Goal: Task Accomplishment & Management: Manage account settings

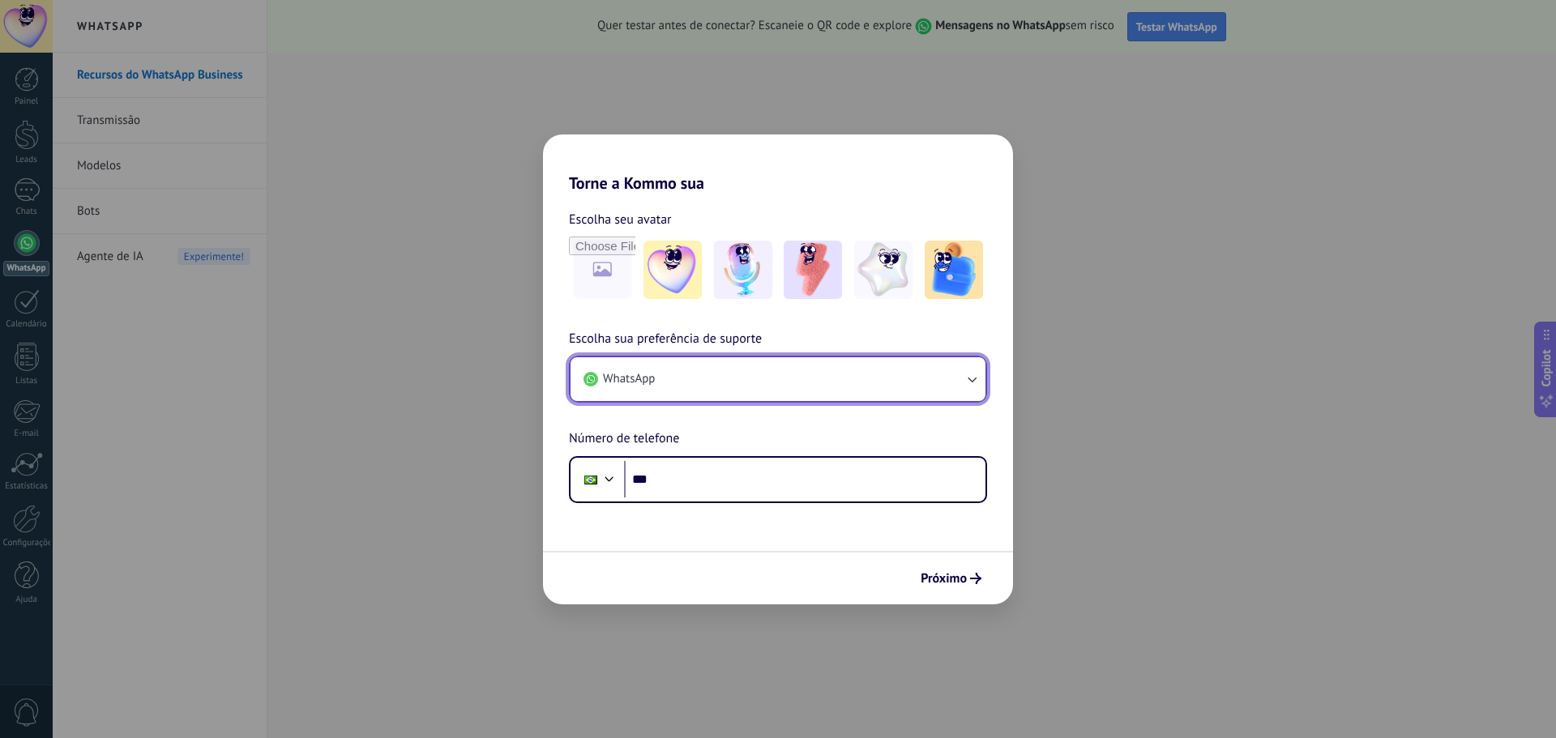
click at [724, 370] on button "WhatsApp" at bounding box center [778, 379] width 415 height 44
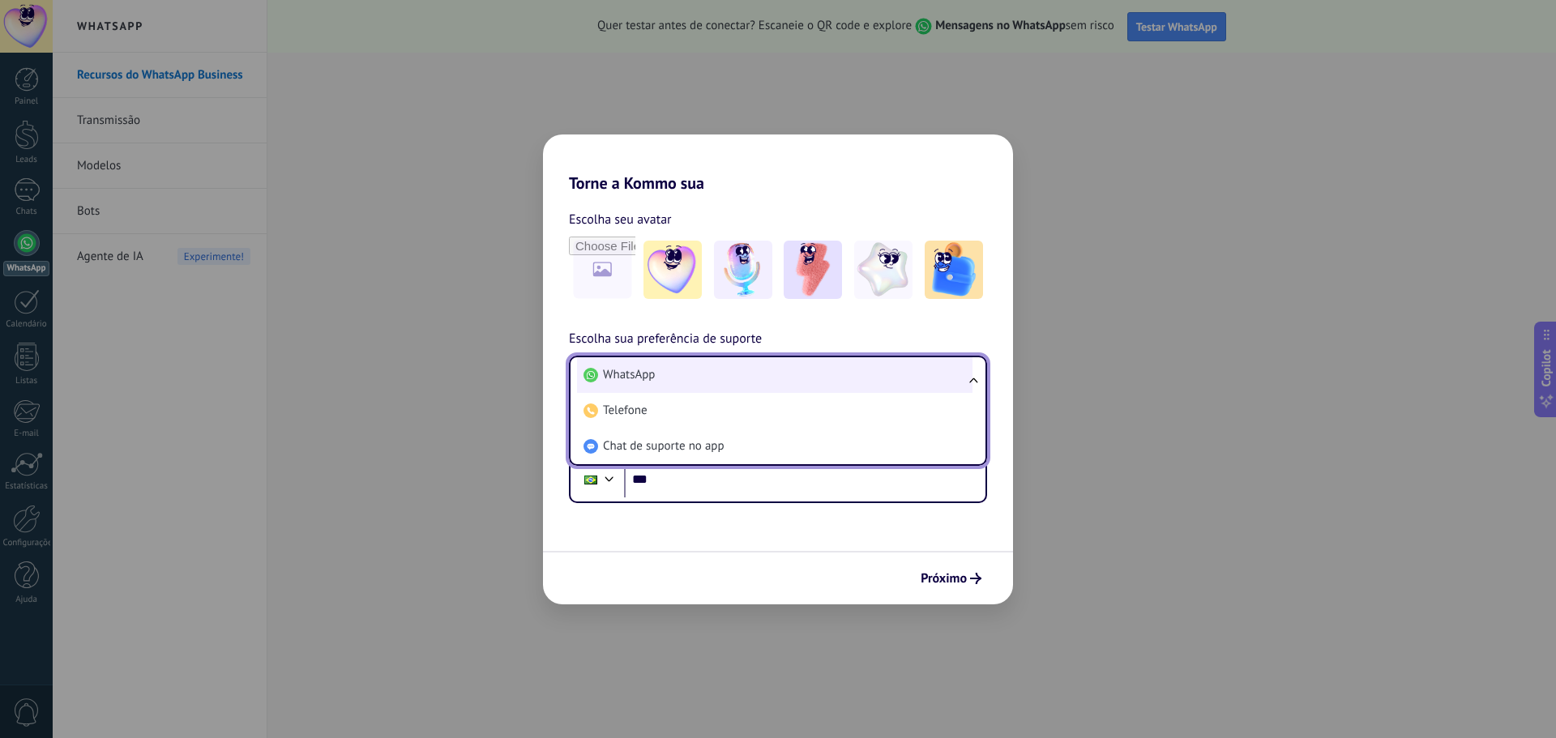
click at [787, 373] on li "WhatsApp" at bounding box center [775, 375] width 396 height 36
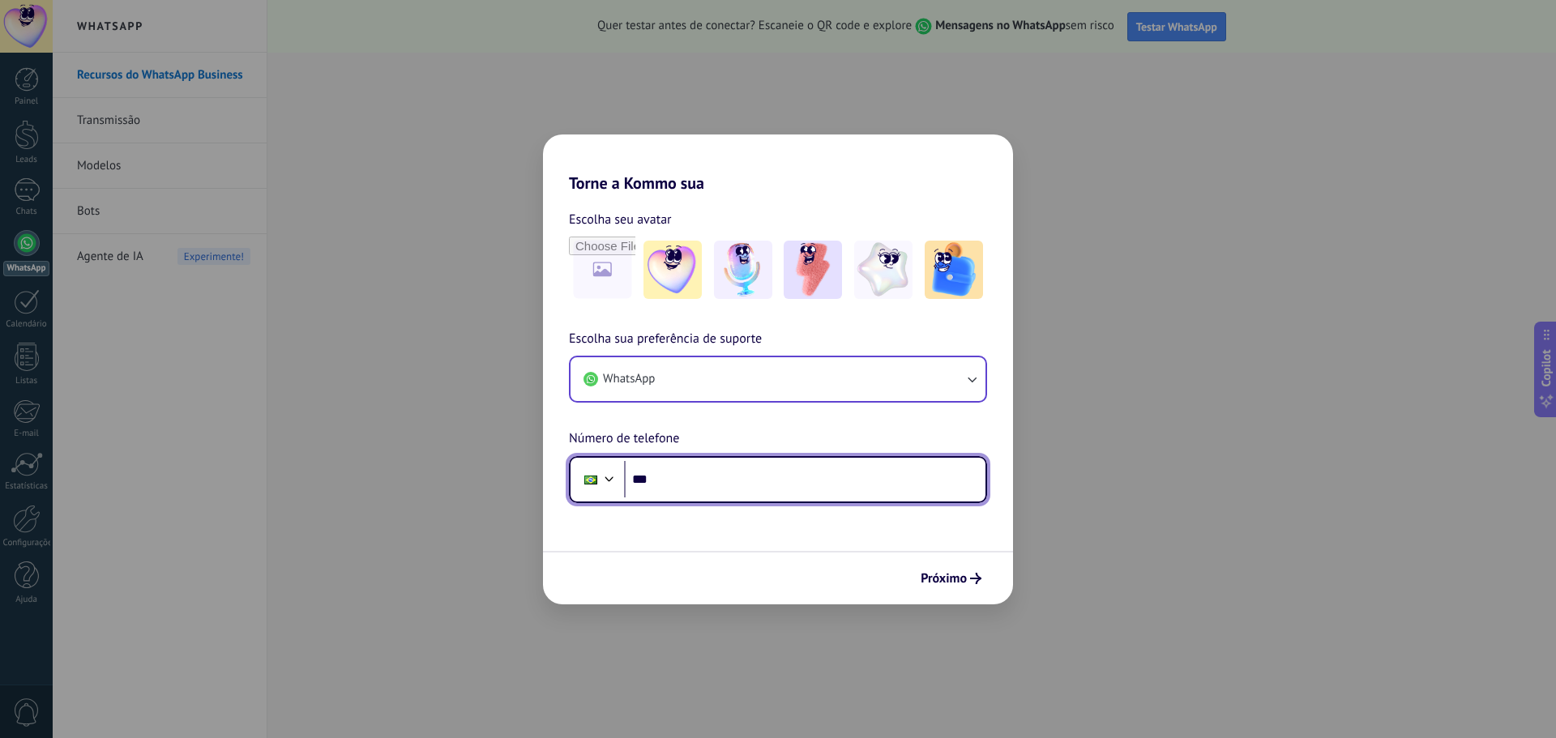
click at [822, 473] on input "***" at bounding box center [804, 479] width 361 height 37
type input "**********"
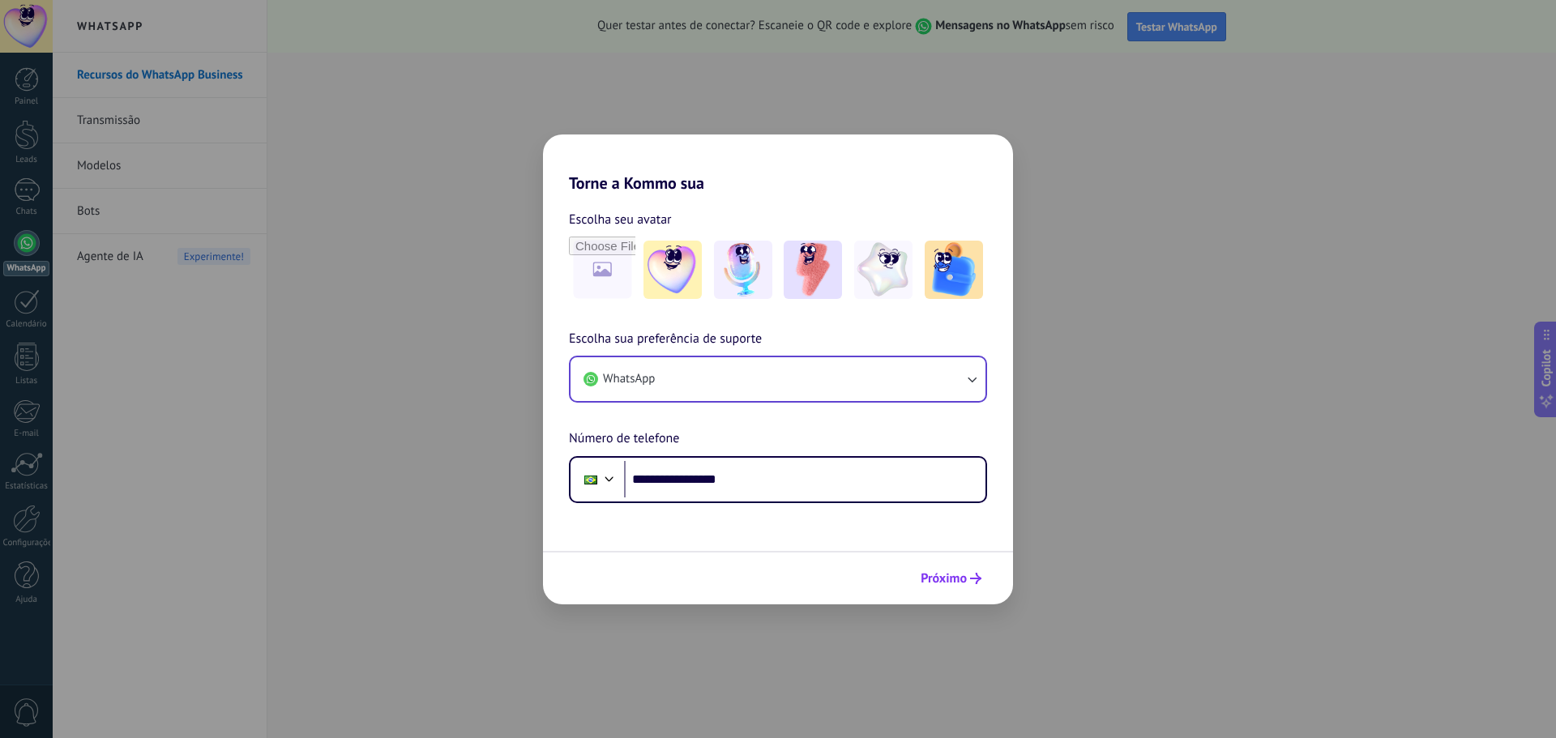
click at [970, 580] on icon "submit" at bounding box center [975, 578] width 11 height 11
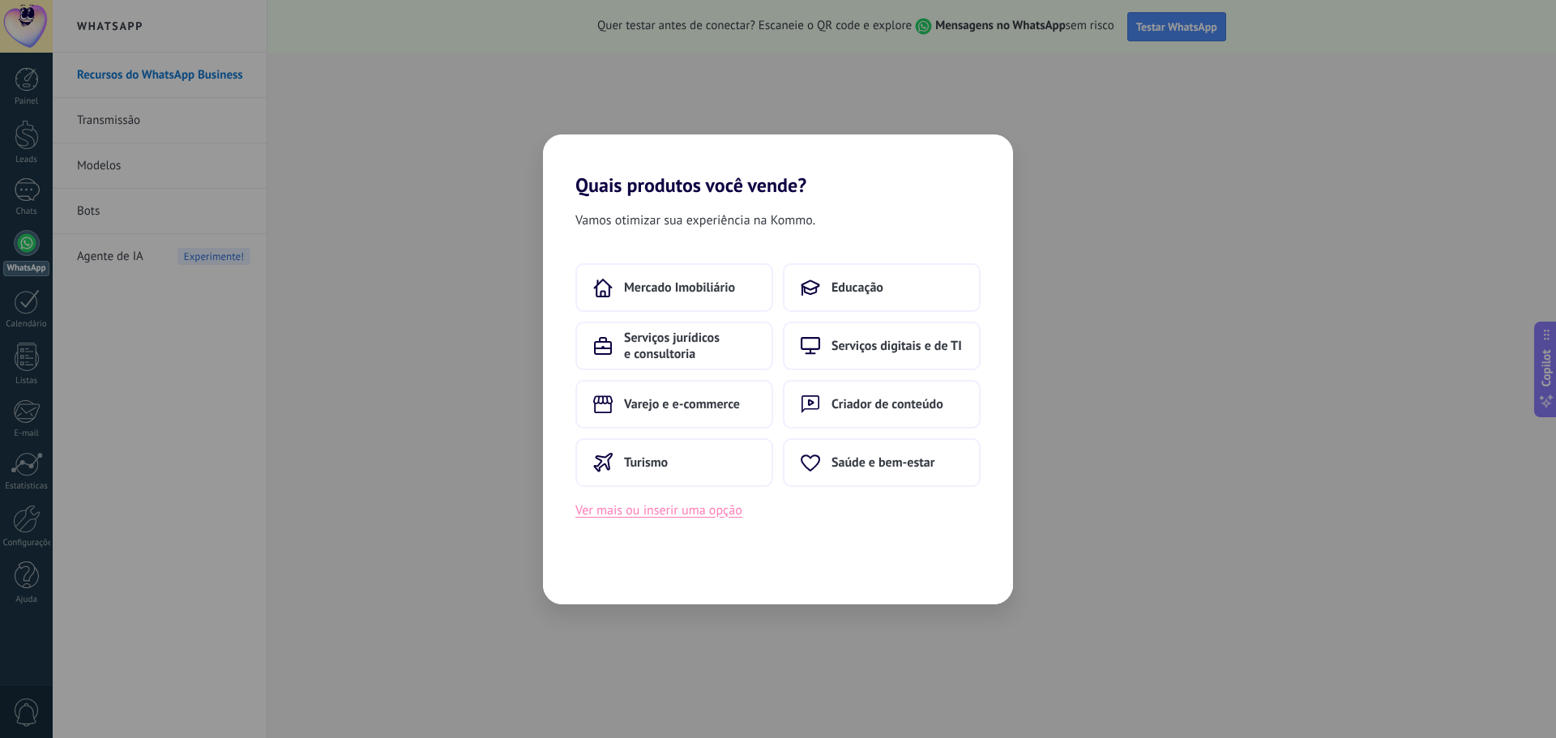
click at [674, 515] on button "Ver mais ou inserir uma opção" at bounding box center [658, 510] width 167 height 21
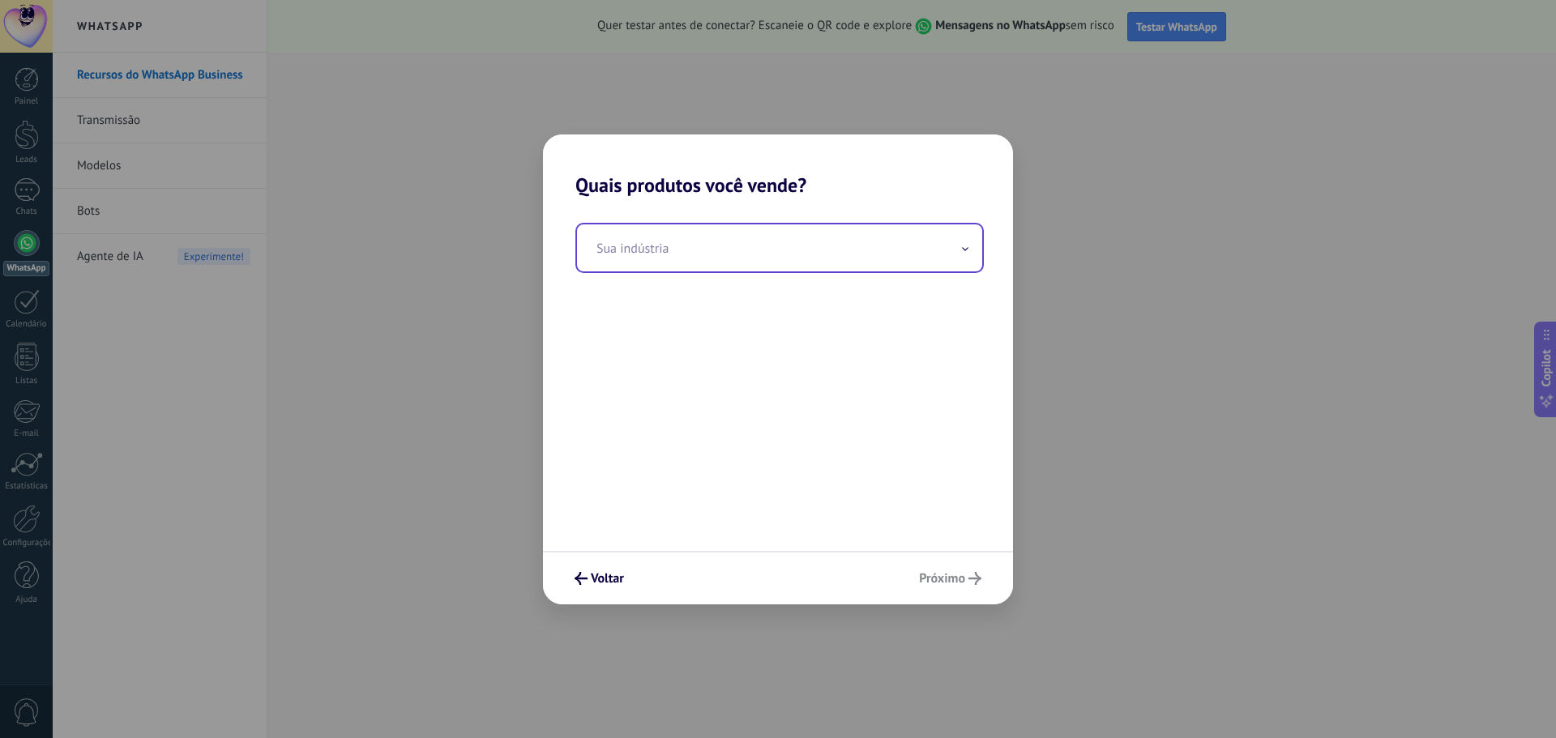
click at [767, 264] on input "text" at bounding box center [779, 248] width 405 height 47
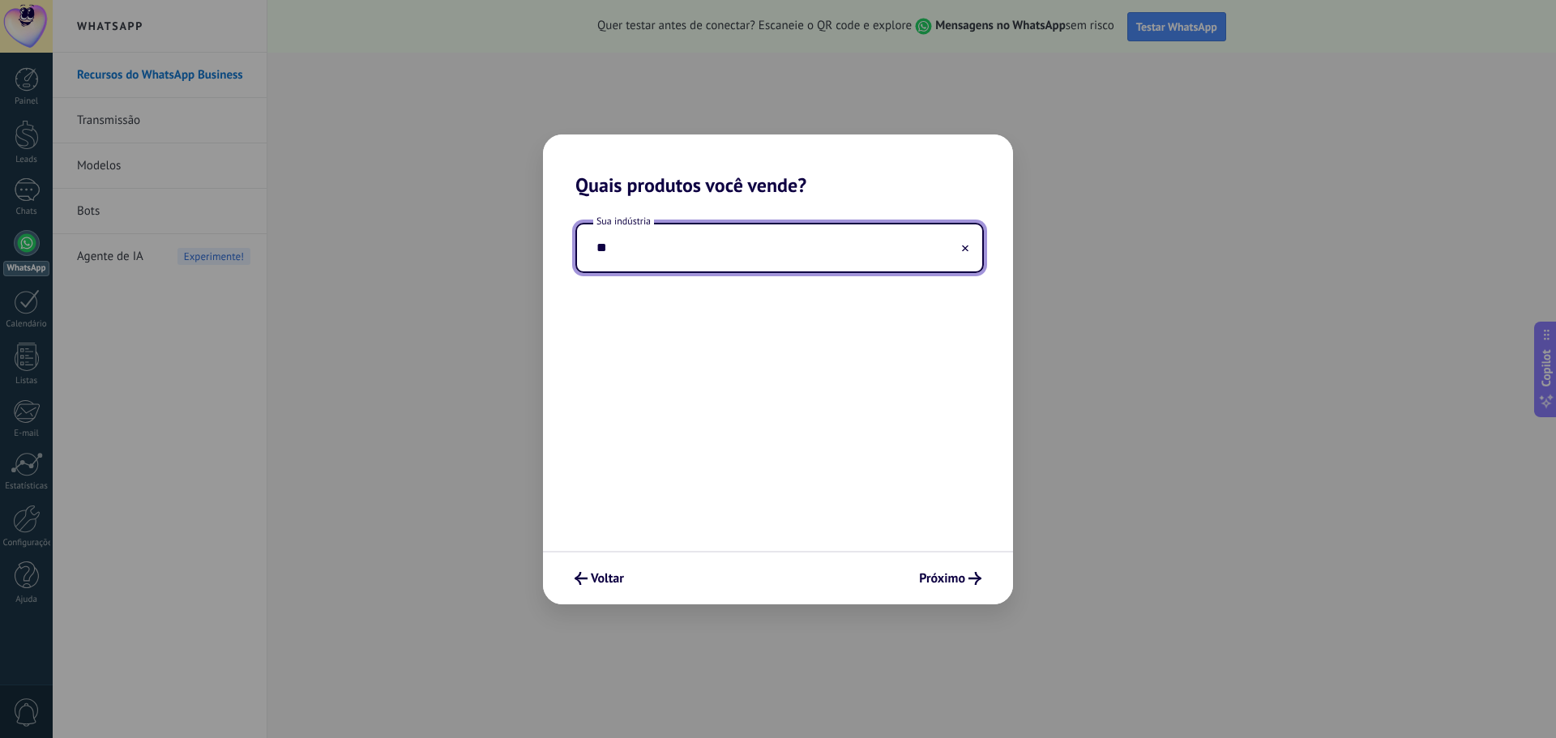
type input "*"
type input "**********"
click at [954, 577] on span "Próximo" at bounding box center [942, 578] width 46 height 11
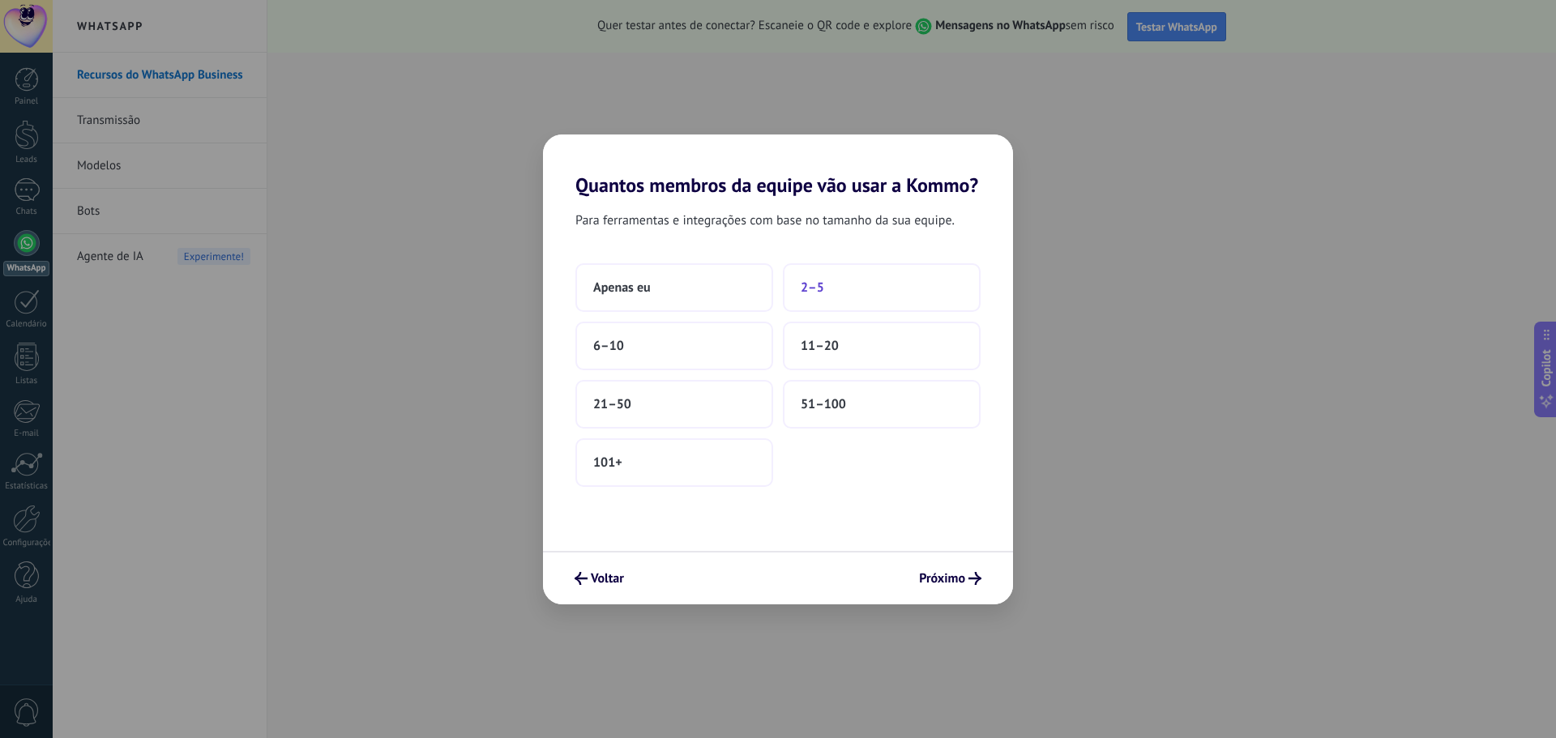
click at [818, 289] on span "2–5" at bounding box center [813, 288] width 24 height 16
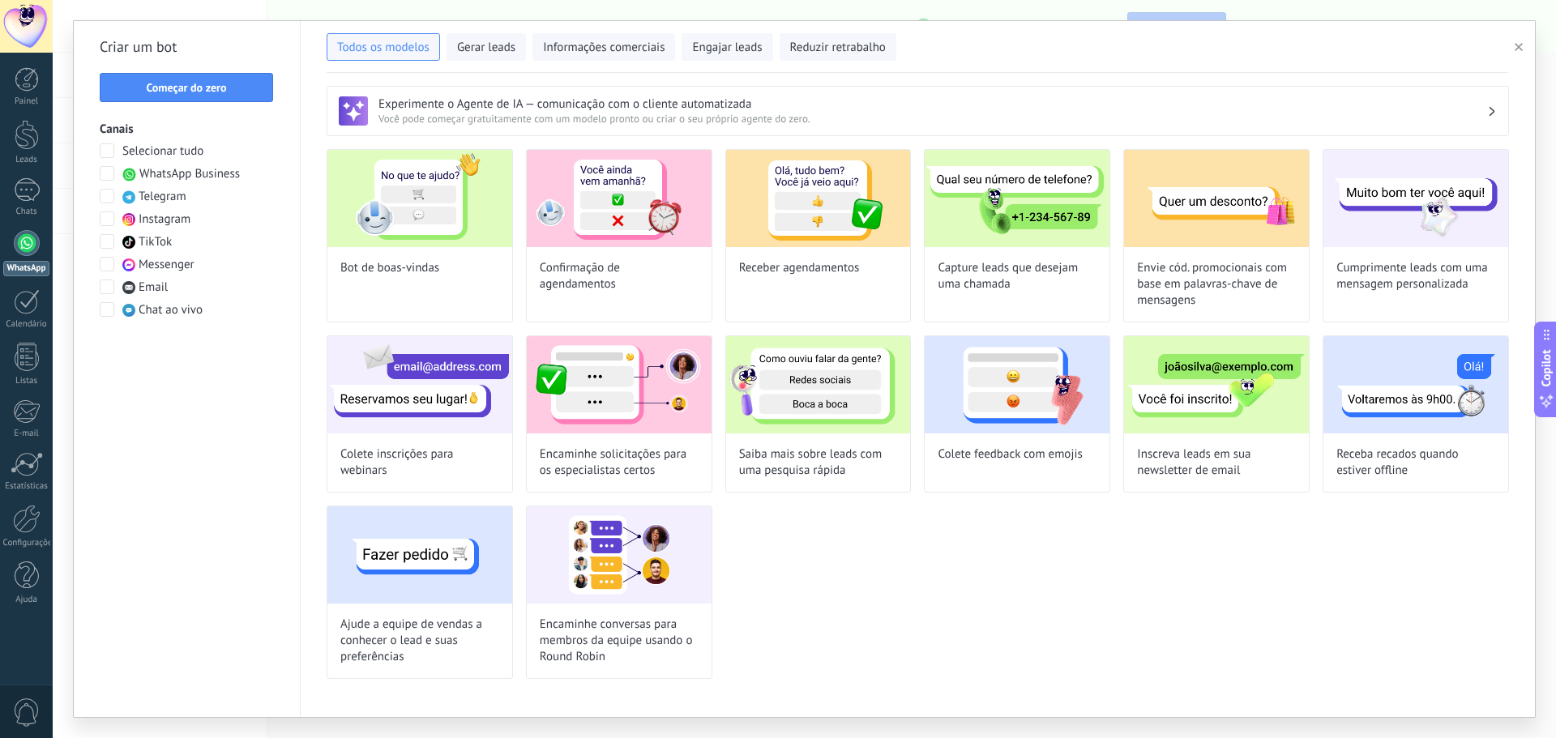
click at [109, 220] on span at bounding box center [107, 219] width 15 height 15
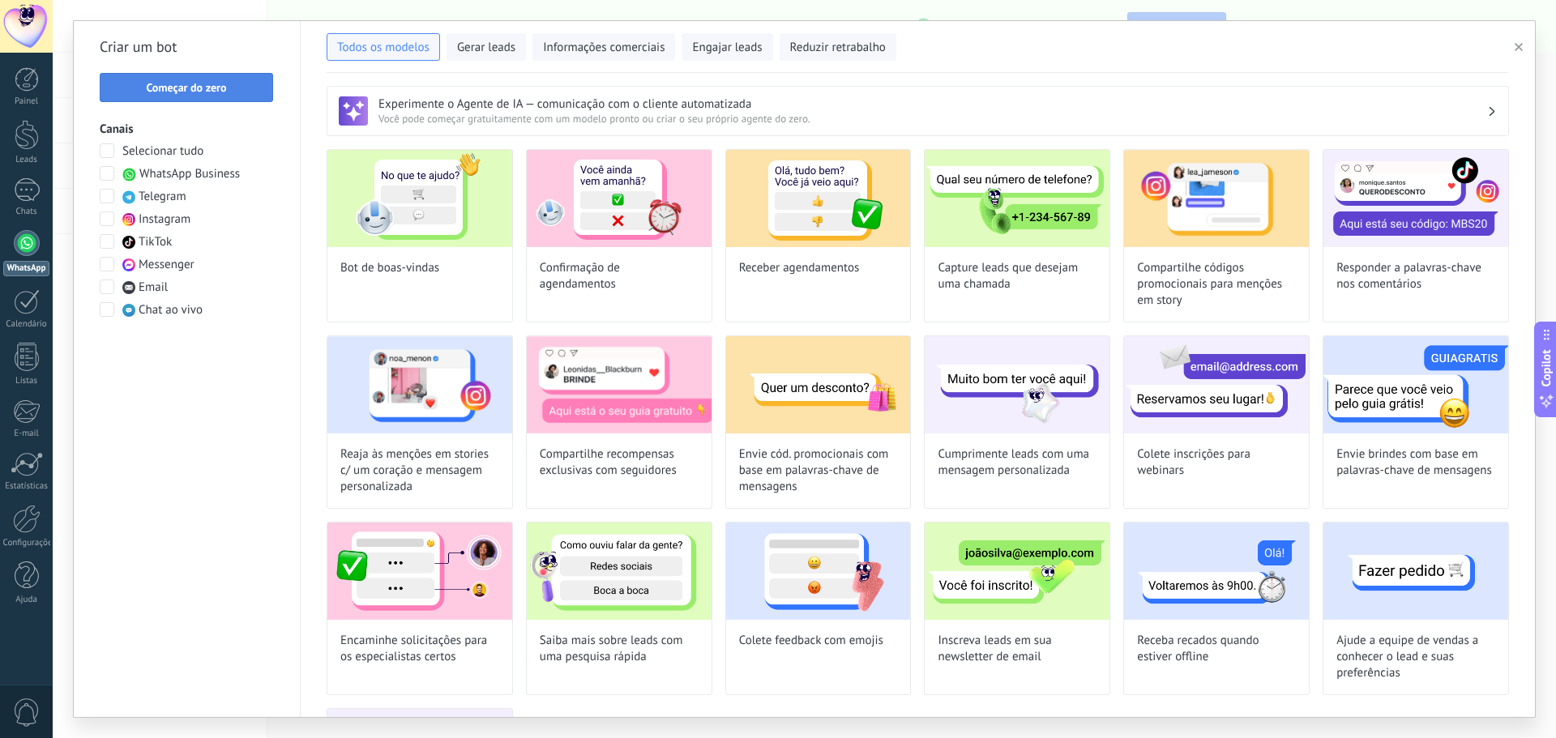
click at [212, 92] on span "Começar do zero" at bounding box center [186, 87] width 80 height 11
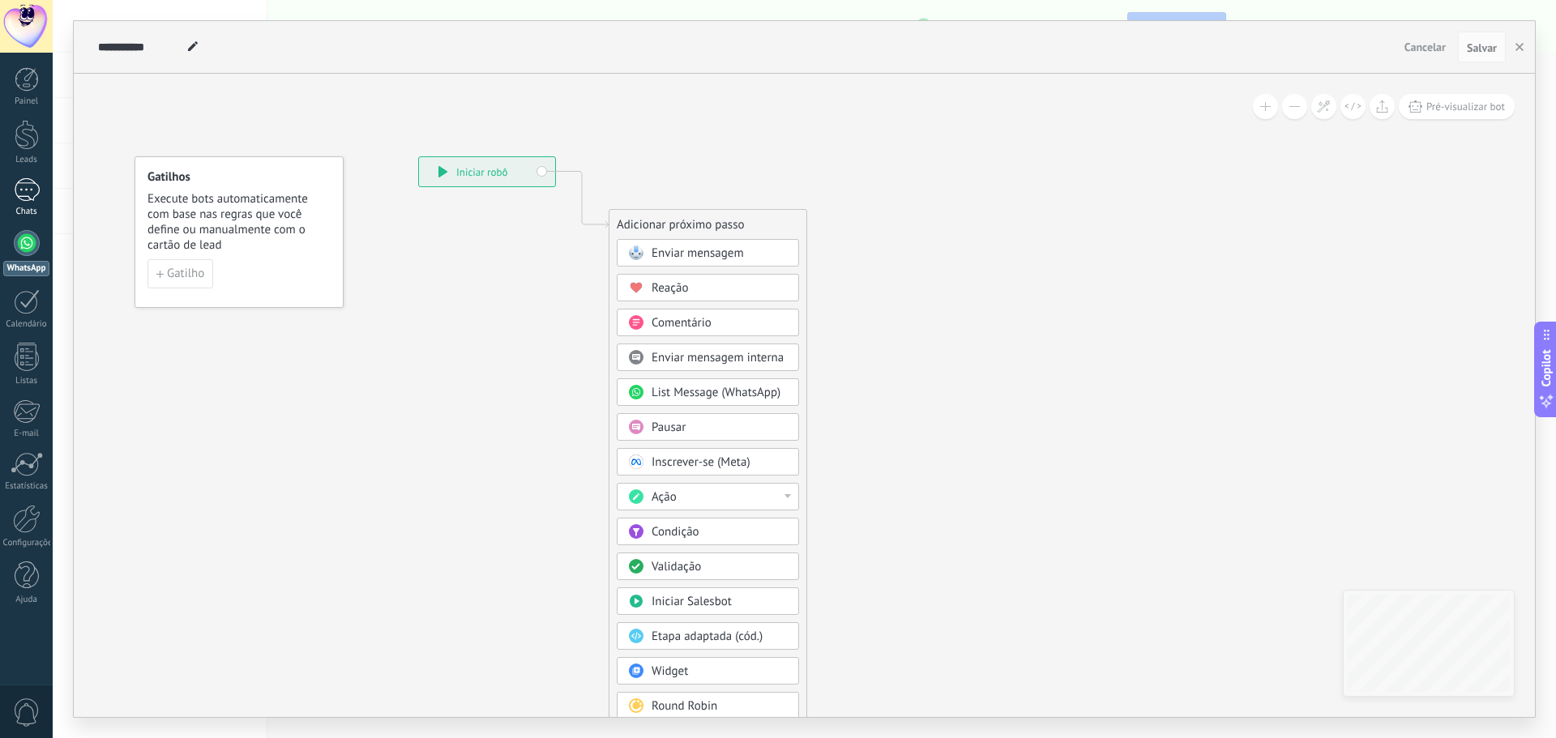
click at [31, 198] on div at bounding box center [27, 190] width 26 height 24
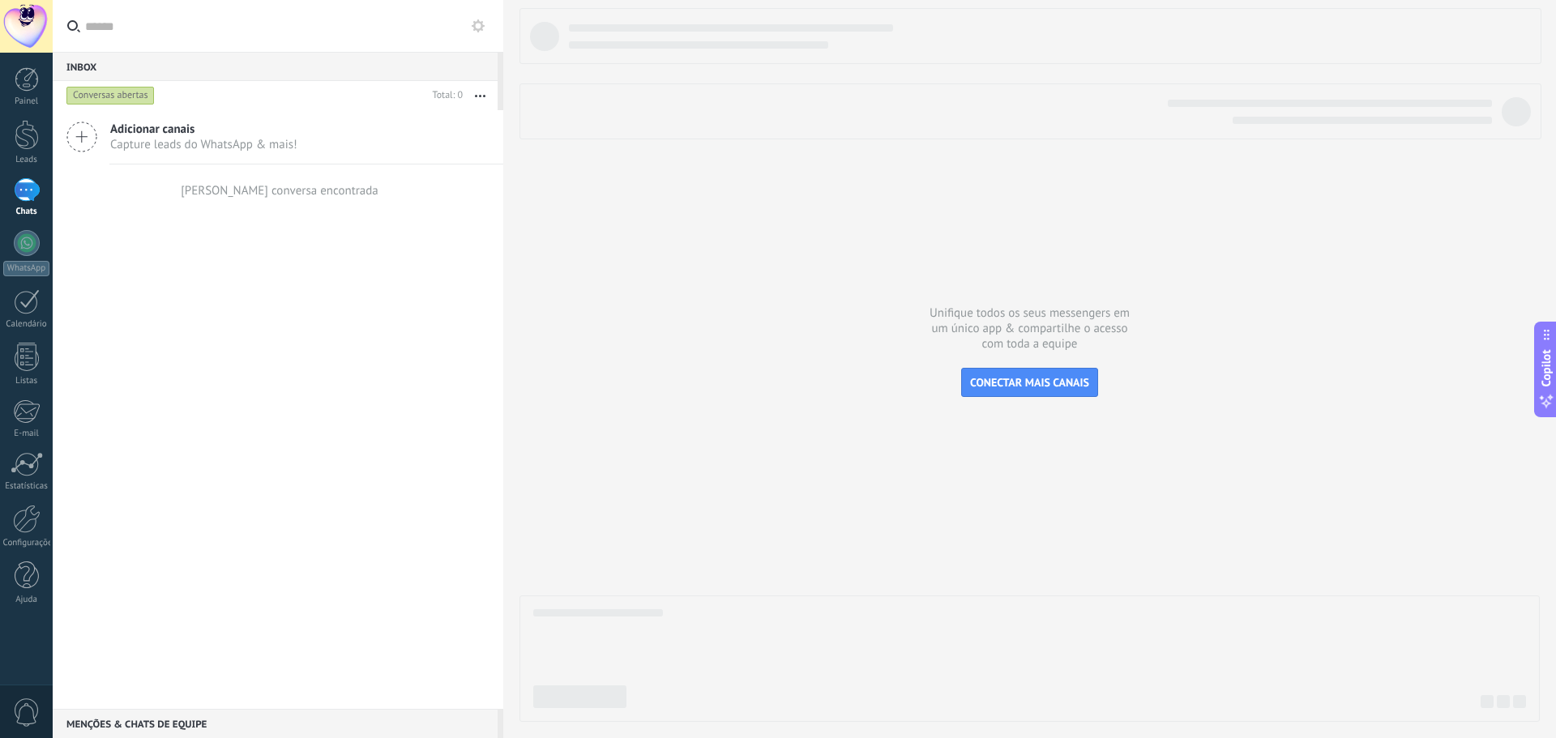
click at [94, 130] on icon at bounding box center [81, 137] width 31 height 31
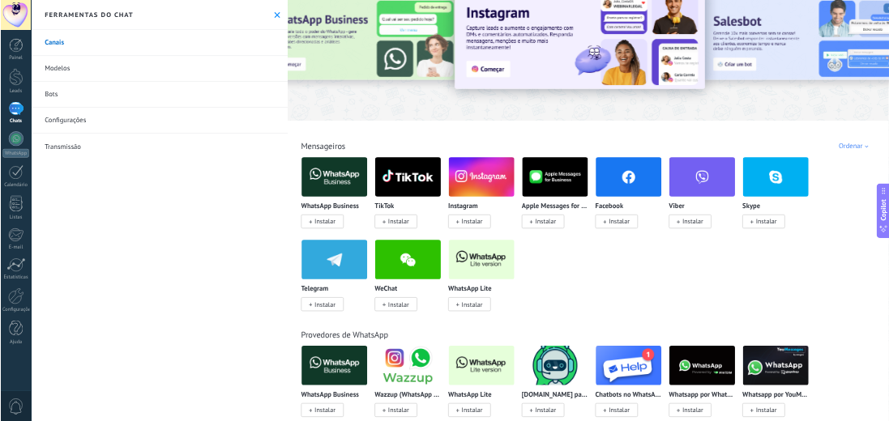
scroll to position [81, 0]
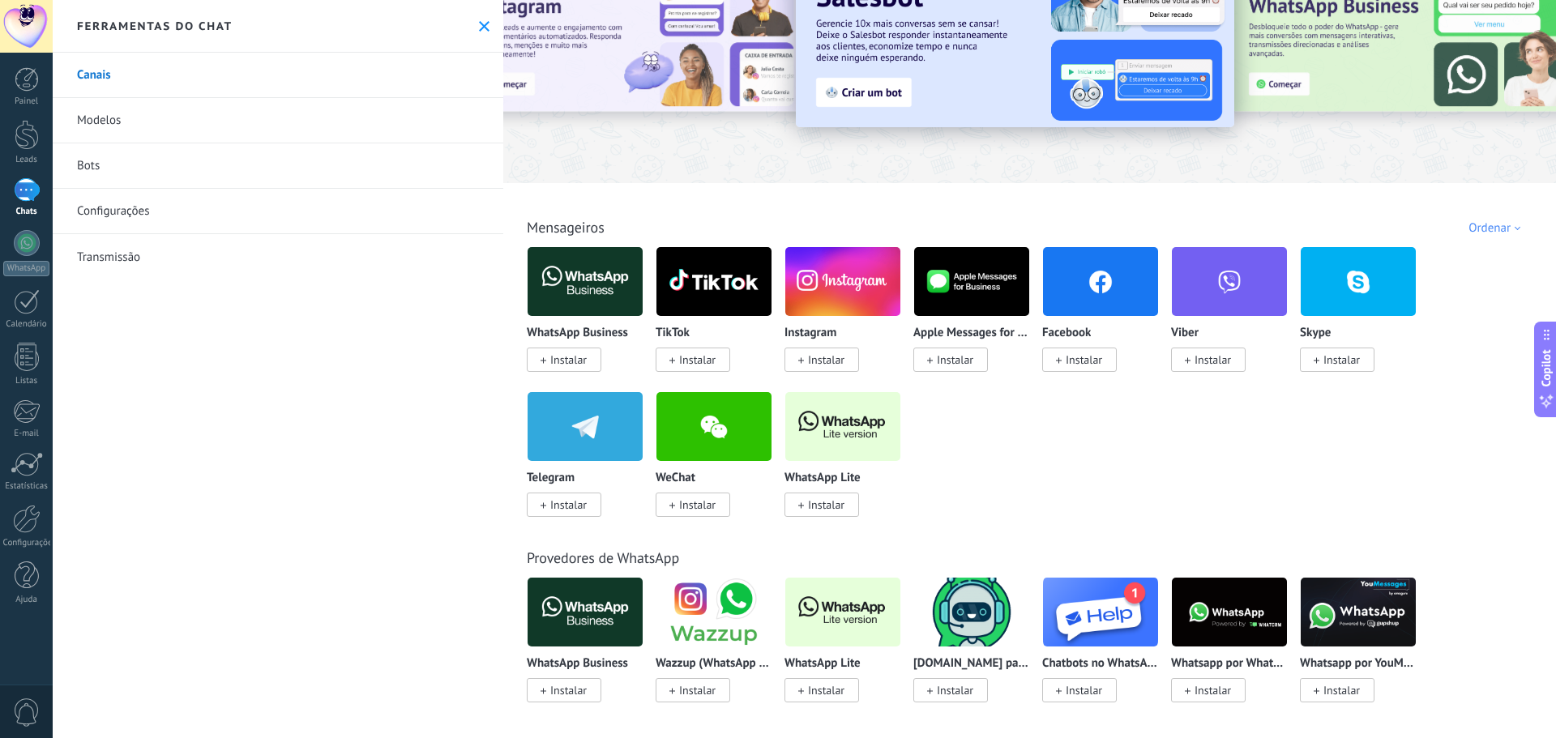
click at [564, 354] on span "Instalar" at bounding box center [568, 360] width 36 height 15
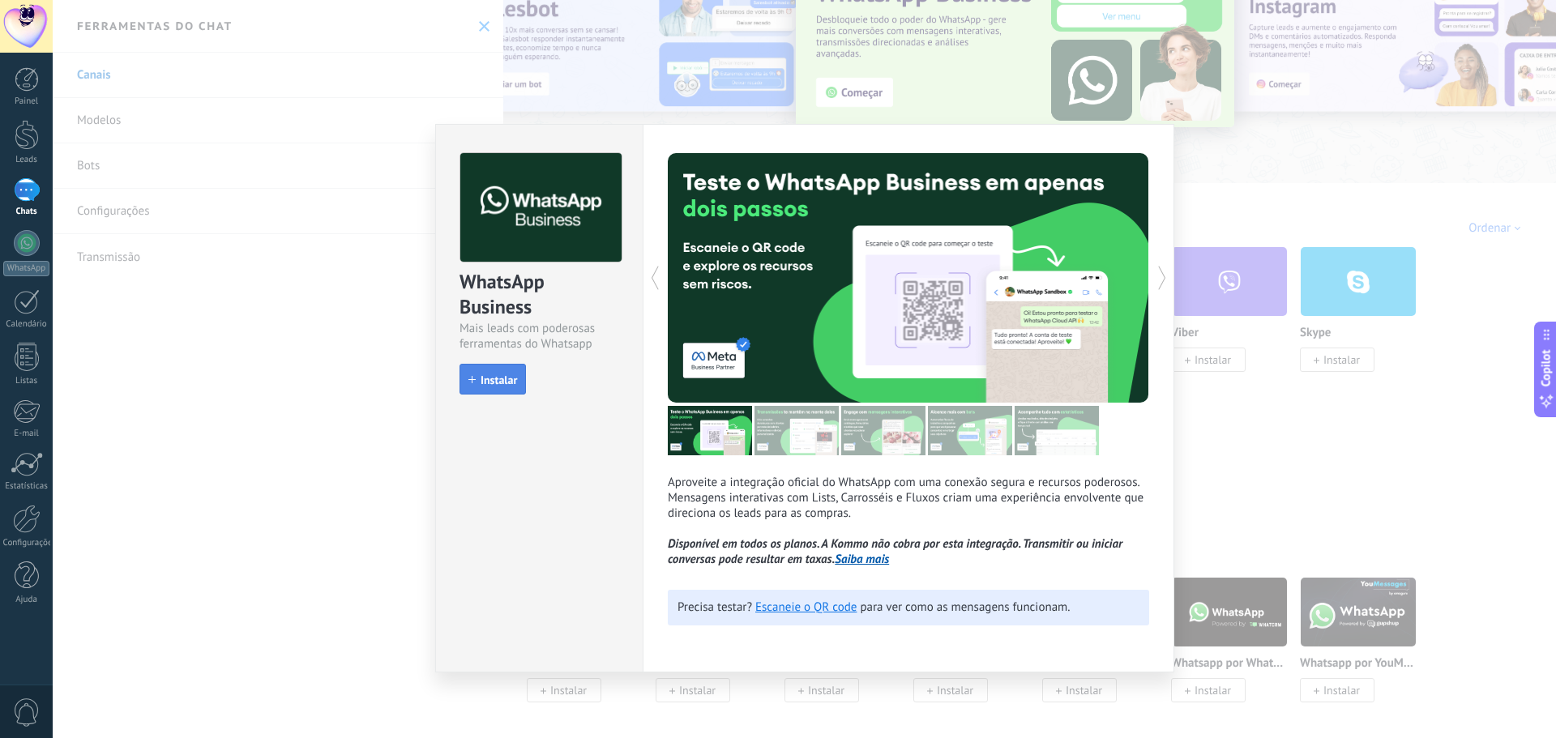
click at [507, 379] on span "Instalar" at bounding box center [499, 379] width 36 height 11
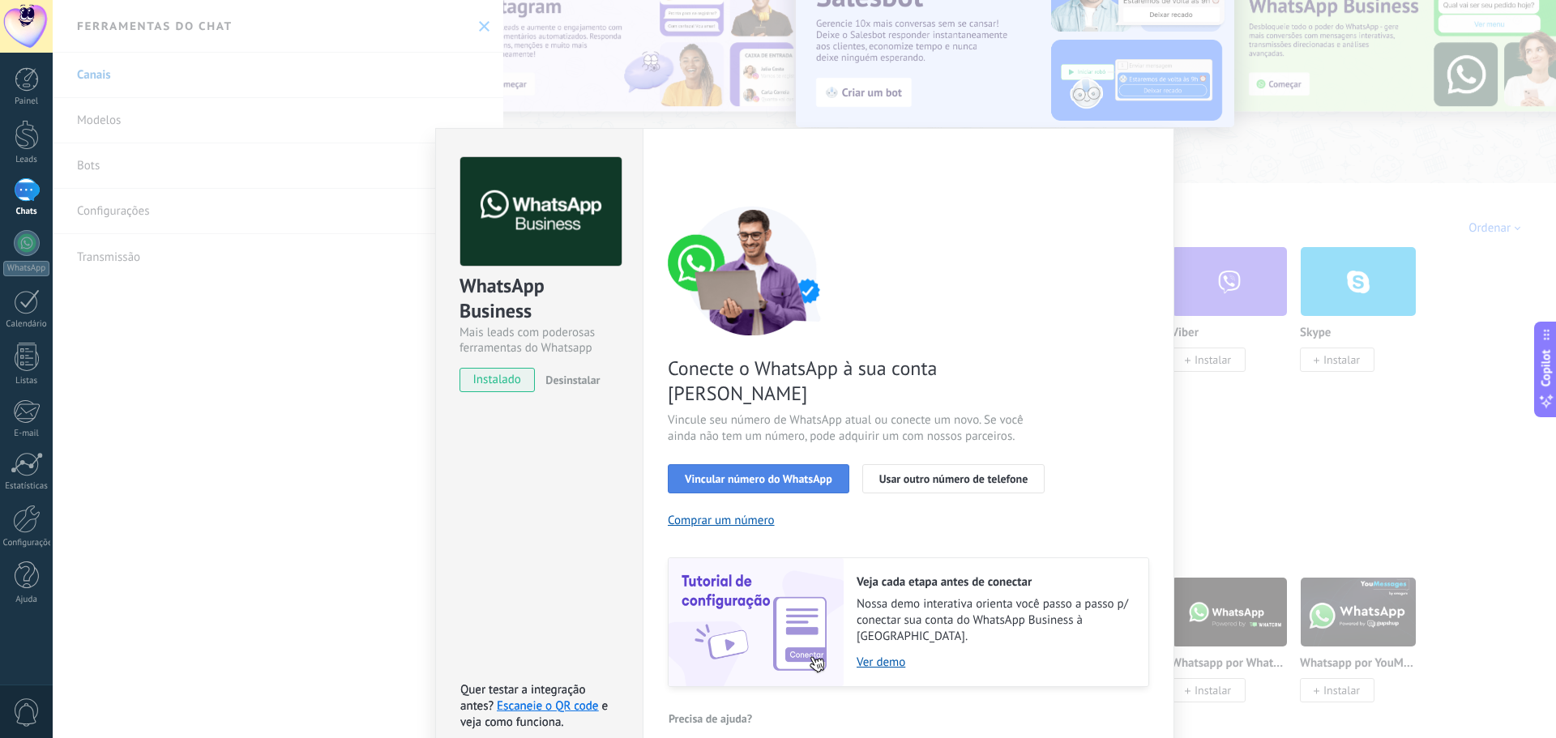
click at [799, 473] on span "Vincular número do WhatsApp" at bounding box center [759, 478] width 148 height 11
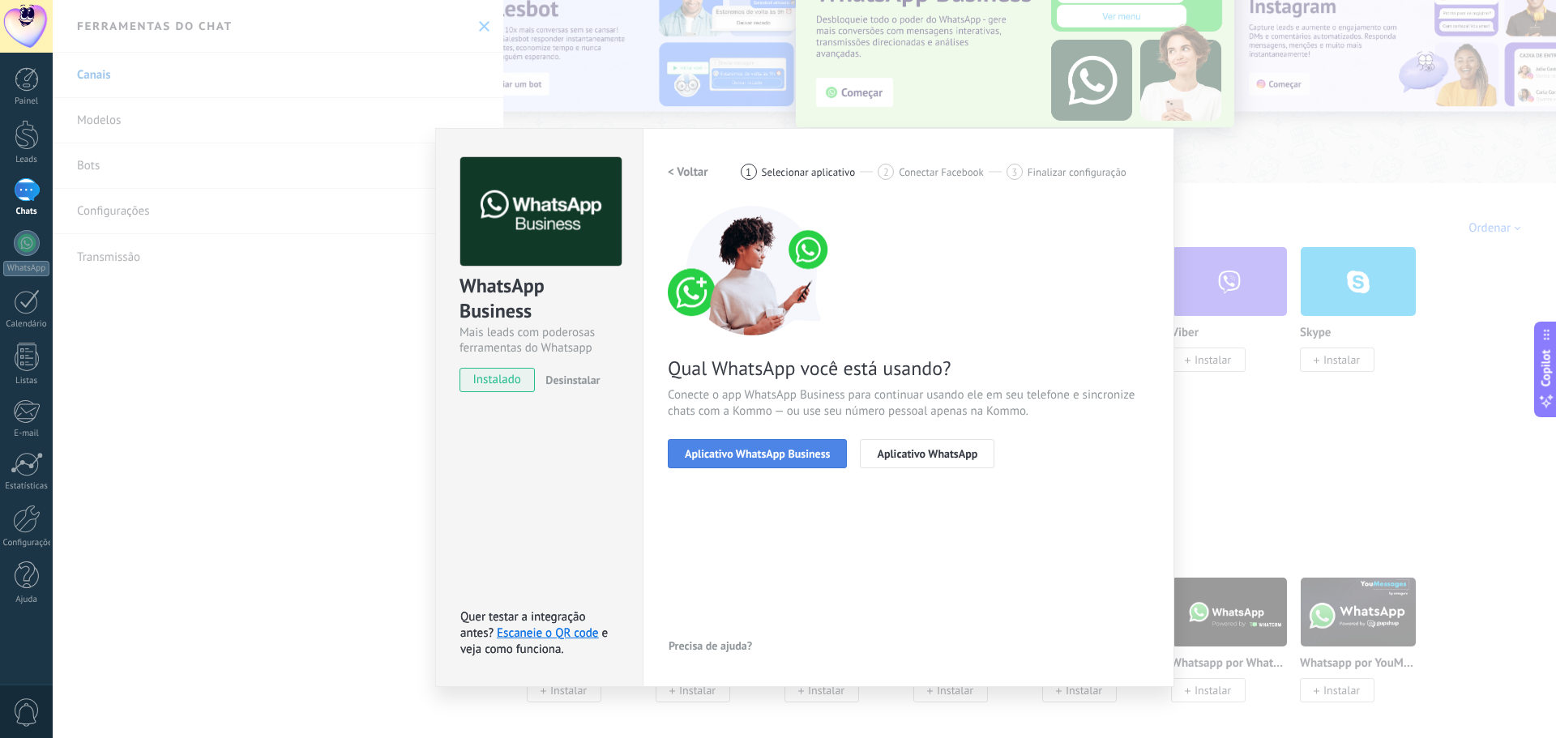
click at [801, 450] on span "Aplicativo WhatsApp Business" at bounding box center [757, 453] width 145 height 11
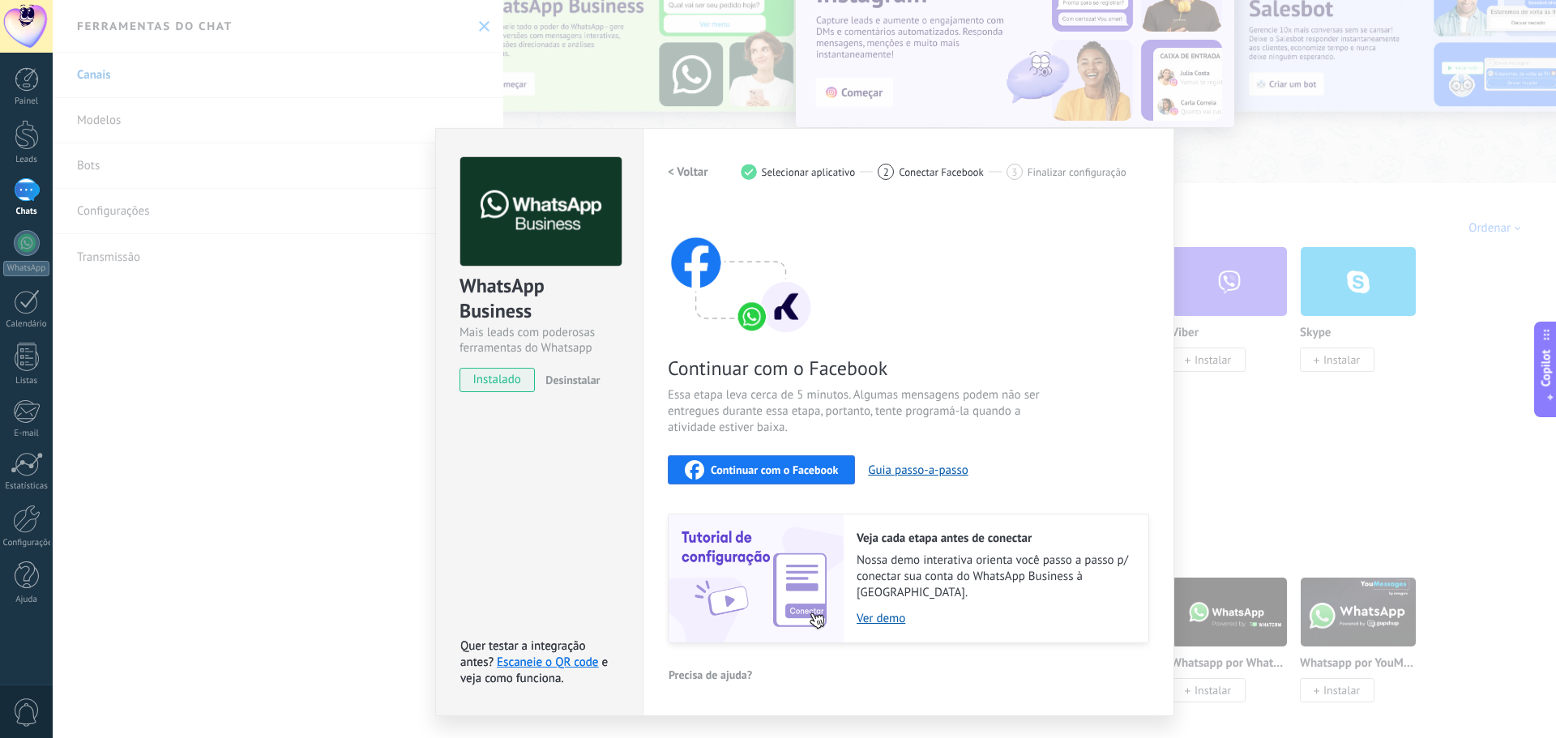
click at [802, 464] on span "Continuar com o Facebook" at bounding box center [774, 469] width 127 height 11
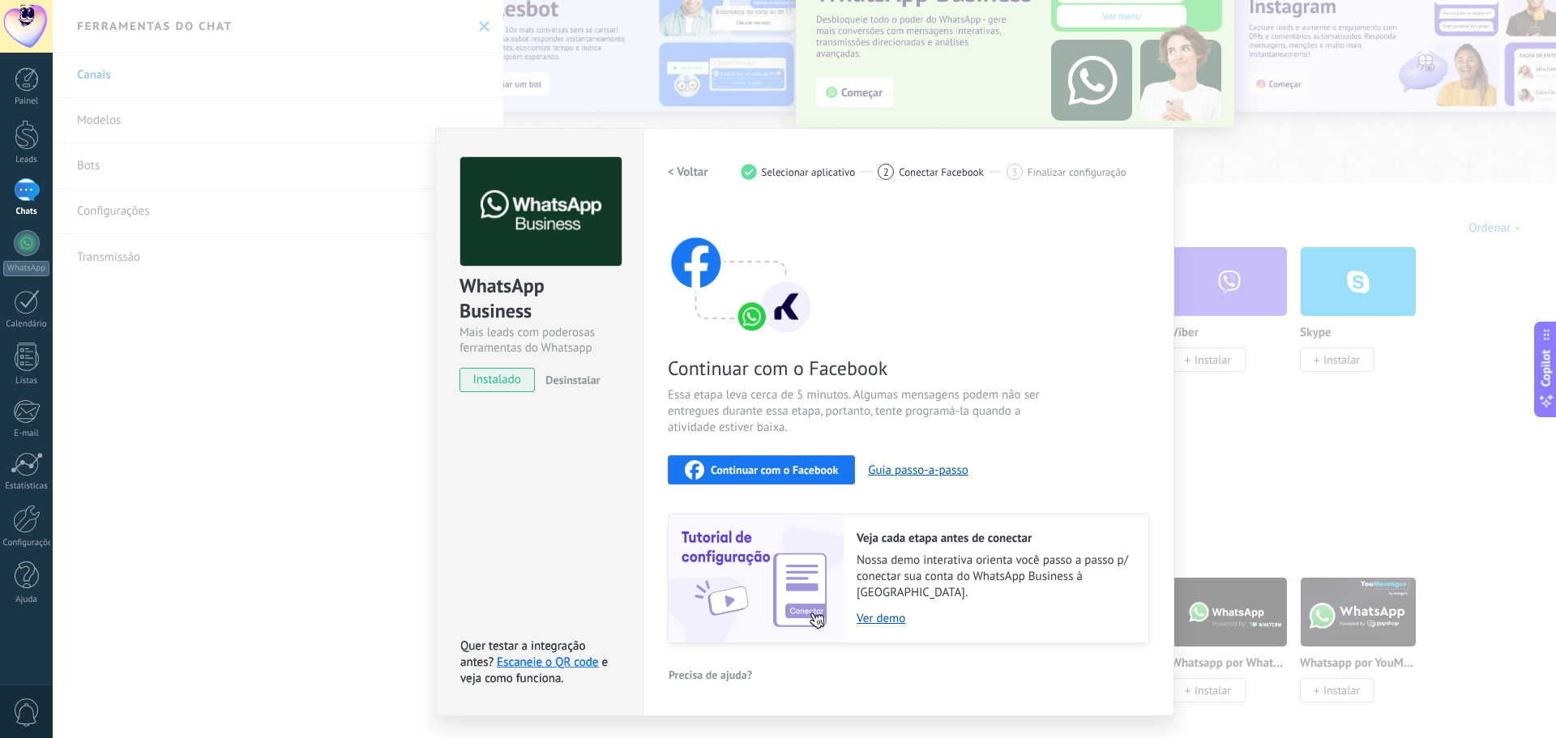
click at [1073, 170] on span "Finalizar configuração" at bounding box center [1077, 172] width 99 height 12
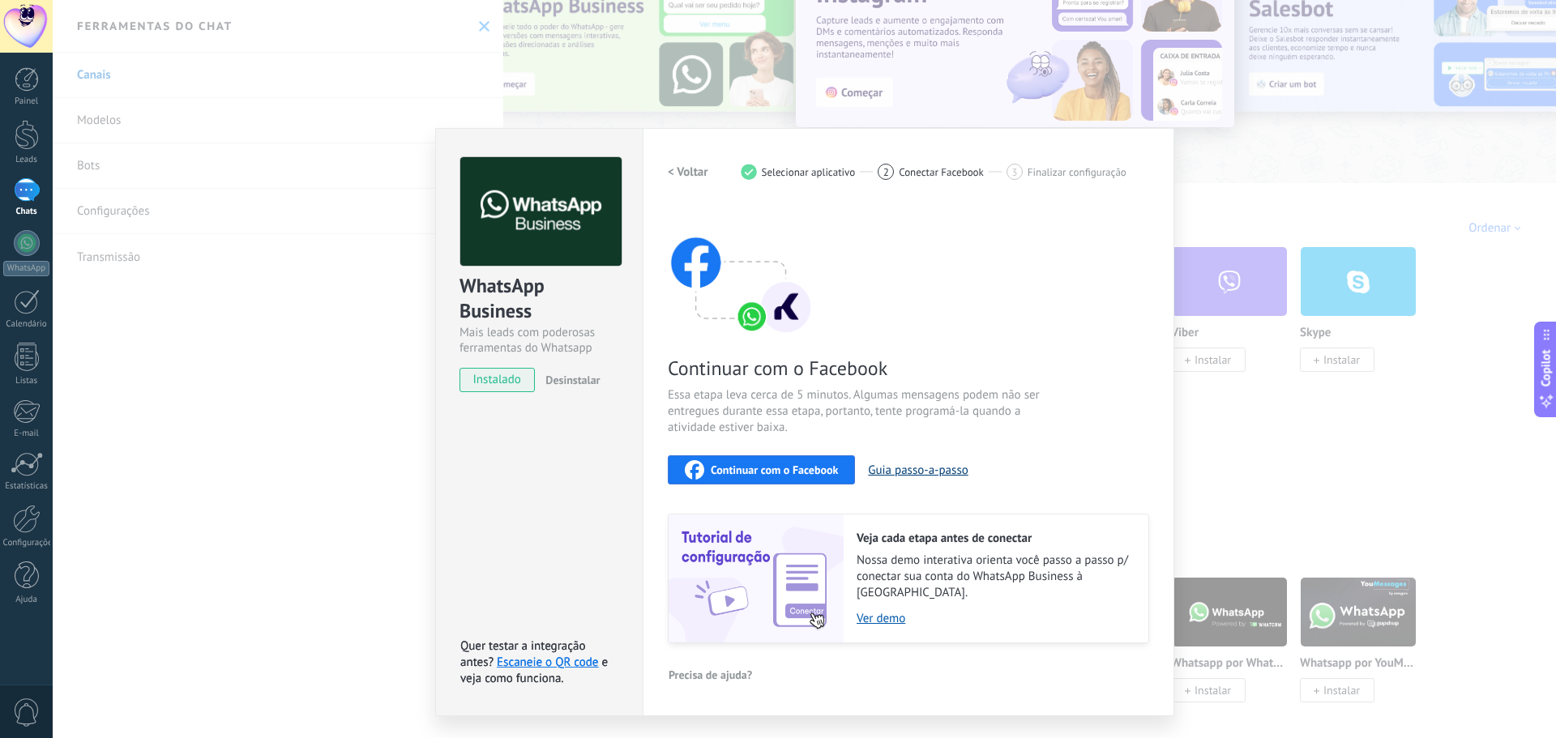
click at [928, 471] on button "Guia passo-a-passo" at bounding box center [918, 470] width 100 height 15
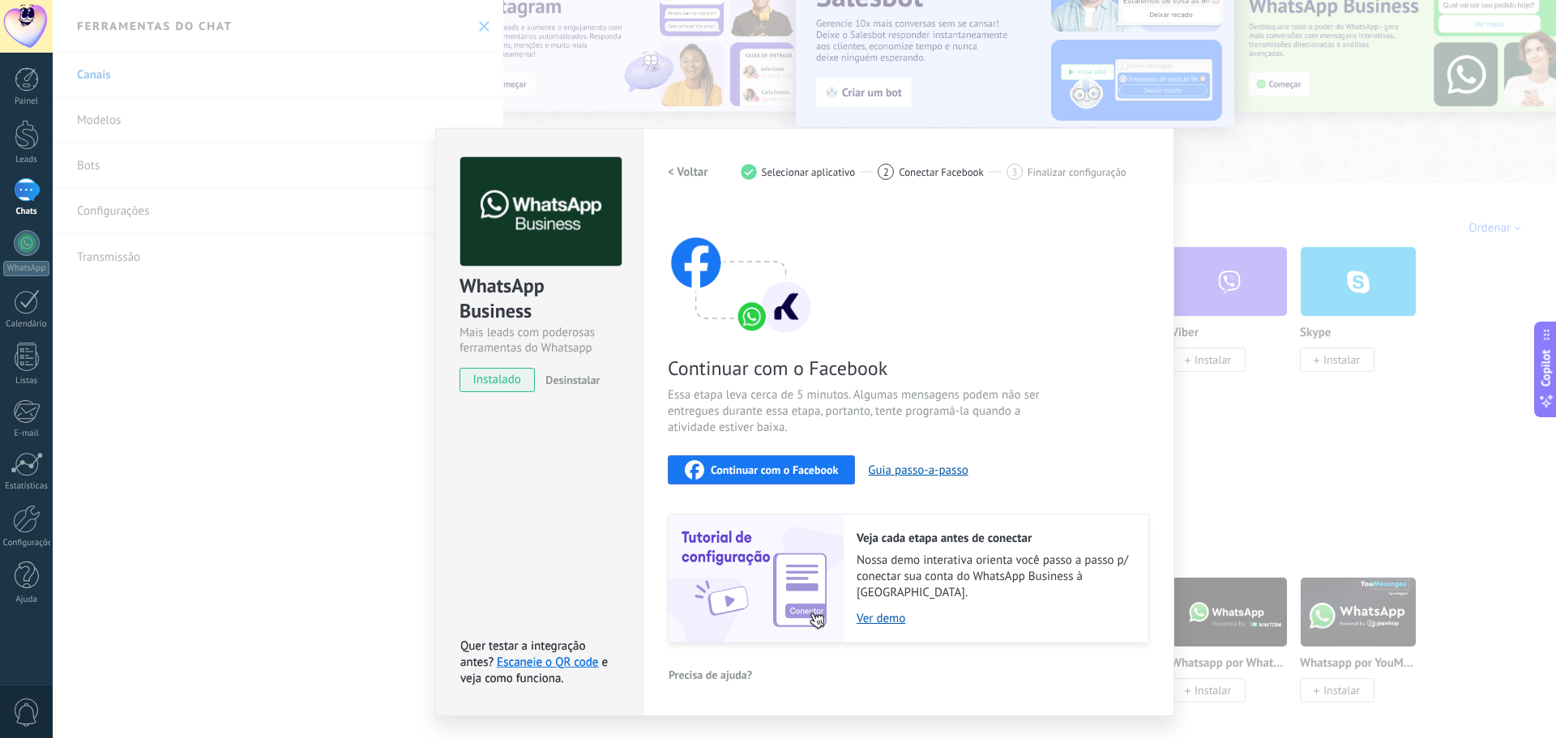
click at [1068, 206] on div "Continuar com o Facebook Essa etapa leva cerca de 5 minutos. Algumas mensagens …" at bounding box center [908, 425] width 481 height 438
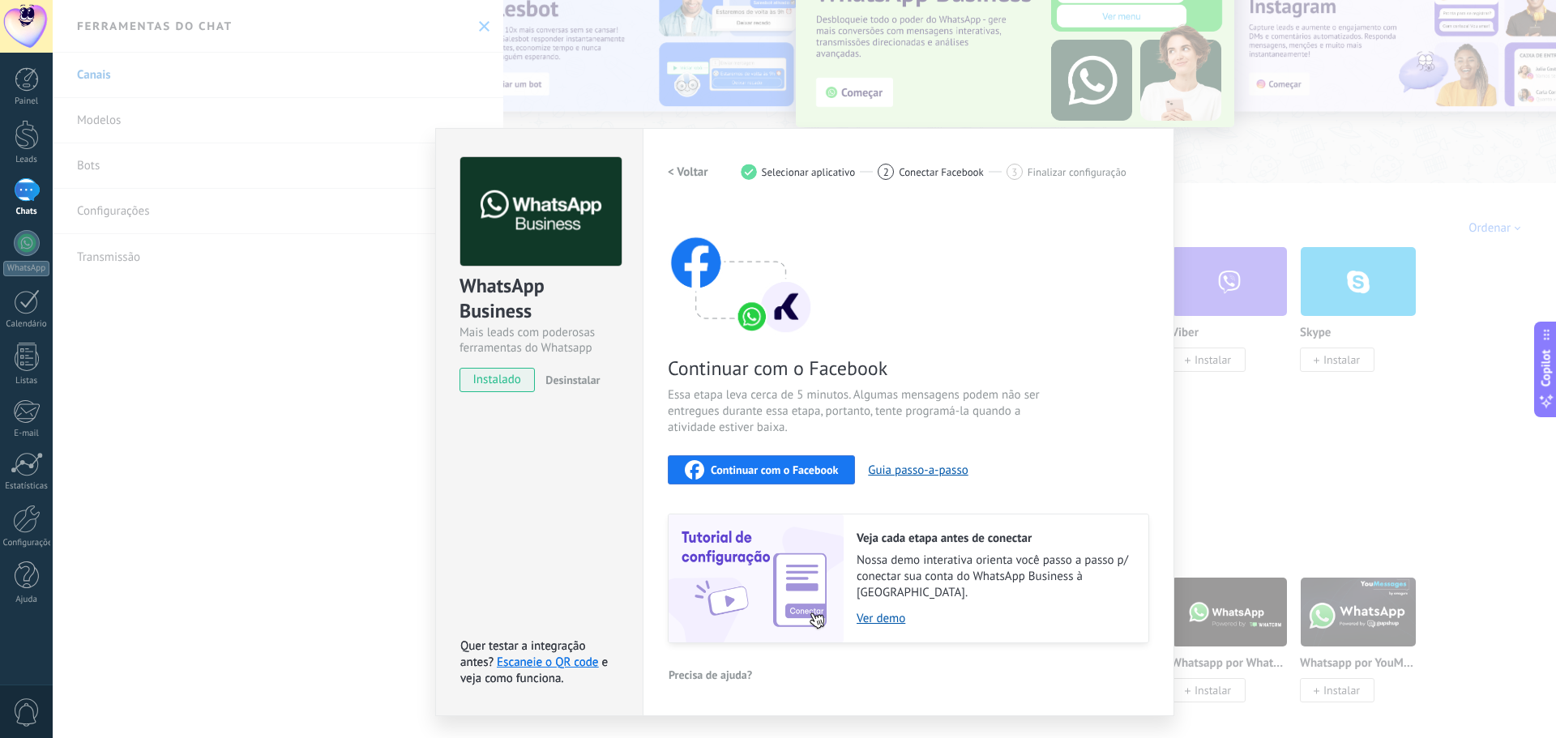
click at [798, 464] on span "Continuar com o Facebook" at bounding box center [774, 469] width 127 height 11
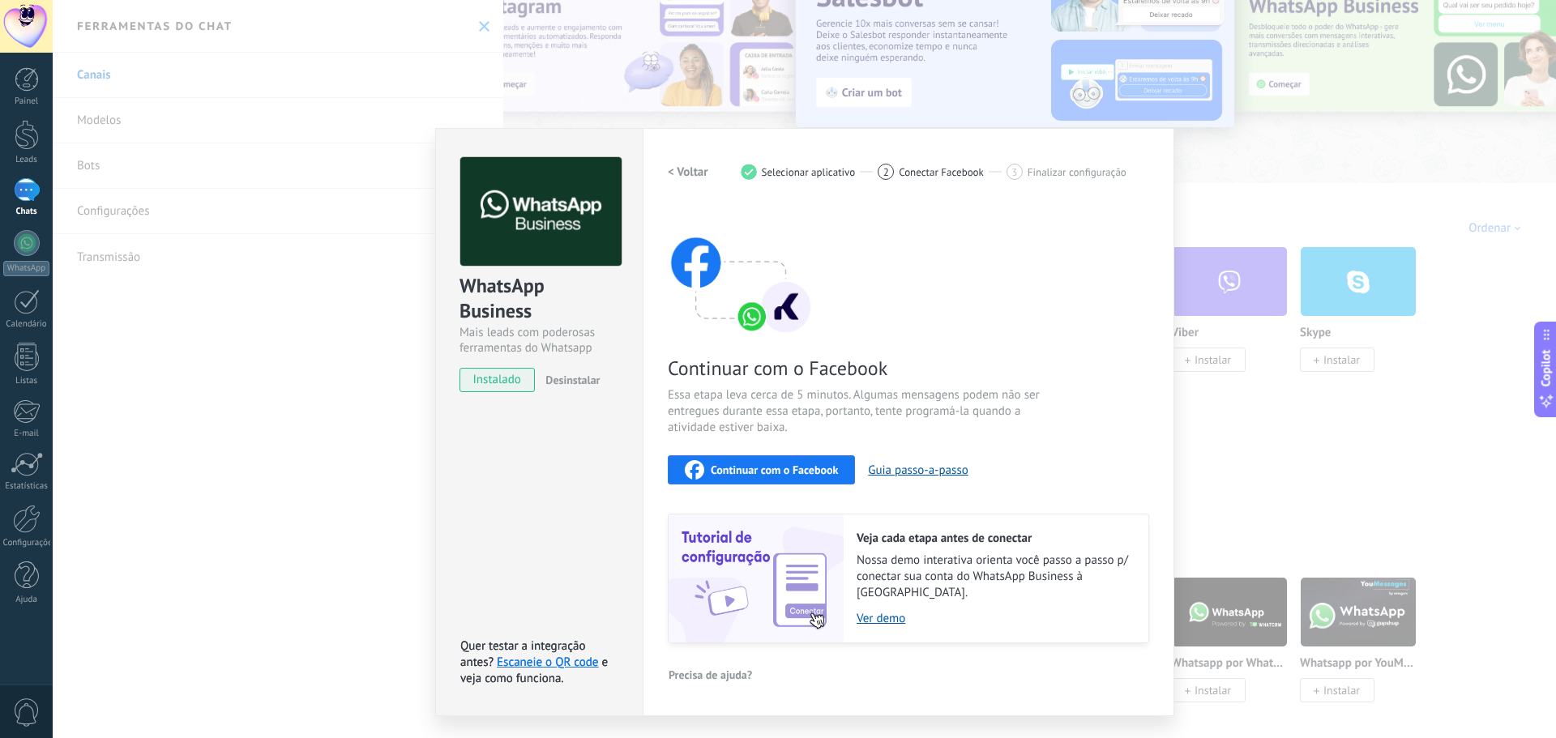
click at [771, 476] on span "Continuar com o Facebook" at bounding box center [774, 469] width 127 height 11
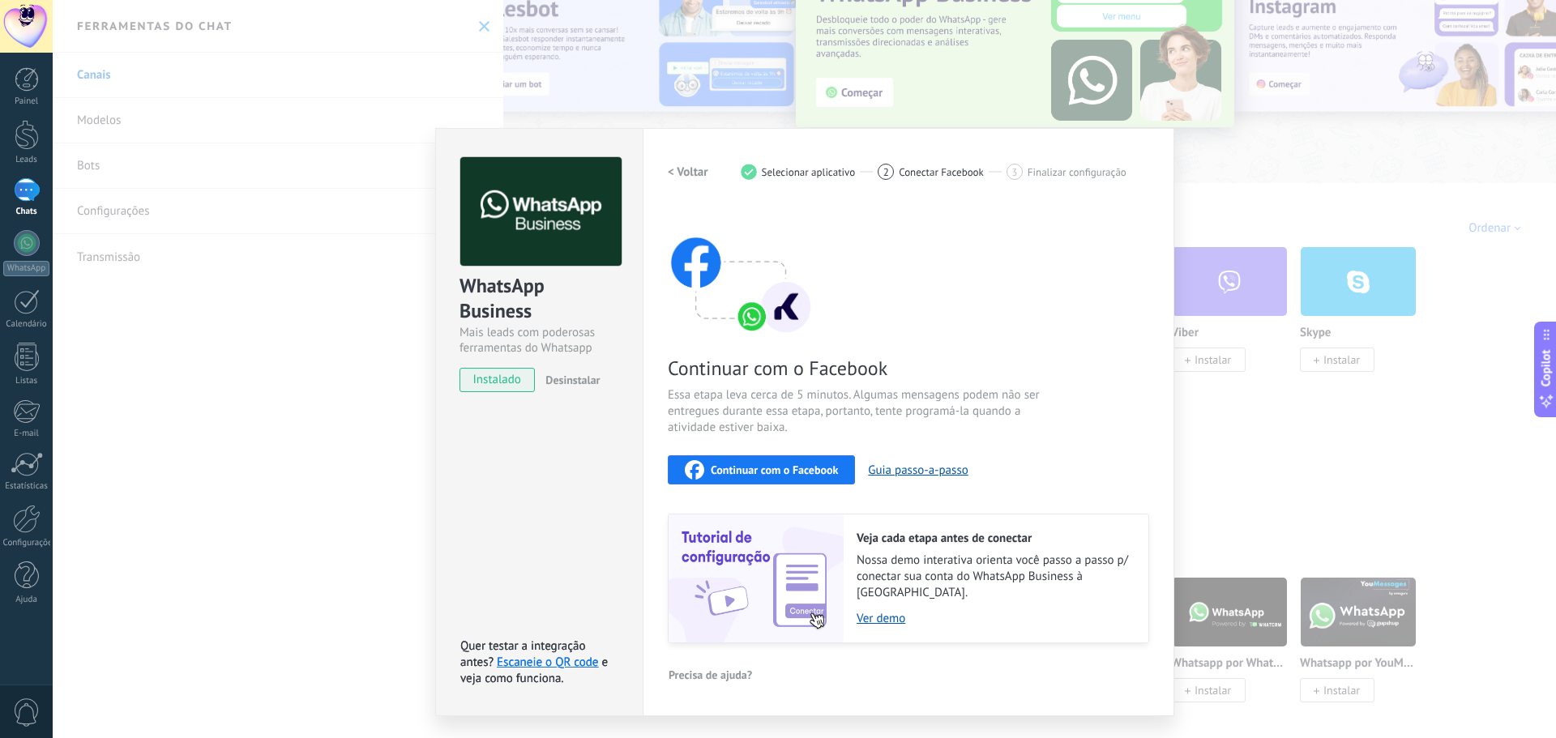
click at [343, 391] on div "WhatsApp Business Mais leads com poderosas ferramentas do Whatsapp instalado De…" at bounding box center [805, 369] width 1504 height 738
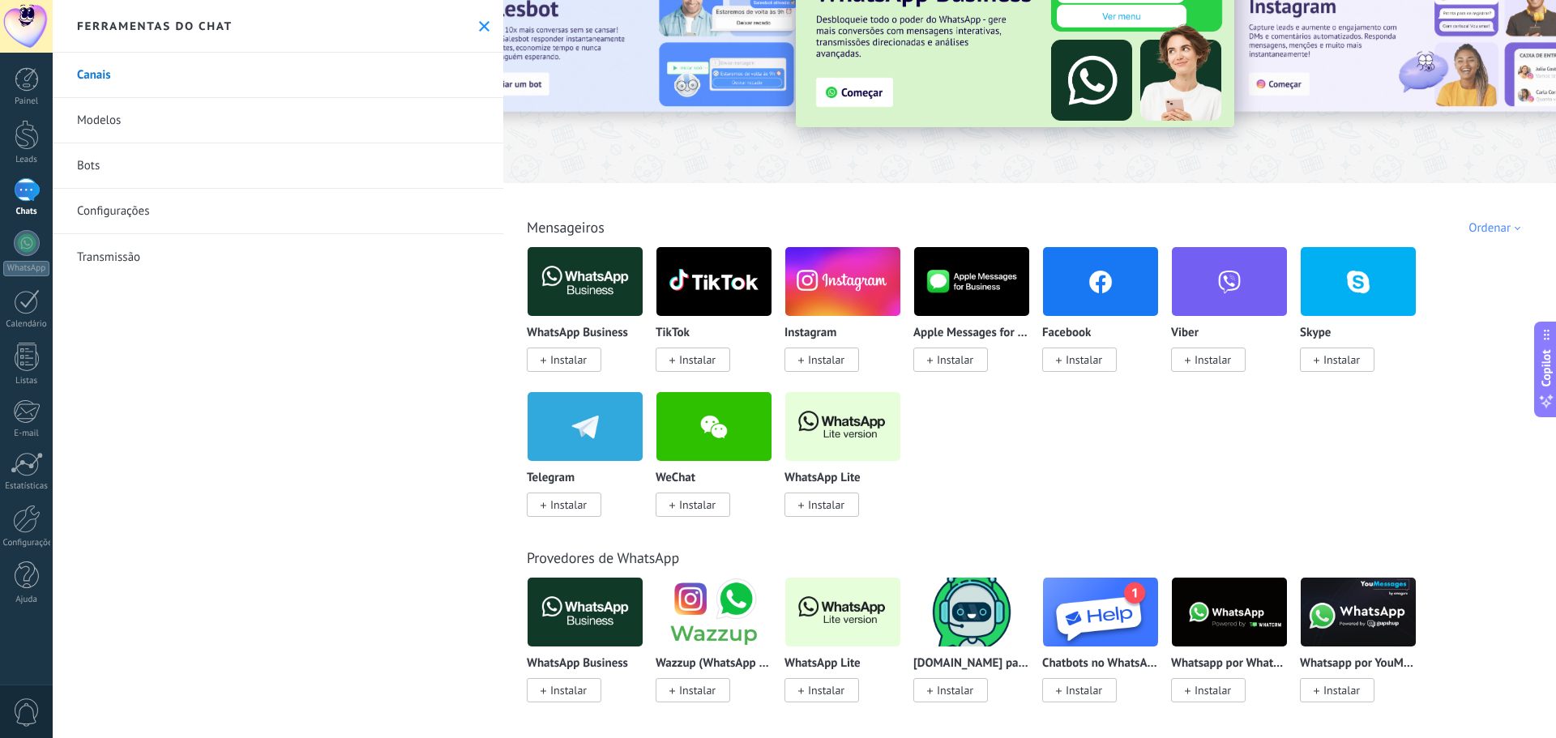
click at [23, 182] on div at bounding box center [27, 190] width 26 height 24
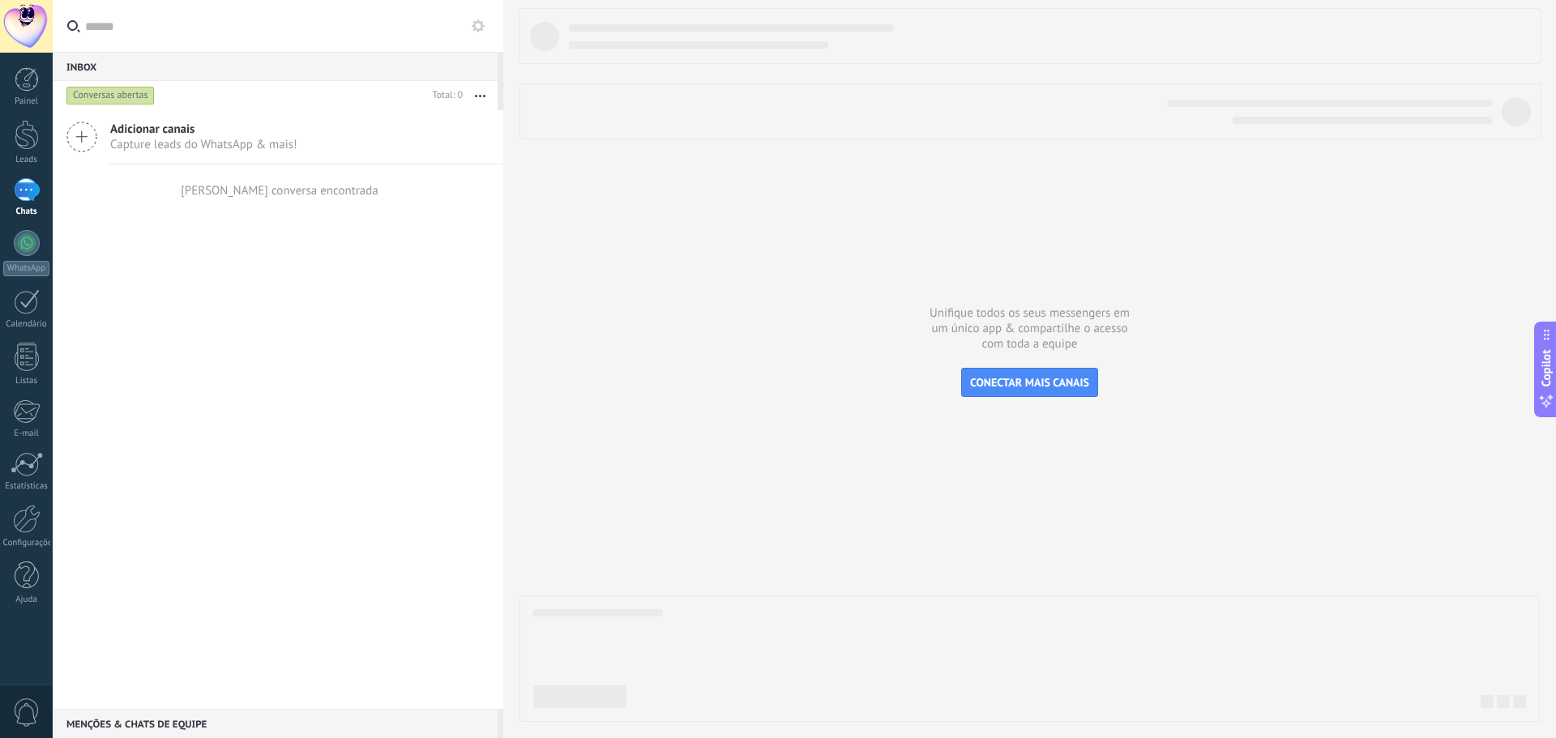
click at [106, 140] on div "Adicionar canais Capture leads do WhatsApp & mais!" at bounding box center [278, 137] width 451 height 54
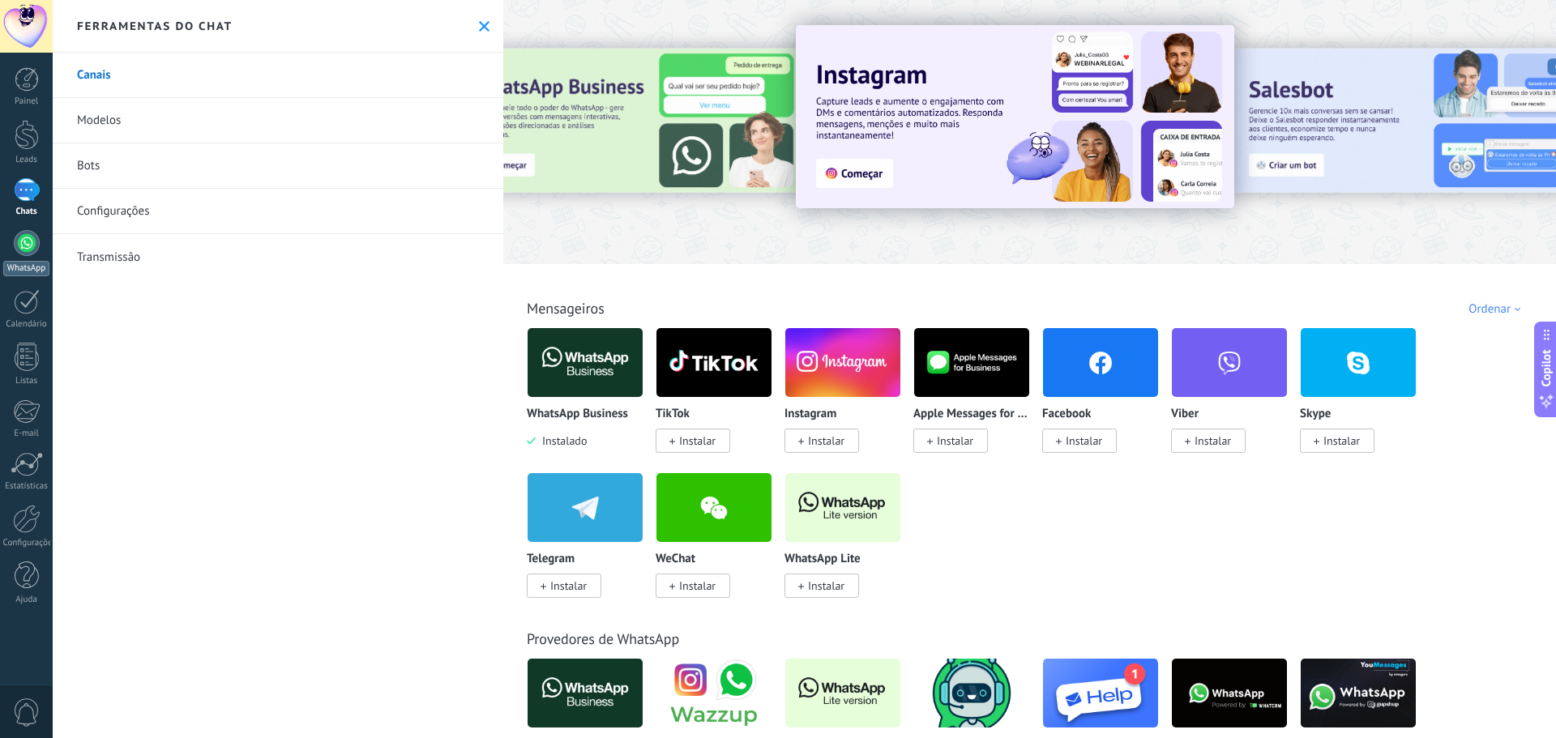
click at [24, 250] on div at bounding box center [27, 243] width 26 height 26
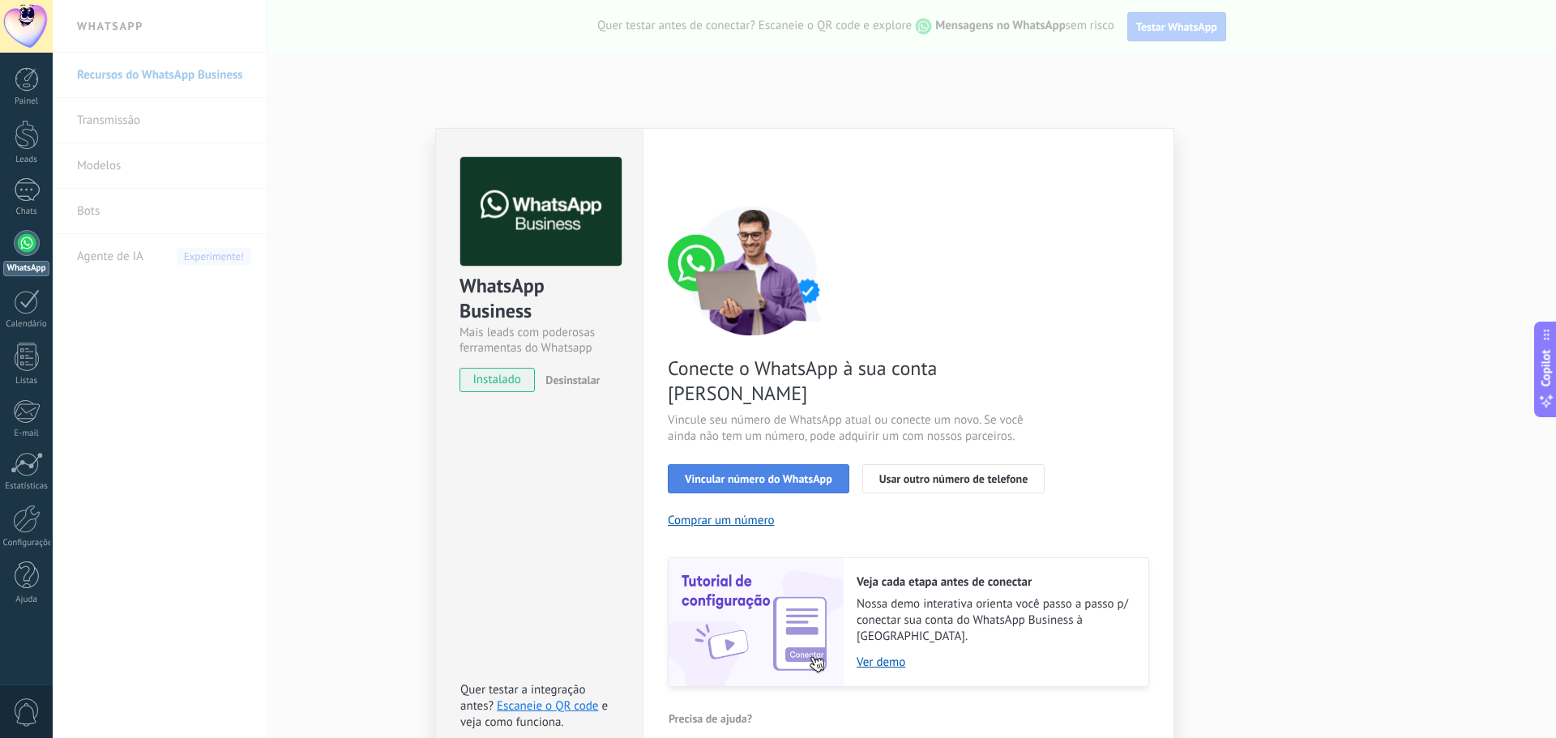
click at [775, 473] on span "Vincular número do WhatsApp" at bounding box center [759, 478] width 148 height 11
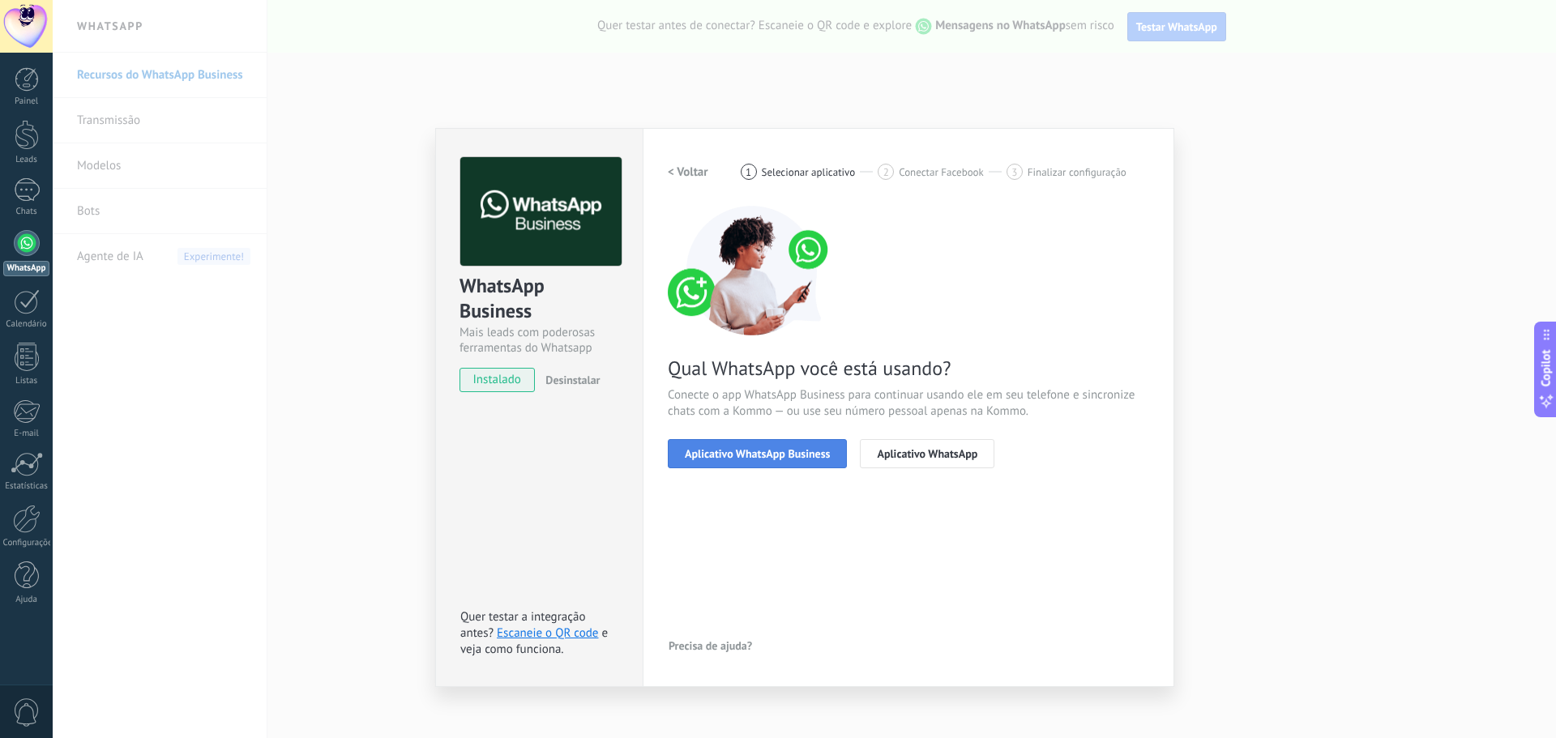
click at [811, 456] on span "Aplicativo WhatsApp Business" at bounding box center [757, 453] width 145 height 11
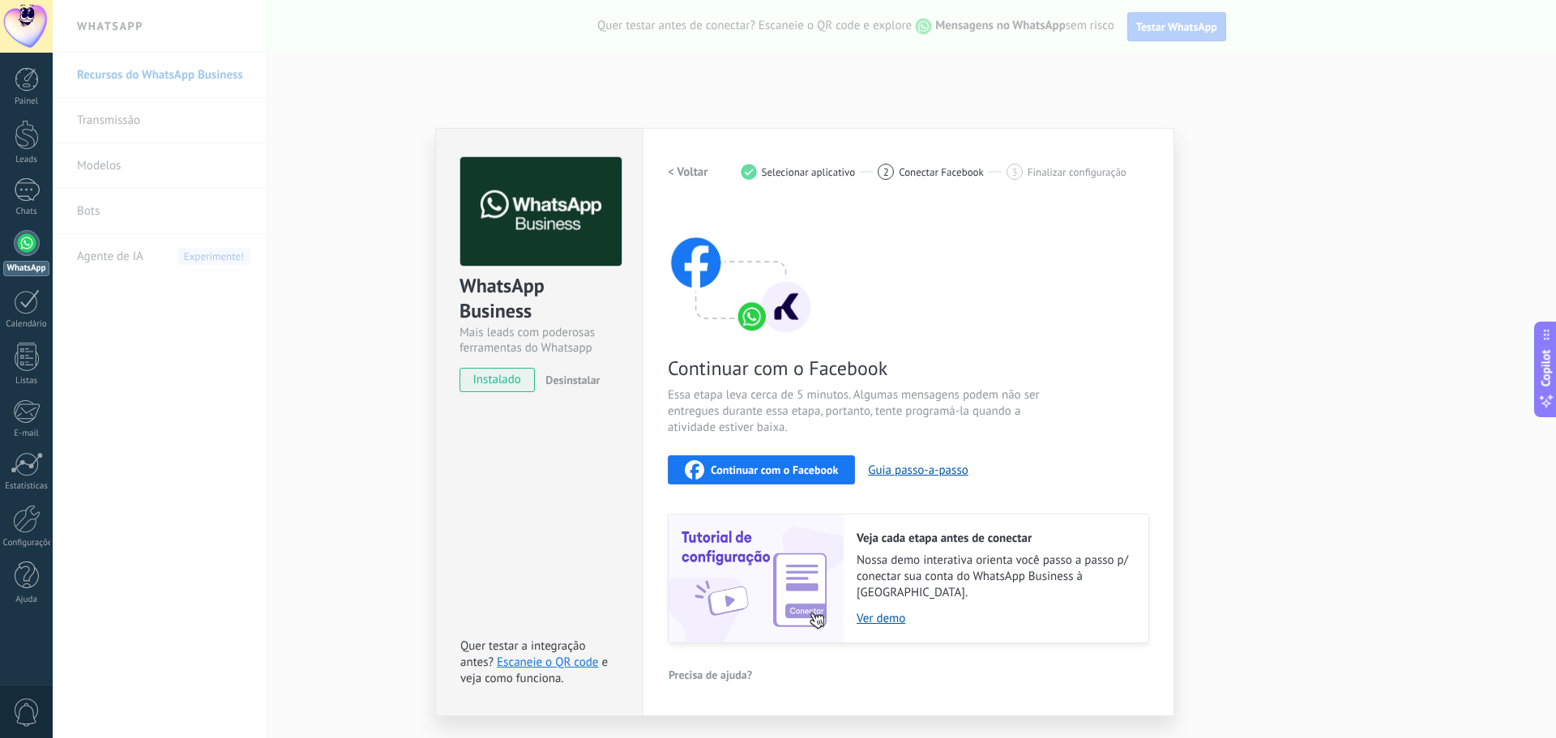
click at [1141, 81] on div "WhatsApp Business Mais leads com poderosas ferramentas do Whatsapp instalado De…" at bounding box center [805, 369] width 1504 height 738
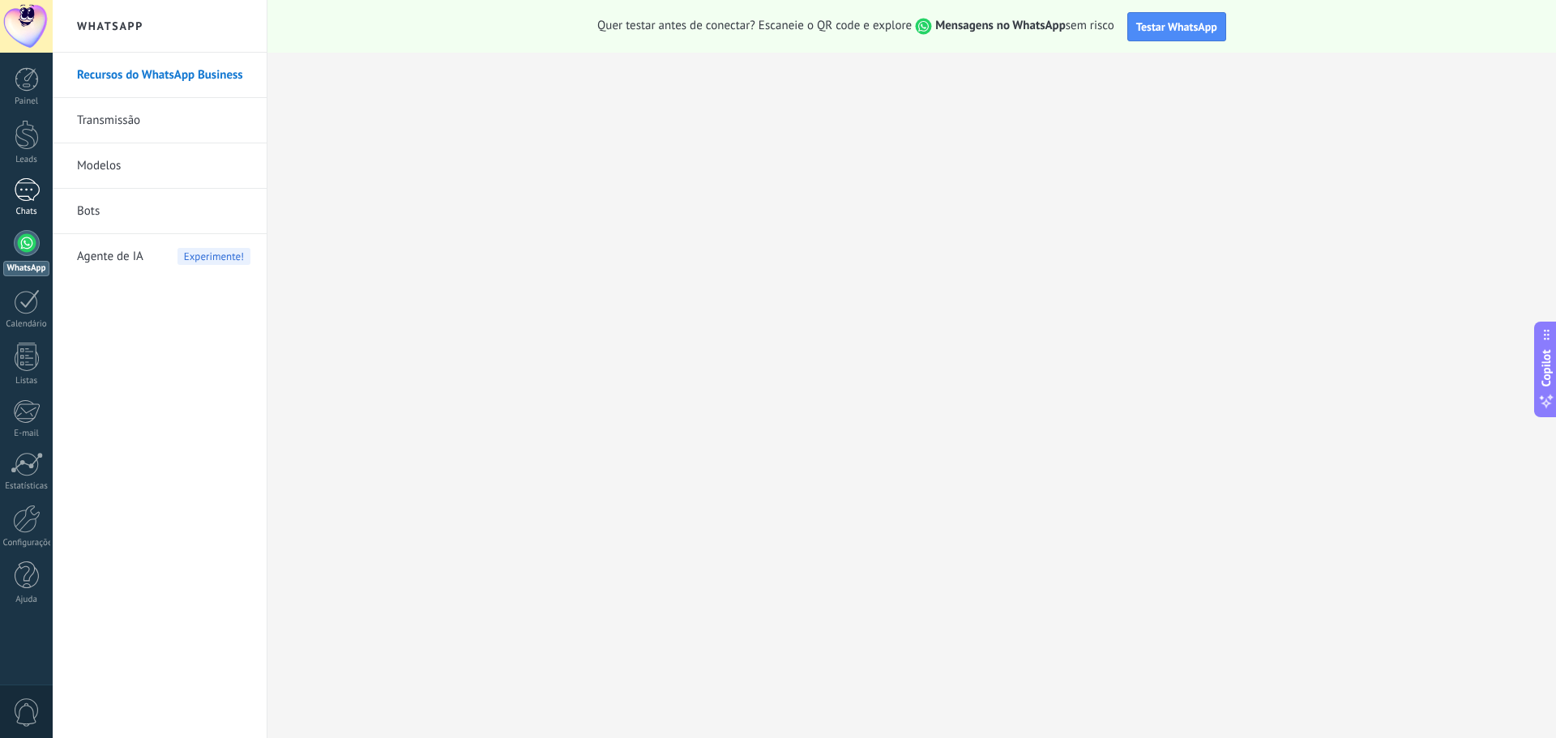
click at [28, 194] on div at bounding box center [27, 190] width 26 height 24
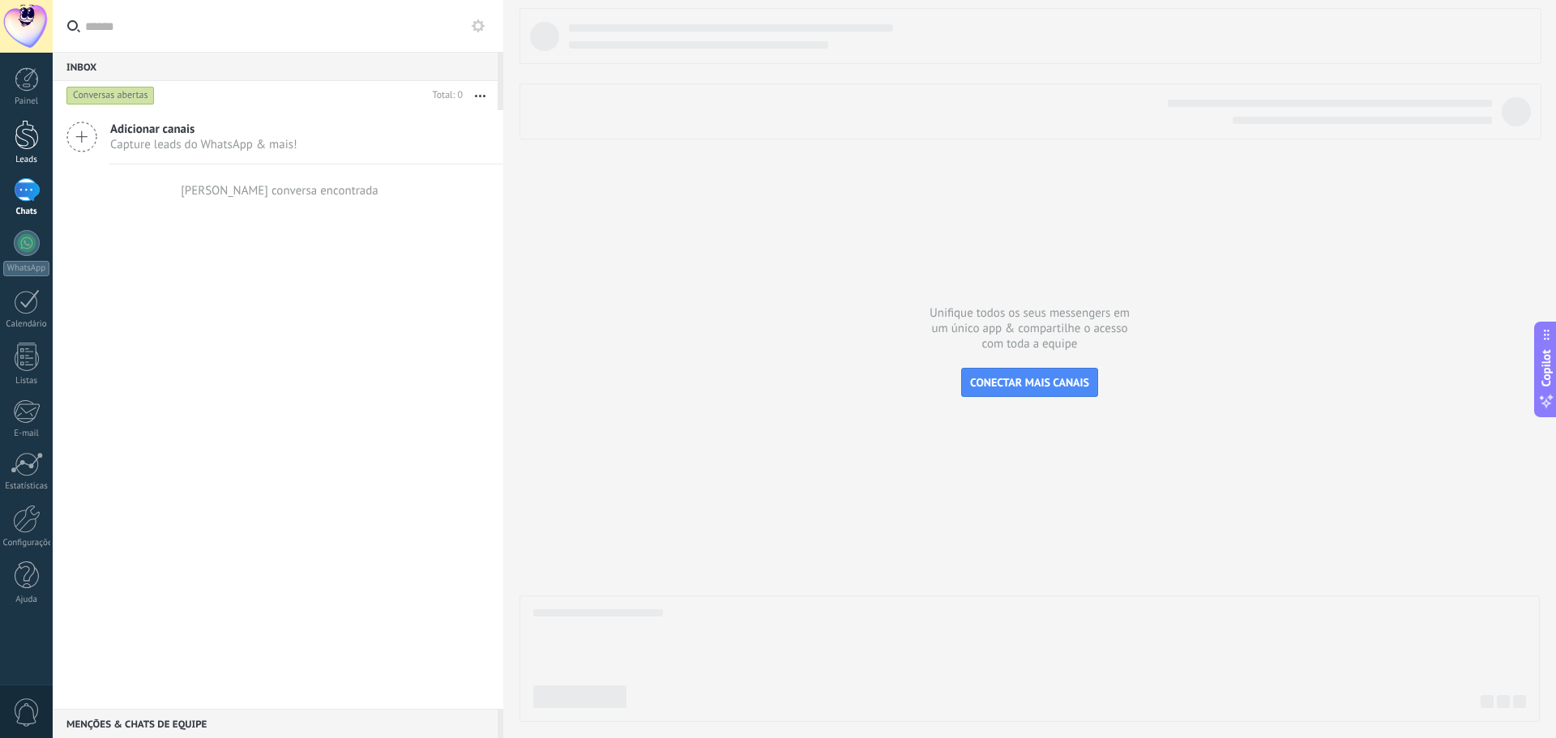
click at [25, 136] on div at bounding box center [27, 135] width 24 height 30
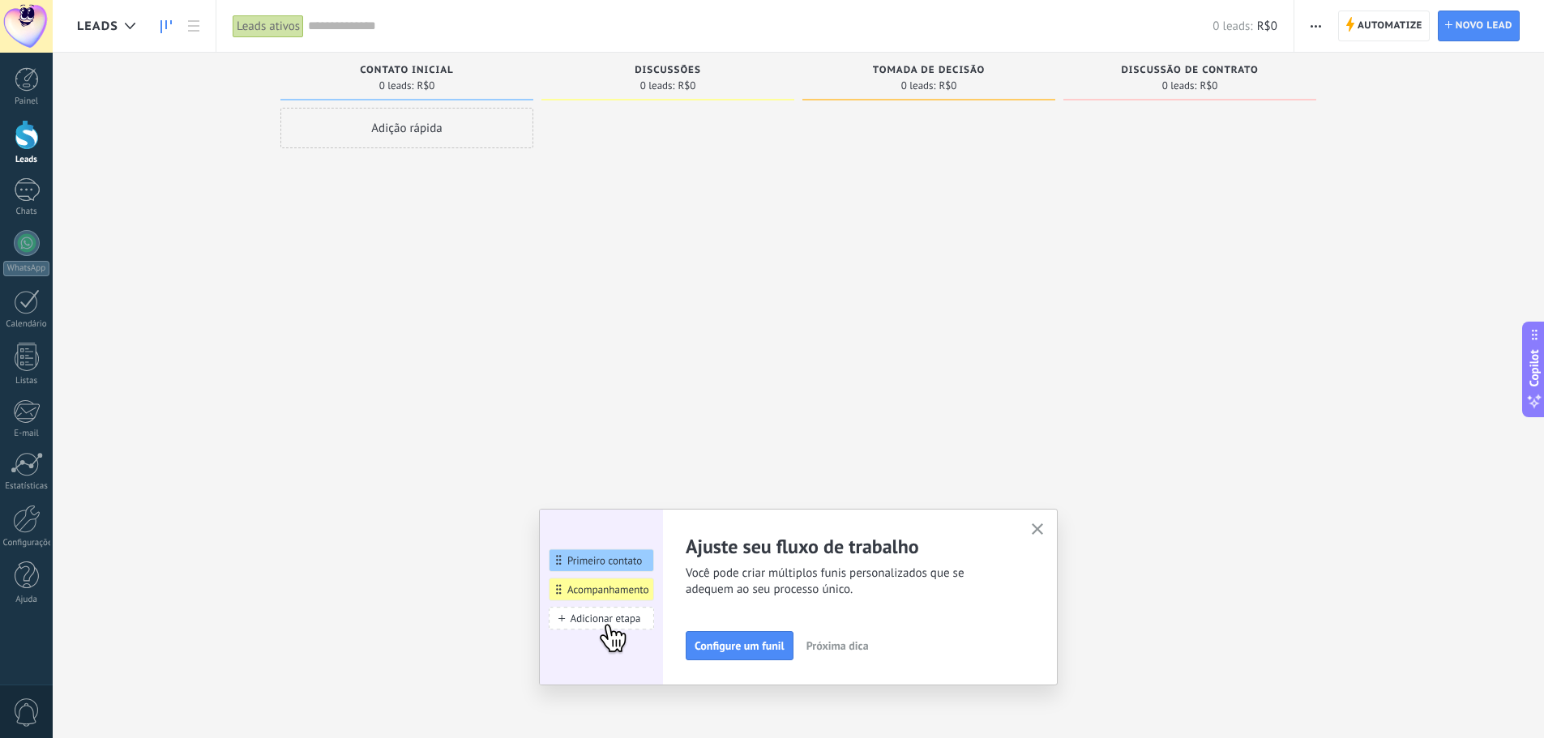
click at [1044, 530] on use "button" at bounding box center [1038, 530] width 12 height 12
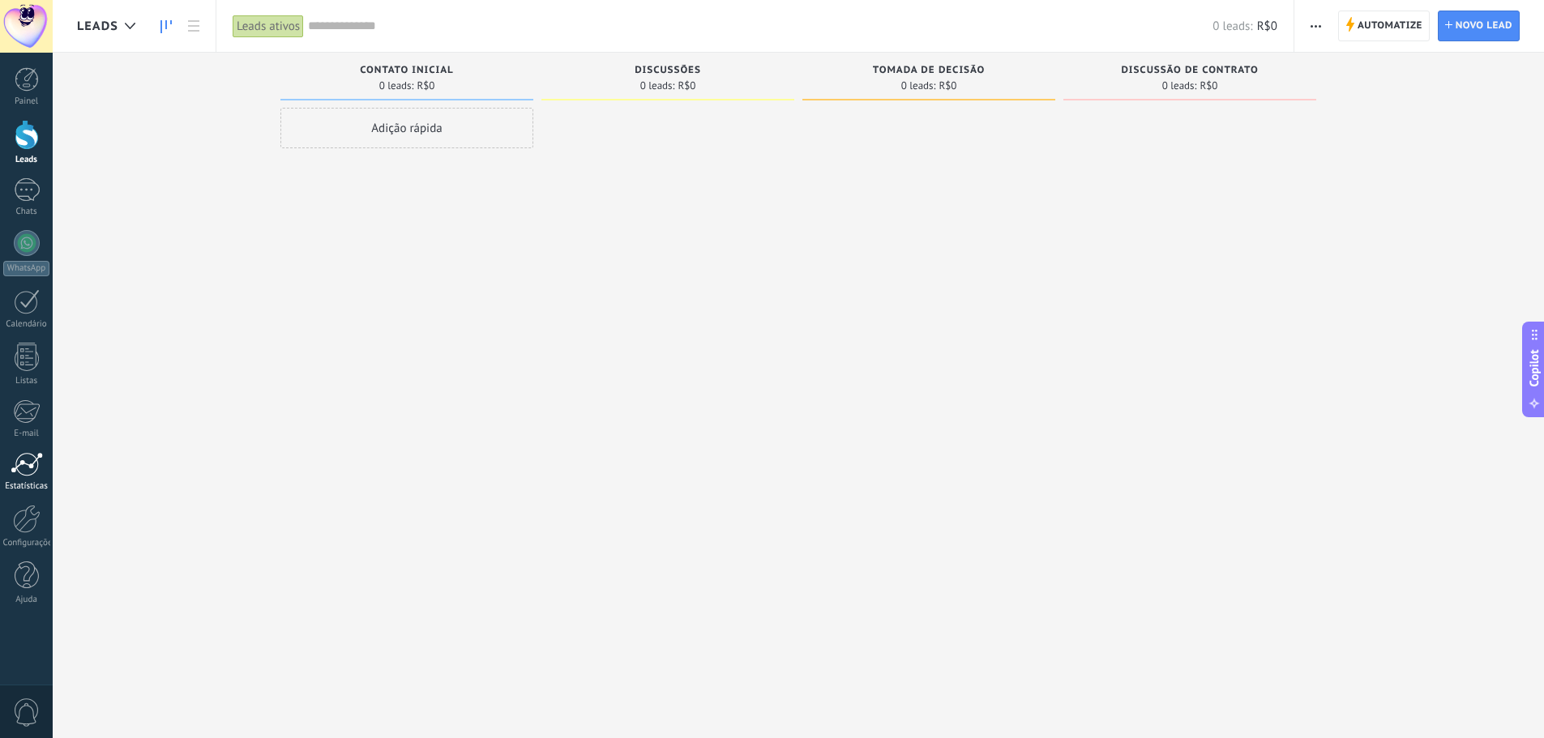
click at [30, 462] on div at bounding box center [27, 464] width 32 height 24
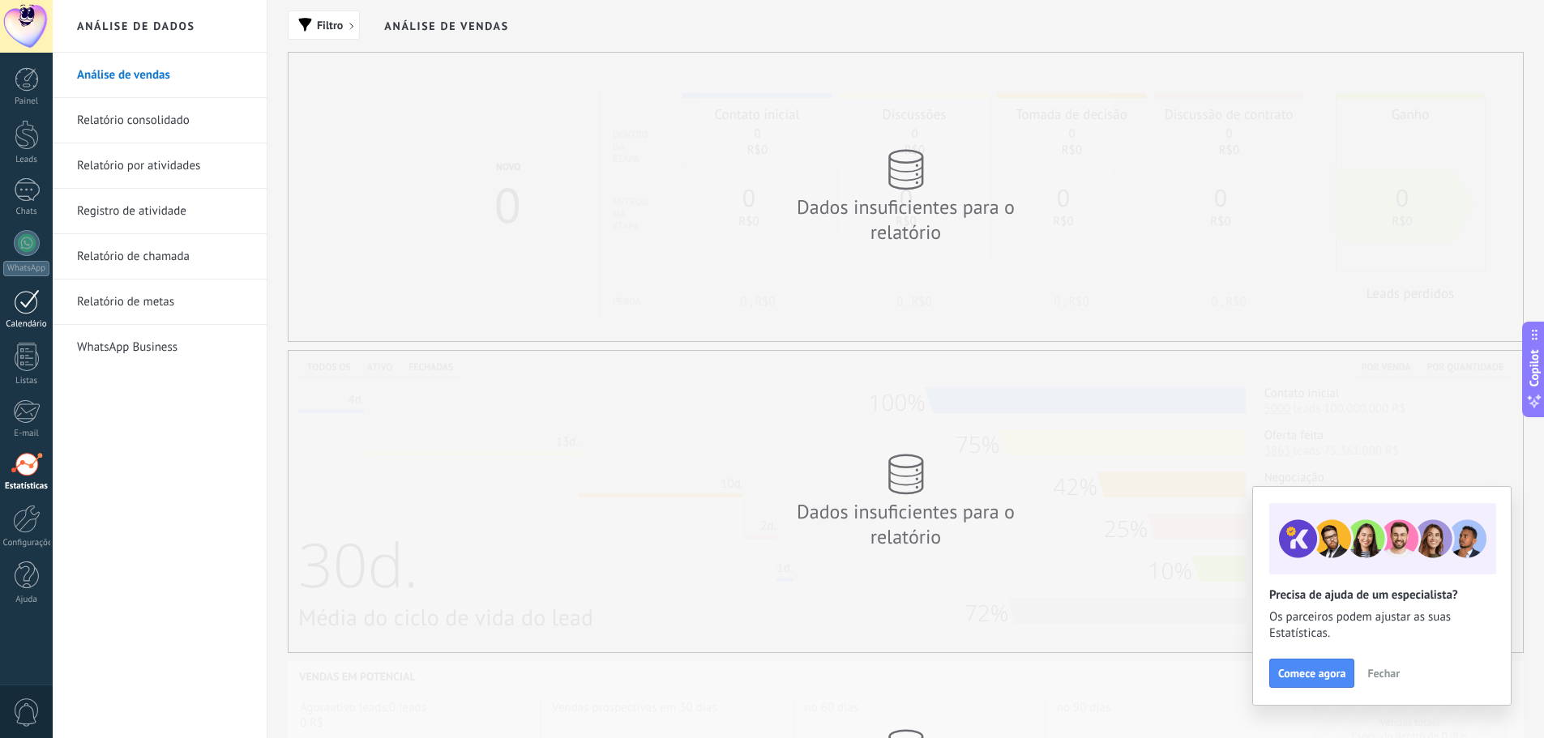
click at [45, 308] on link "Calendário" at bounding box center [26, 309] width 53 height 41
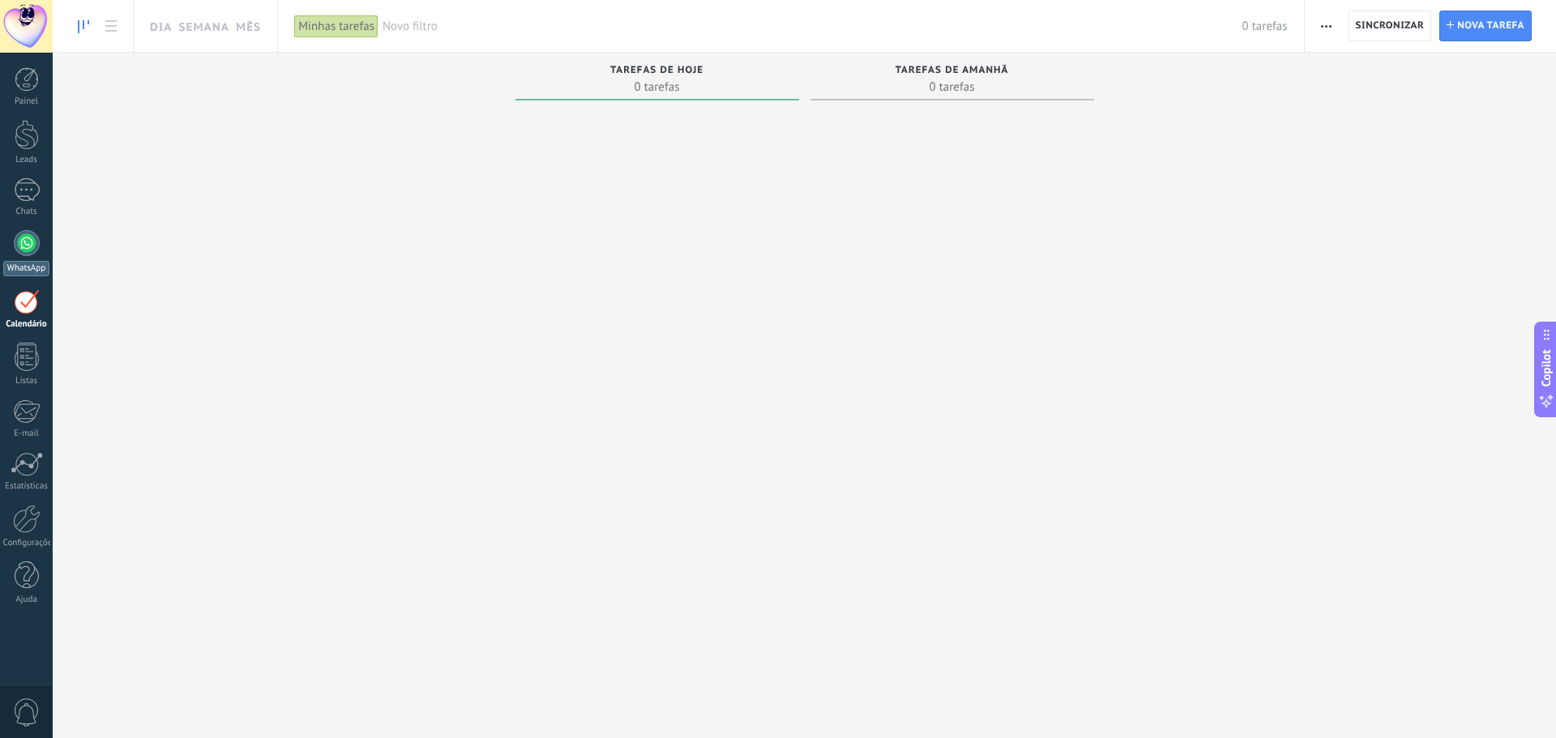
click at [31, 246] on div at bounding box center [27, 243] width 26 height 26
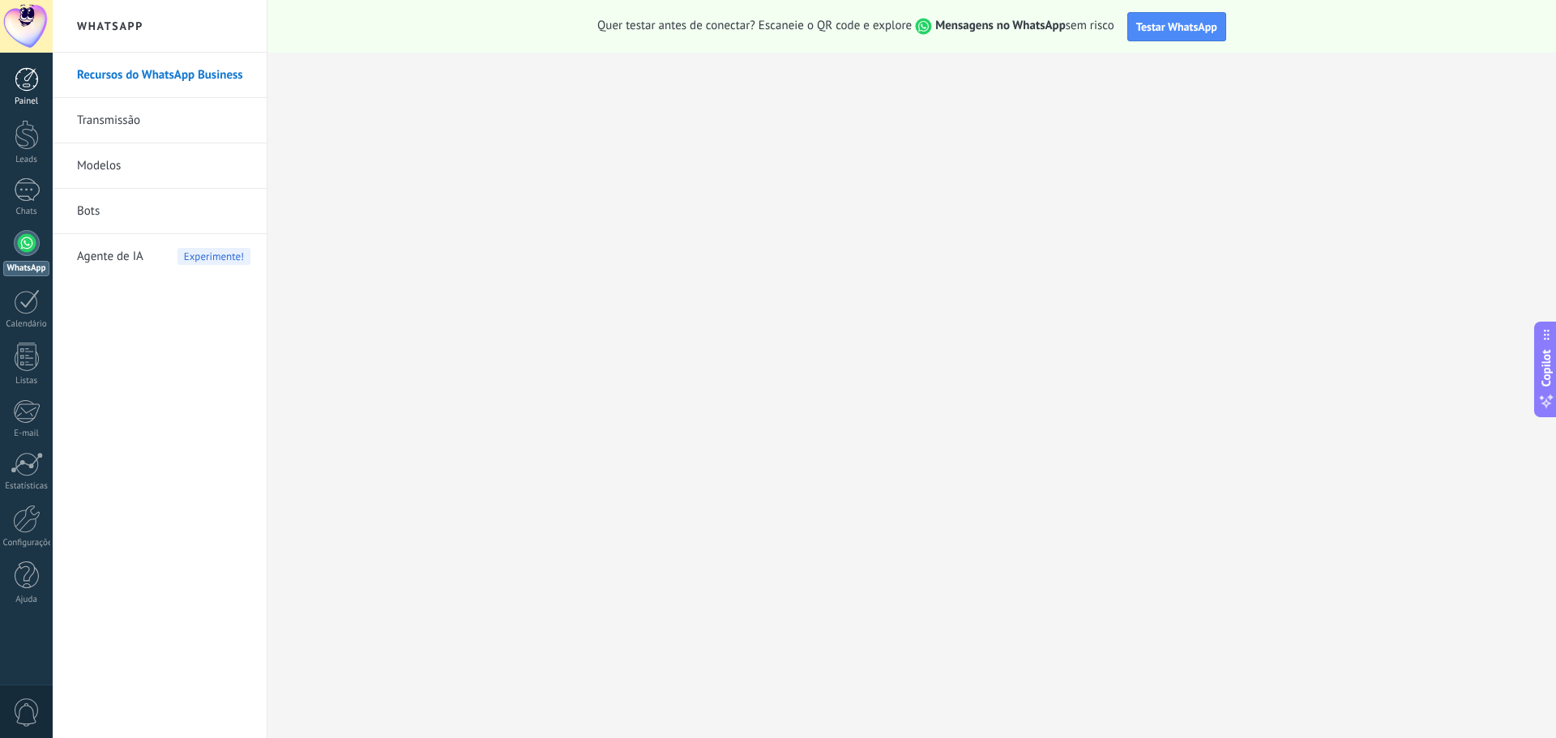
click at [15, 82] on div at bounding box center [27, 79] width 24 height 24
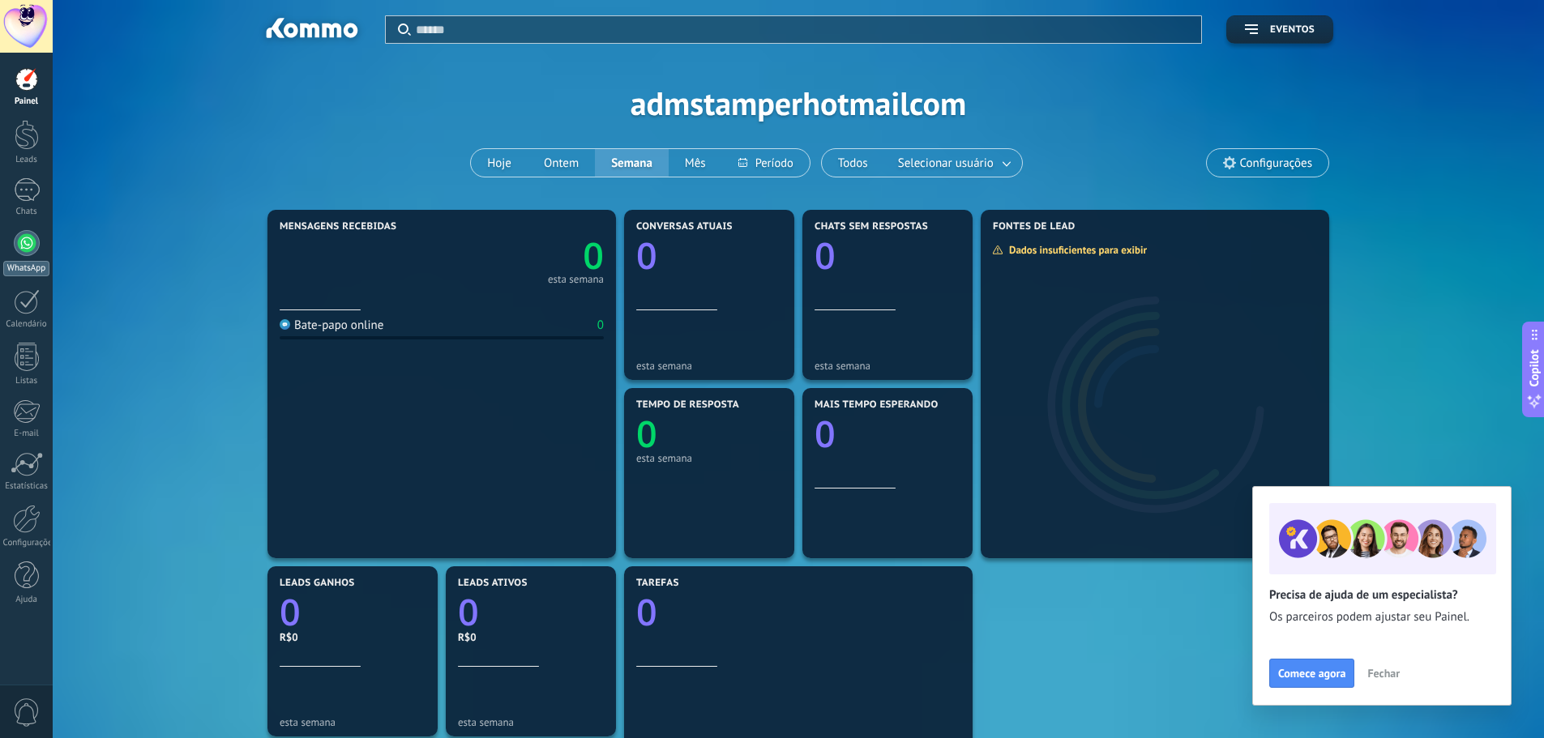
click at [30, 239] on div at bounding box center [27, 243] width 26 height 26
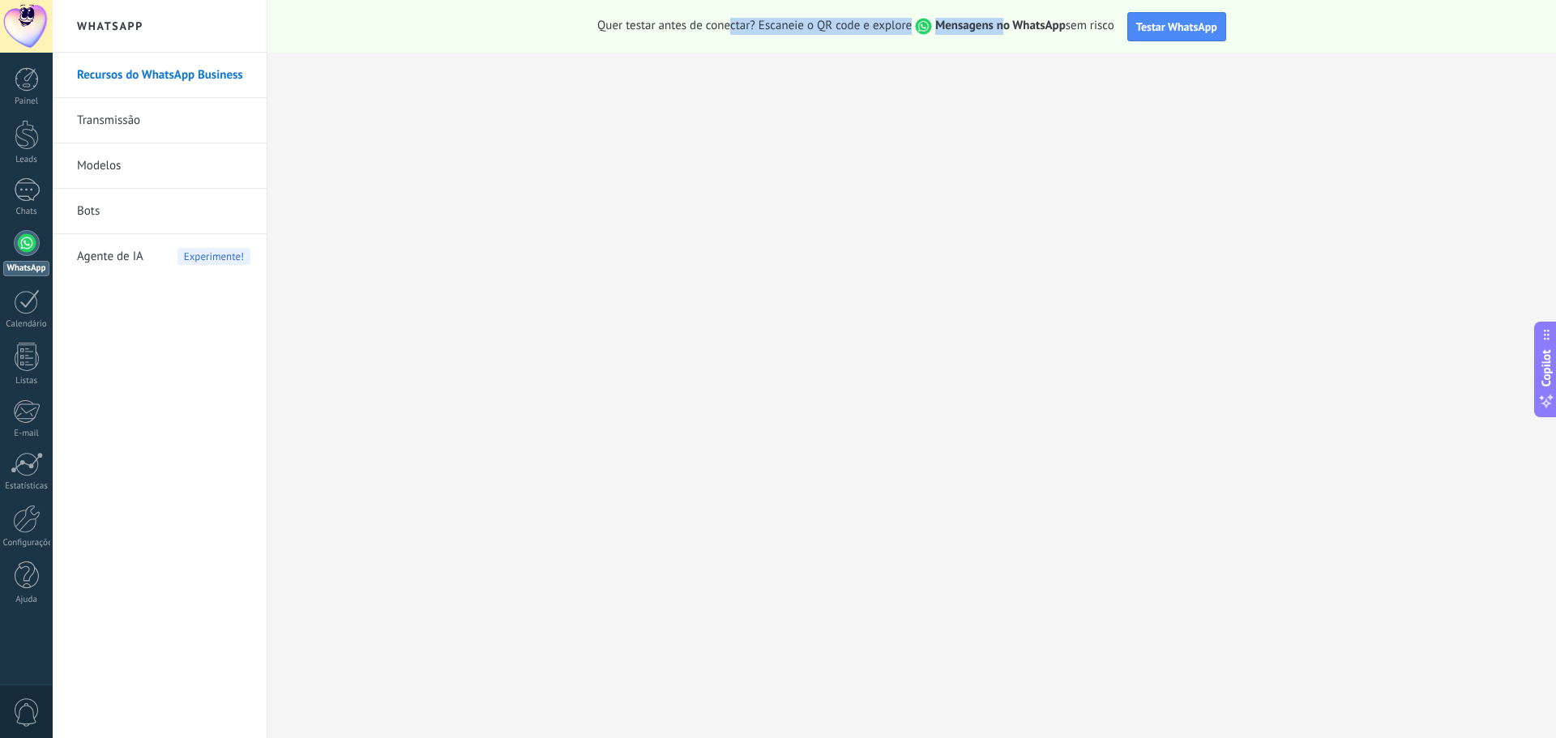
drag, startPoint x: 728, startPoint y: 30, endPoint x: 1003, endPoint y: 36, distance: 275.6
click at [1003, 36] on div "Quer testar antes de conectar? Escaneie o QR code e explore Mensagens no WhatsA…" at bounding box center [911, 26] width 1289 height 53
click at [821, 21] on span "Quer testar antes de conectar? Escaneie o QR code e explore Mensagens no WhatsA…" at bounding box center [855, 26] width 517 height 17
click at [1185, 28] on span "Testar WhatsApp" at bounding box center [1176, 26] width 81 height 15
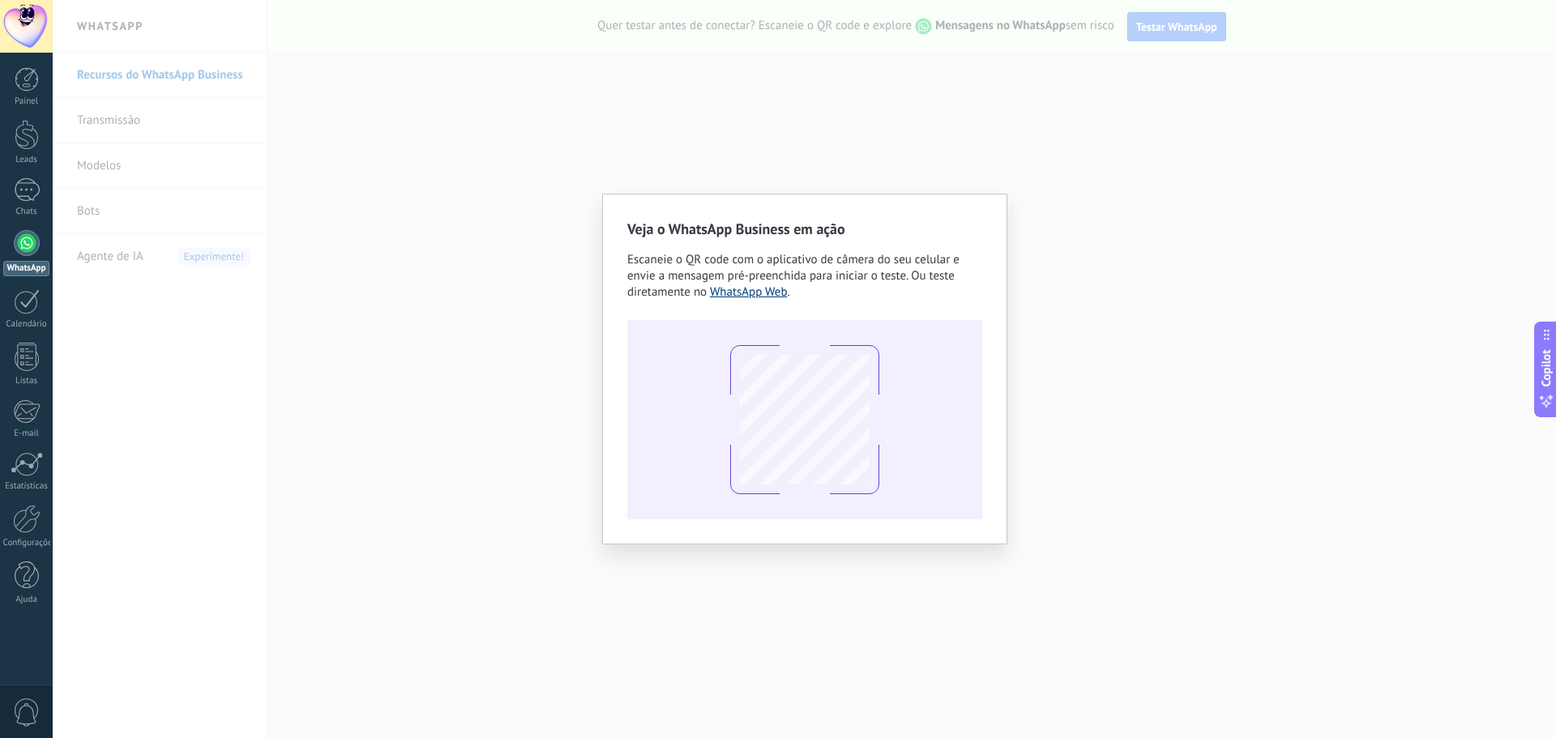
click at [765, 297] on link "WhatsApp Web" at bounding box center [749, 291] width 78 height 15
click at [750, 291] on link "WhatsApp Web" at bounding box center [749, 291] width 78 height 15
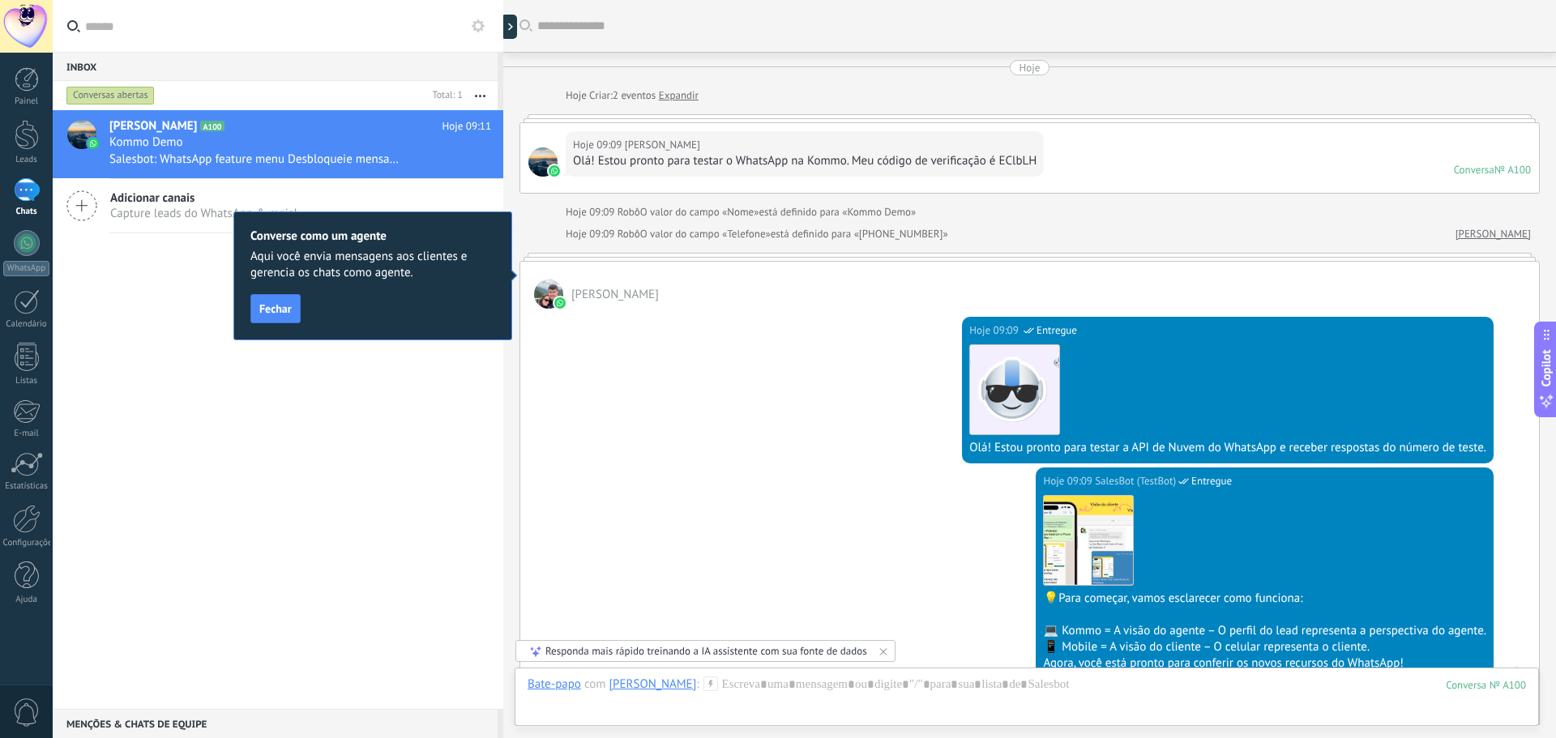
scroll to position [24, 0]
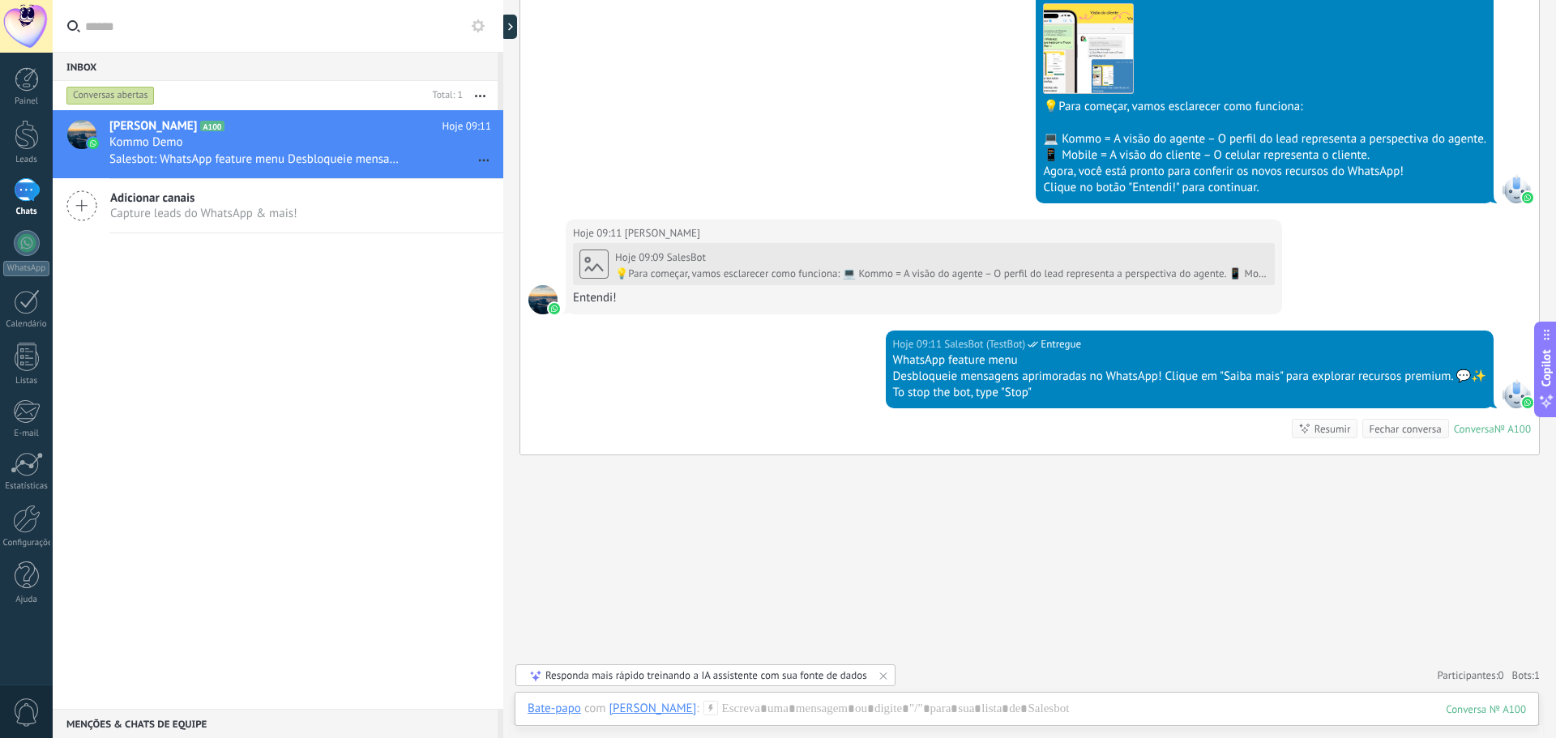
click at [685, 490] on div "Buscar Carregar mais Hoje Hoje Criar: 2 eventos Expandir Hoje 09:09 Dan Lucas O…" at bounding box center [1029, 123] width 1053 height 1230
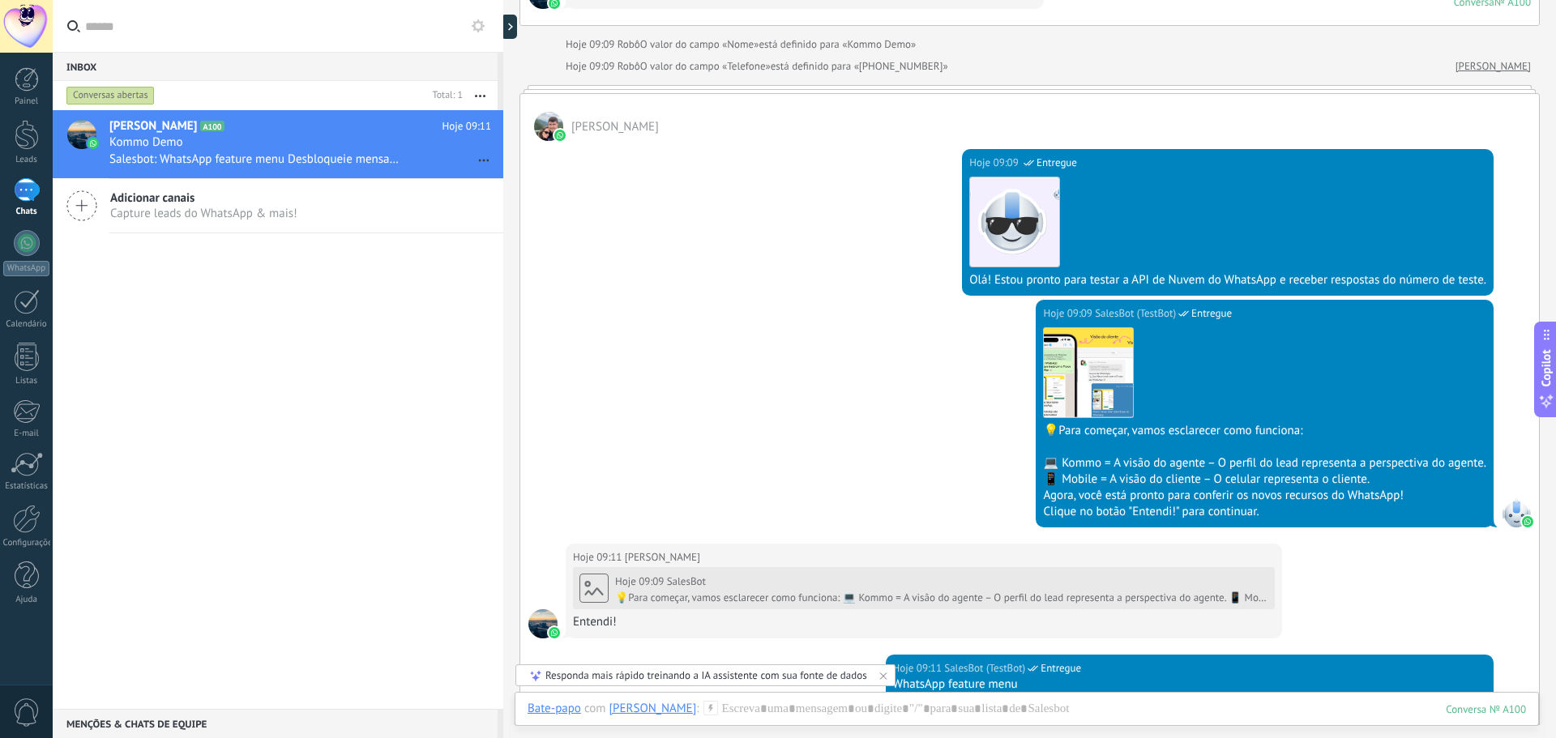
scroll to position [87, 0]
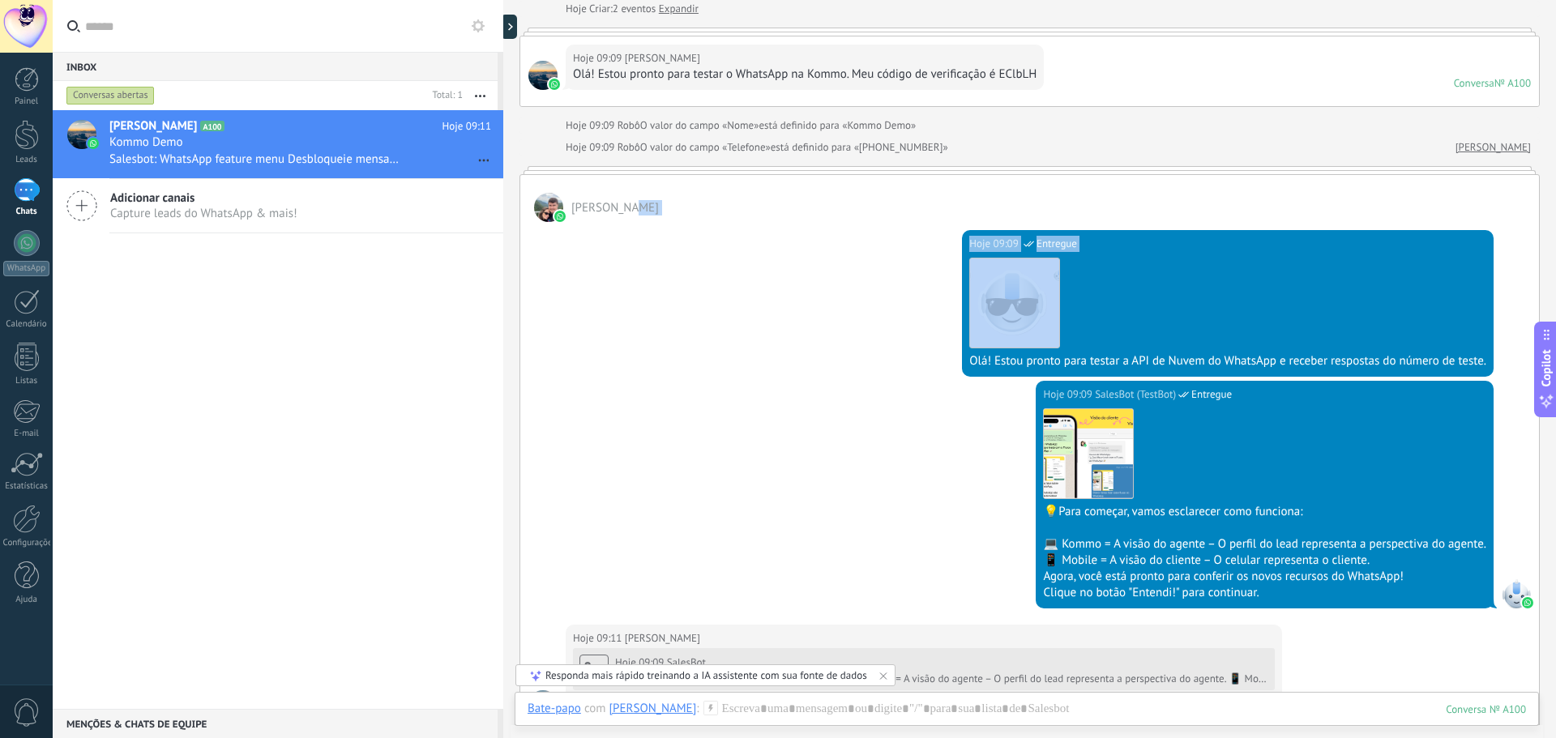
drag, startPoint x: 1140, startPoint y: 199, endPoint x: 1128, endPoint y: 318, distance: 119.7
click at [1128, 318] on div "Dan Lucas Hoje 09:09 SalesBot (TestBot) Entregue Download Olá! Estou pronto par…" at bounding box center [1030, 517] width 1020 height 687
click at [811, 287] on div "Hoje 09:09 SalesBot (TestBot) Entregue Download Olá! Estou pronto para testar a…" at bounding box center [1029, 301] width 1019 height 159
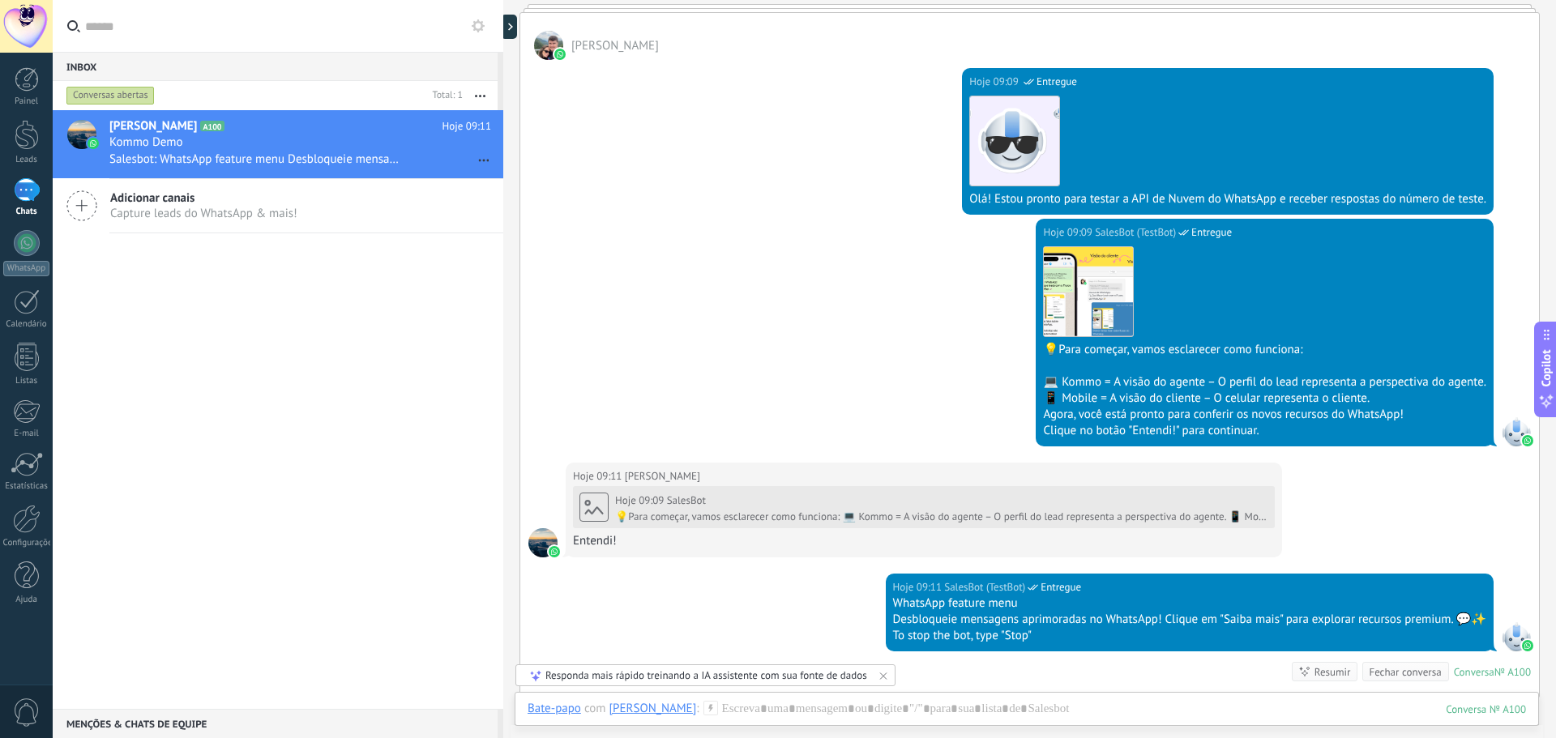
click at [548, 44] on div at bounding box center [548, 45] width 29 height 29
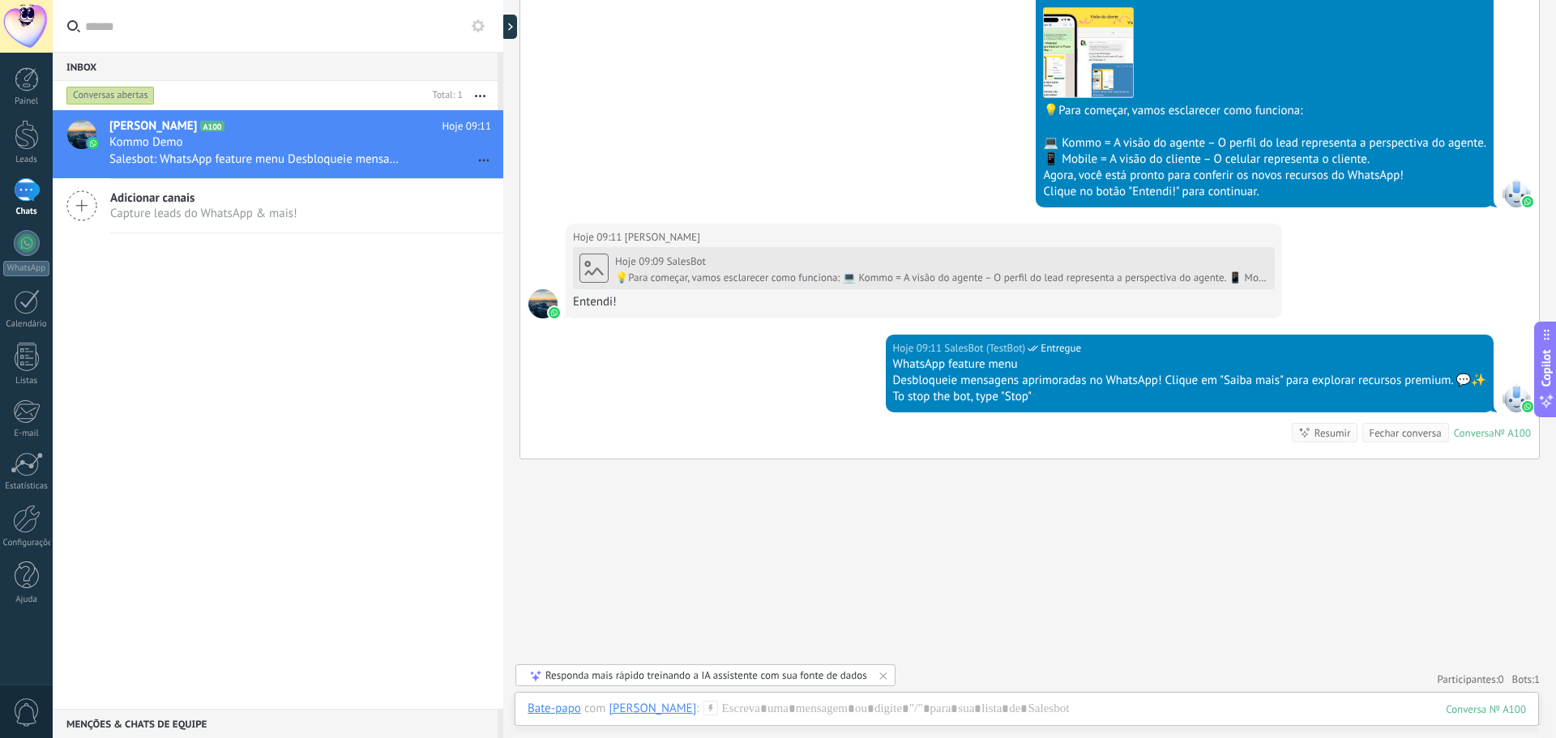
scroll to position [492, 0]
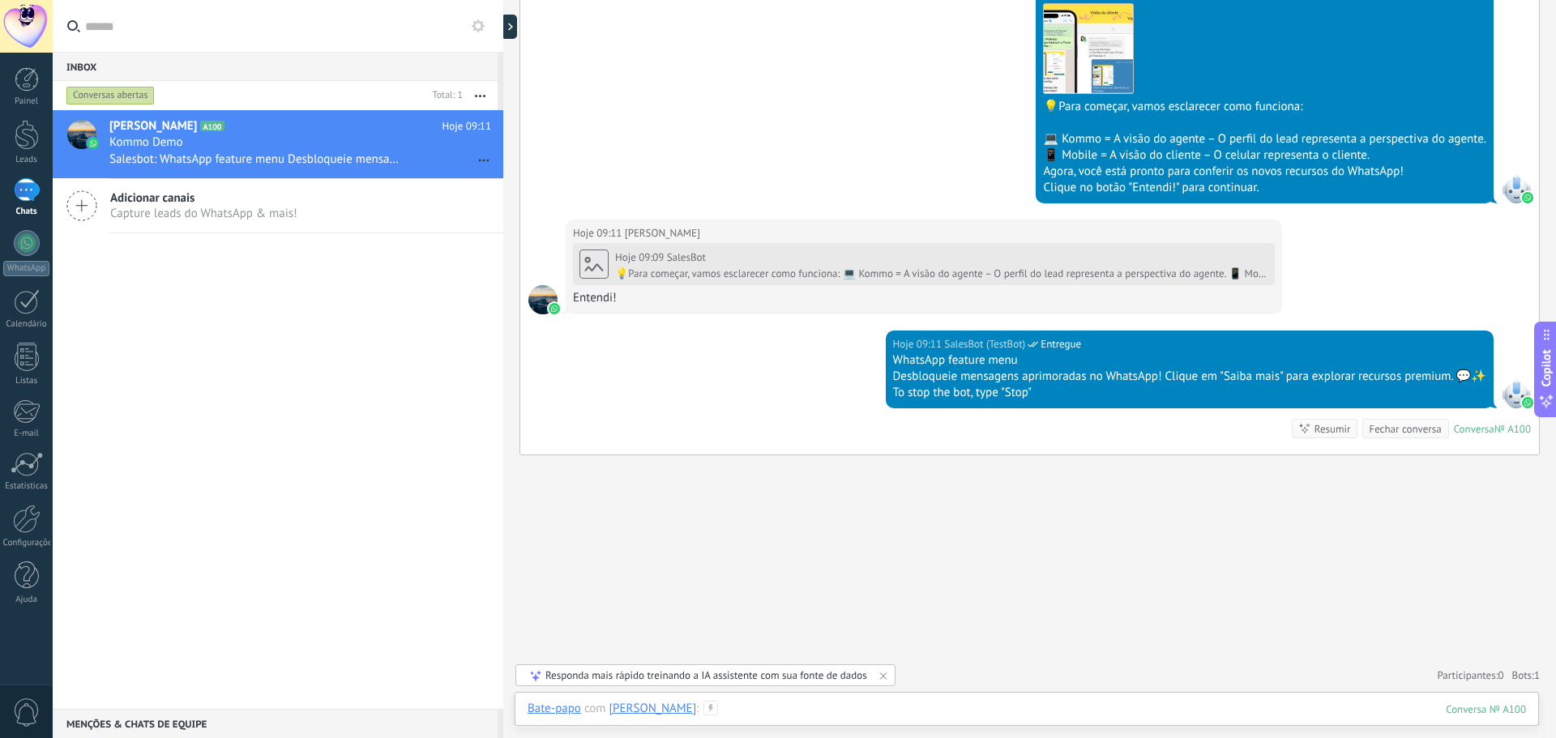
click at [750, 710] on div at bounding box center [1027, 725] width 999 height 49
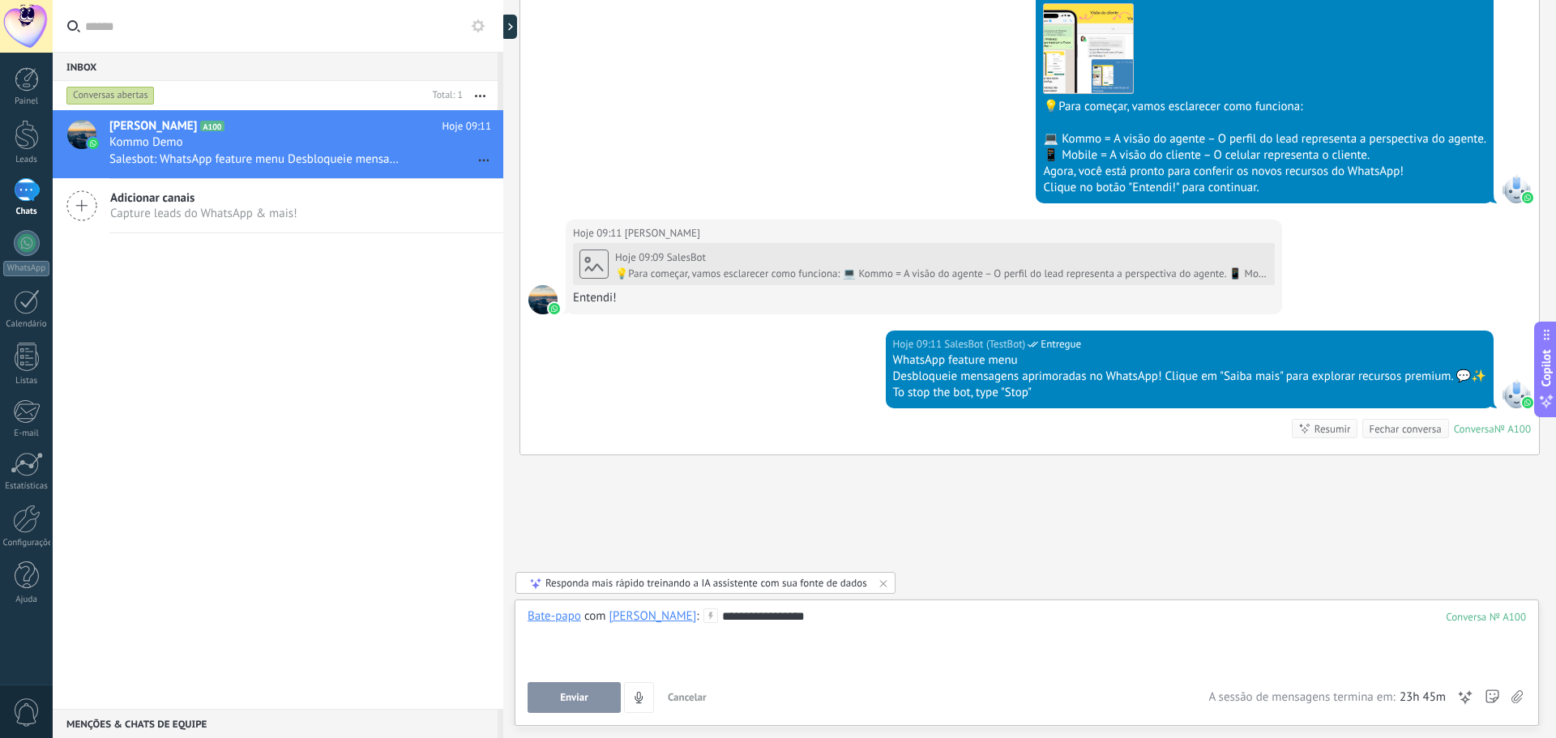
click at [579, 691] on button "Enviar" at bounding box center [574, 697] width 93 height 31
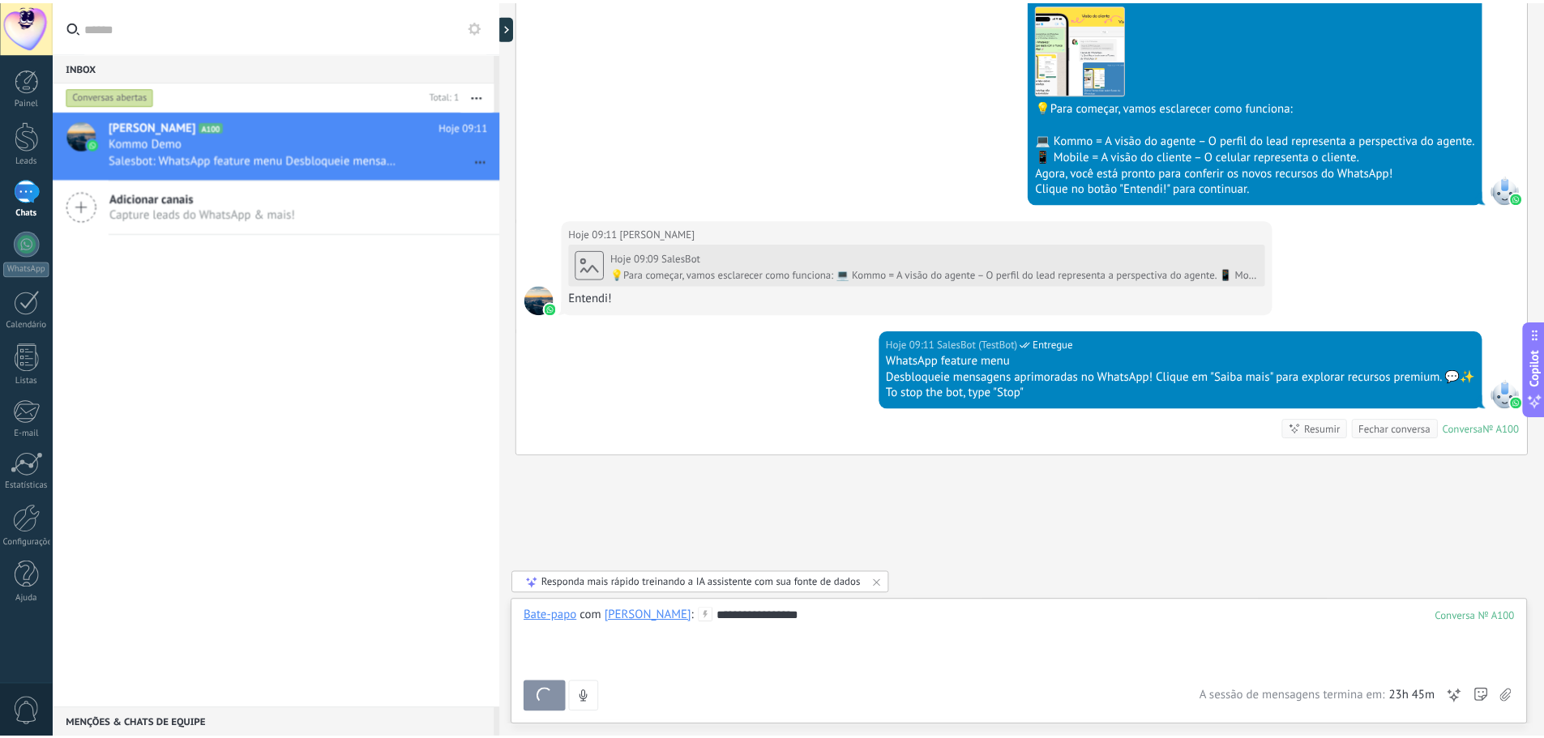
scroll to position [554, 0]
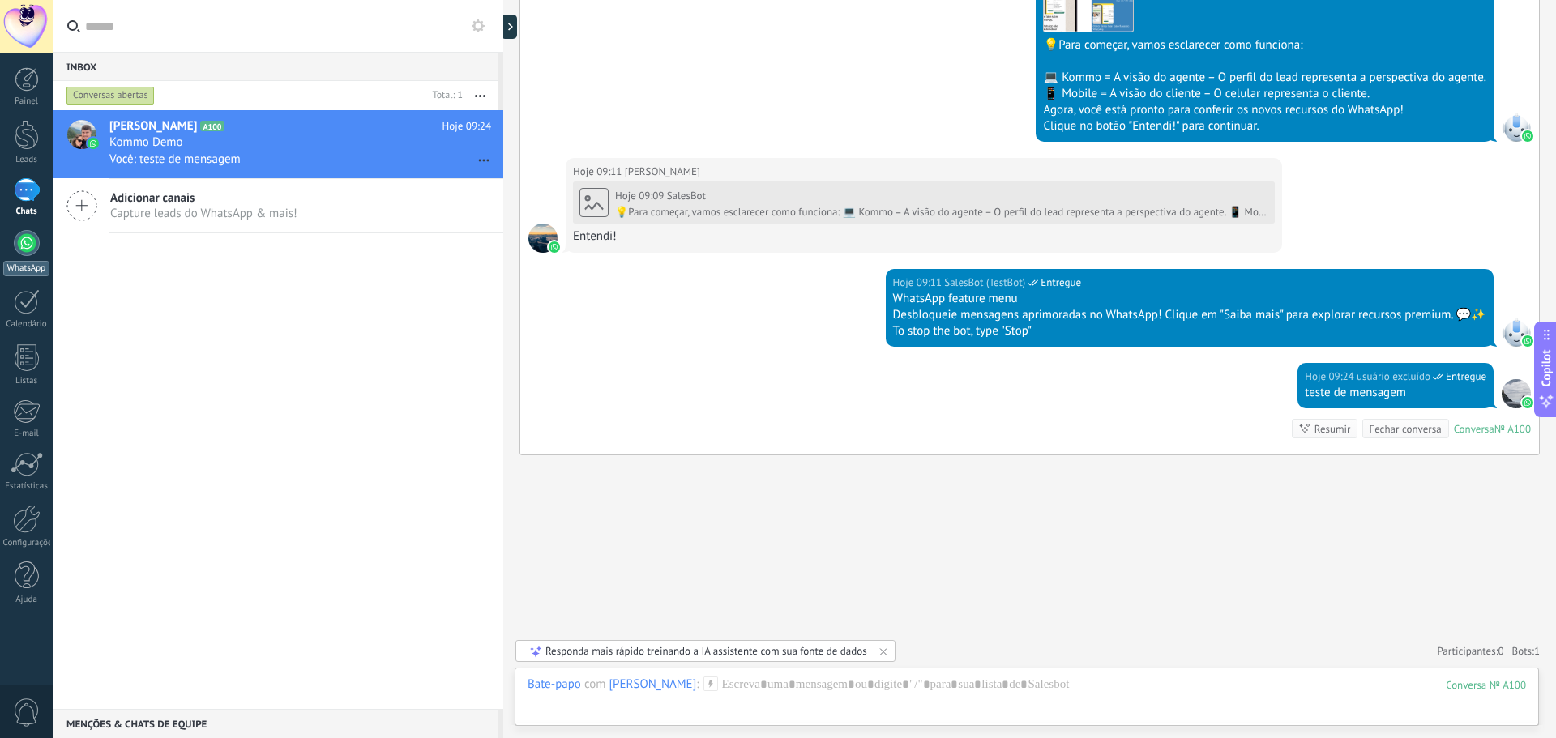
click at [24, 256] on link "WhatsApp" at bounding box center [26, 253] width 53 height 46
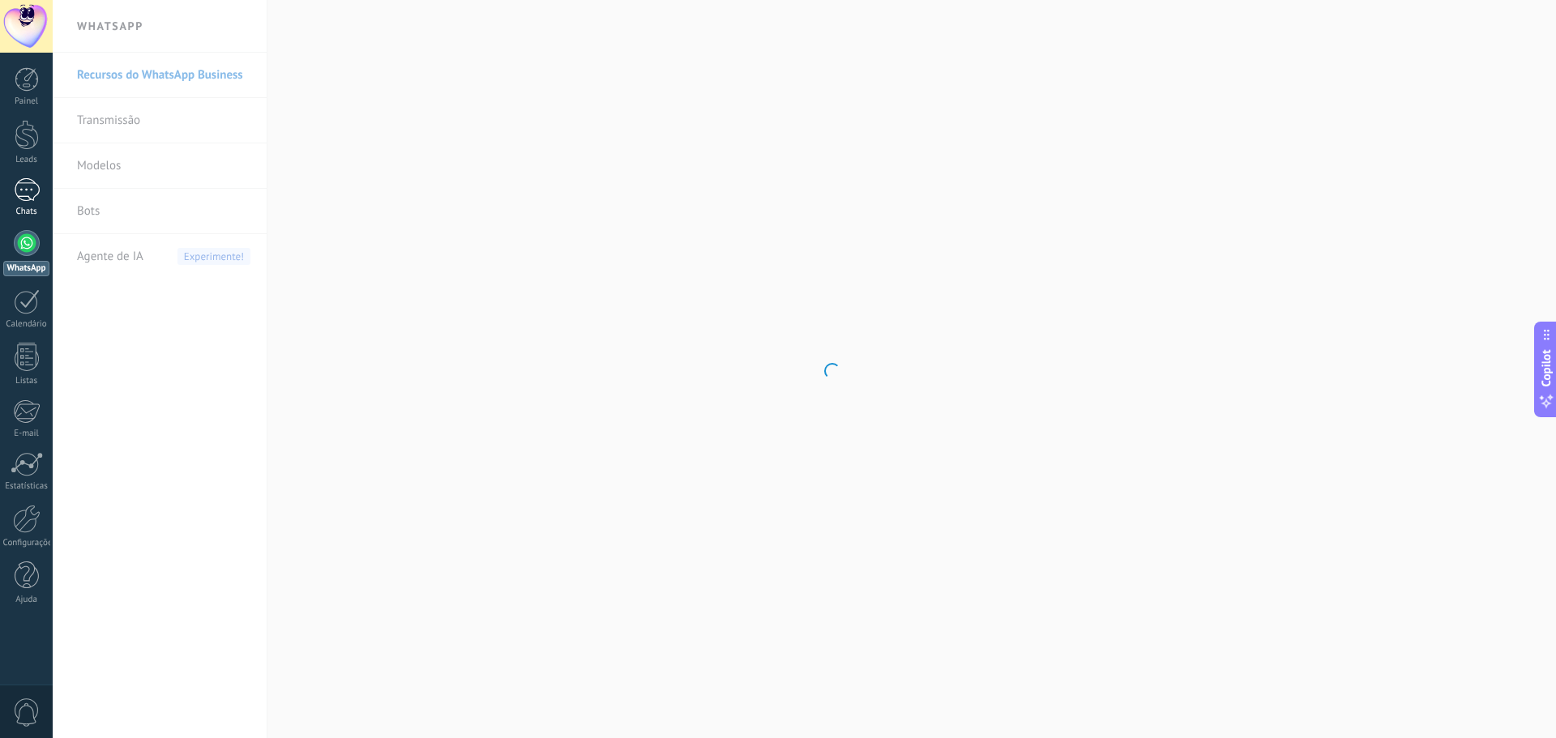
click at [40, 191] on link "1 Chats" at bounding box center [26, 197] width 53 height 39
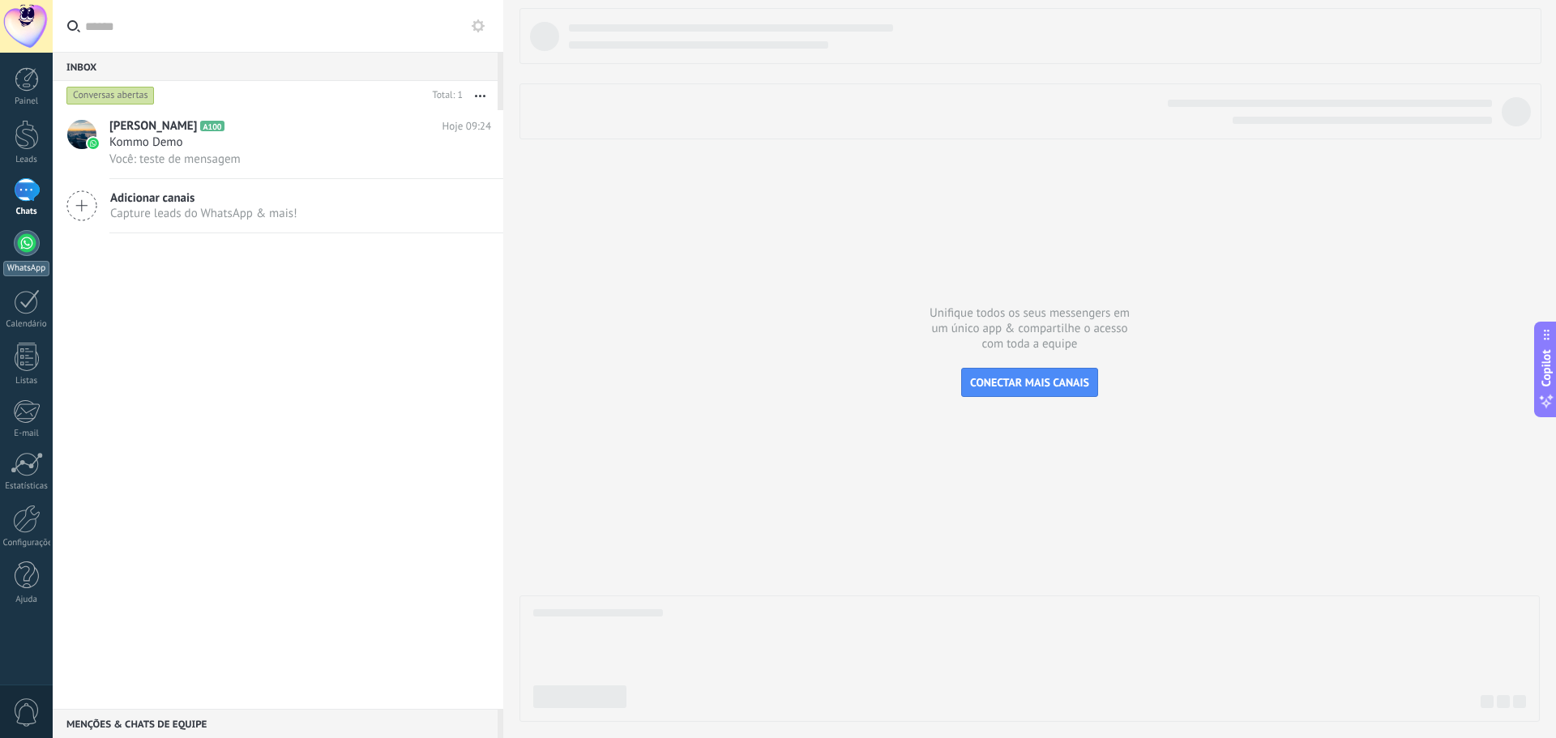
click at [34, 259] on link "WhatsApp" at bounding box center [26, 253] width 53 height 46
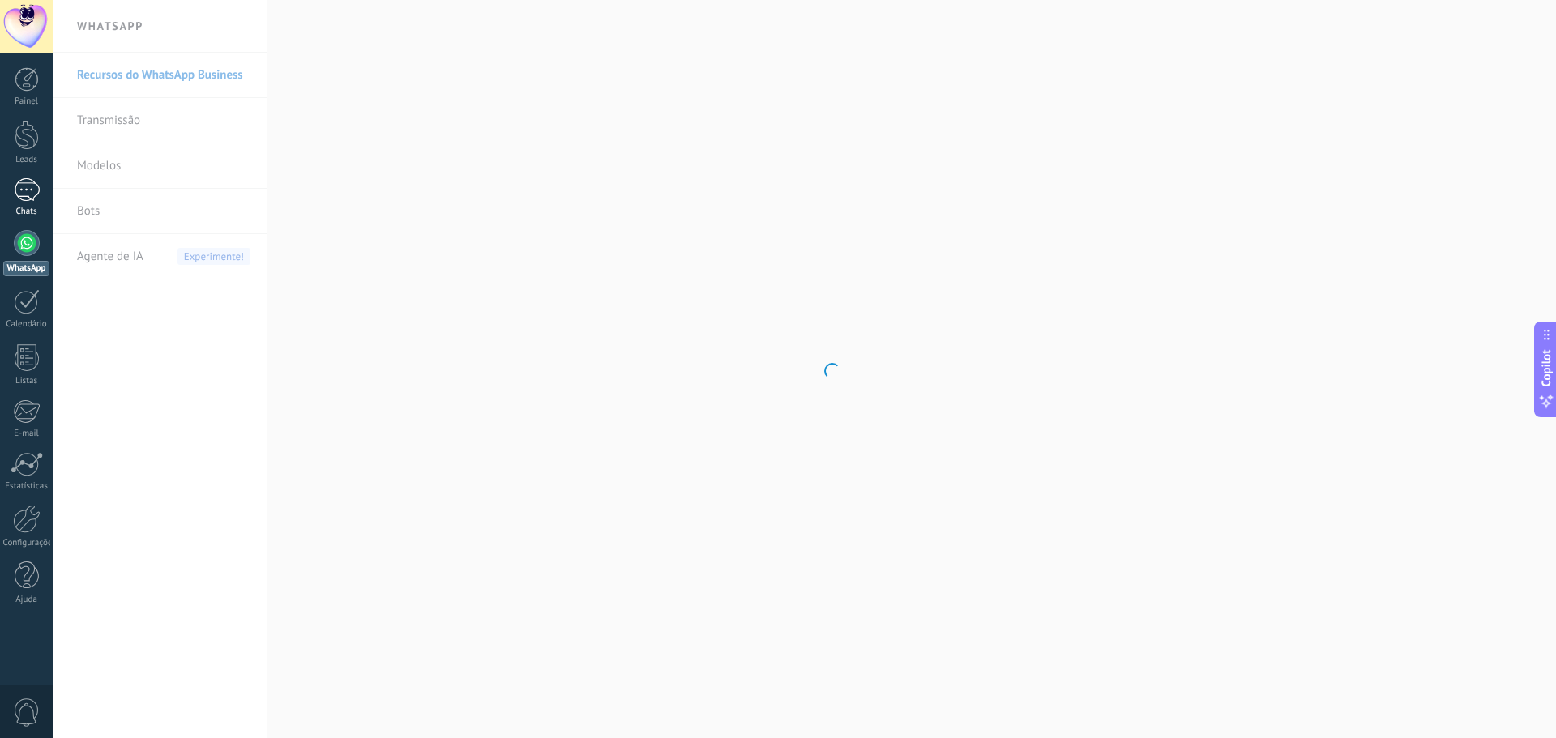
click at [34, 198] on div "1" at bounding box center [27, 190] width 26 height 24
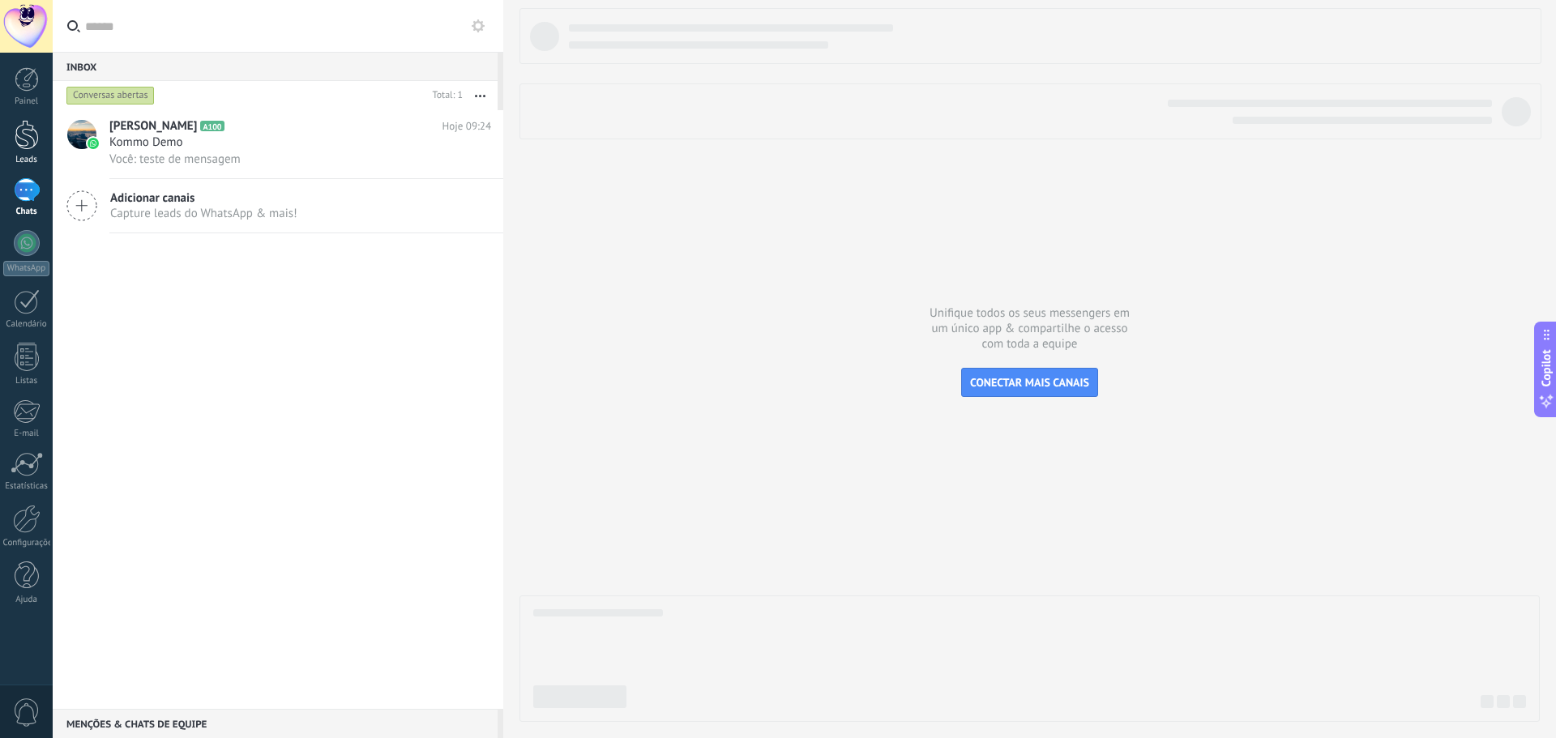
click at [29, 140] on div at bounding box center [27, 135] width 24 height 30
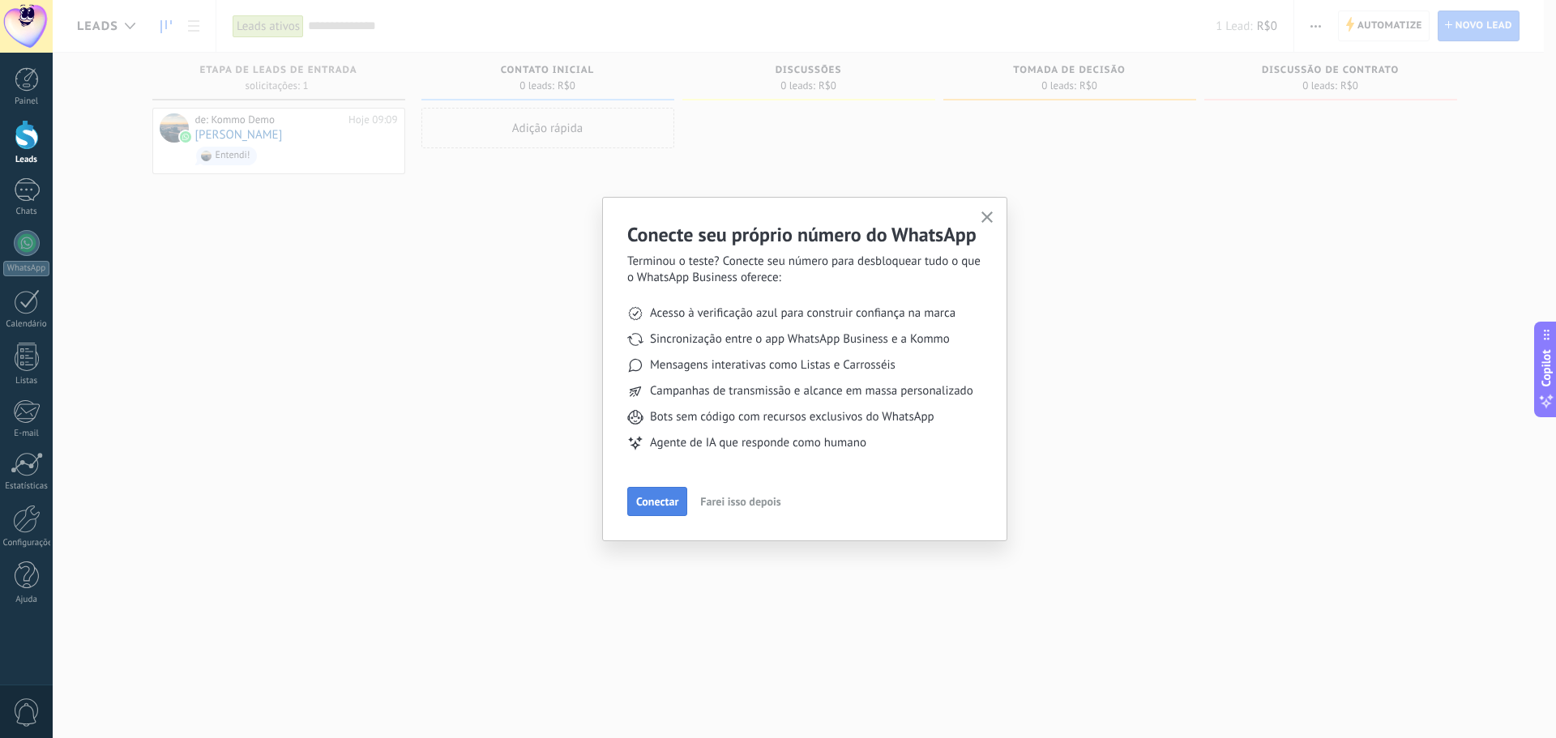
click at [661, 509] on button "Conectar" at bounding box center [657, 501] width 60 height 29
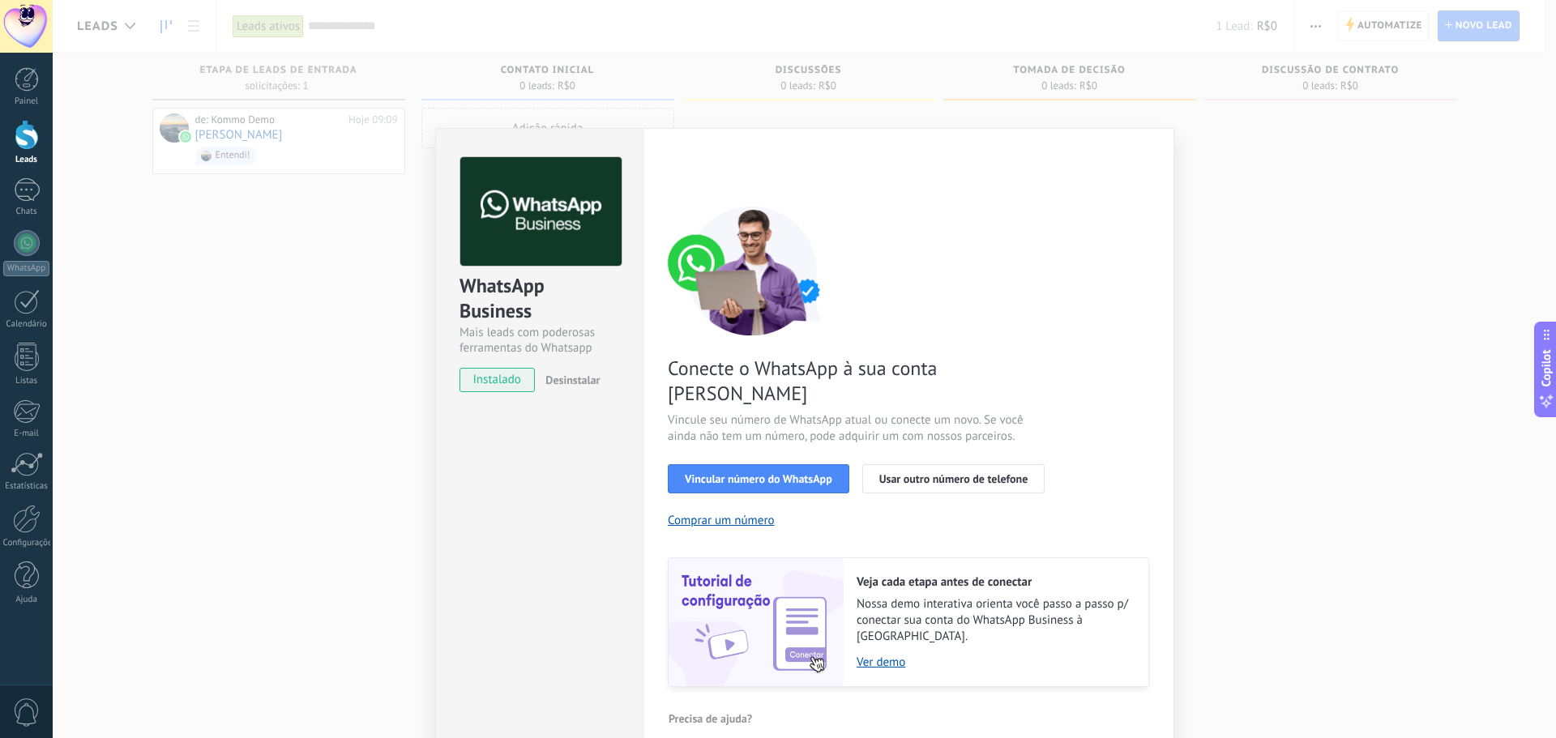
click at [1402, 363] on div "WhatsApp Business Mais leads com poderosas ferramentas do Whatsapp instalado De…" at bounding box center [805, 369] width 1504 height 738
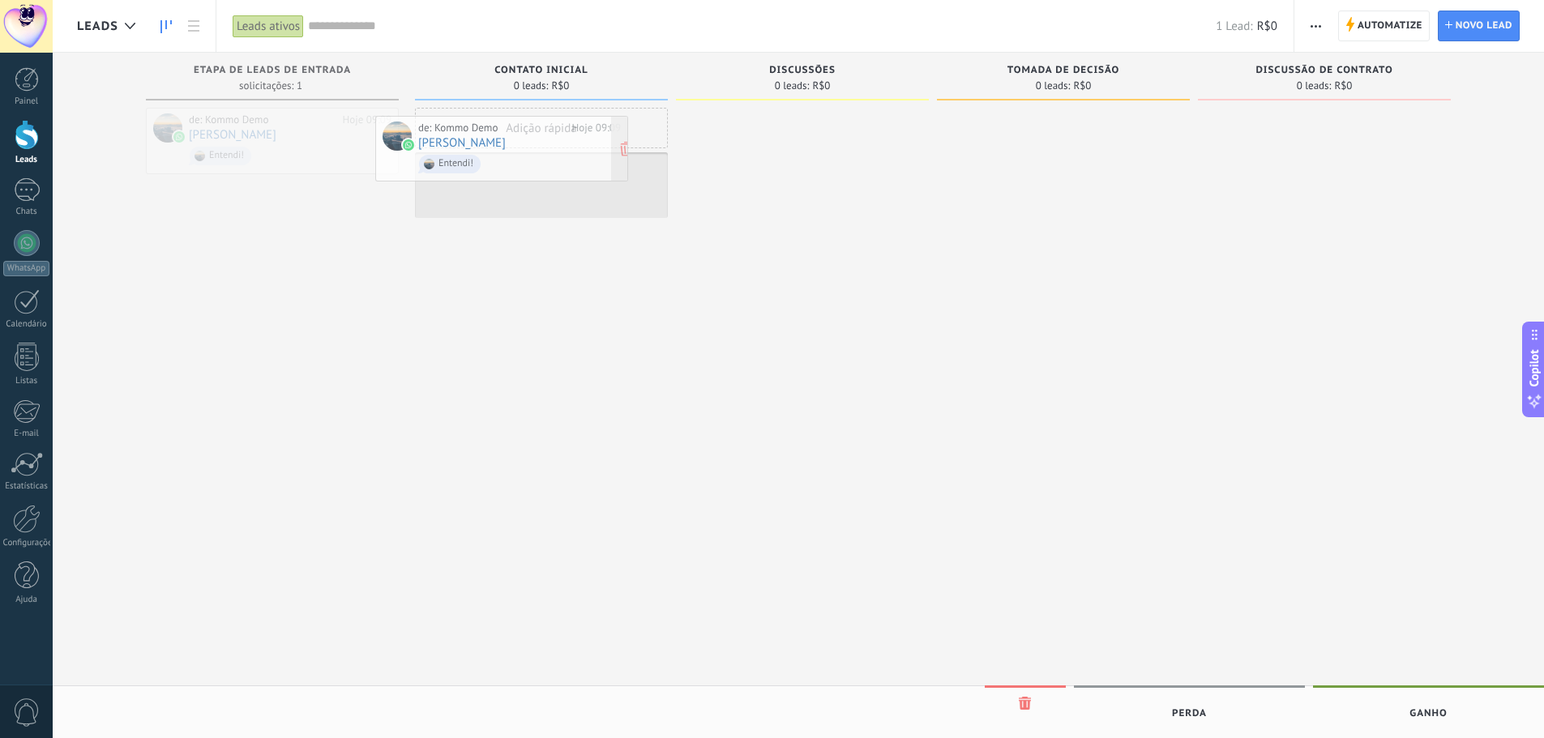
drag, startPoint x: 308, startPoint y: 135, endPoint x: 537, endPoint y: 143, distance: 229.5
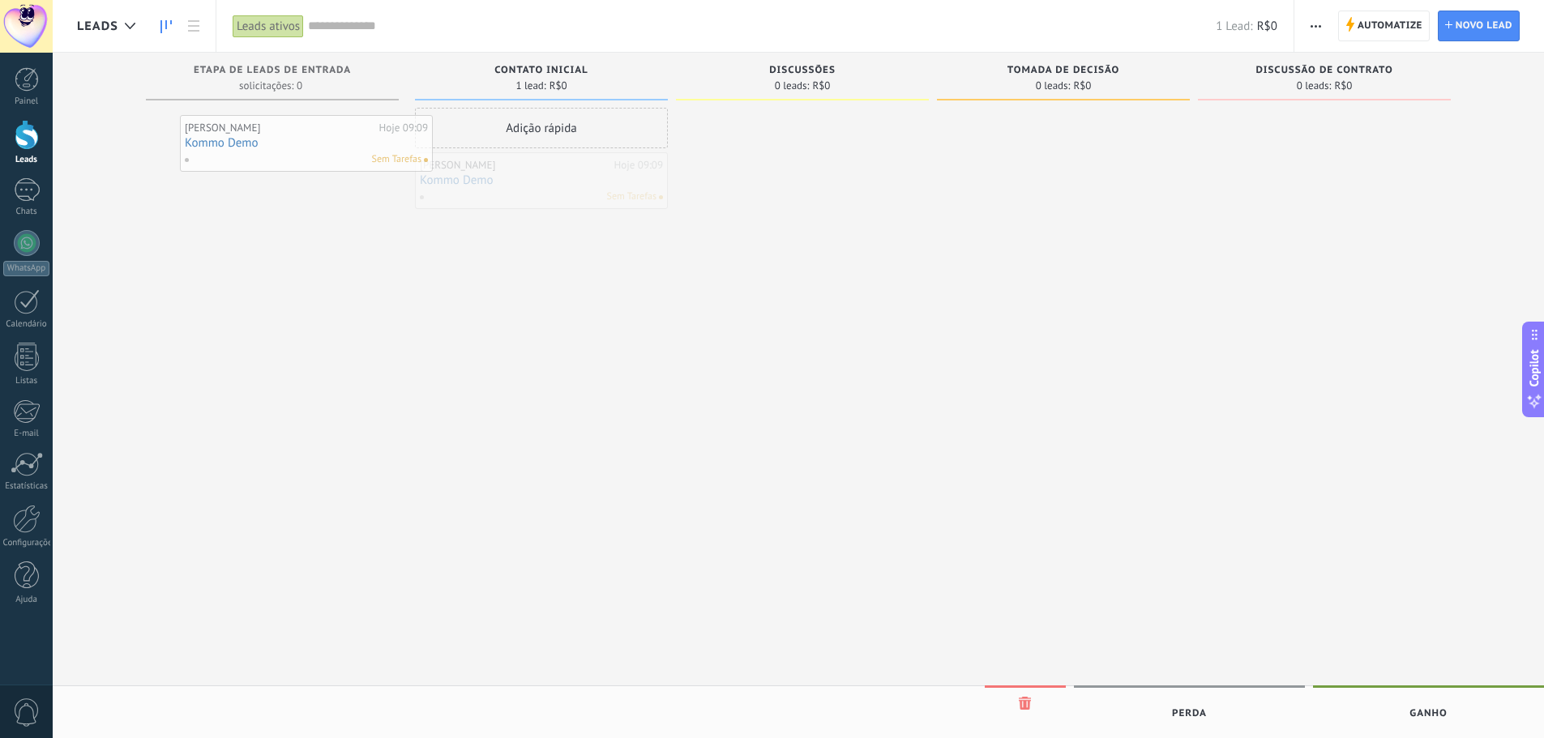
drag, startPoint x: 564, startPoint y: 173, endPoint x: 319, endPoint y: 131, distance: 248.2
drag, startPoint x: 515, startPoint y: 175, endPoint x: 813, endPoint y: 129, distance: 301.0
drag, startPoint x: 828, startPoint y: 143, endPoint x: 567, endPoint y: 180, distance: 262.8
click at [36, 242] on div at bounding box center [27, 243] width 26 height 26
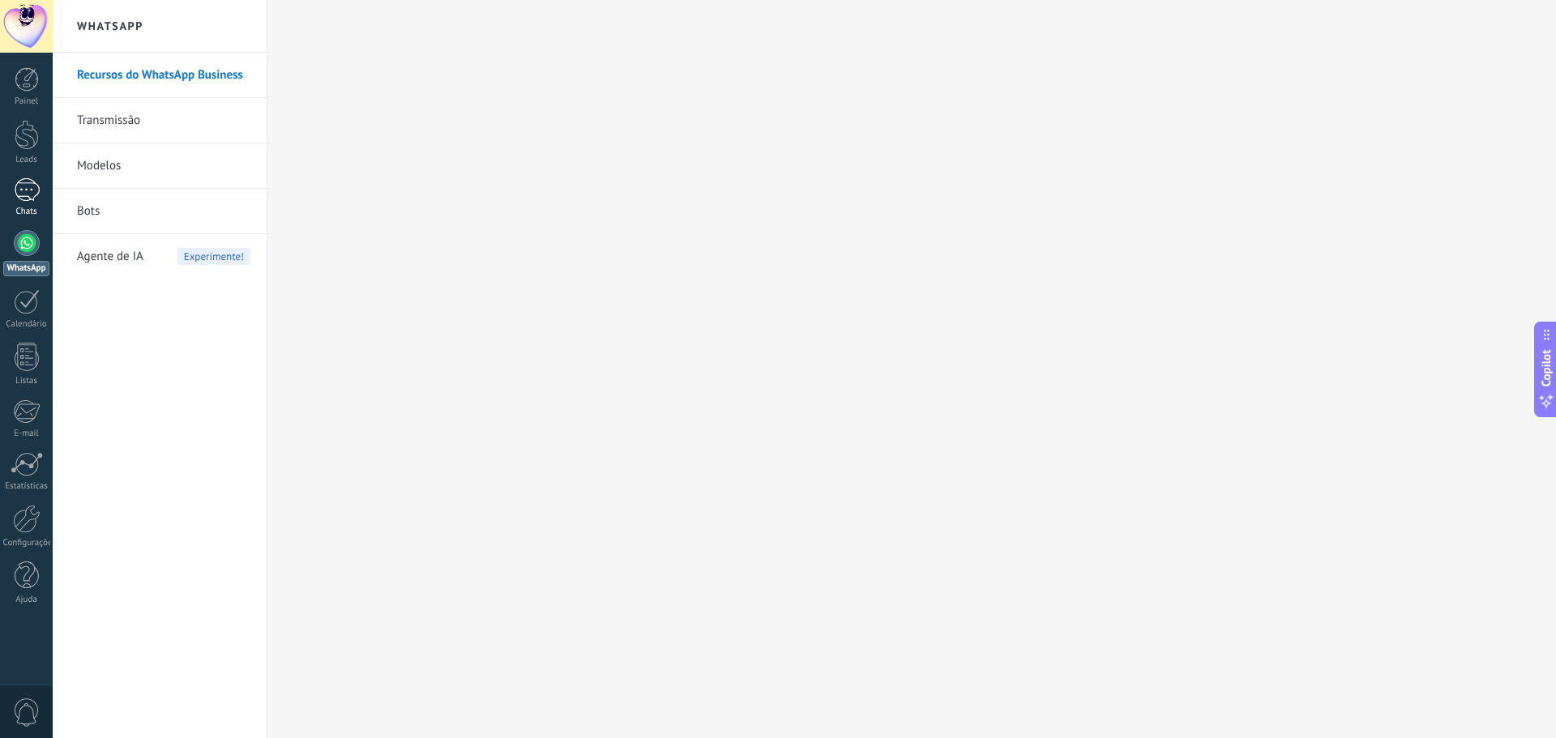
click at [34, 199] on div "1" at bounding box center [27, 190] width 26 height 24
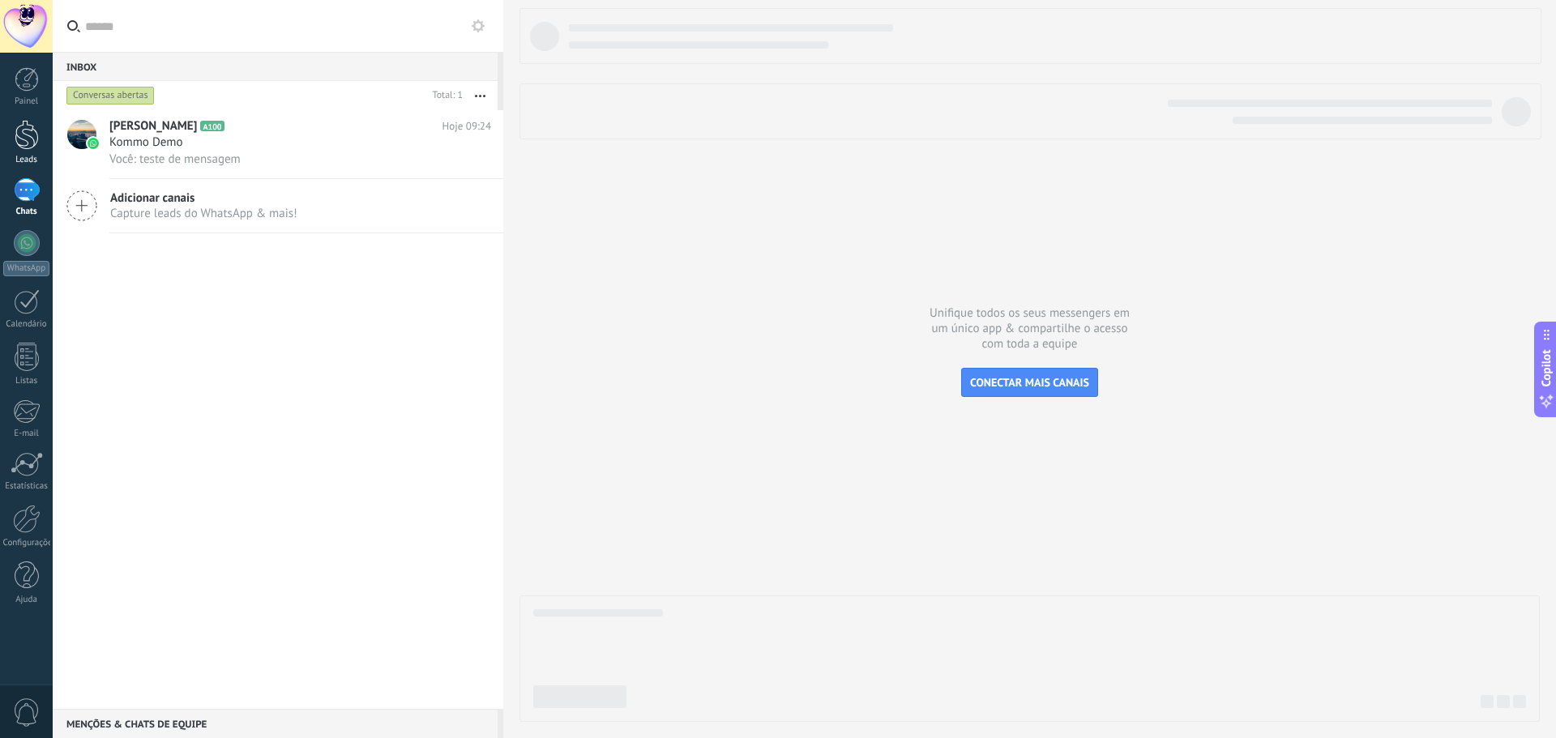
click at [28, 135] on div at bounding box center [27, 135] width 24 height 30
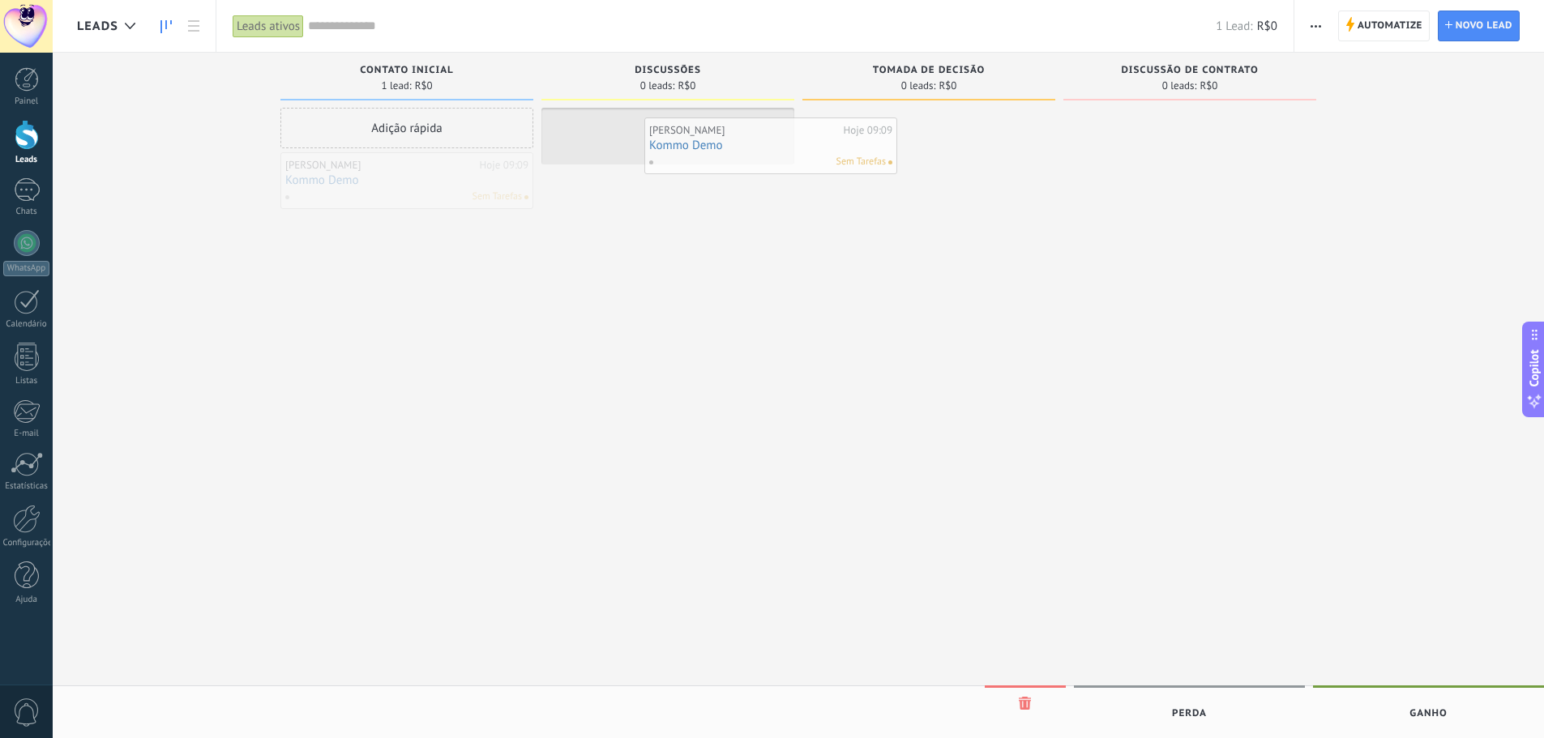
drag, startPoint x: 413, startPoint y: 196, endPoint x: 725, endPoint y: 154, distance: 314.1
drag, startPoint x: 682, startPoint y: 139, endPoint x: 929, endPoint y: 135, distance: 247.3
drag, startPoint x: 923, startPoint y: 134, endPoint x: 703, endPoint y: 147, distance: 220.8
drag, startPoint x: 705, startPoint y: 138, endPoint x: 443, endPoint y: 140, distance: 261.8
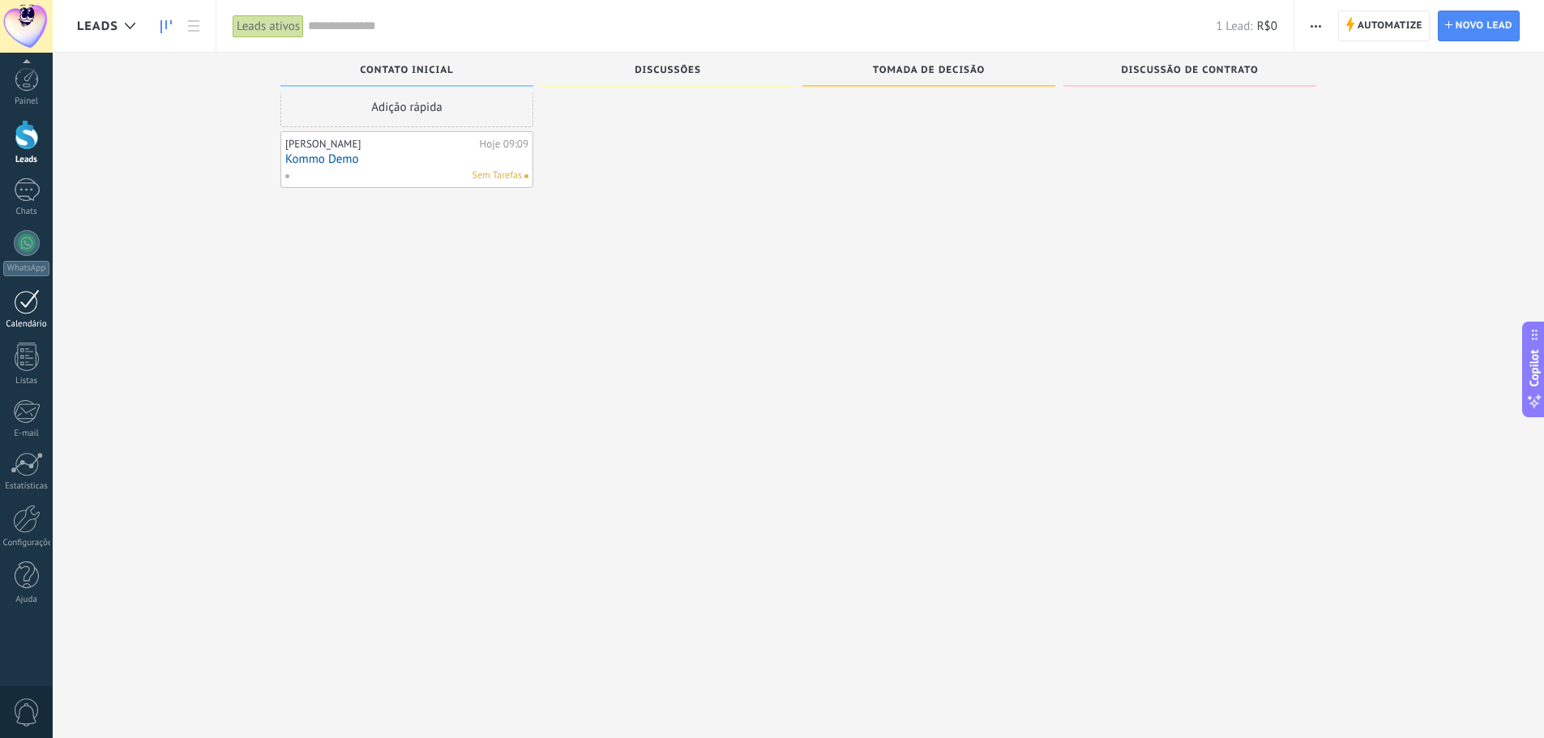
scroll to position [28, 0]
click at [24, 298] on div at bounding box center [27, 301] width 26 height 25
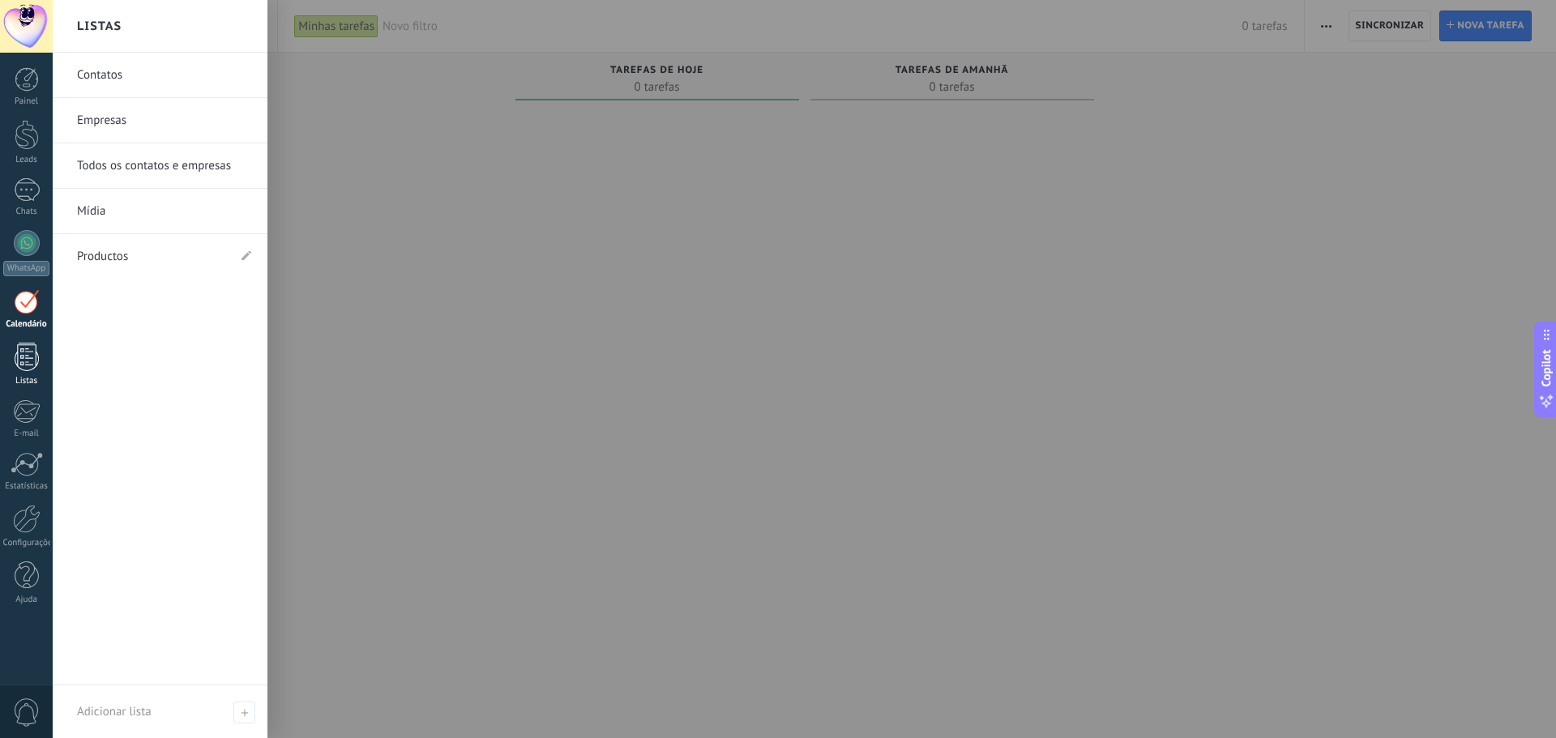
click at [33, 359] on div at bounding box center [27, 357] width 24 height 28
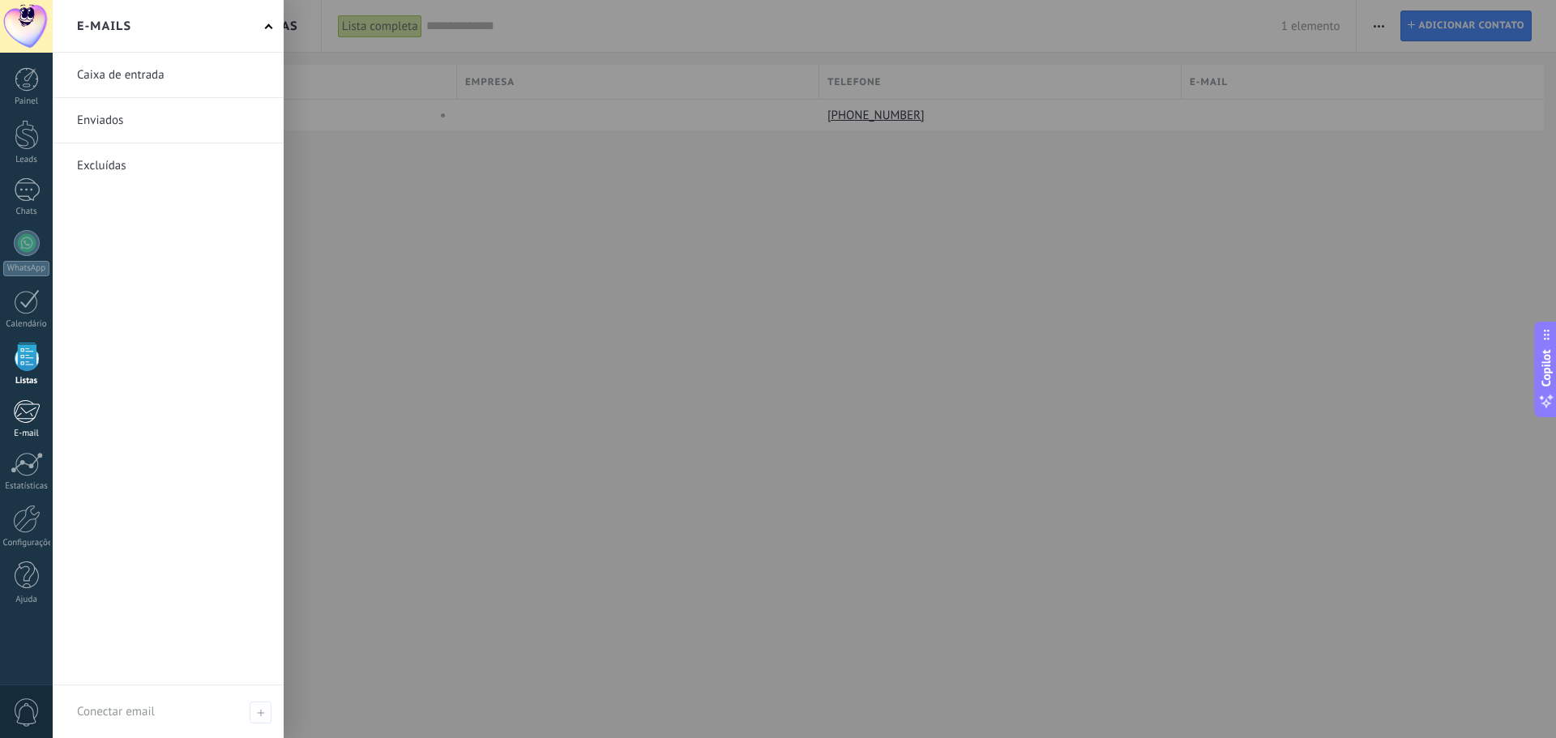
click at [28, 418] on div at bounding box center [26, 412] width 27 height 24
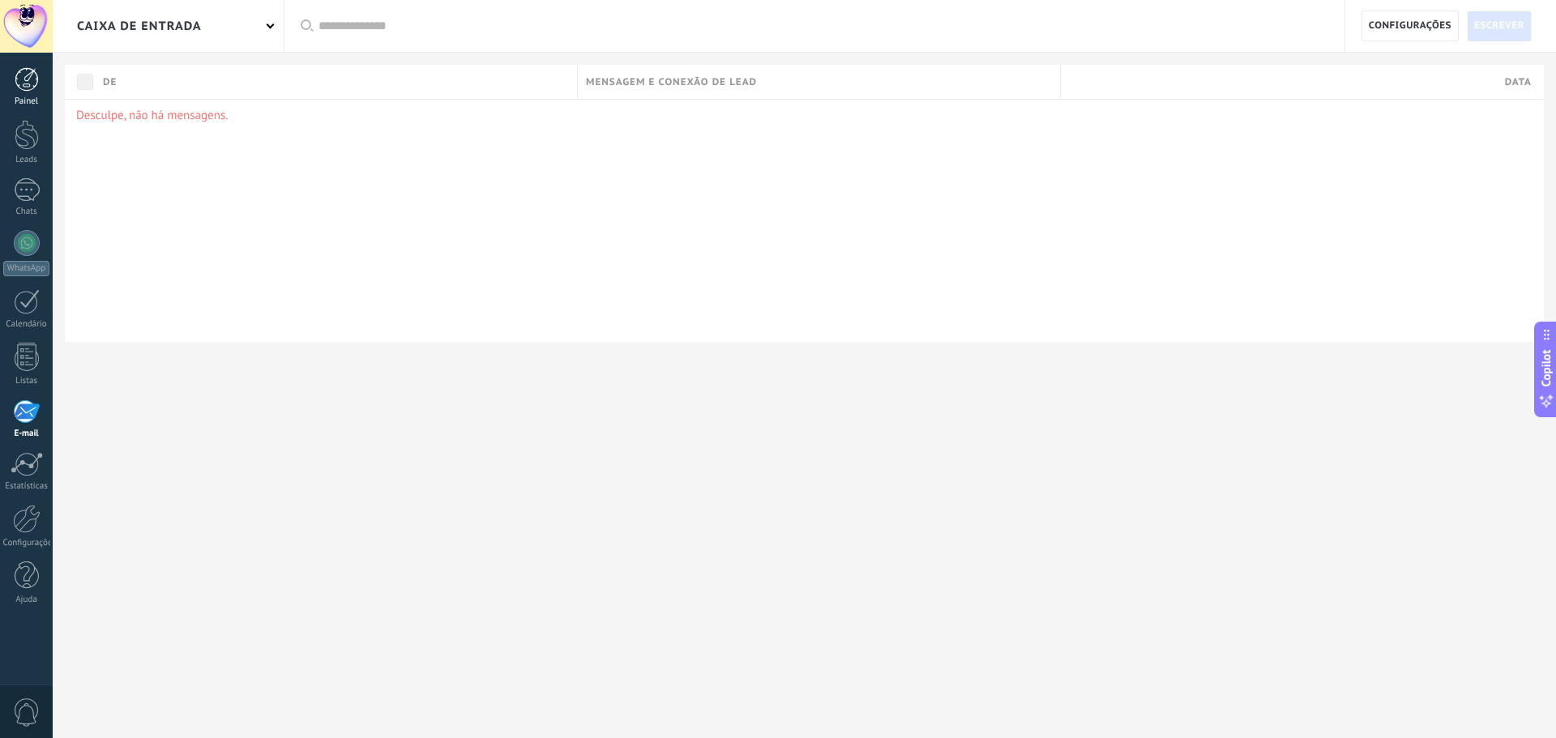
click at [37, 85] on div at bounding box center [27, 79] width 24 height 24
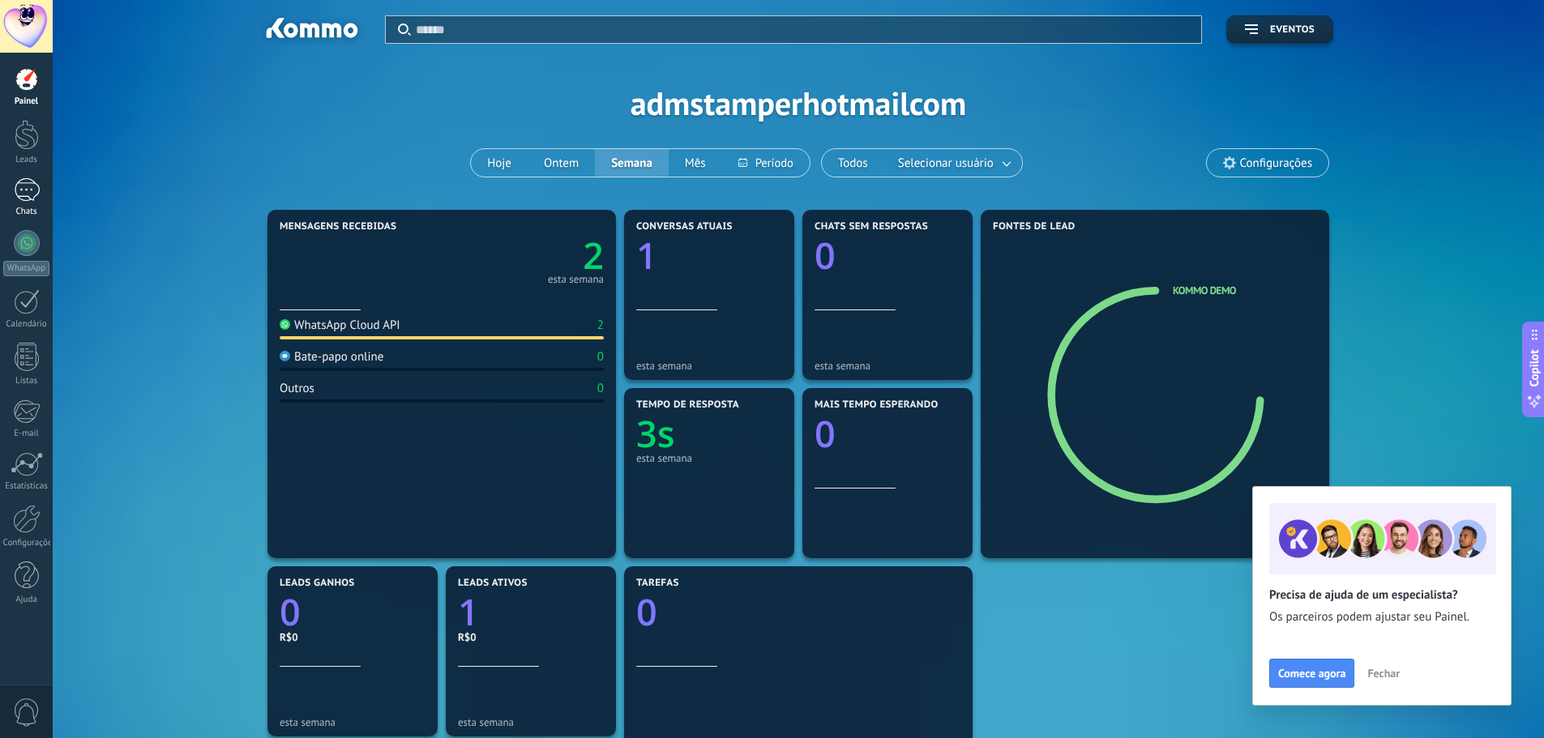
click at [32, 189] on div "1" at bounding box center [27, 190] width 26 height 24
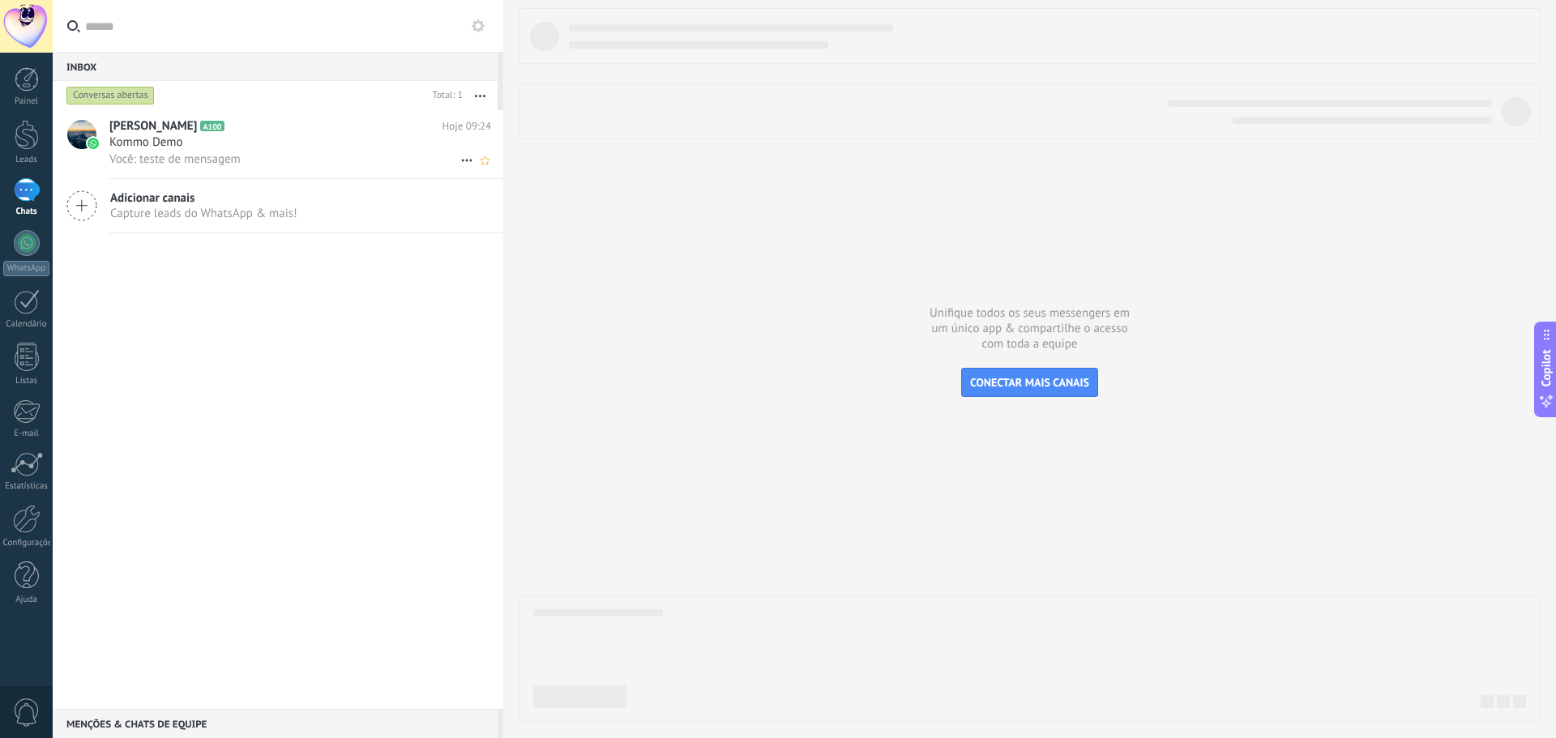
click at [462, 158] on icon at bounding box center [466, 160] width 19 height 19
click at [228, 154] on div at bounding box center [778, 369] width 1556 height 738
click at [198, 160] on span "Você: teste de mensagem" at bounding box center [174, 159] width 131 height 15
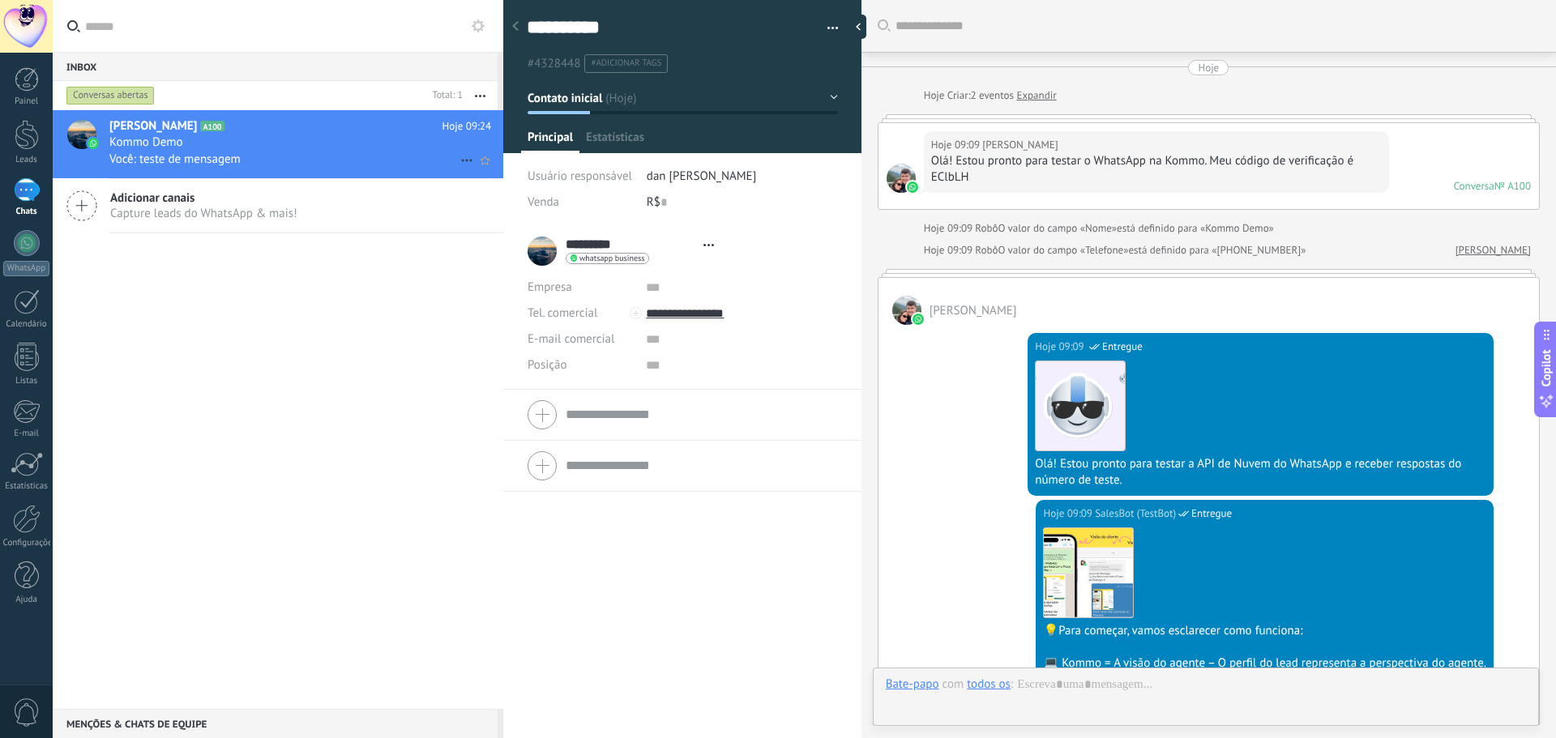
type textarea "**********"
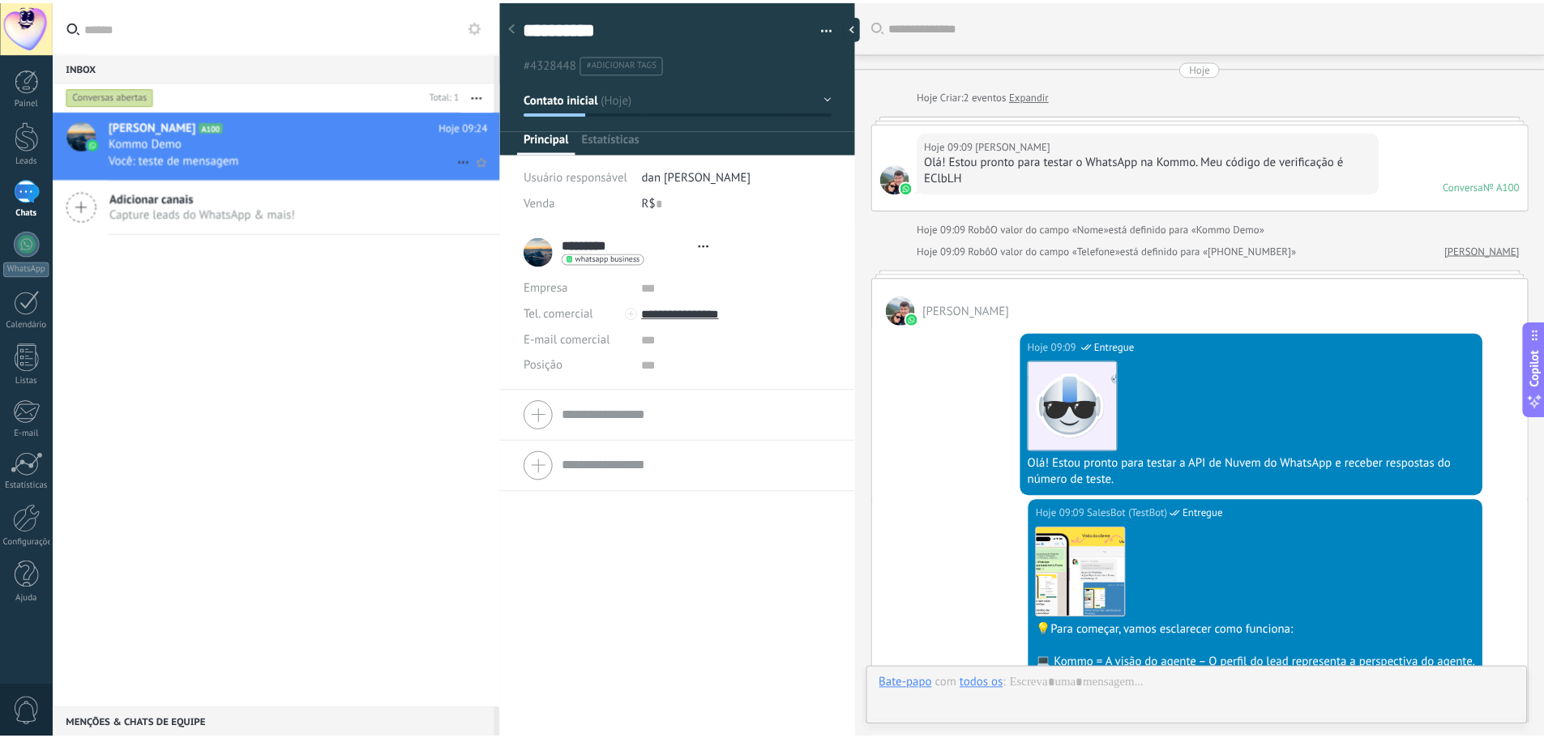
scroll to position [642, 0]
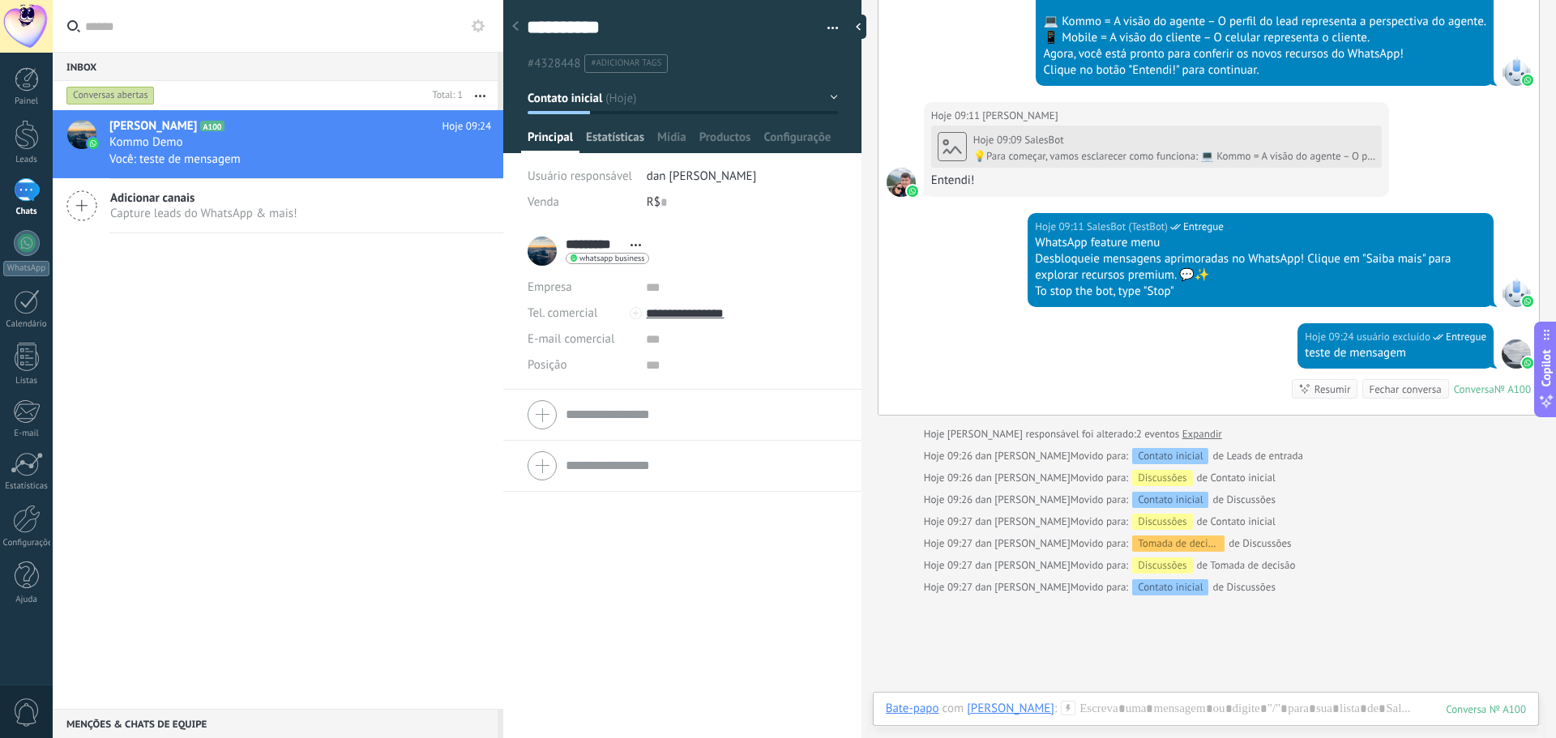
click at [630, 136] on span "Estatísticas" at bounding box center [615, 142] width 58 height 24
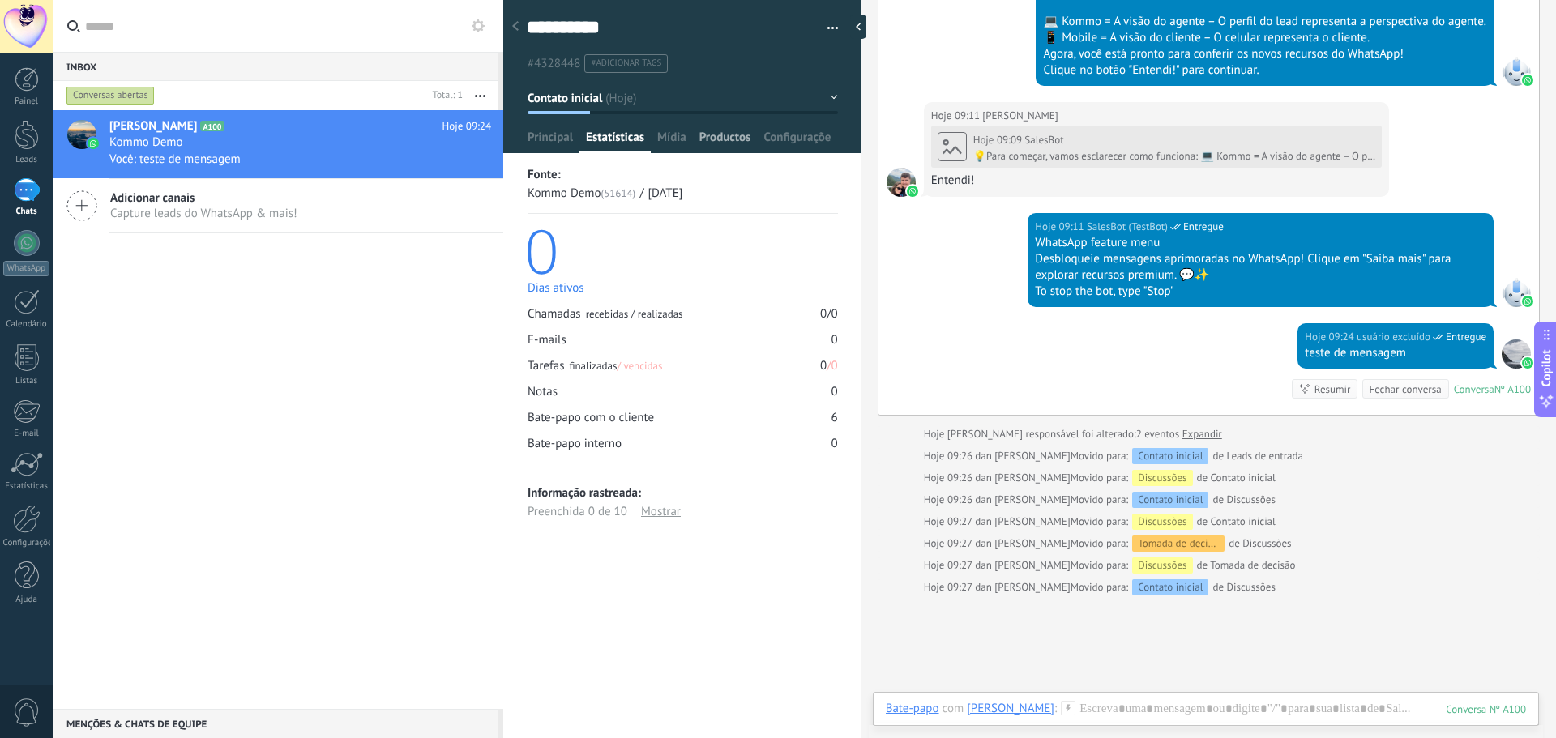
click at [695, 137] on div "Productos" at bounding box center [725, 142] width 65 height 24
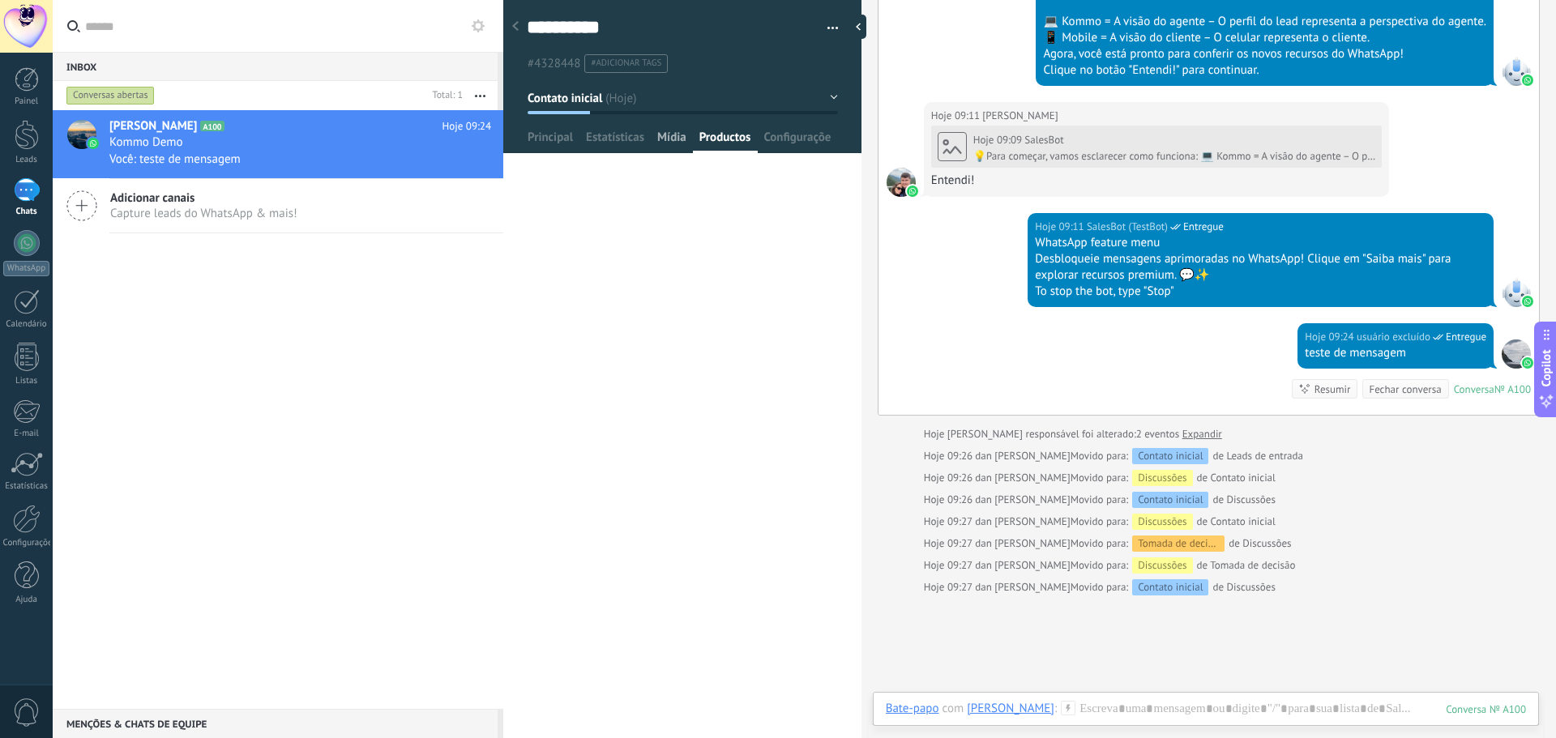
click at [678, 141] on span "Mídia" at bounding box center [671, 142] width 29 height 24
click at [777, 136] on span "Configurações" at bounding box center [798, 142] width 68 height 24
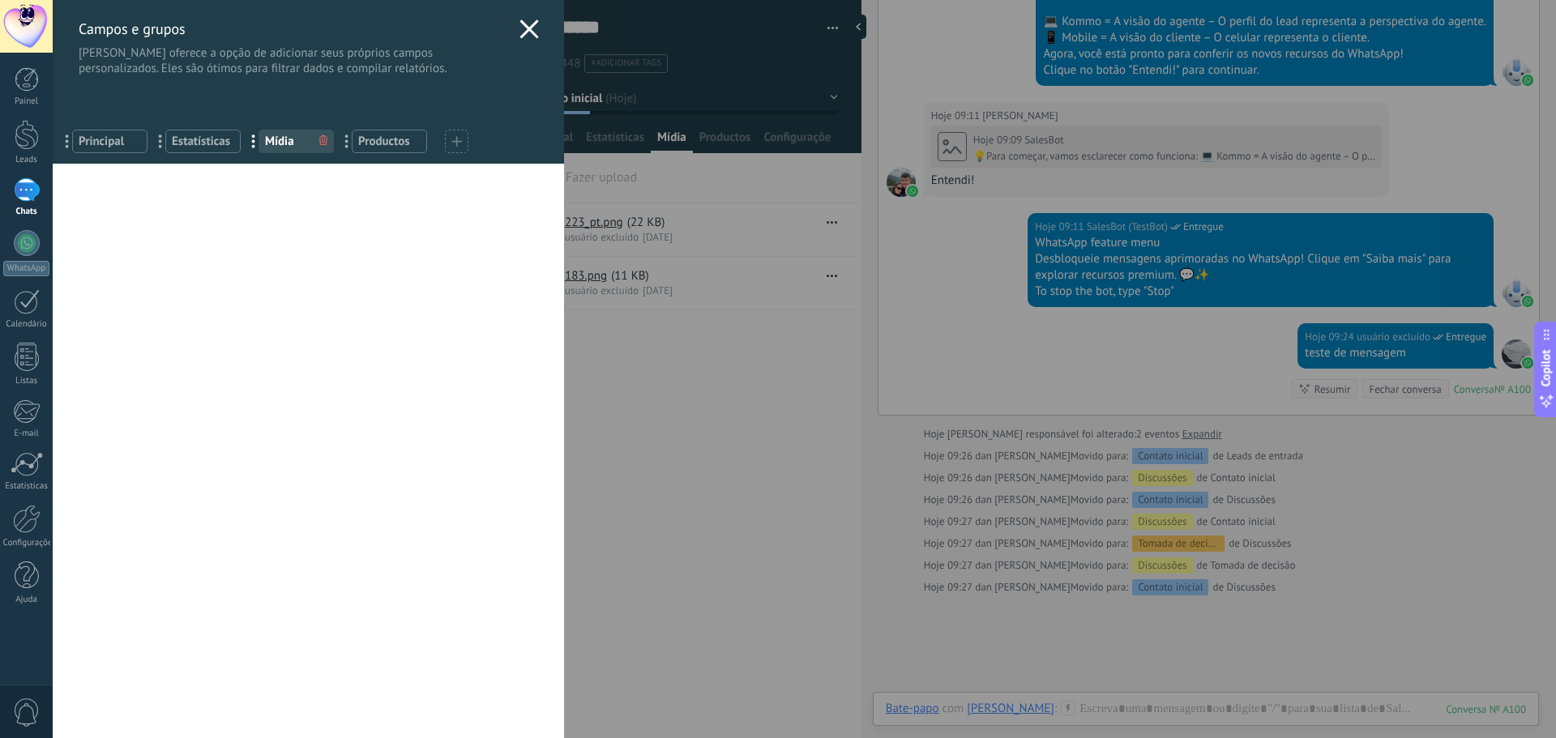
click at [524, 23] on icon at bounding box center [529, 28] width 19 height 19
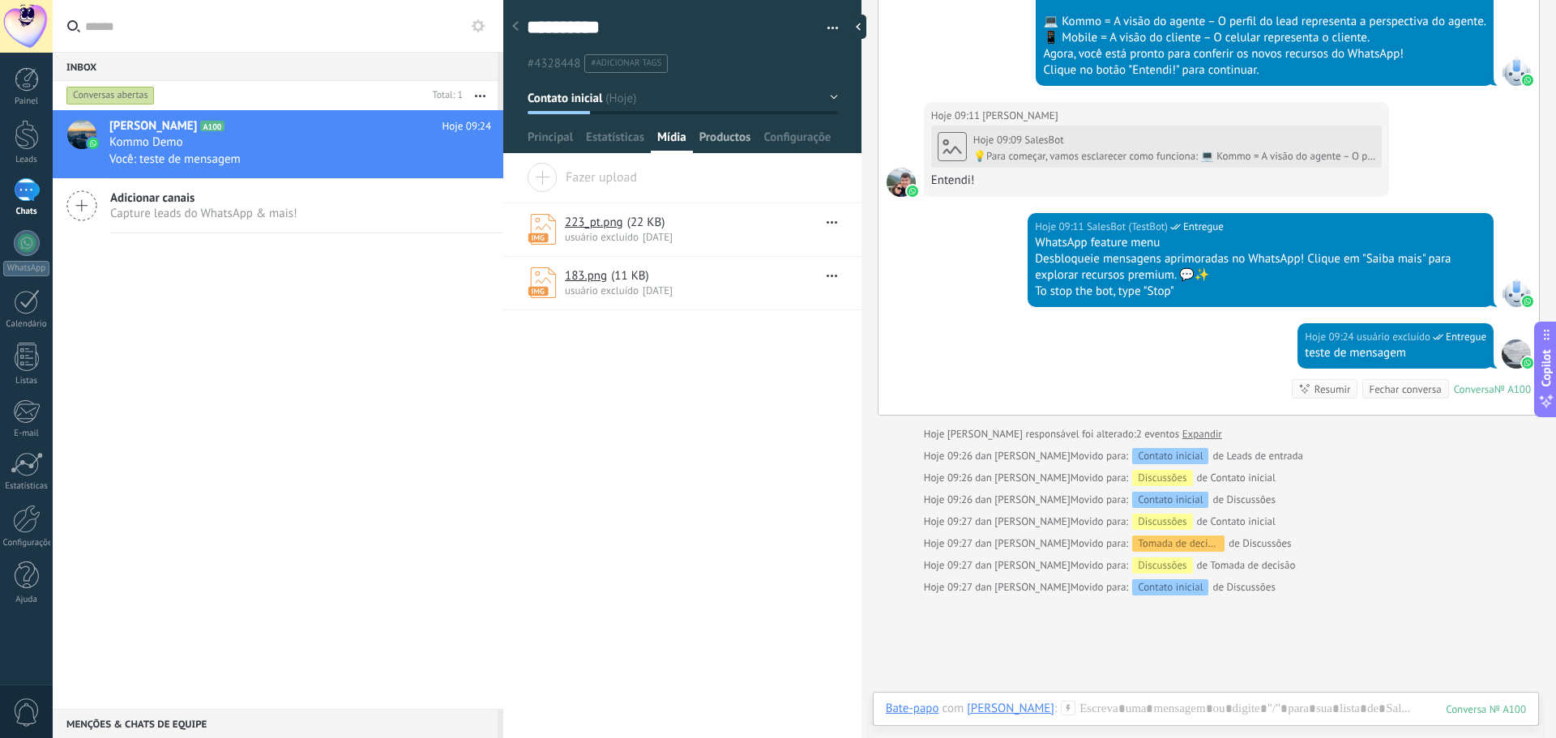
click at [714, 137] on span "Productos" at bounding box center [725, 142] width 52 height 24
click at [800, 139] on span "Configurações" at bounding box center [798, 142] width 68 height 24
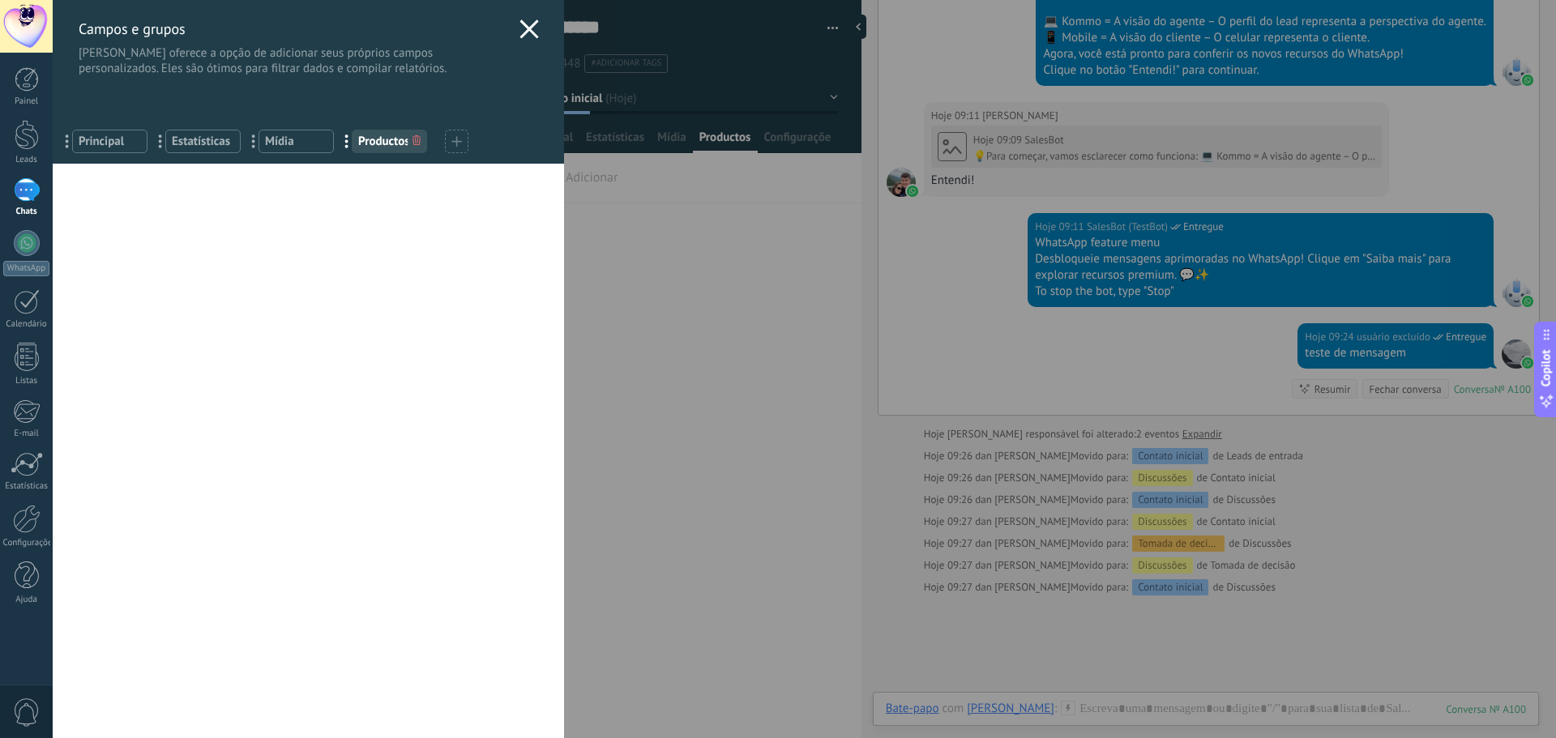
click at [530, 19] on icon at bounding box center [529, 28] width 19 height 19
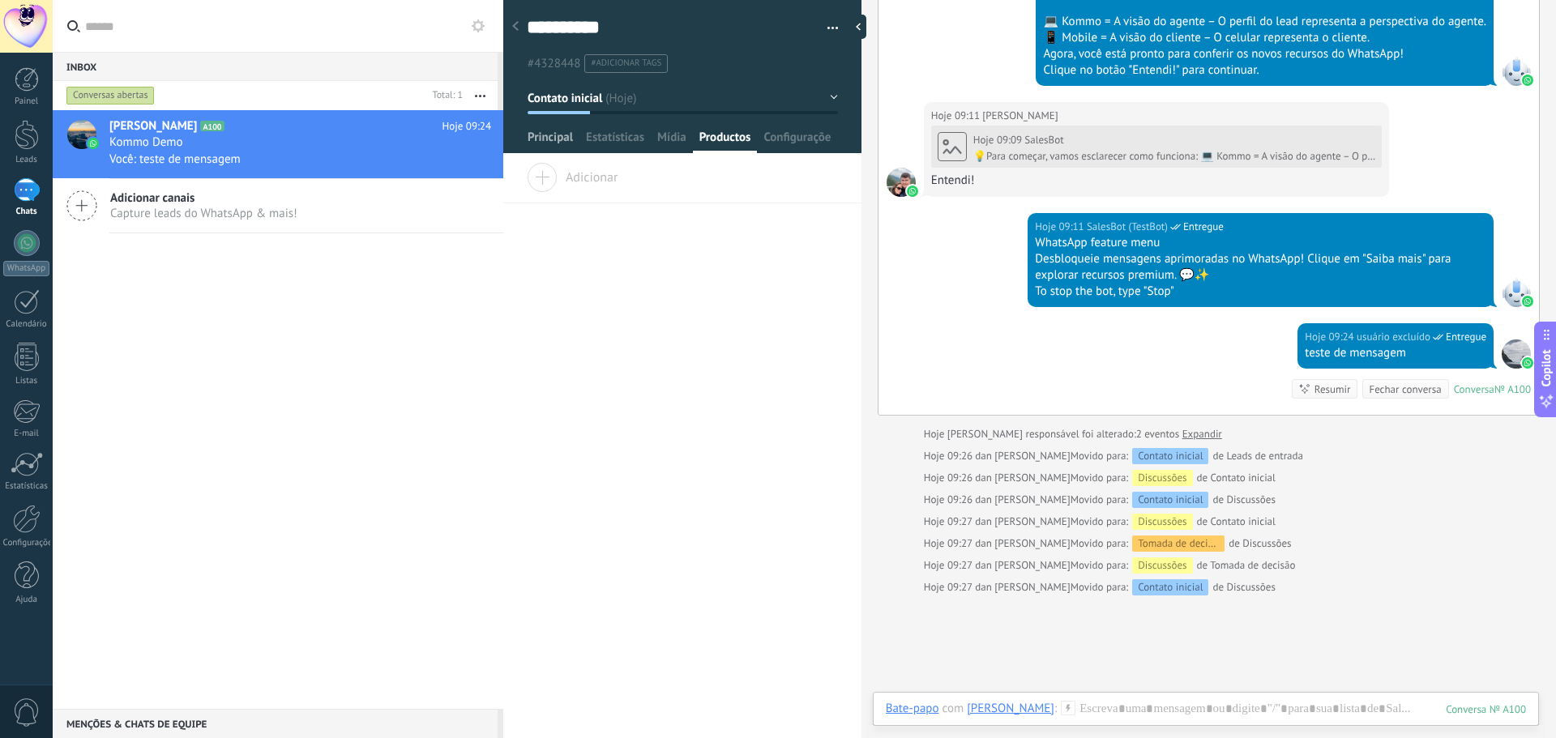
click at [567, 139] on span "Principal" at bounding box center [550, 142] width 45 height 24
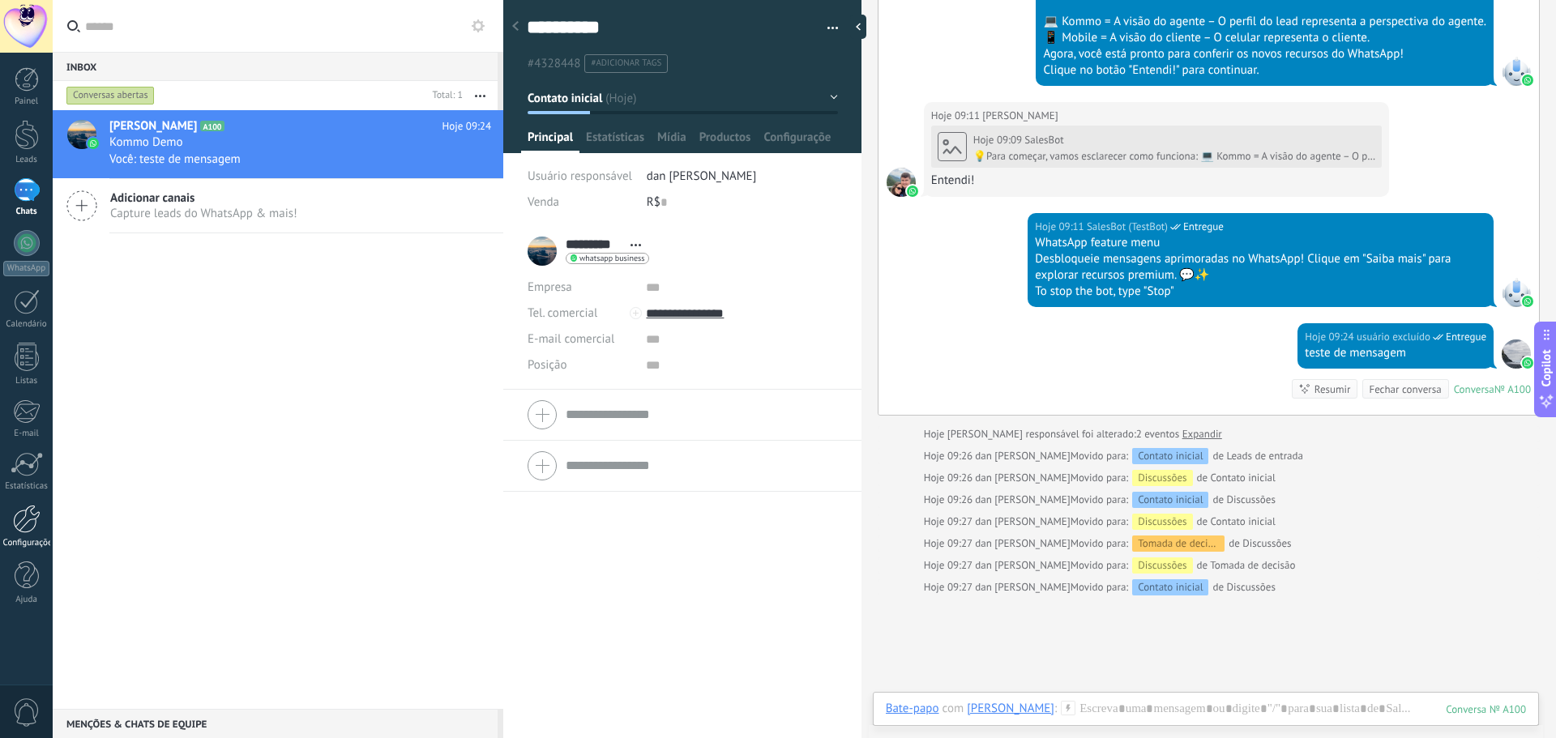
click at [33, 524] on div at bounding box center [27, 519] width 28 height 28
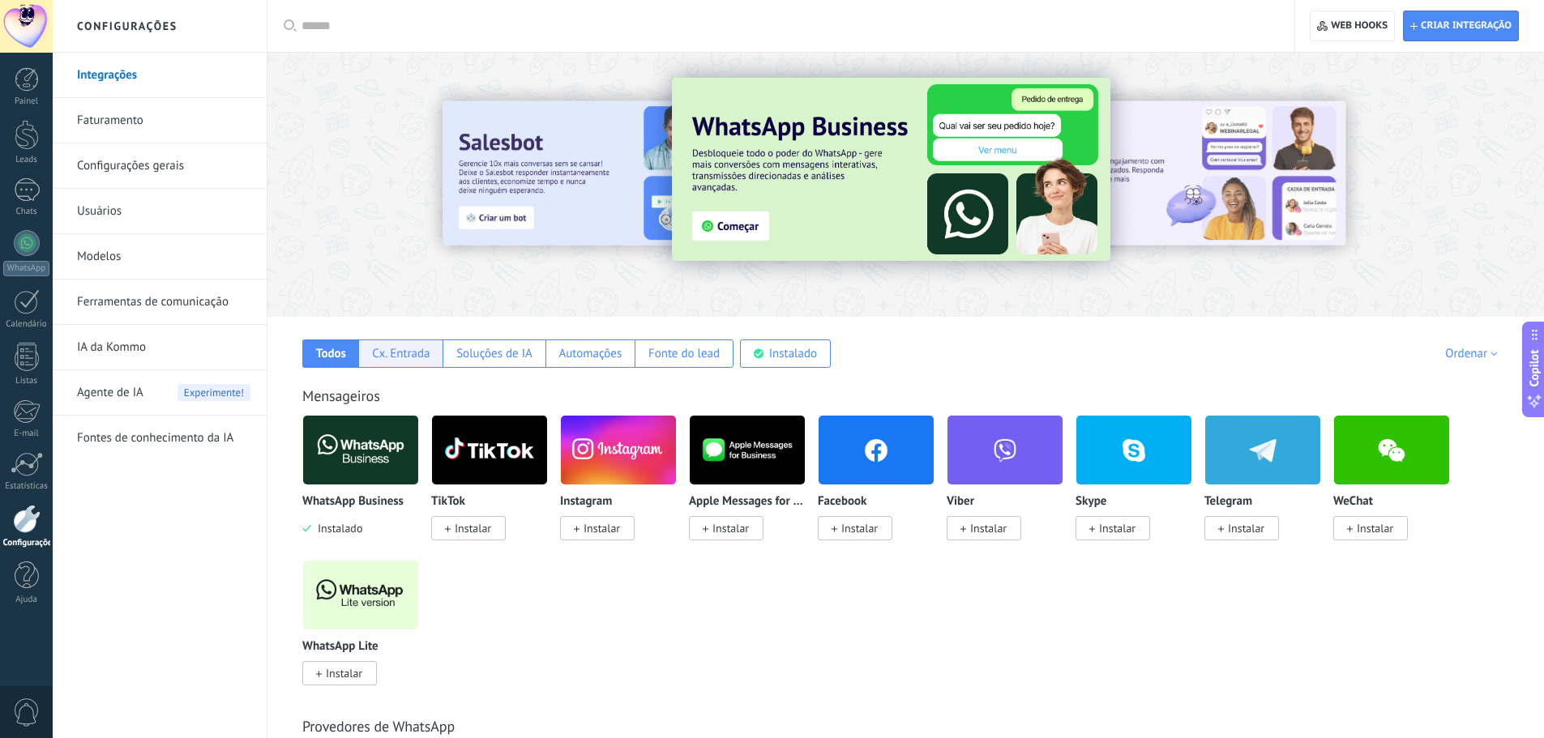
click at [383, 355] on div "Cx. Entrada" at bounding box center [401, 353] width 58 height 15
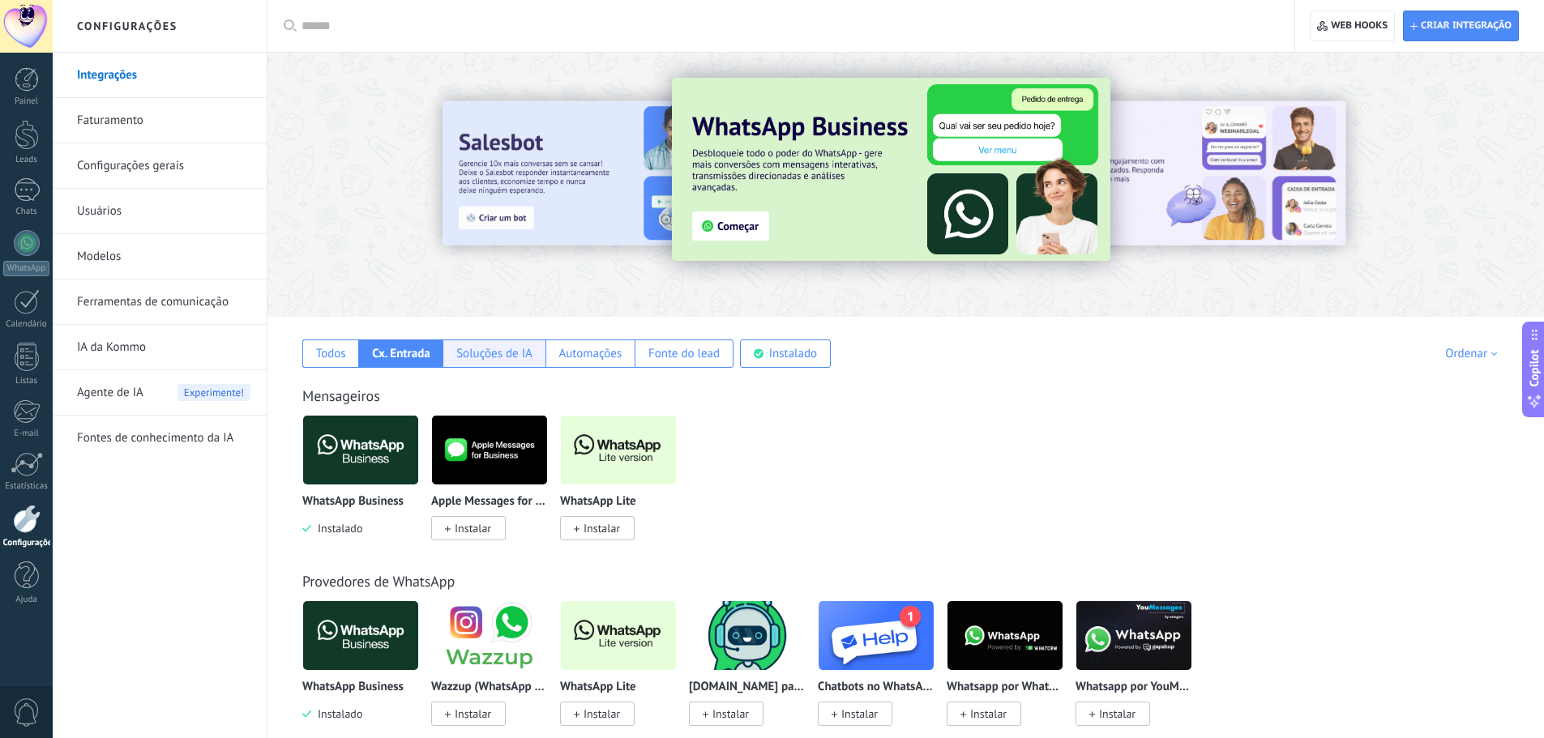
click at [506, 354] on div "Soluções de IA" at bounding box center [494, 353] width 76 height 15
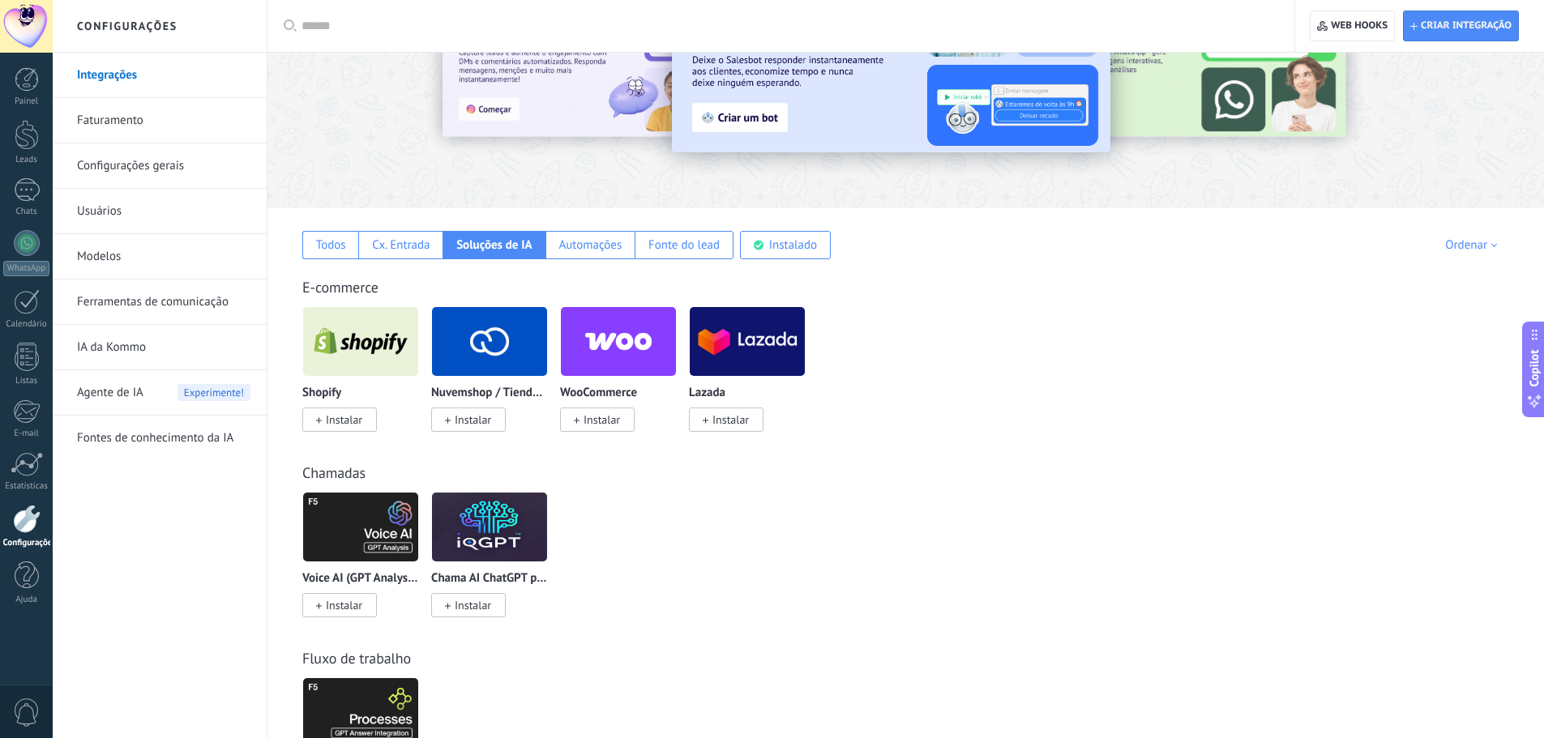
scroll to position [75, 0]
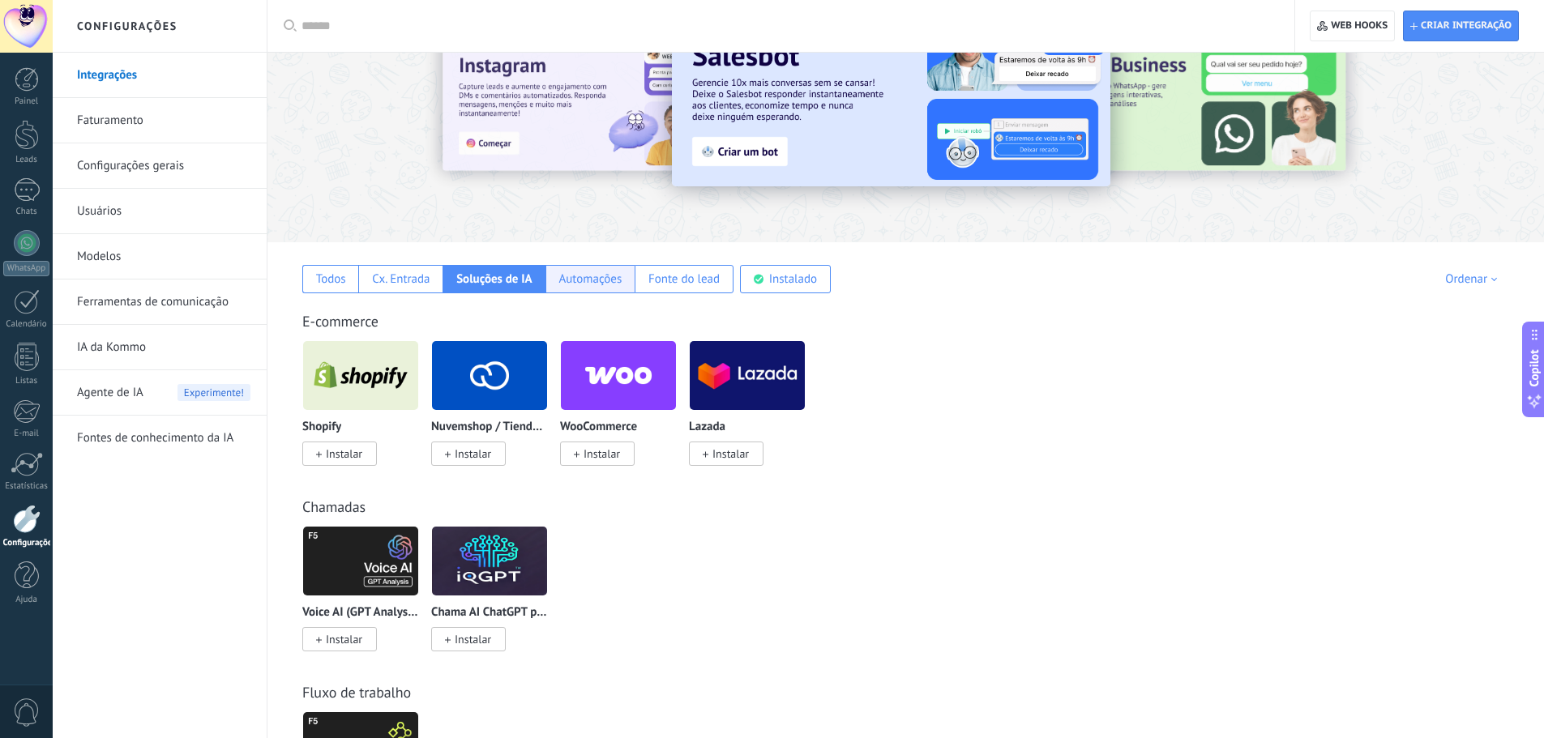
click at [576, 280] on div "Automações" at bounding box center [589, 279] width 63 height 15
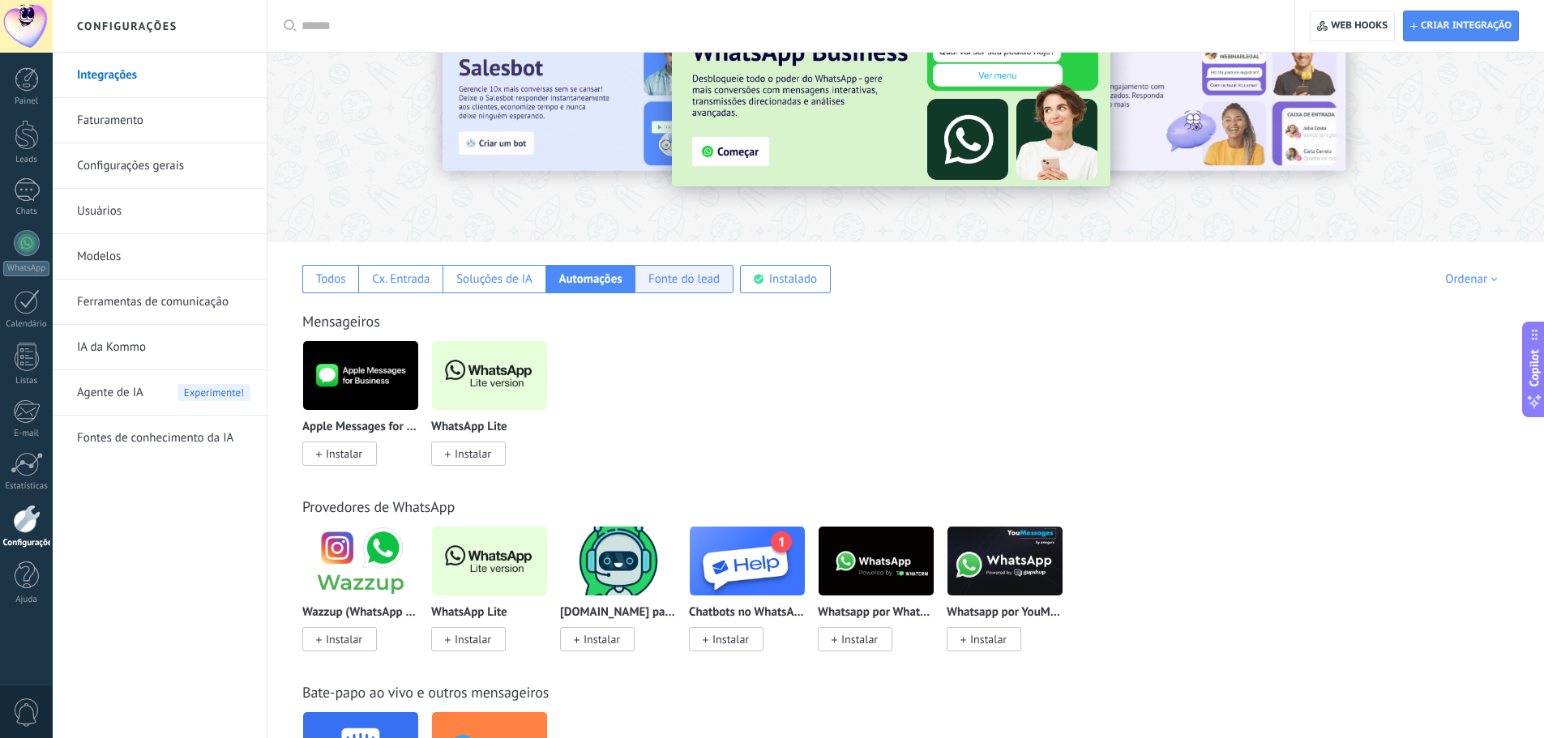
click at [696, 274] on div "Fonte do lead" at bounding box center [683, 279] width 71 height 15
click at [790, 277] on div "Instalado" at bounding box center [793, 279] width 48 height 15
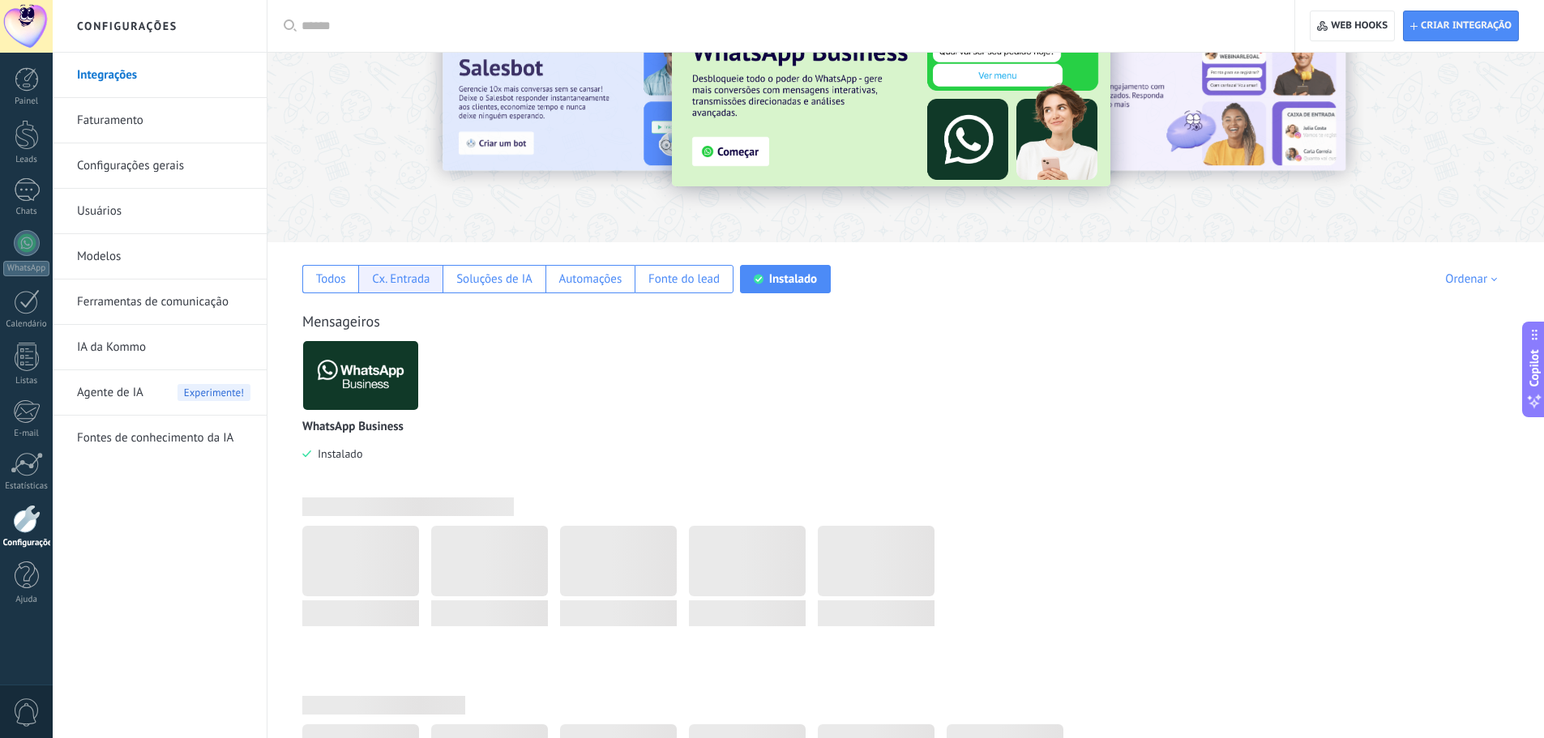
scroll to position [28, 0]
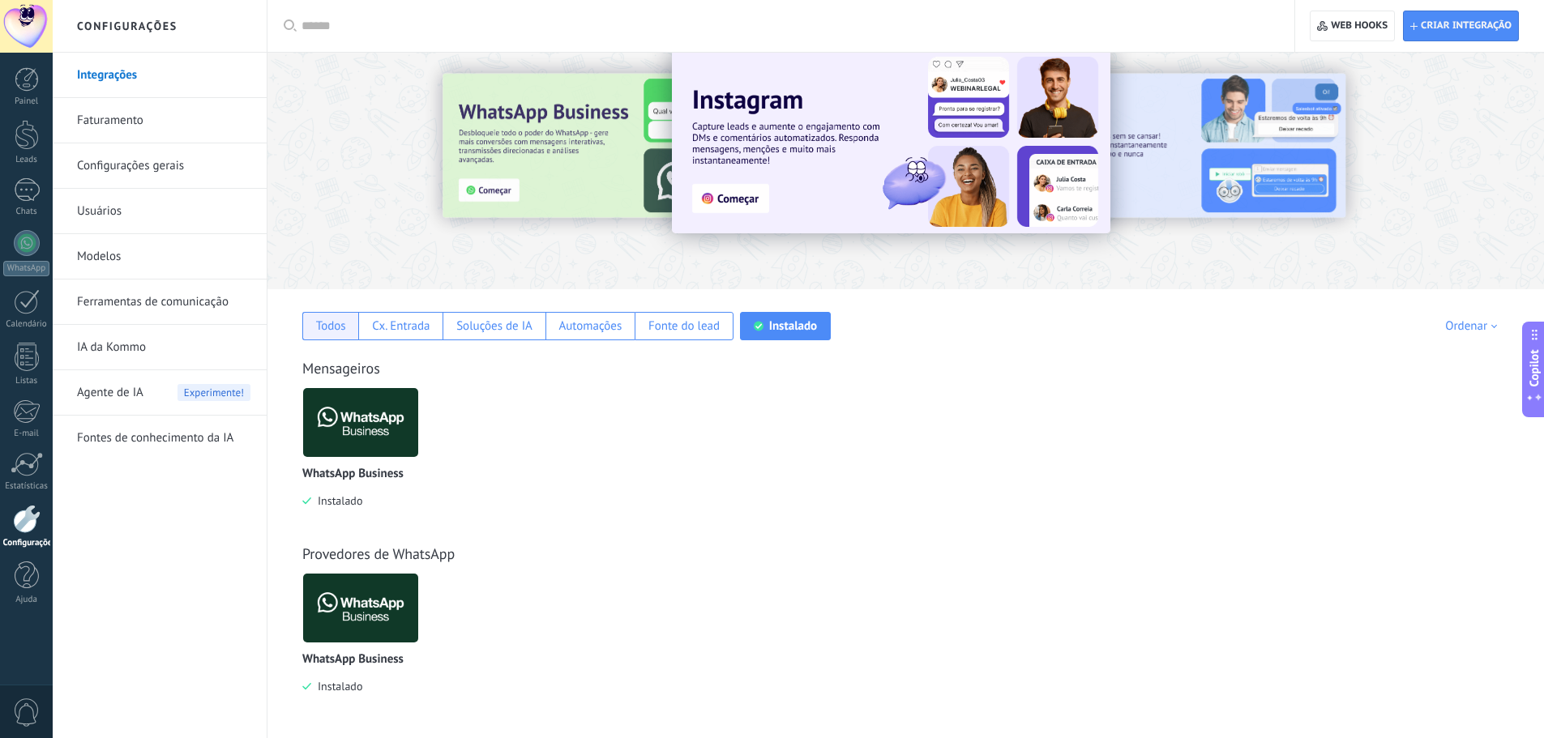
click at [323, 318] on div "Todos" at bounding box center [330, 326] width 56 height 28
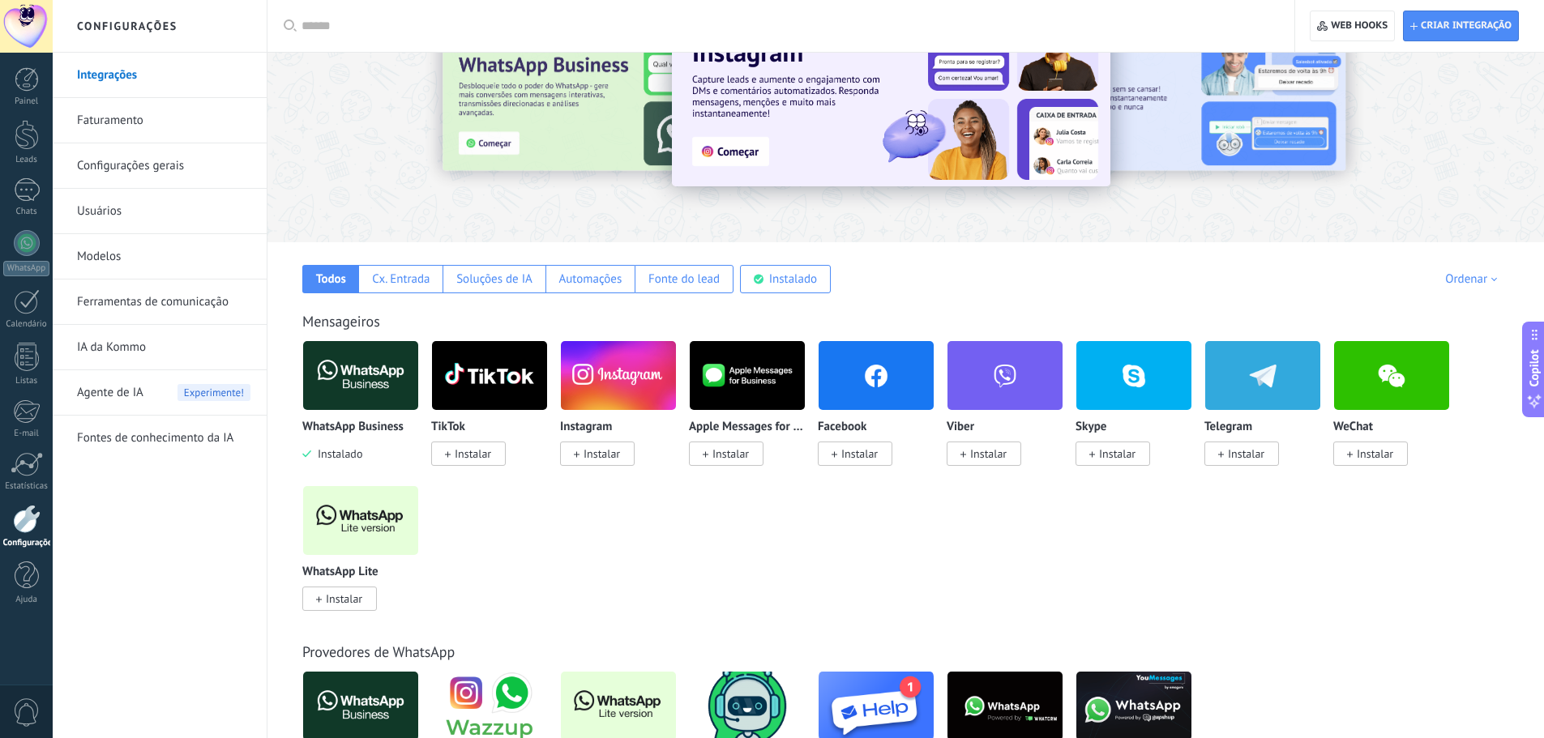
click at [133, 119] on link "Faturamento" at bounding box center [163, 120] width 173 height 45
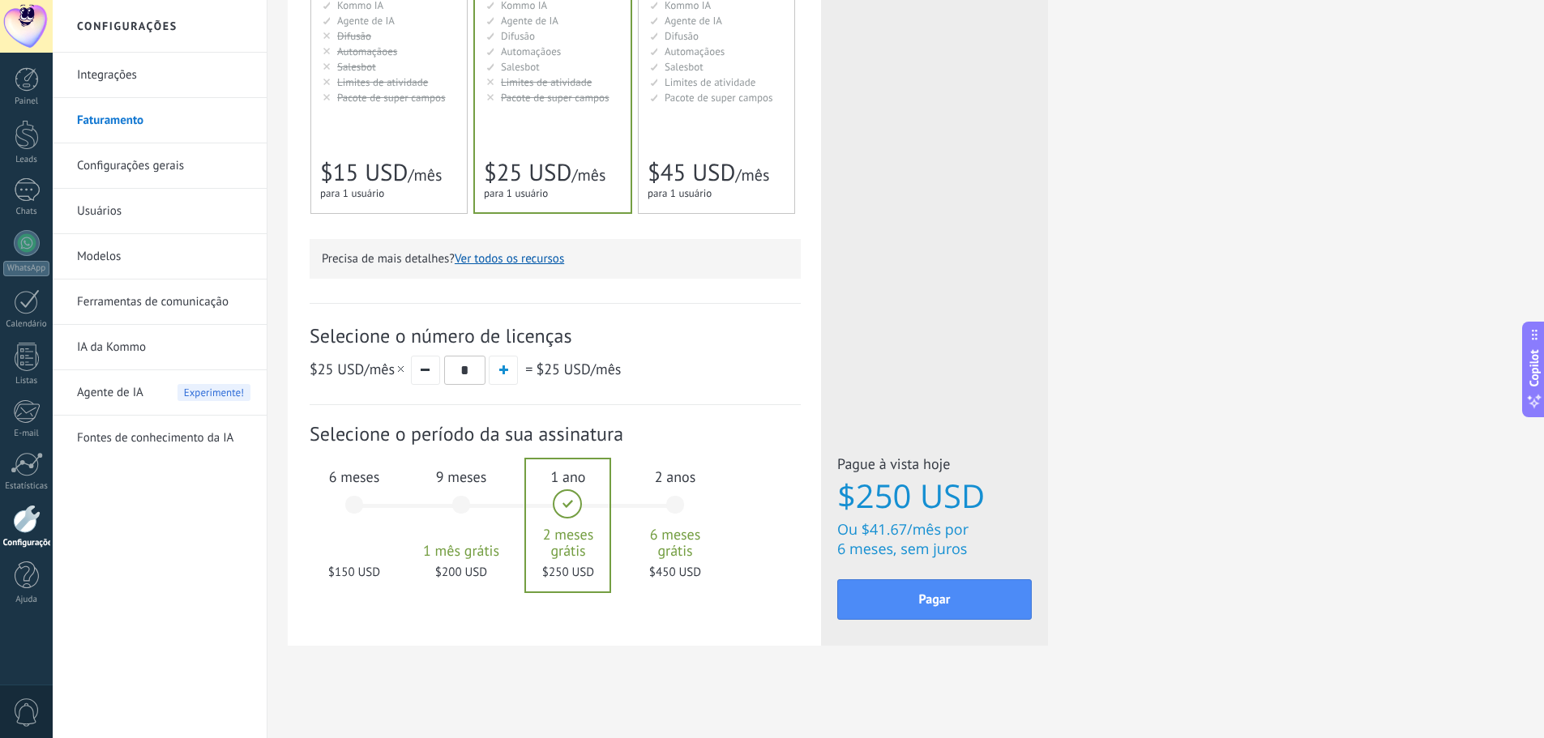
scroll to position [360, 0]
click at [501, 371] on span "button" at bounding box center [503, 369] width 9 height 9
type input "*"
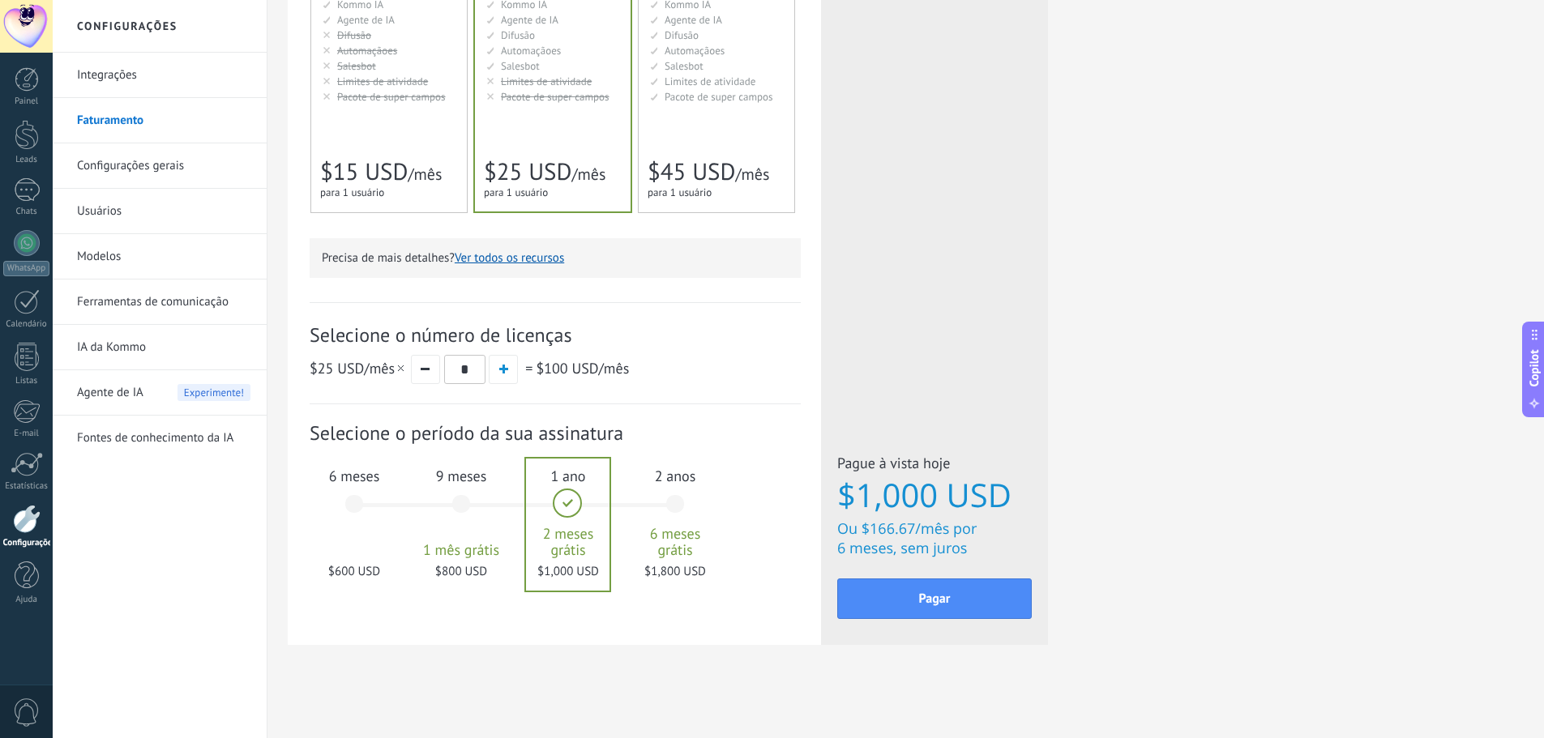
click at [351, 504] on div "6 meses $600 USD" at bounding box center [354, 512] width 88 height 114
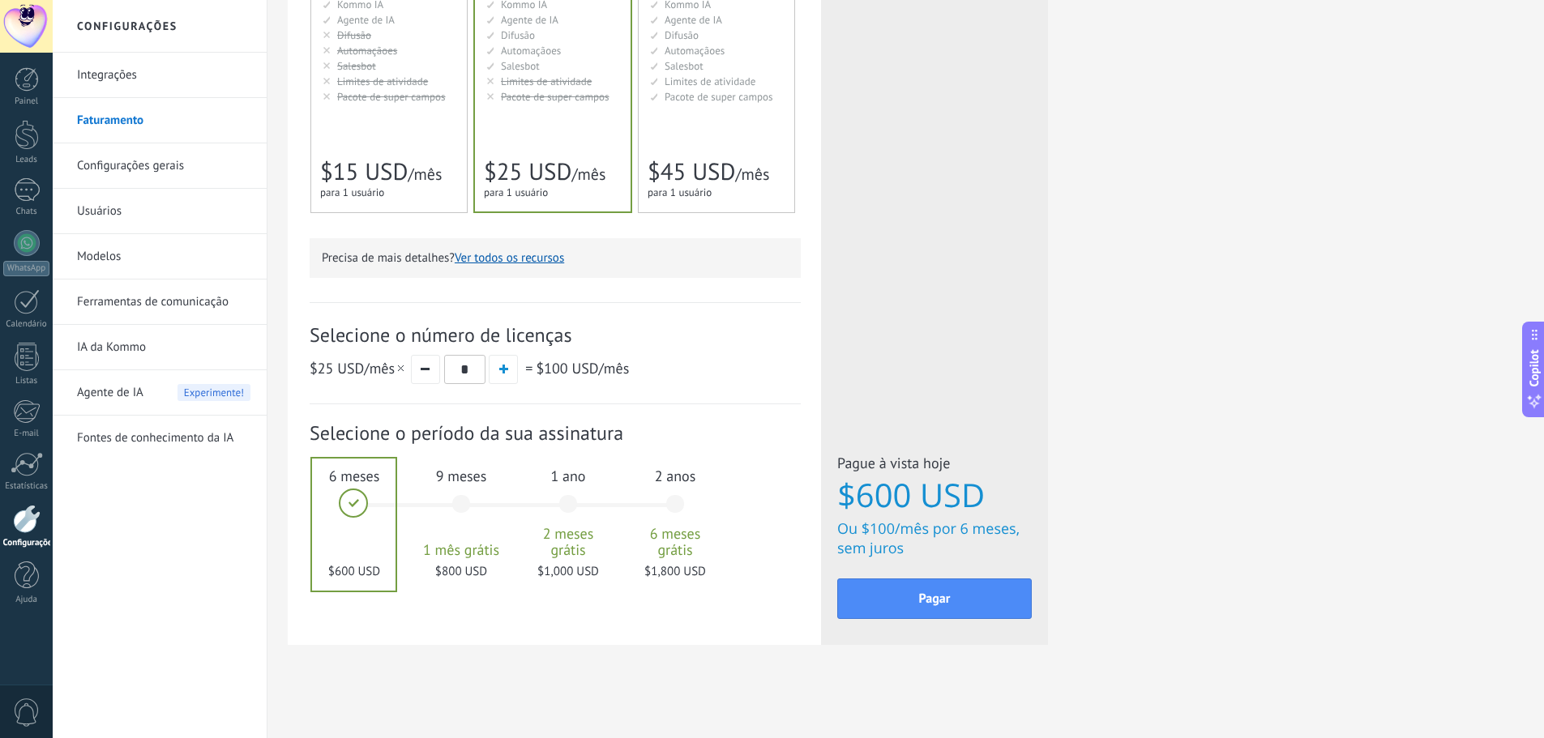
click at [572, 493] on div "1 ano 2 meses grátis $1,000 USD" at bounding box center [568, 512] width 88 height 114
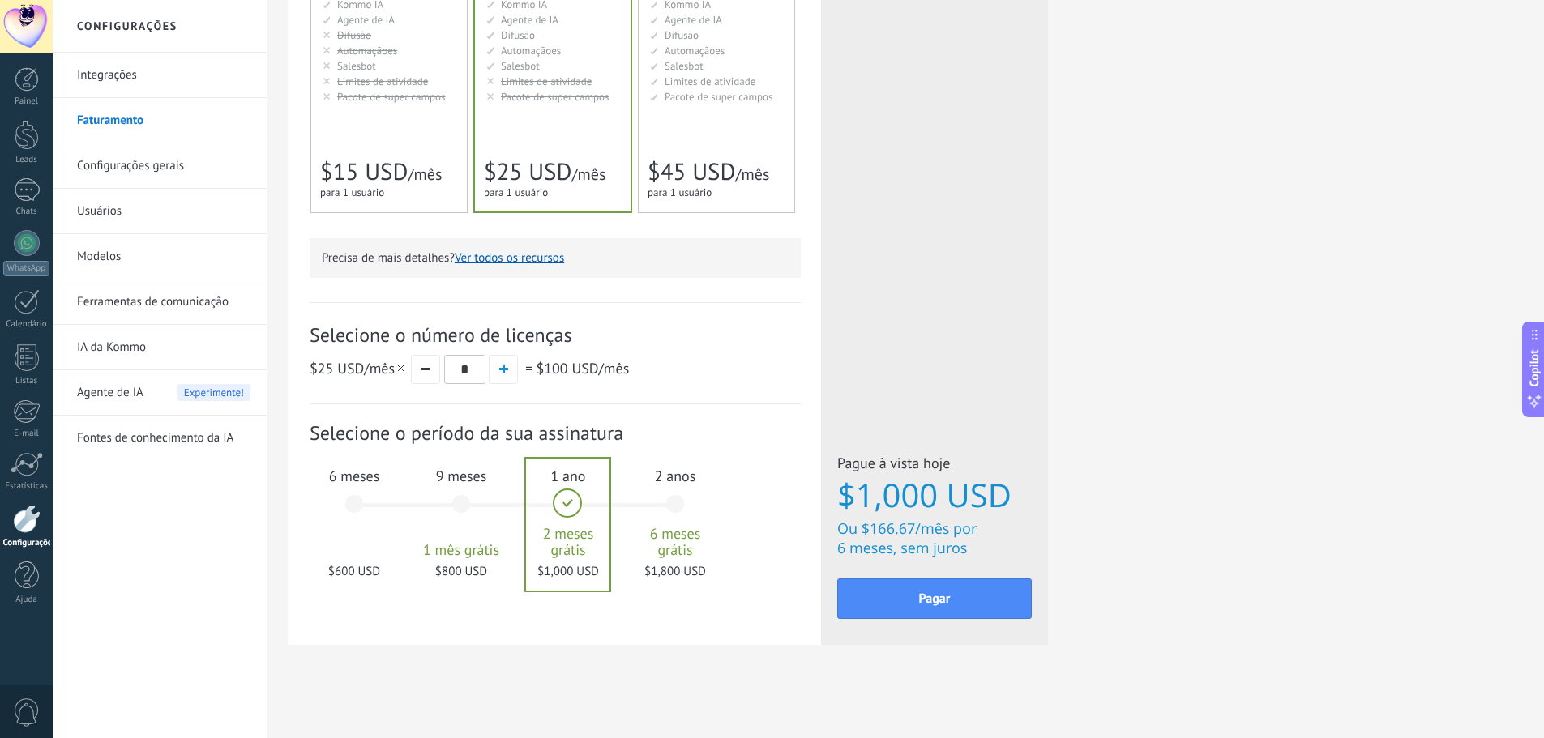
click at [351, 505] on div "6 meses $600 USD" at bounding box center [354, 512] width 88 height 114
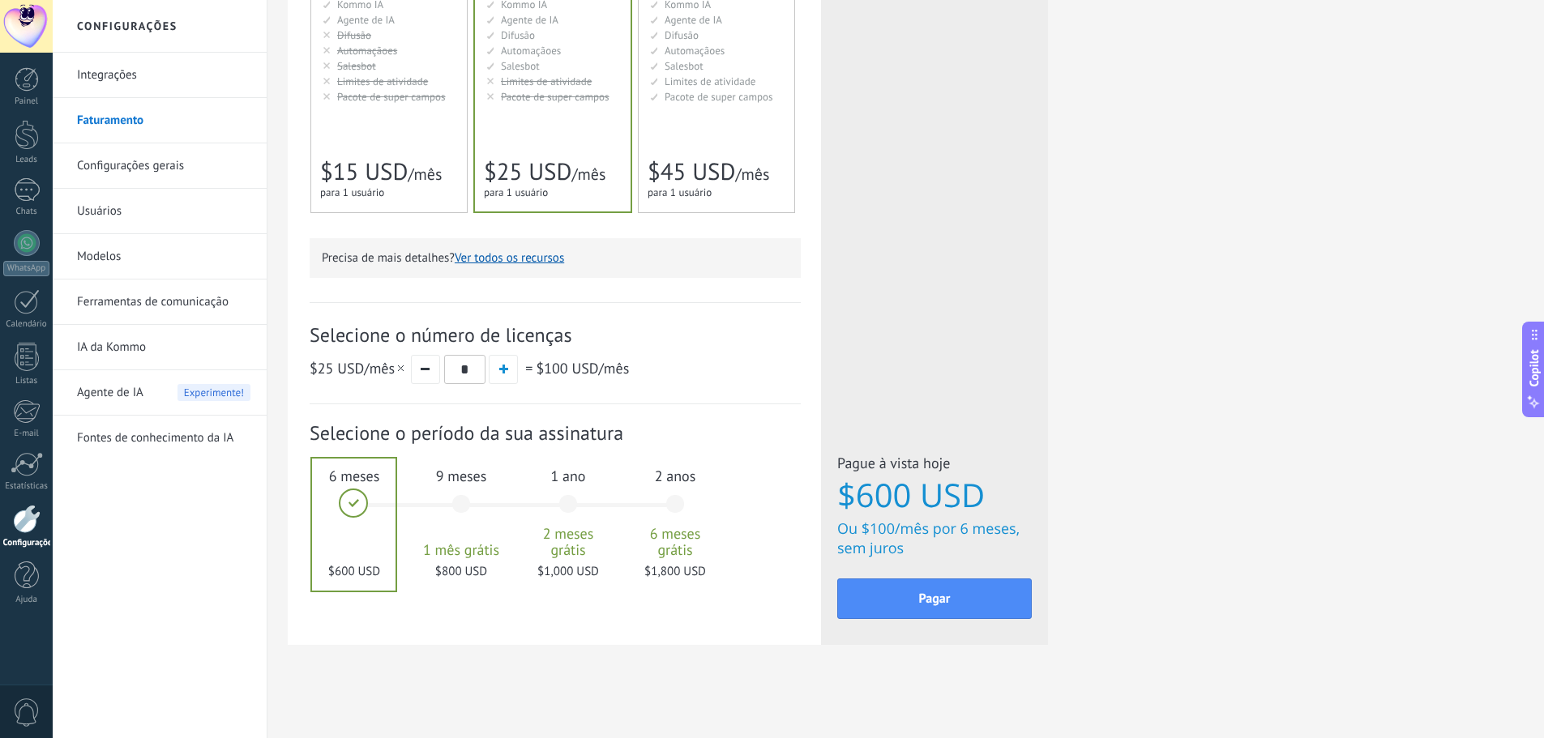
click at [559, 502] on div "1 ano 2 meses grátis $1,000 USD" at bounding box center [568, 512] width 88 height 114
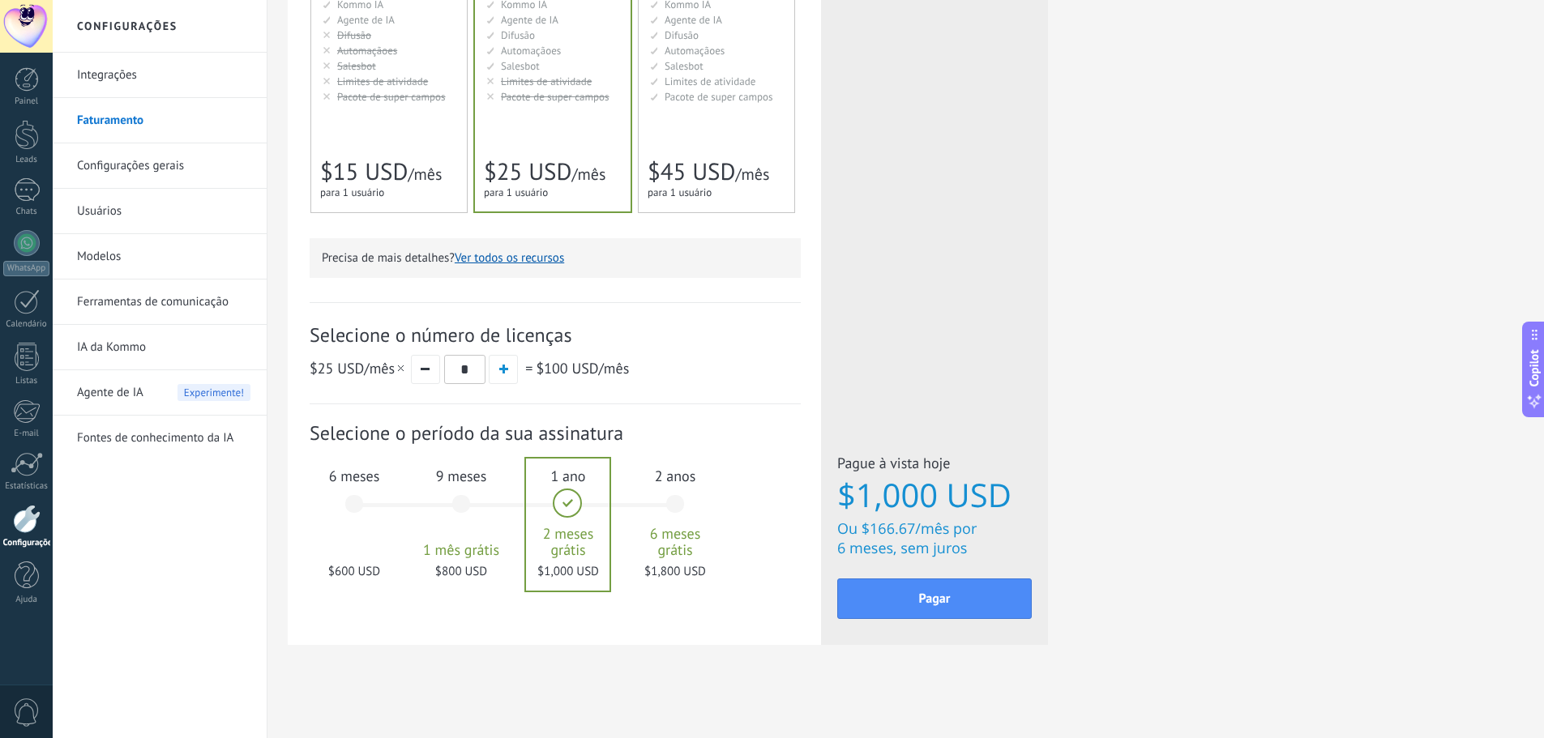
click at [357, 500] on div "6 meses $600 USD" at bounding box center [354, 512] width 88 height 114
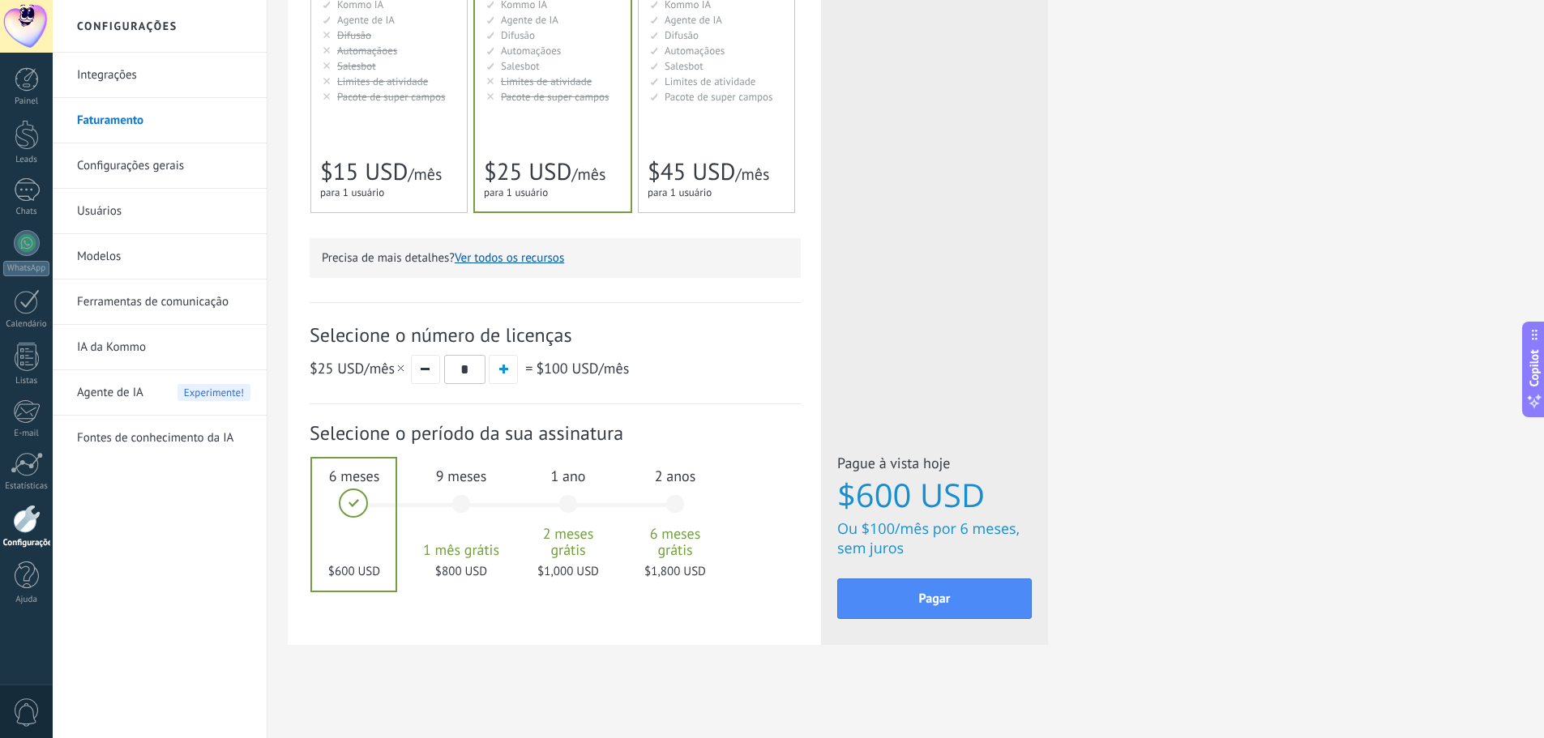
click at [572, 505] on div "1 ano 2 meses grátis $1,000 USD" at bounding box center [568, 512] width 88 height 114
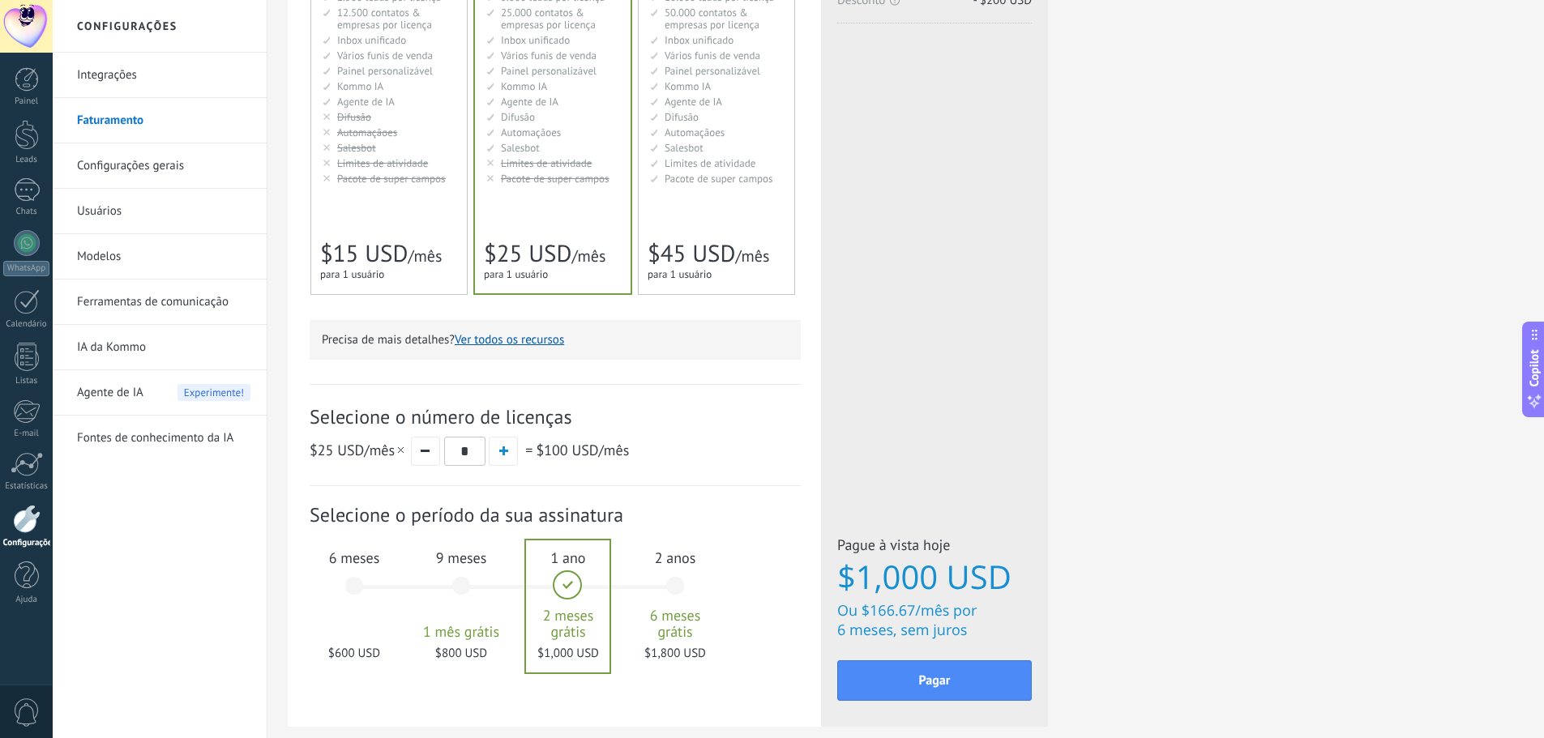
scroll to position [279, 0]
click at [353, 586] on div "6 meses $600 USD" at bounding box center [354, 592] width 88 height 114
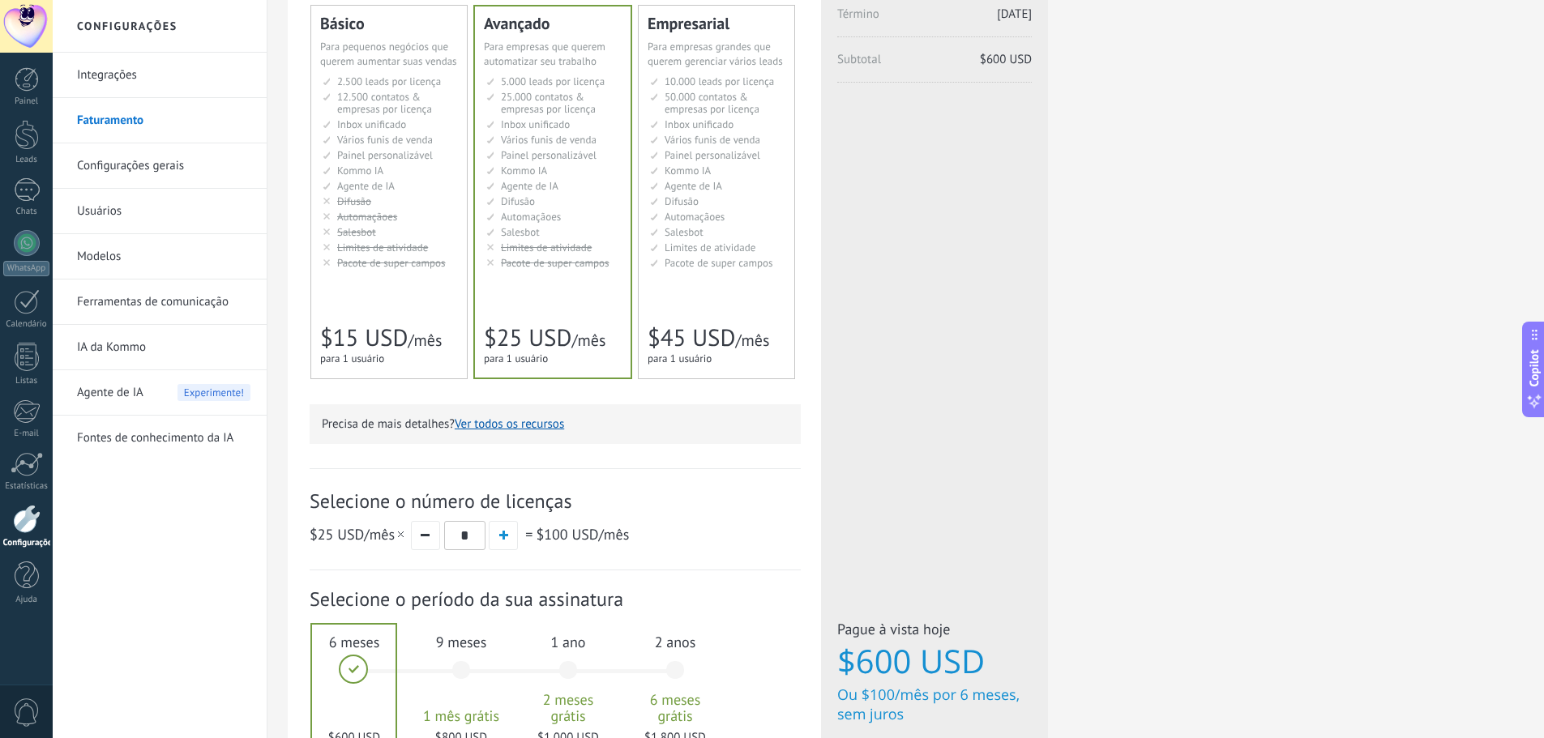
scroll to position [0, 0]
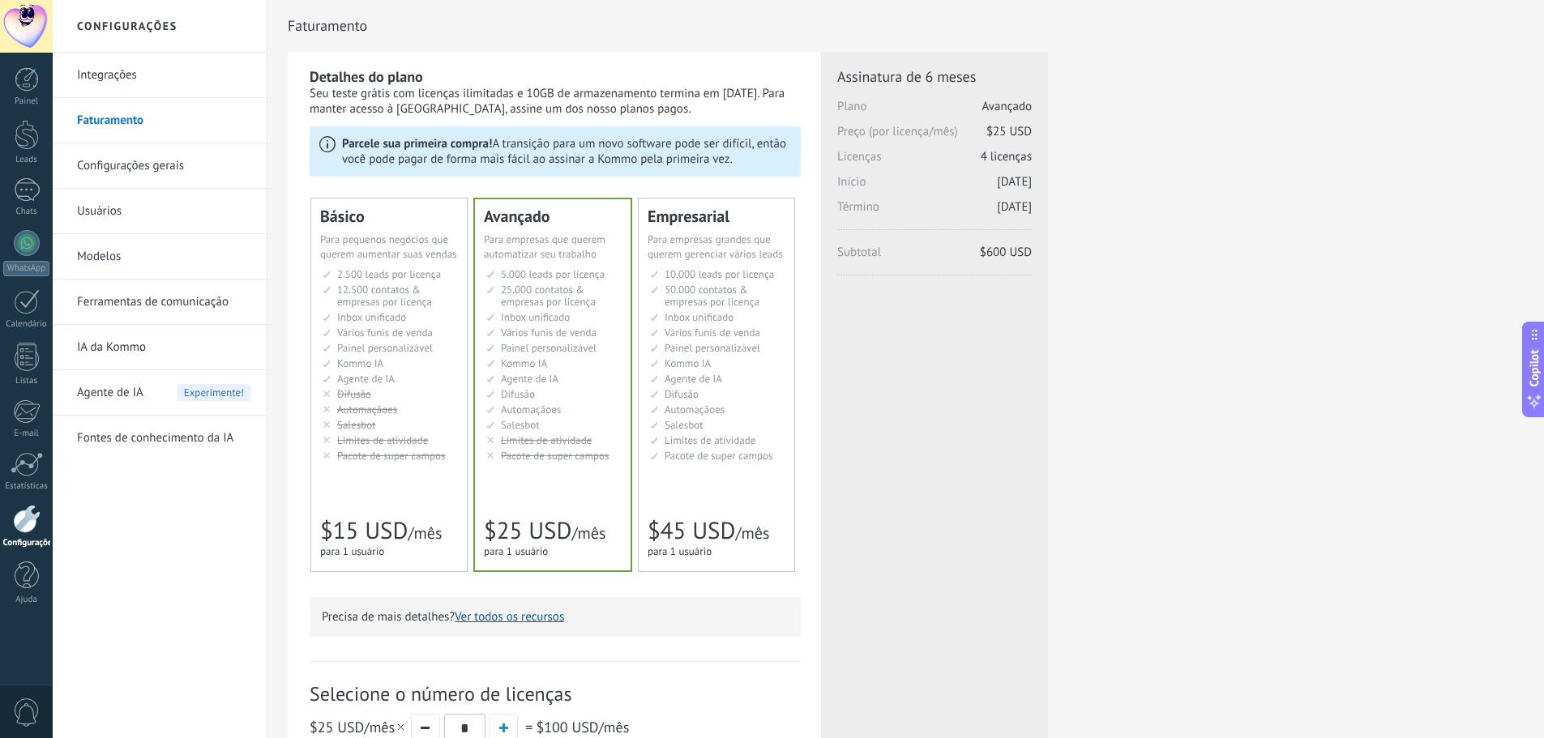
click at [408, 406] on li "Автоматизация Automations Automatizaciónes Google Analytics和网站集成 Automaçãoes Ot…" at bounding box center [390, 410] width 135 height 12
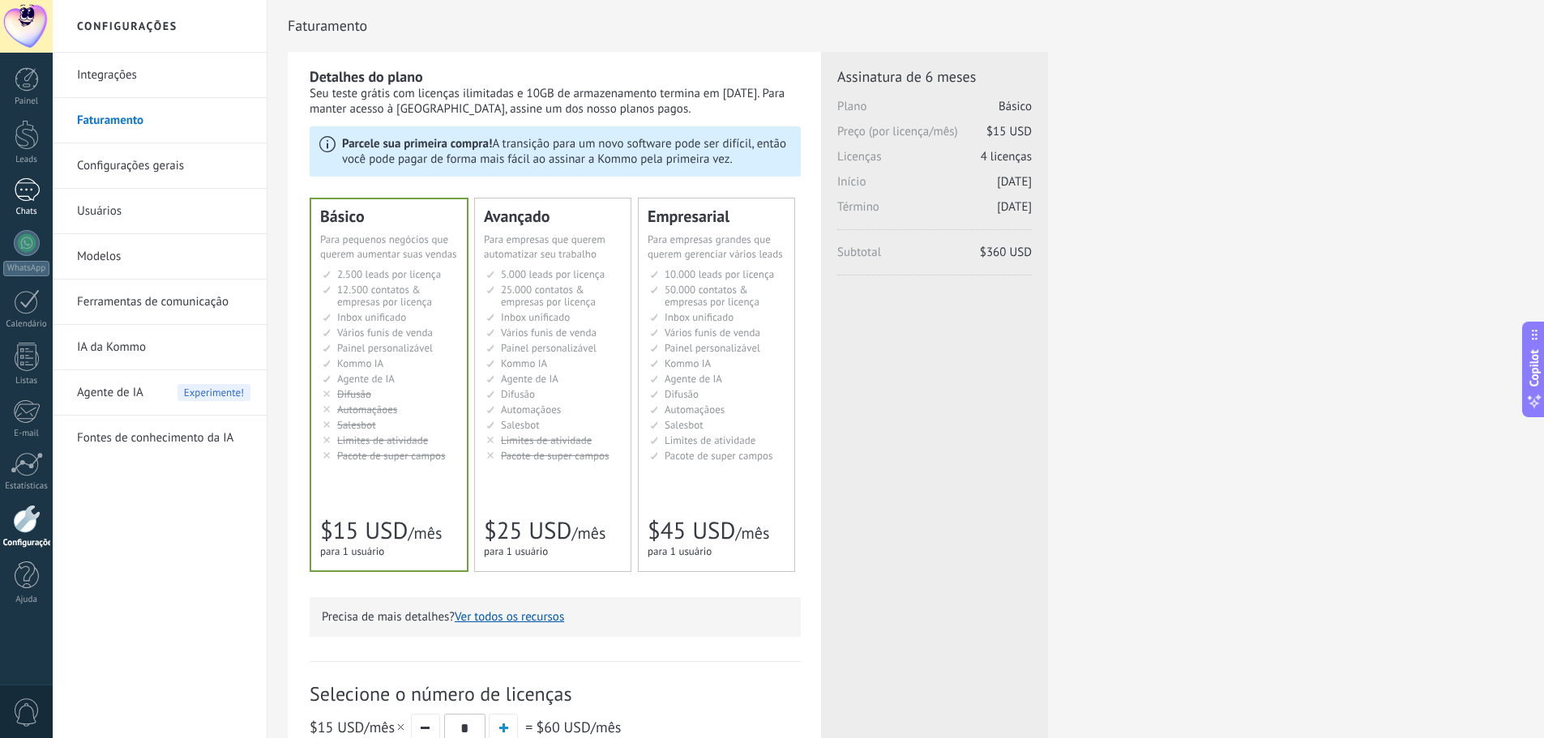
click at [10, 186] on link "Chats" at bounding box center [26, 197] width 53 height 39
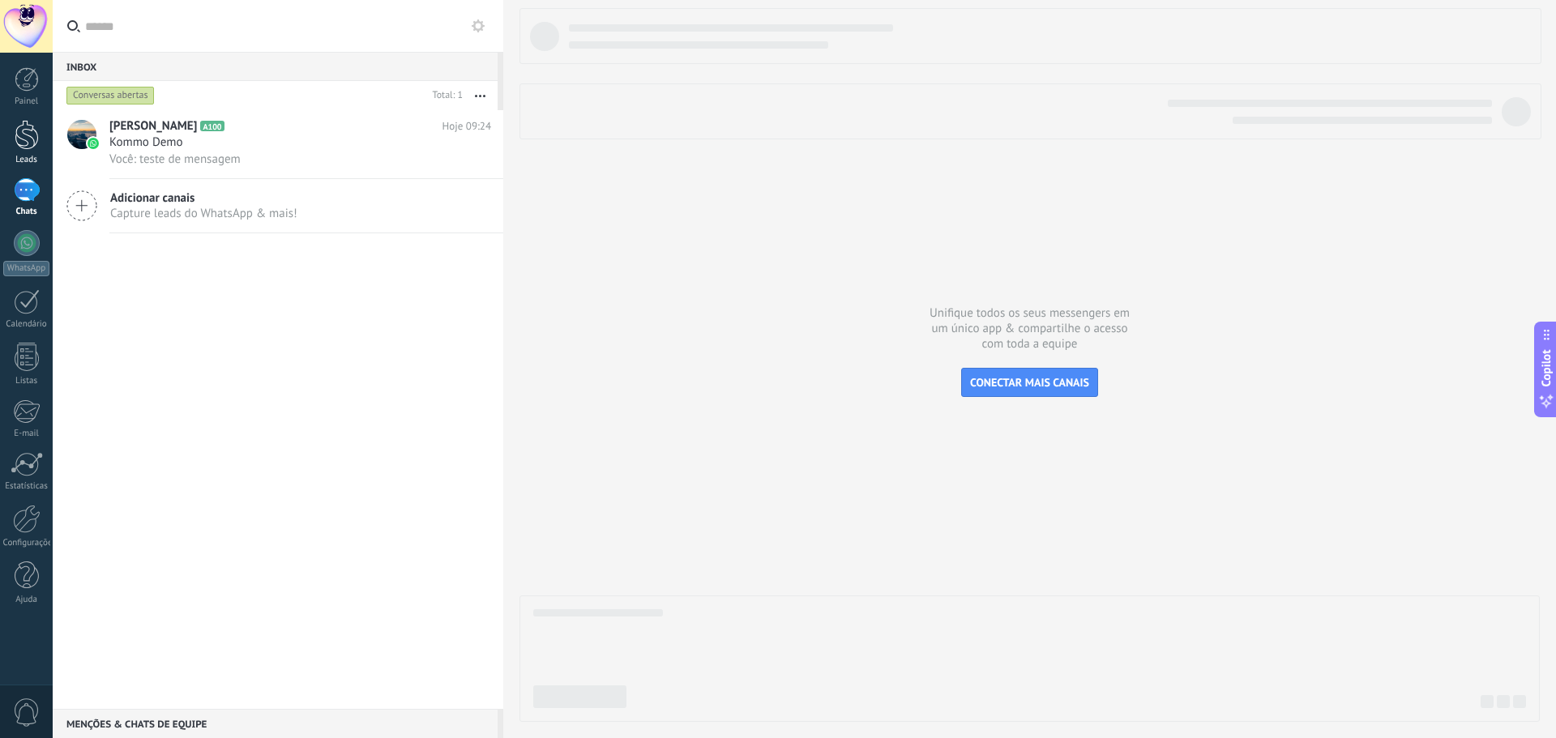
click at [36, 143] on div at bounding box center [27, 135] width 24 height 30
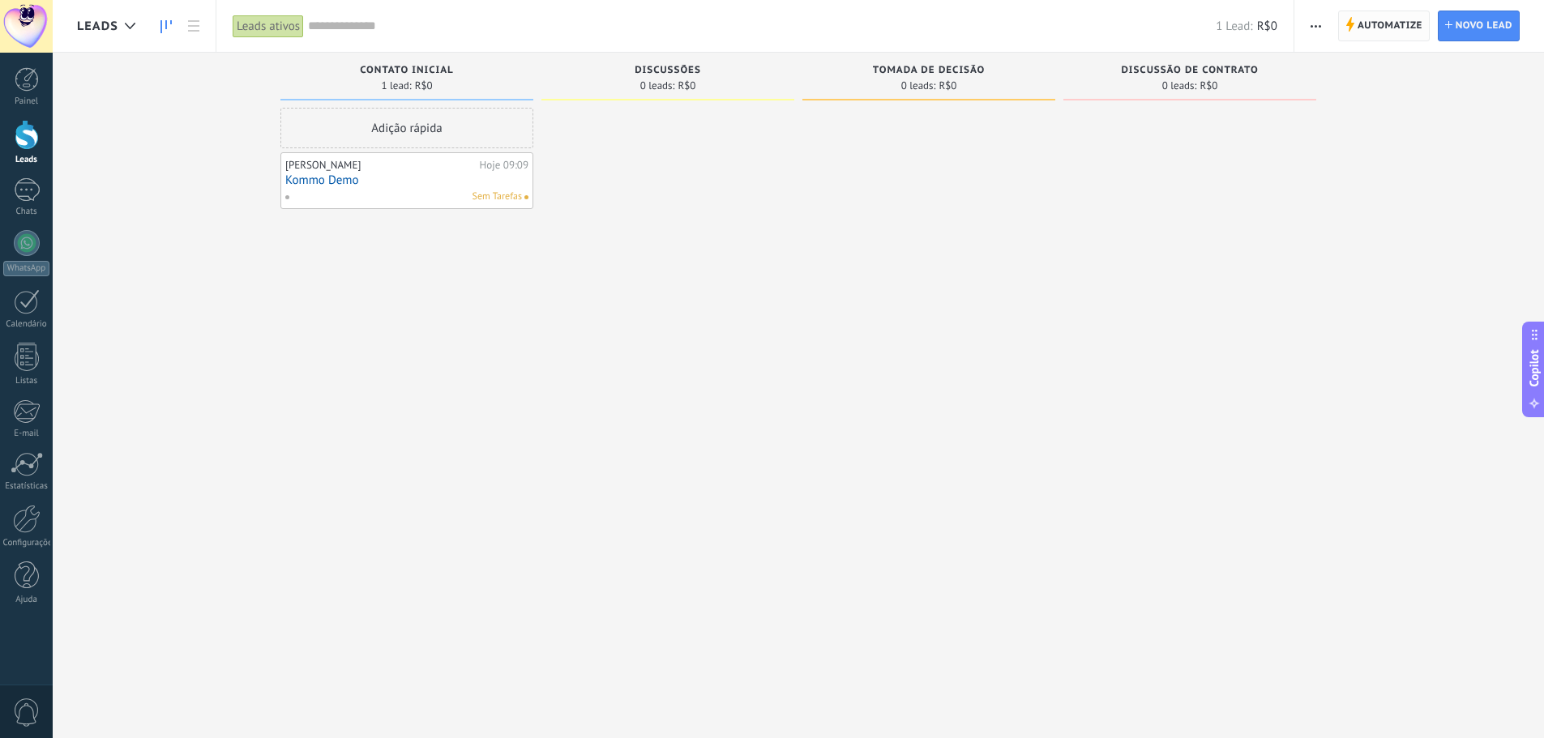
click at [1403, 32] on span "Automatize" at bounding box center [1390, 25] width 65 height 29
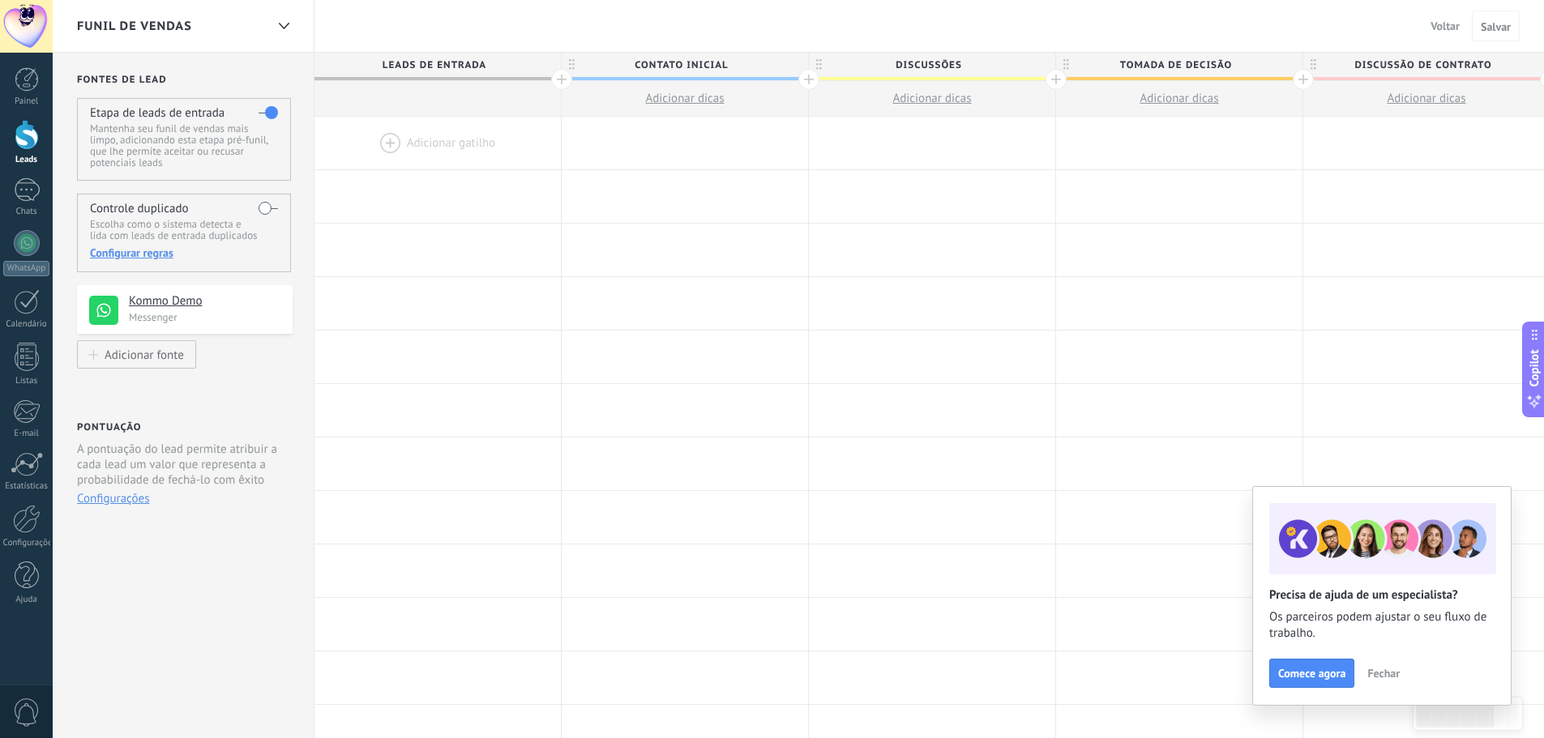
click at [417, 134] on div at bounding box center [437, 143] width 246 height 53
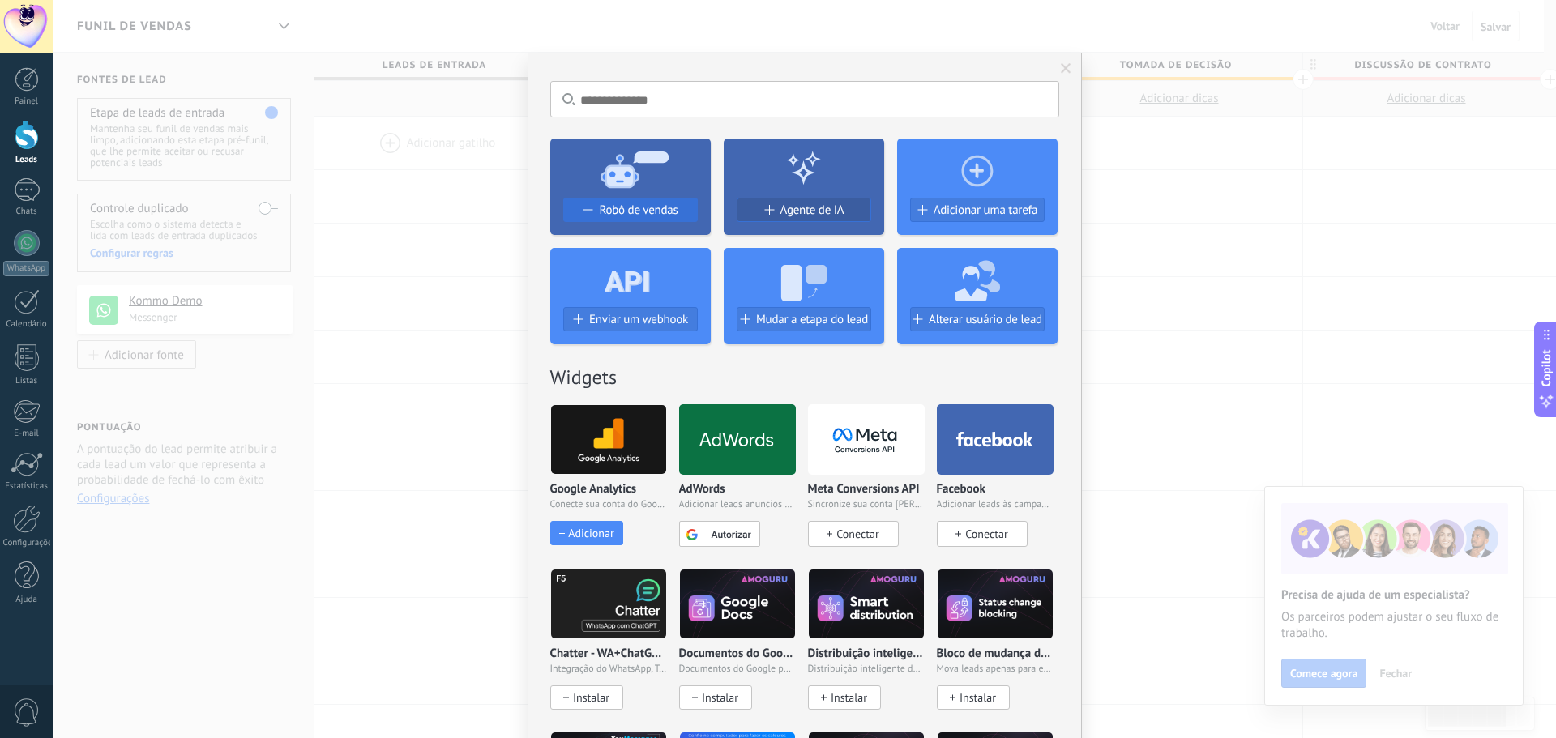
click at [651, 203] on button "Robô de vendas" at bounding box center [630, 210] width 135 height 24
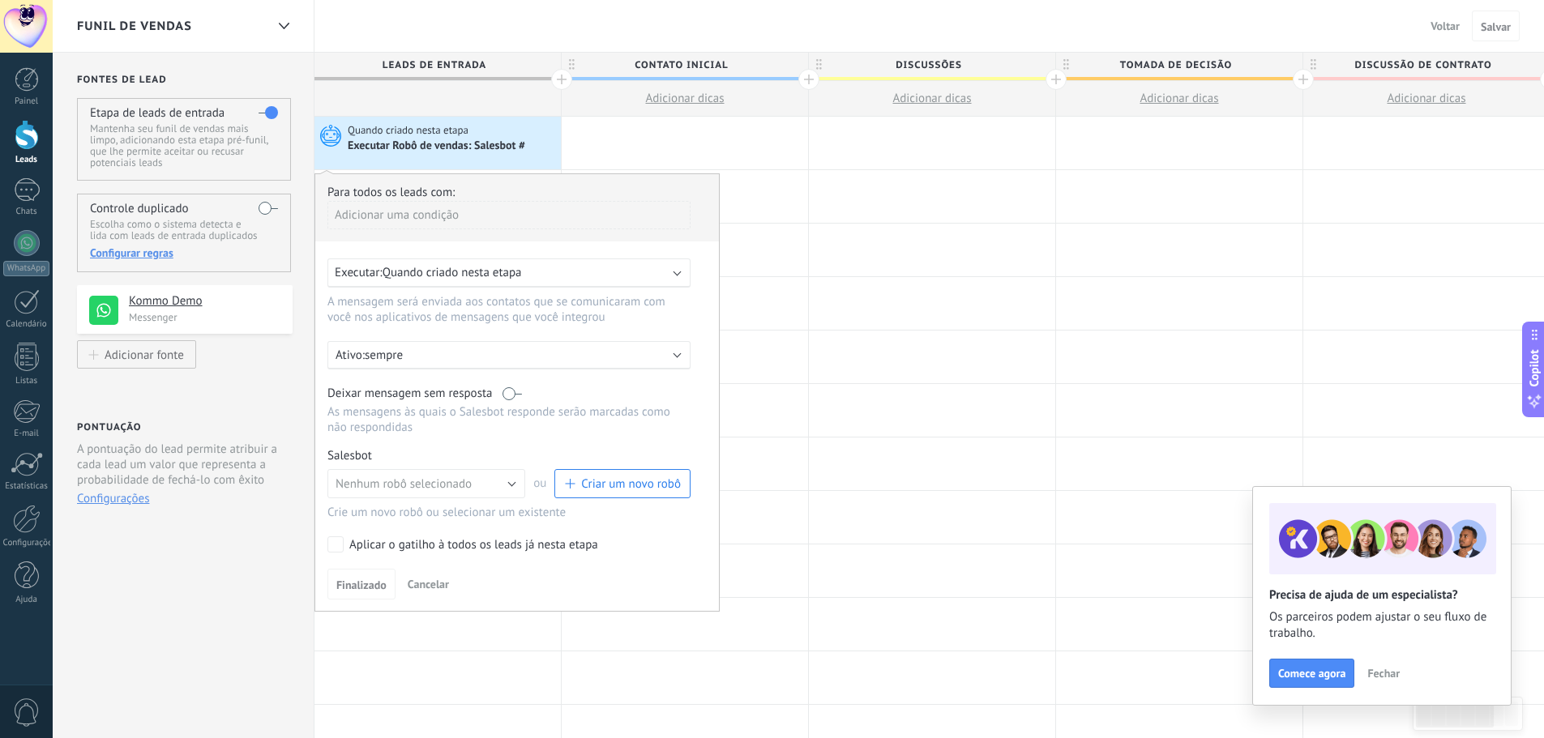
click at [563, 272] on div "Executar: Quando criado nesta etapa" at bounding box center [503, 272] width 336 height 15
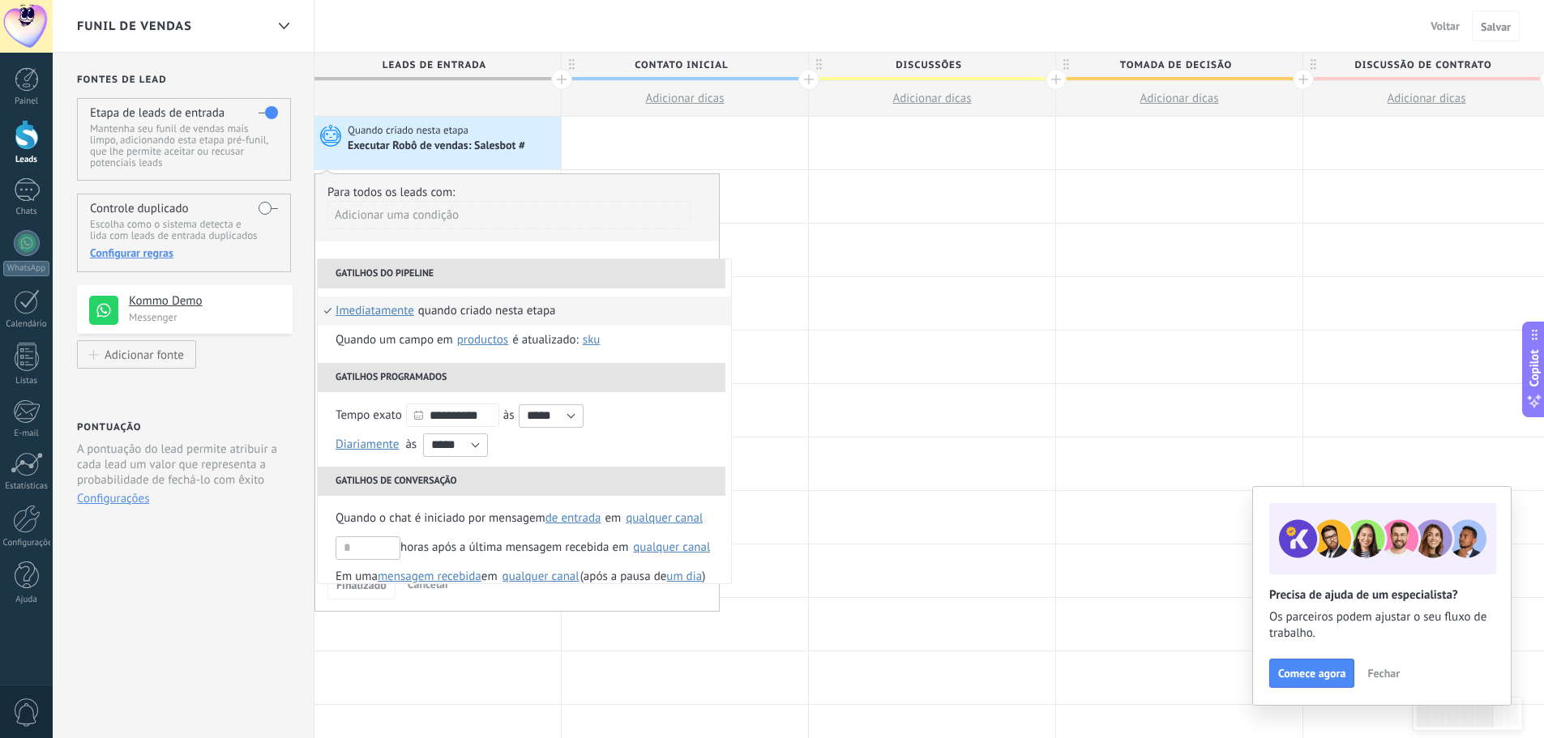
click at [233, 567] on div "Fontes de lead Etapa de leads de entrada Mantenha seu funil de vendas mais limp…" at bounding box center [184, 646] width 262 height 1187
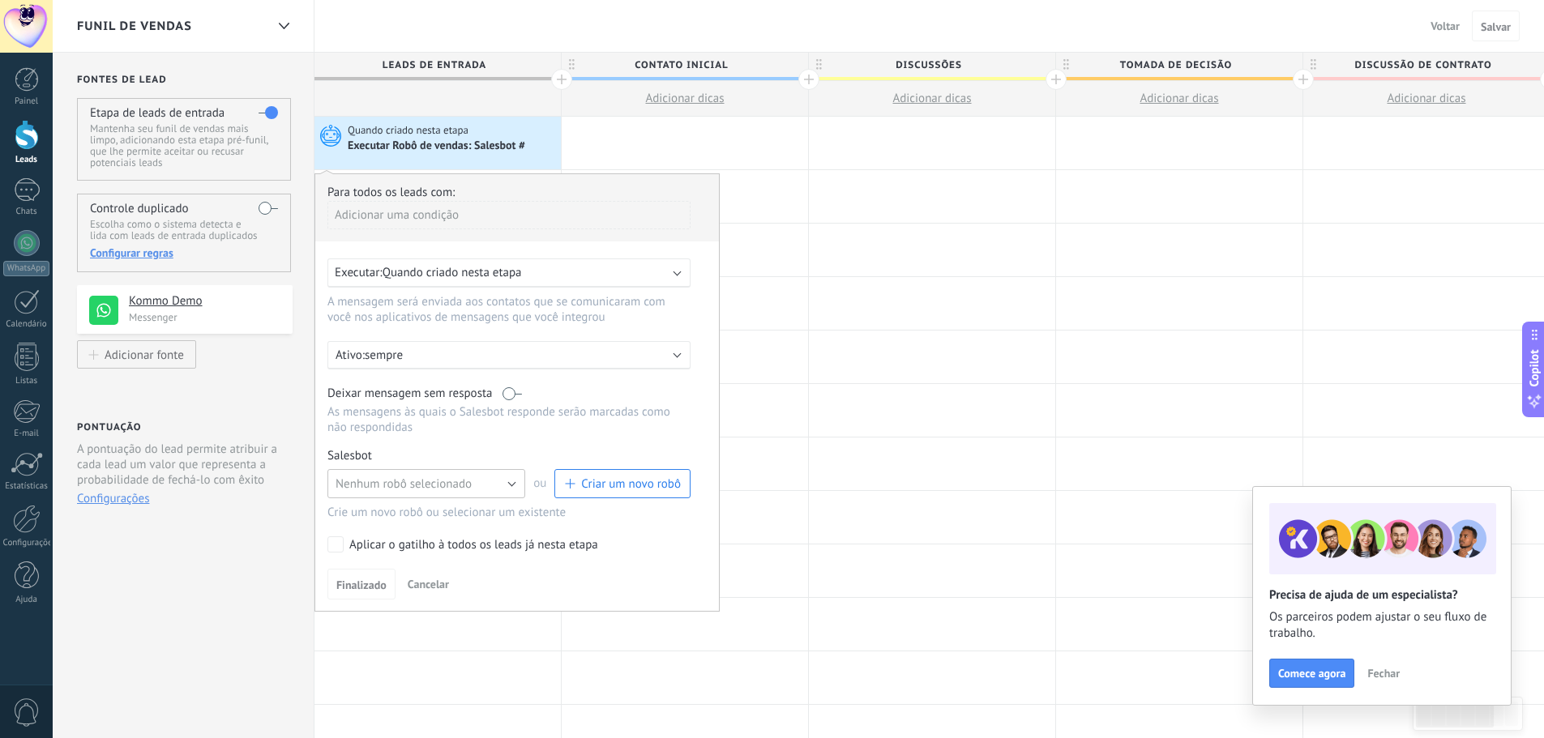
click at [443, 486] on span "Nenhum robô selecionado" at bounding box center [404, 484] width 136 height 15
click at [428, 513] on span "TestBot" at bounding box center [419, 511] width 202 height 15
click at [407, 347] on div "Ativo: sempre" at bounding box center [508, 355] width 363 height 28
click at [407, 347] on li "sempre" at bounding box center [504, 354] width 372 height 28
click at [446, 361] on p "sempre" at bounding box center [507, 355] width 284 height 15
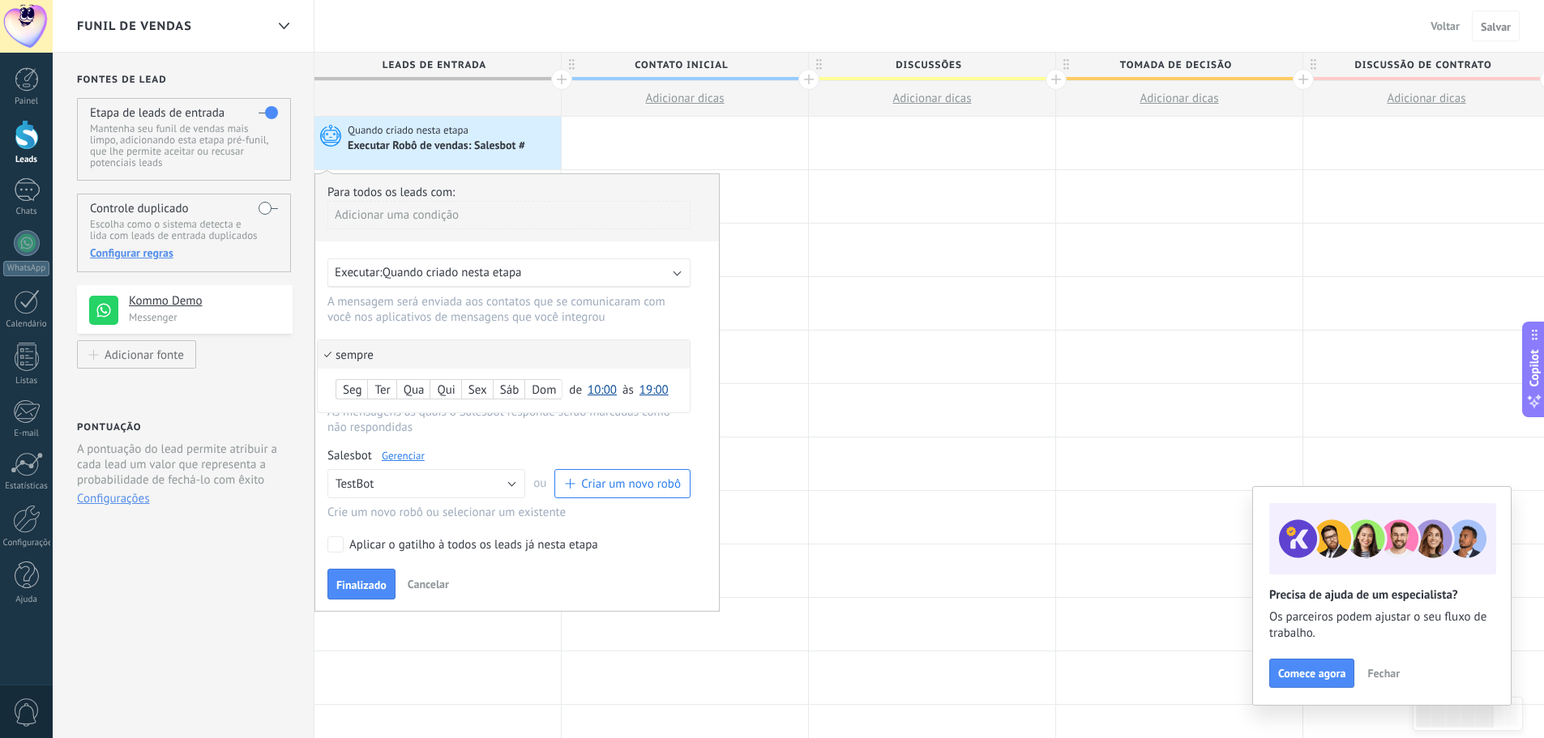
click at [446, 361] on li "sempre" at bounding box center [504, 354] width 372 height 28
click at [1396, 675] on span "Fechar" at bounding box center [1383, 673] width 32 height 11
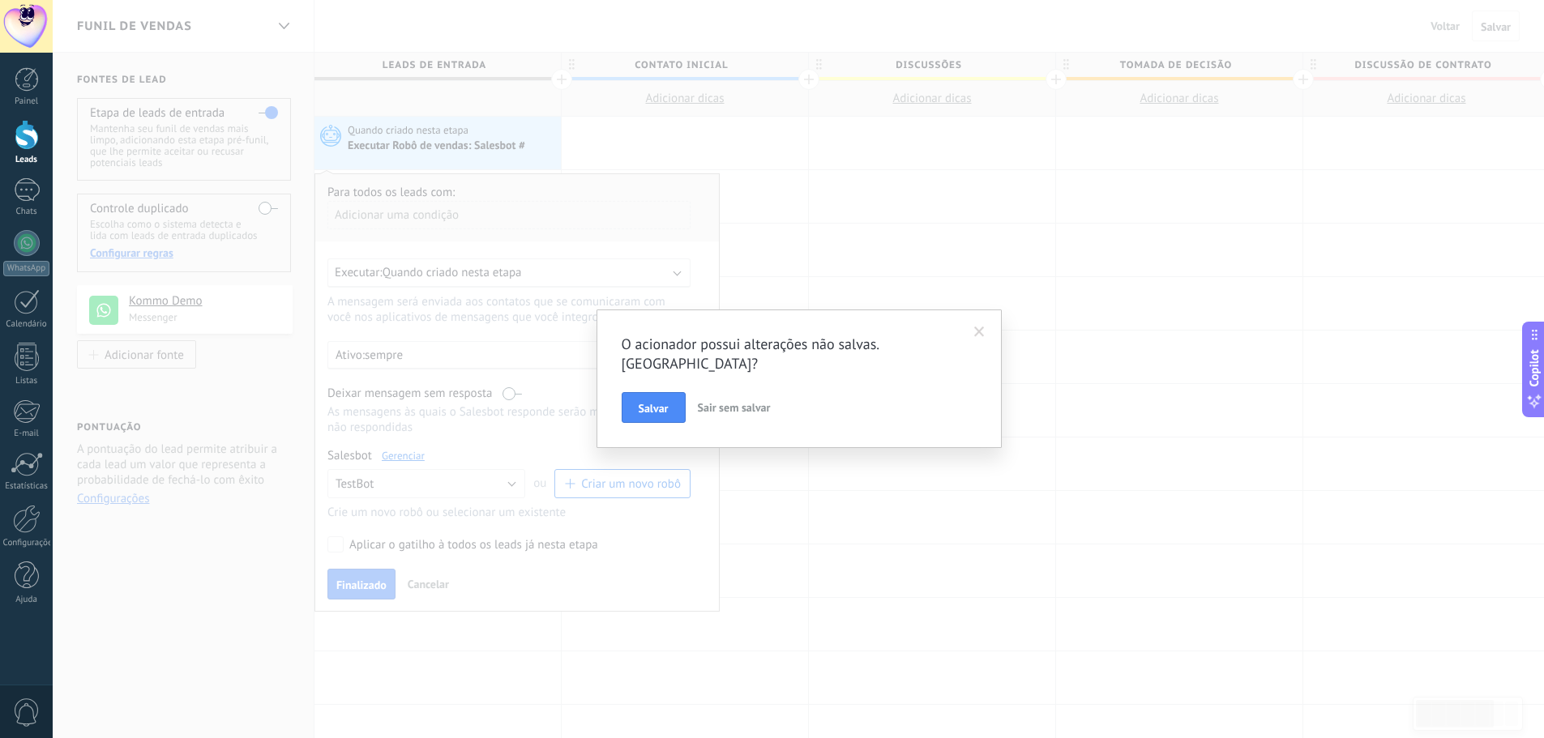
click at [979, 336] on span at bounding box center [979, 332] width 11 height 11
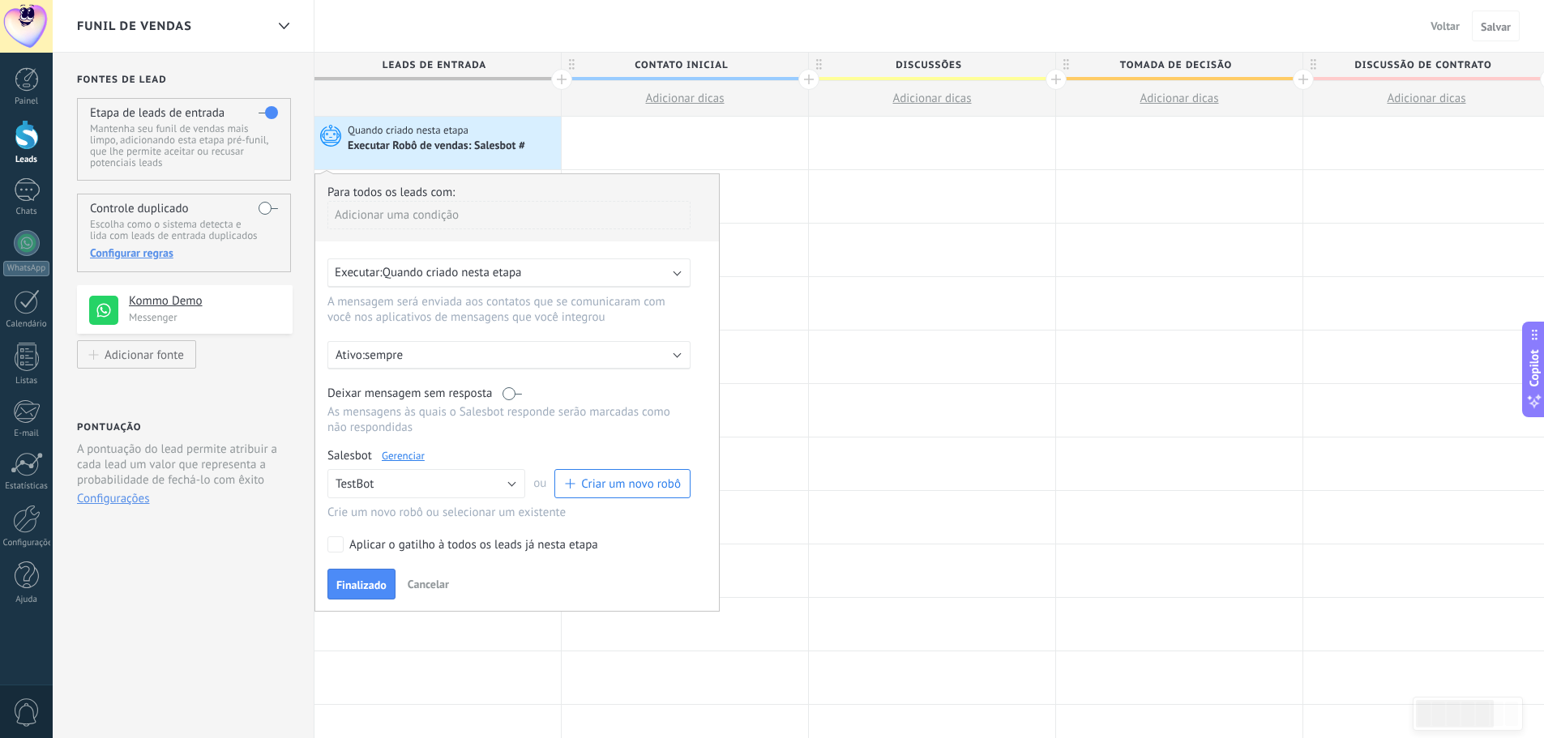
click at [443, 287] on div "Executar: Quando criado nesta etapa" at bounding box center [508, 273] width 363 height 29
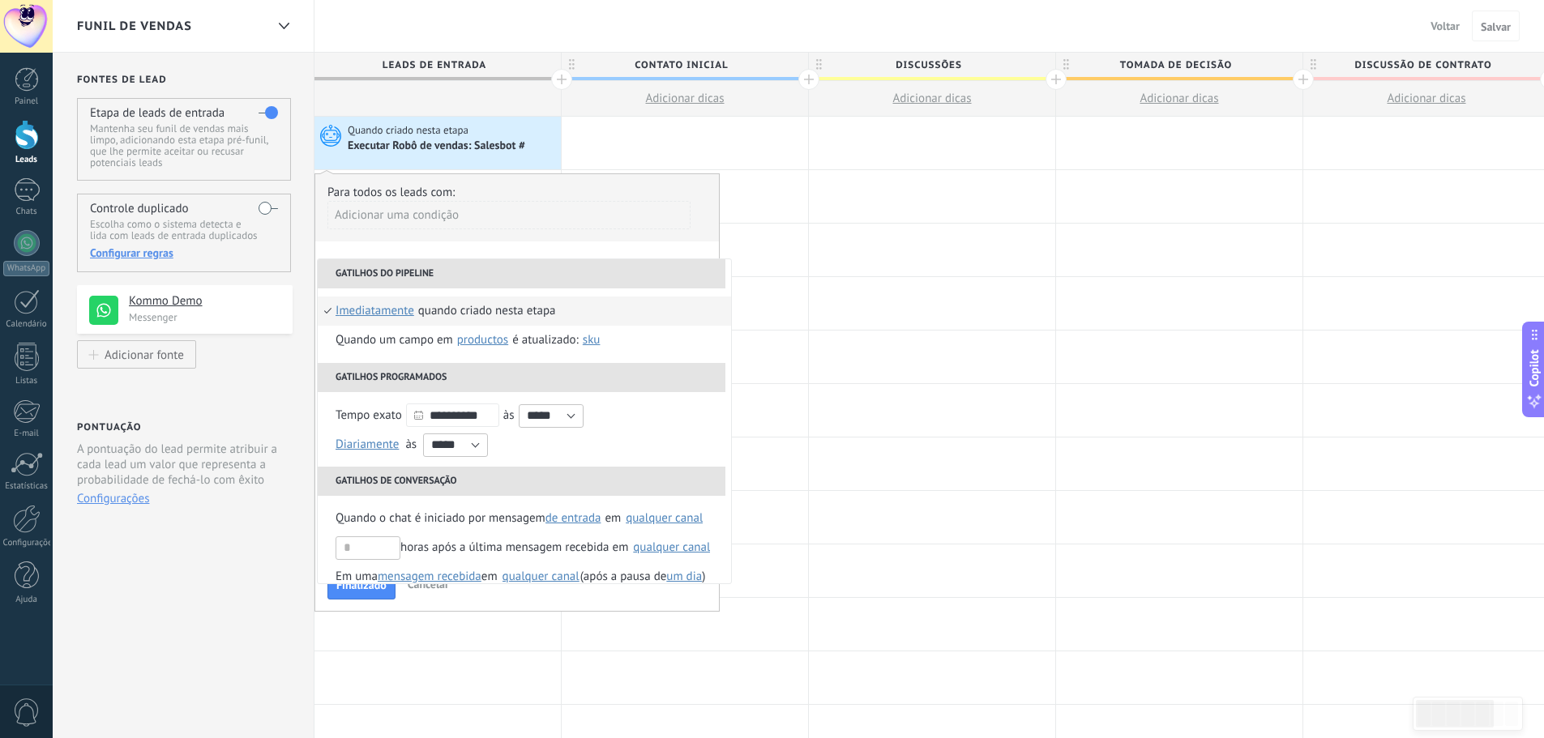
click at [257, 577] on div "Fontes de lead Etapa de leads de entrada Mantenha seu funil de vendas mais limp…" at bounding box center [184, 646] width 262 height 1187
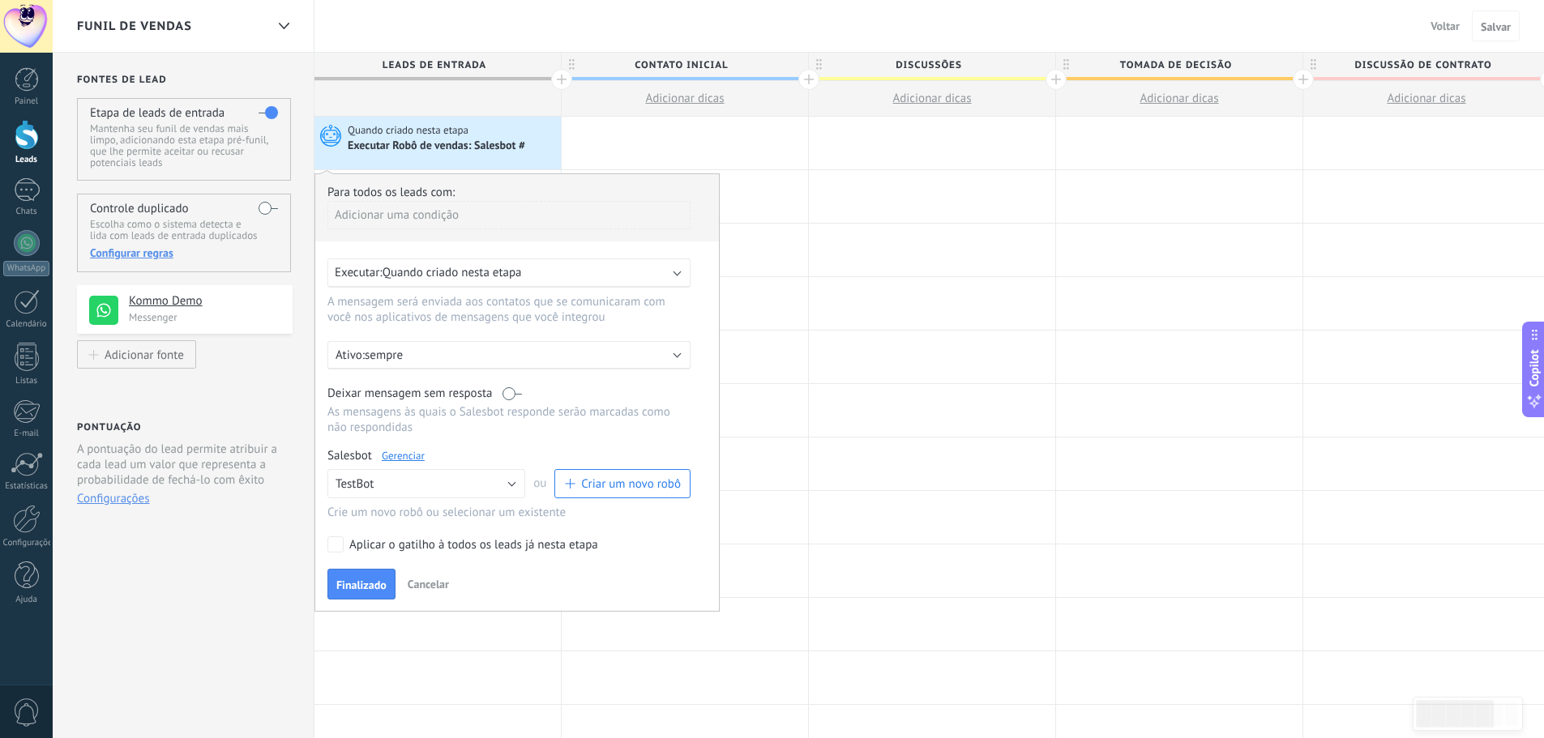
click at [344, 548] on label "Aplicar o gatilho à todos os leads já nesta etapa" at bounding box center [505, 545] width 357 height 16
click at [374, 584] on span "Finalizado" at bounding box center [361, 585] width 50 height 11
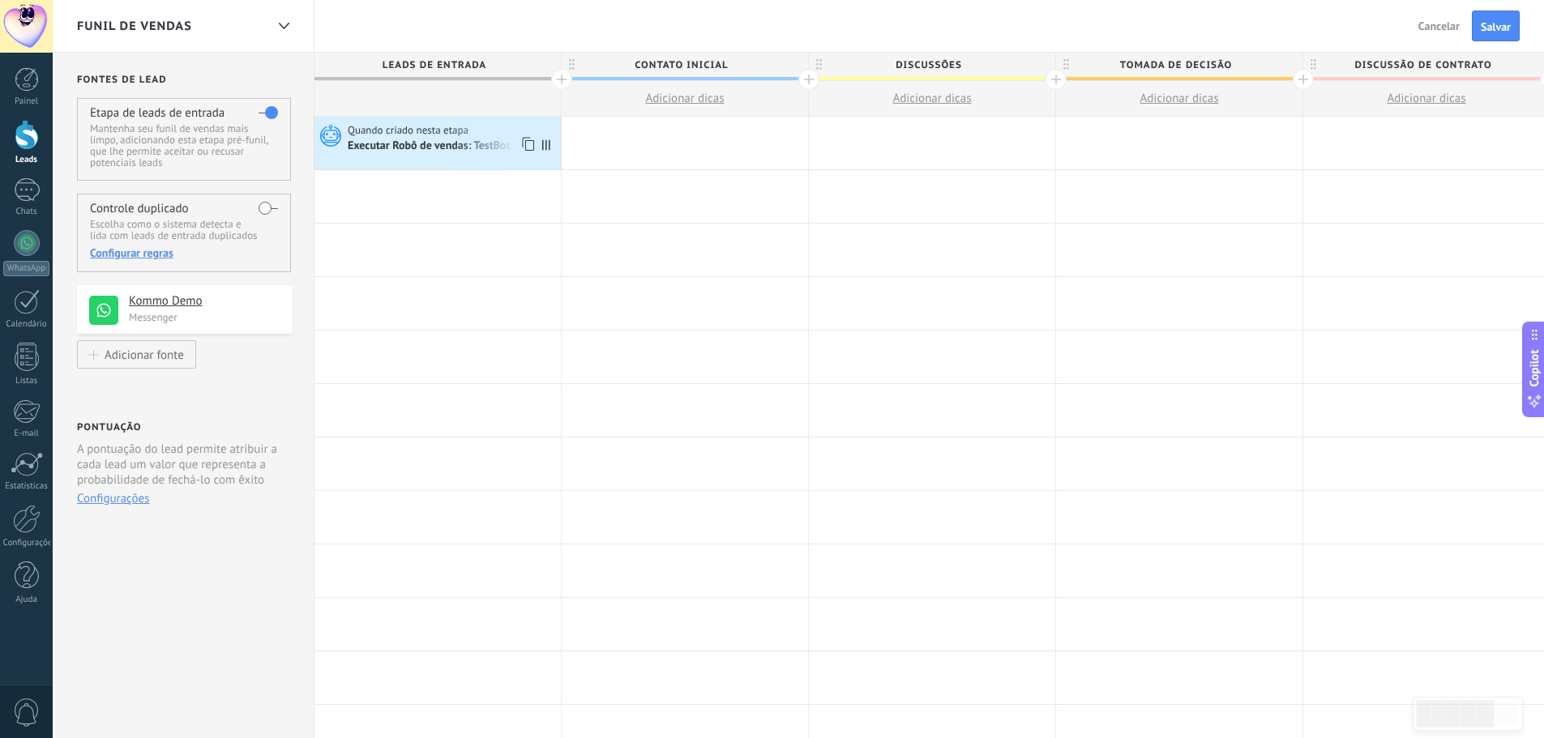
click at [474, 133] on div "Quando criado nesta etapa" at bounding box center [452, 130] width 209 height 15
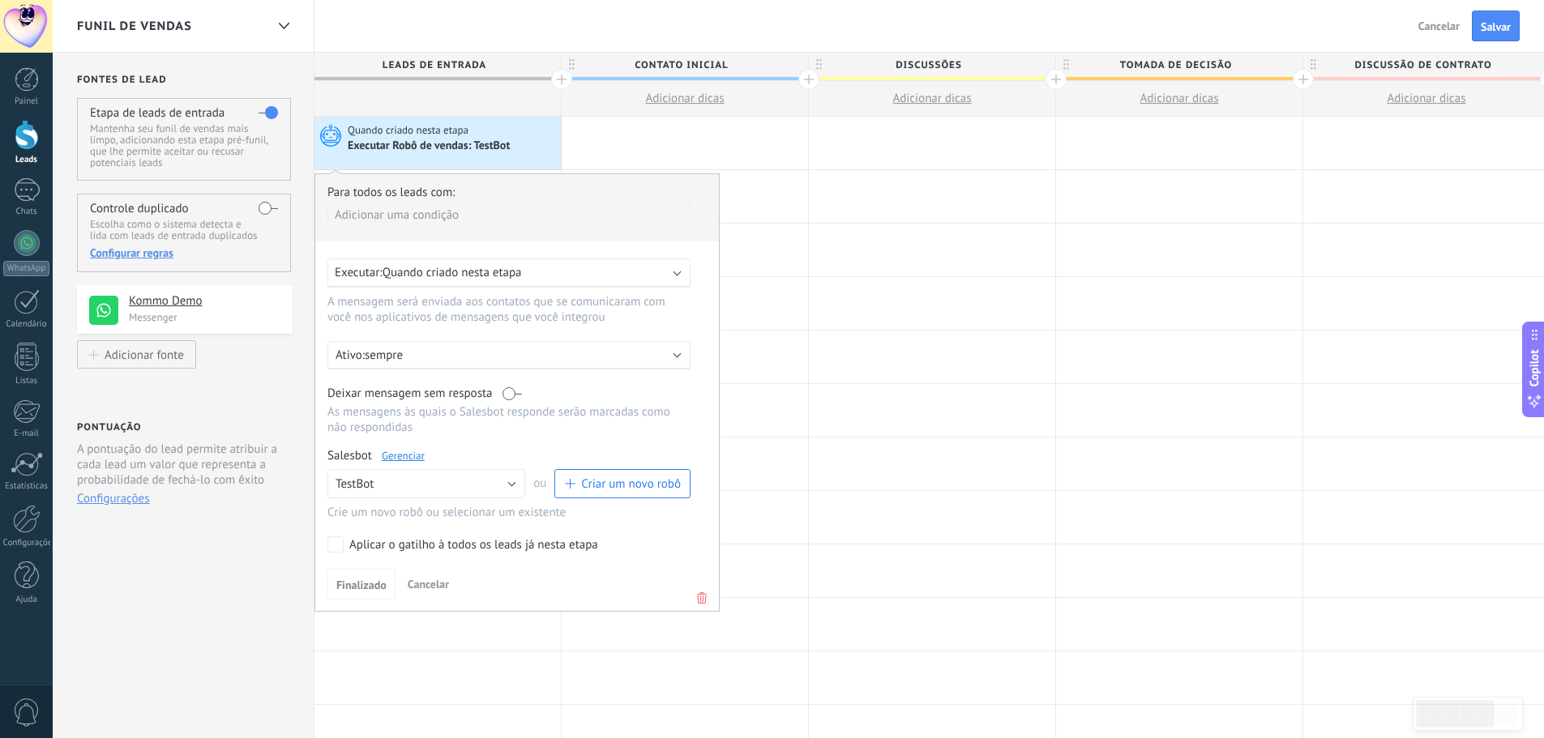
click at [526, 138] on div "Executar Robô de vendas: TestBot" at bounding box center [452, 146] width 209 height 16
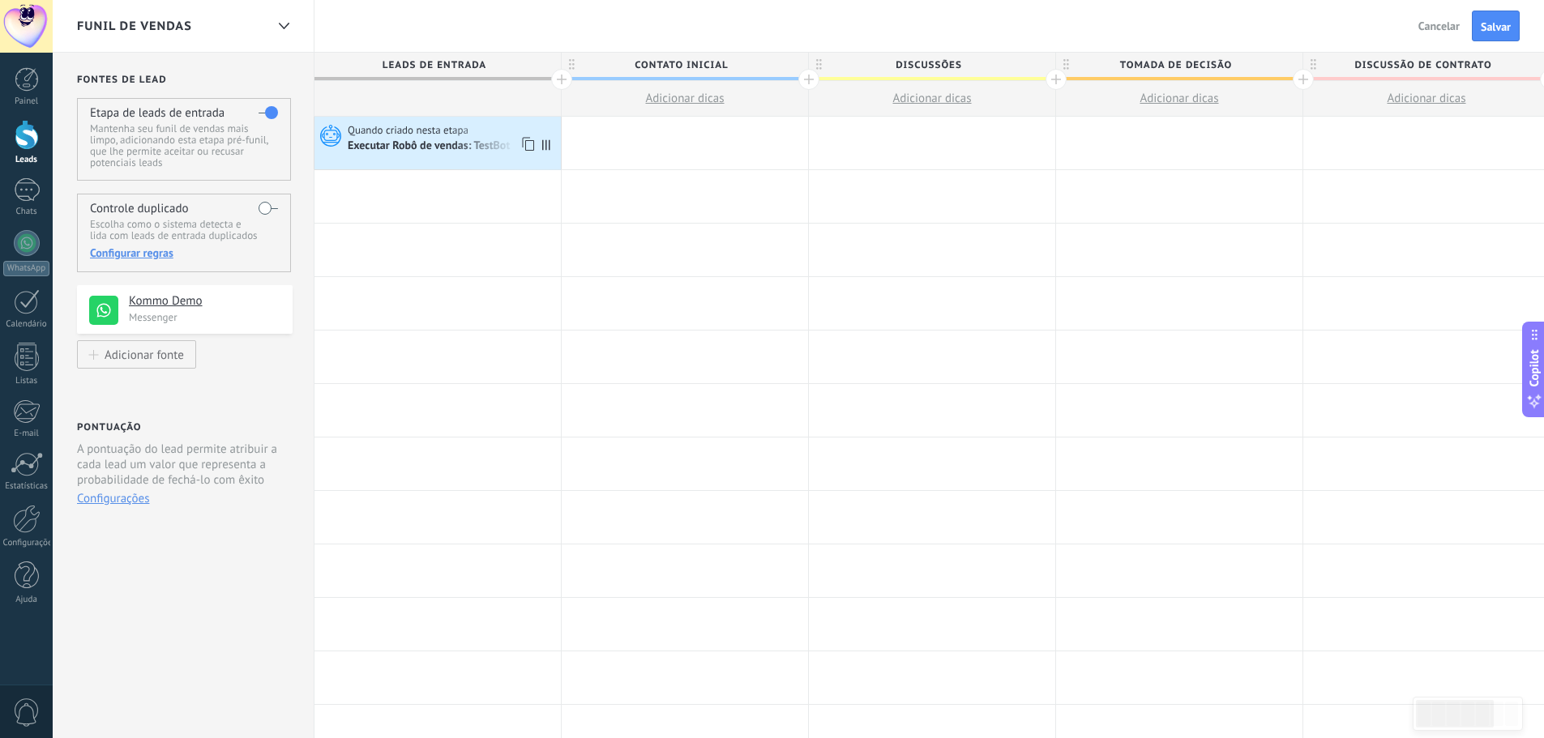
click at [547, 148] on icon at bounding box center [546, 144] width 8 height 11
click at [524, 143] on icon at bounding box center [527, 144] width 16 height 21
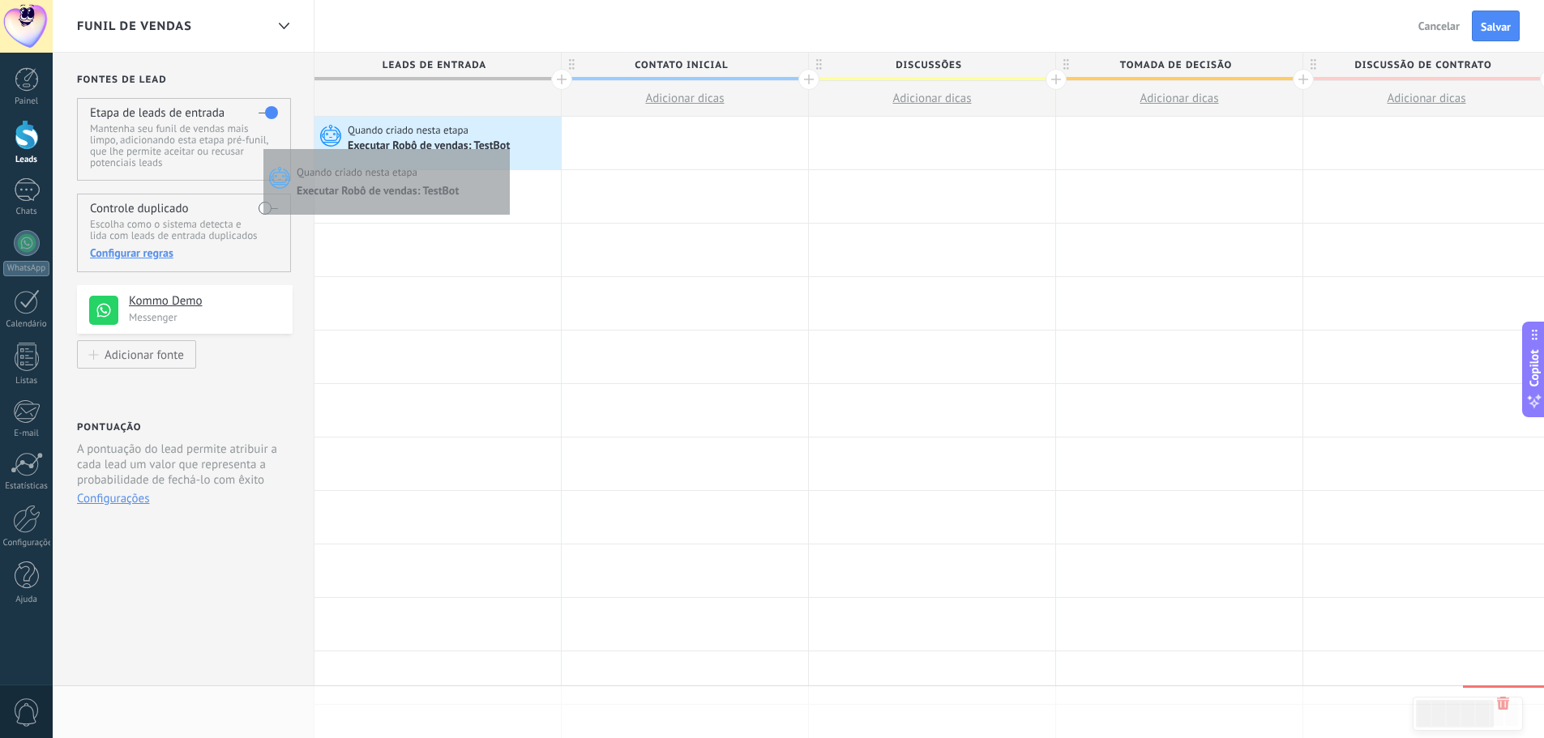
click at [506, 145] on div "Executar Robô de vendas: TestBot" at bounding box center [430, 146] width 165 height 15
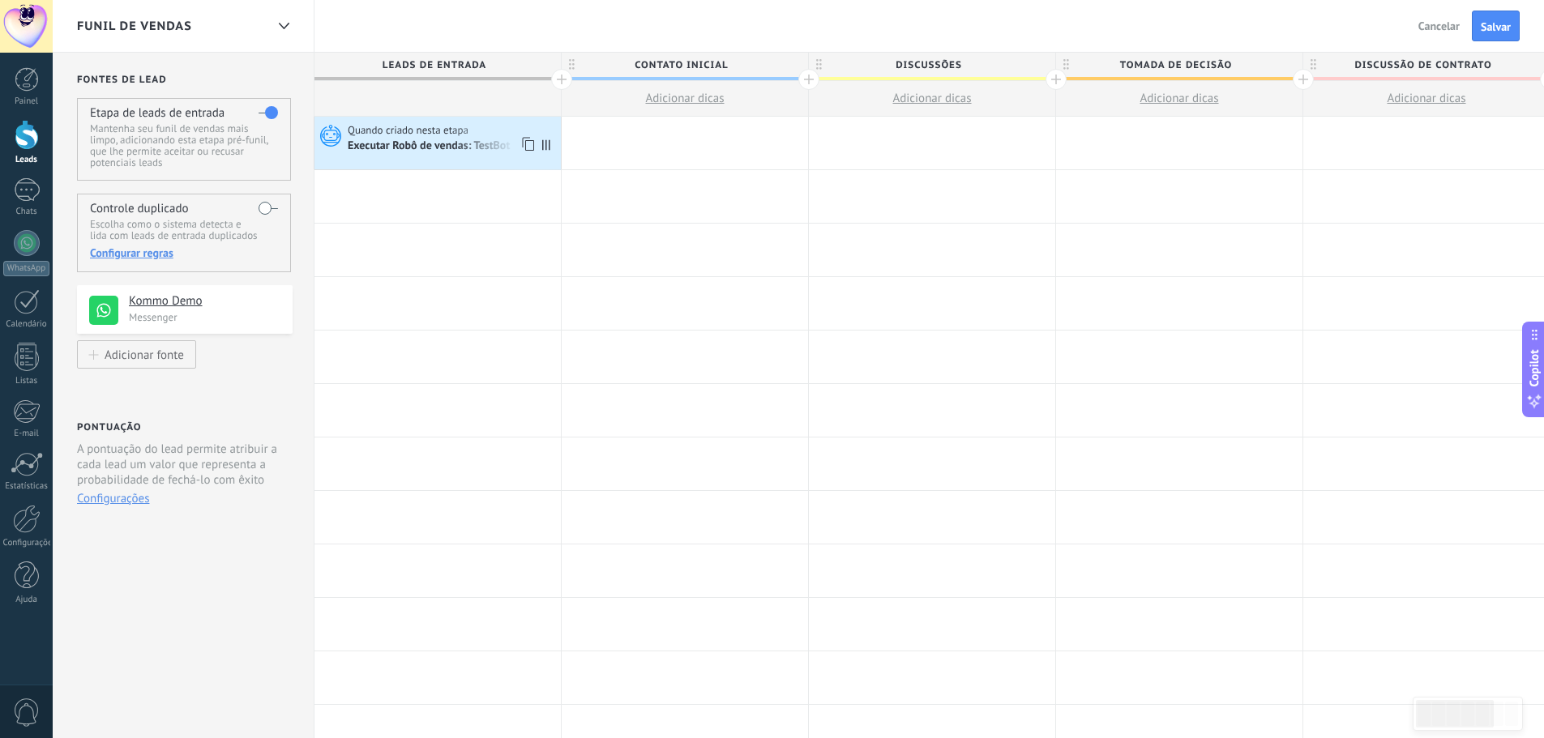
click at [520, 138] on icon at bounding box center [527, 144] width 16 height 21
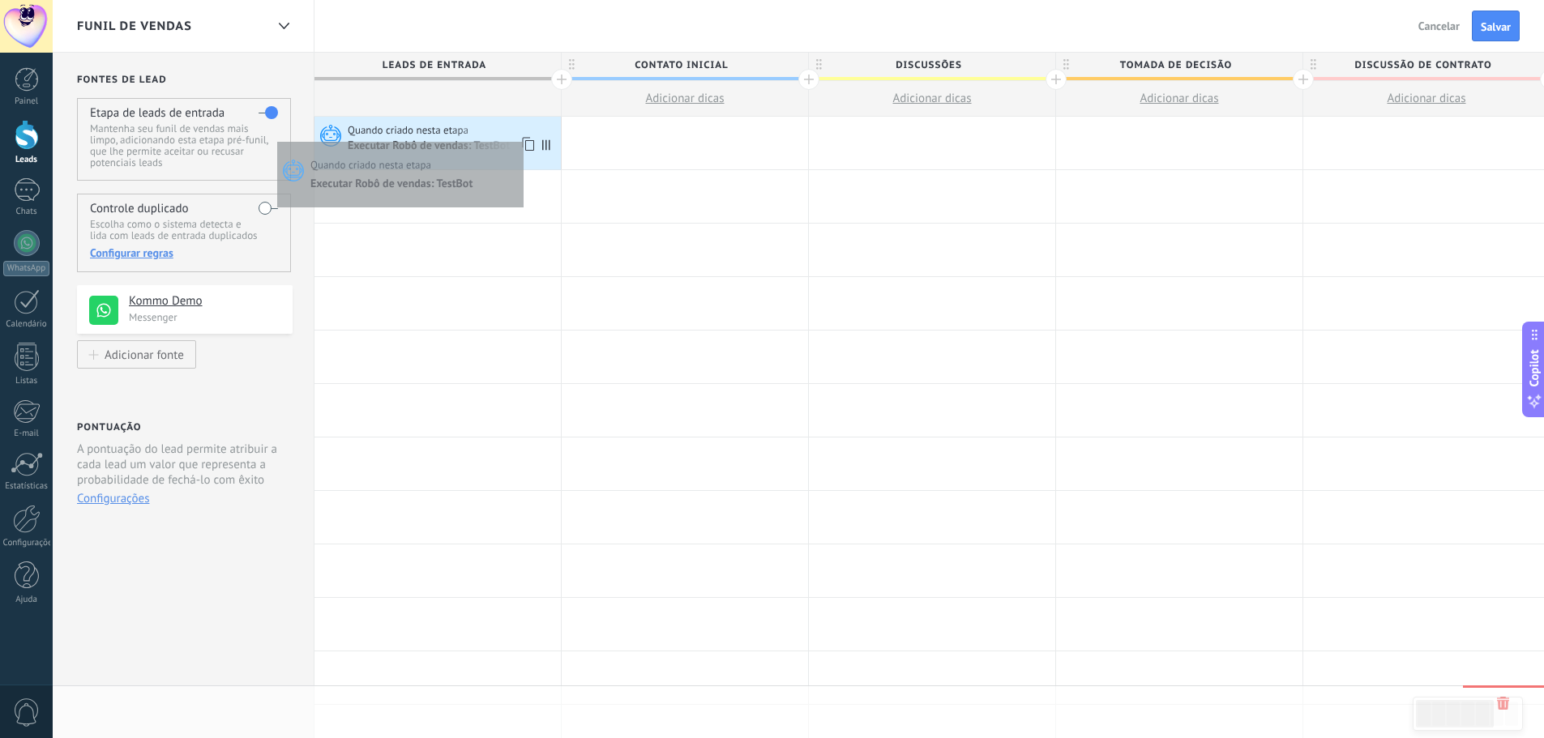
click at [520, 138] on icon at bounding box center [527, 144] width 16 height 21
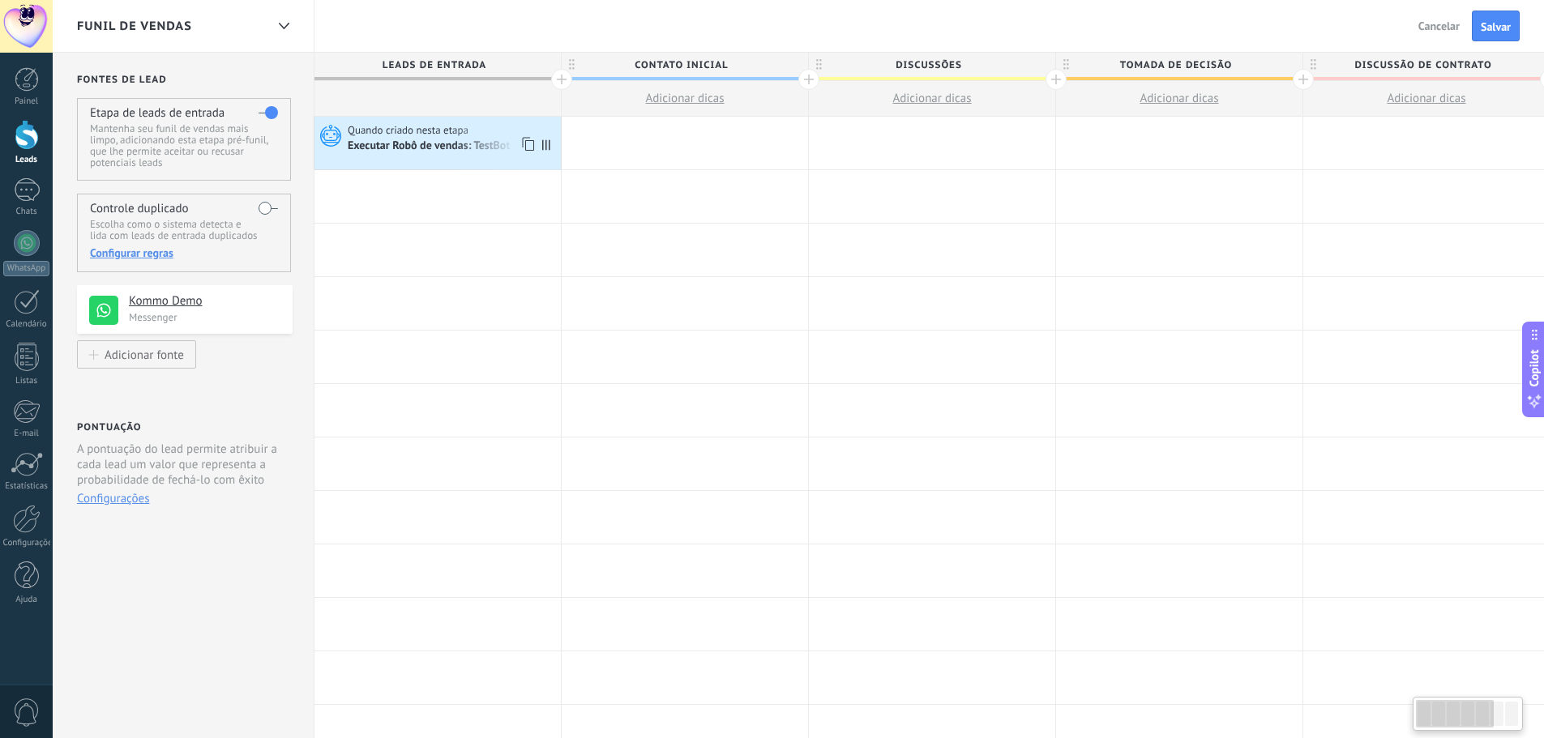
click at [549, 143] on icon at bounding box center [546, 144] width 8 height 11
click at [545, 147] on icon at bounding box center [546, 144] width 8 height 11
drag, startPoint x: 383, startPoint y: 142, endPoint x: 279, endPoint y: 418, distance: 295.5
click at [279, 418] on div "Fontes de lead Etapa de leads de entrada Mantenha seu funil de vendas mais limp…" at bounding box center [184, 646] width 262 height 1187
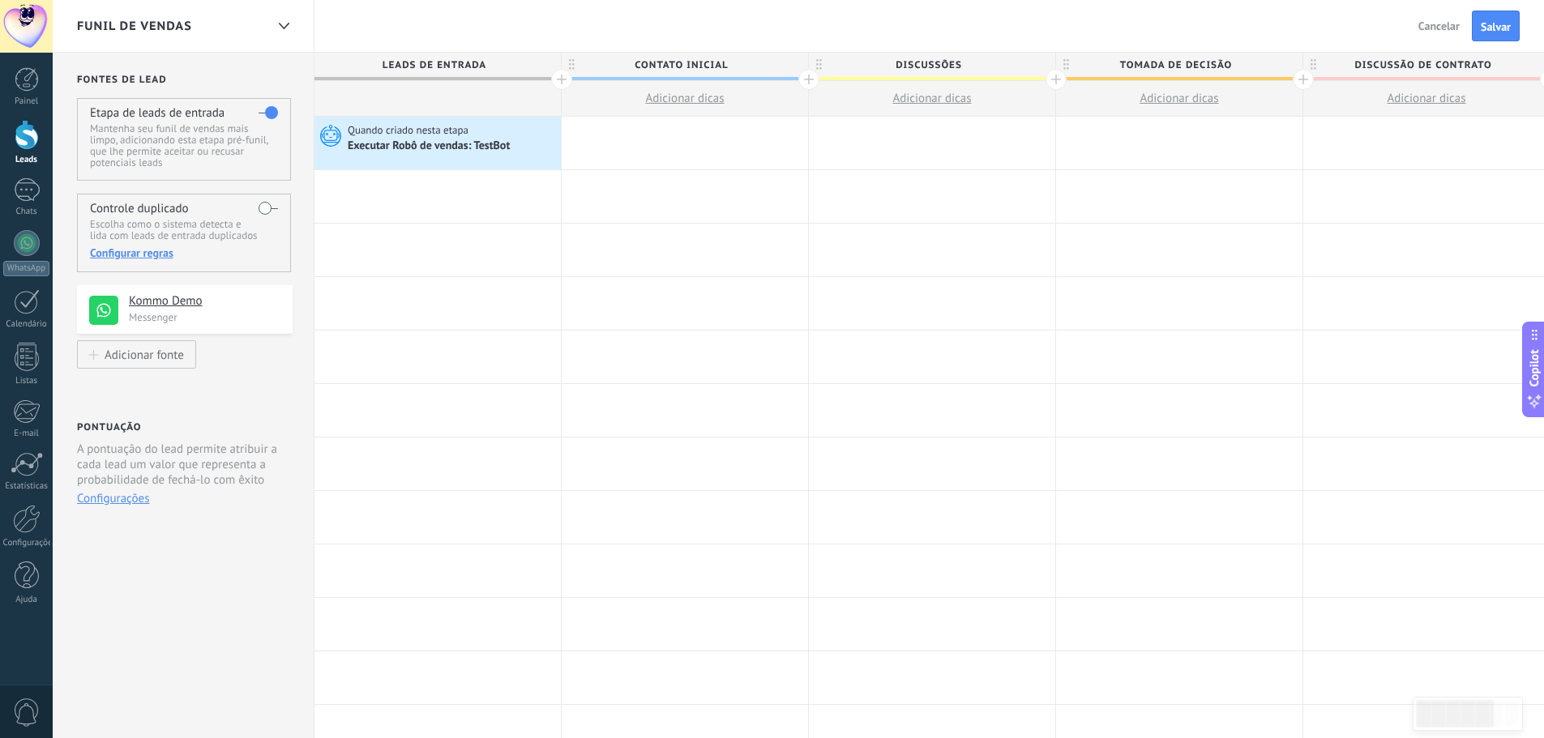
click at [247, 208] on div "Controle duplicado Escolha como o sistema detecta e lida com leads de entrada d…" at bounding box center [184, 233] width 214 height 79
click at [260, 208] on label at bounding box center [268, 208] width 19 height 26
click at [276, 205] on label at bounding box center [268, 208] width 19 height 26
click at [269, 209] on label at bounding box center [268, 208] width 19 height 26
click at [11, 247] on link "WhatsApp" at bounding box center [26, 253] width 53 height 46
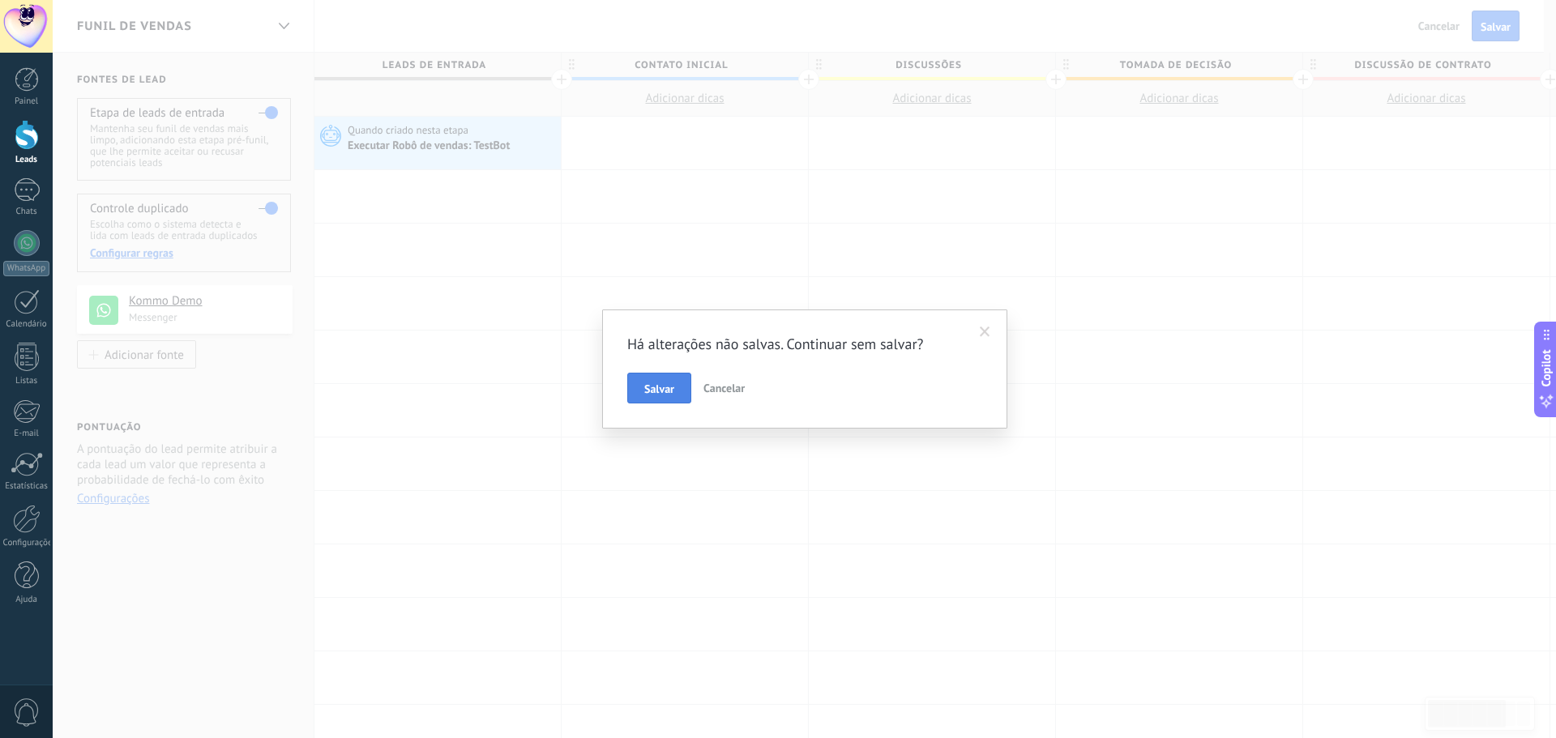
click at [676, 378] on button "Salvar" at bounding box center [659, 388] width 64 height 31
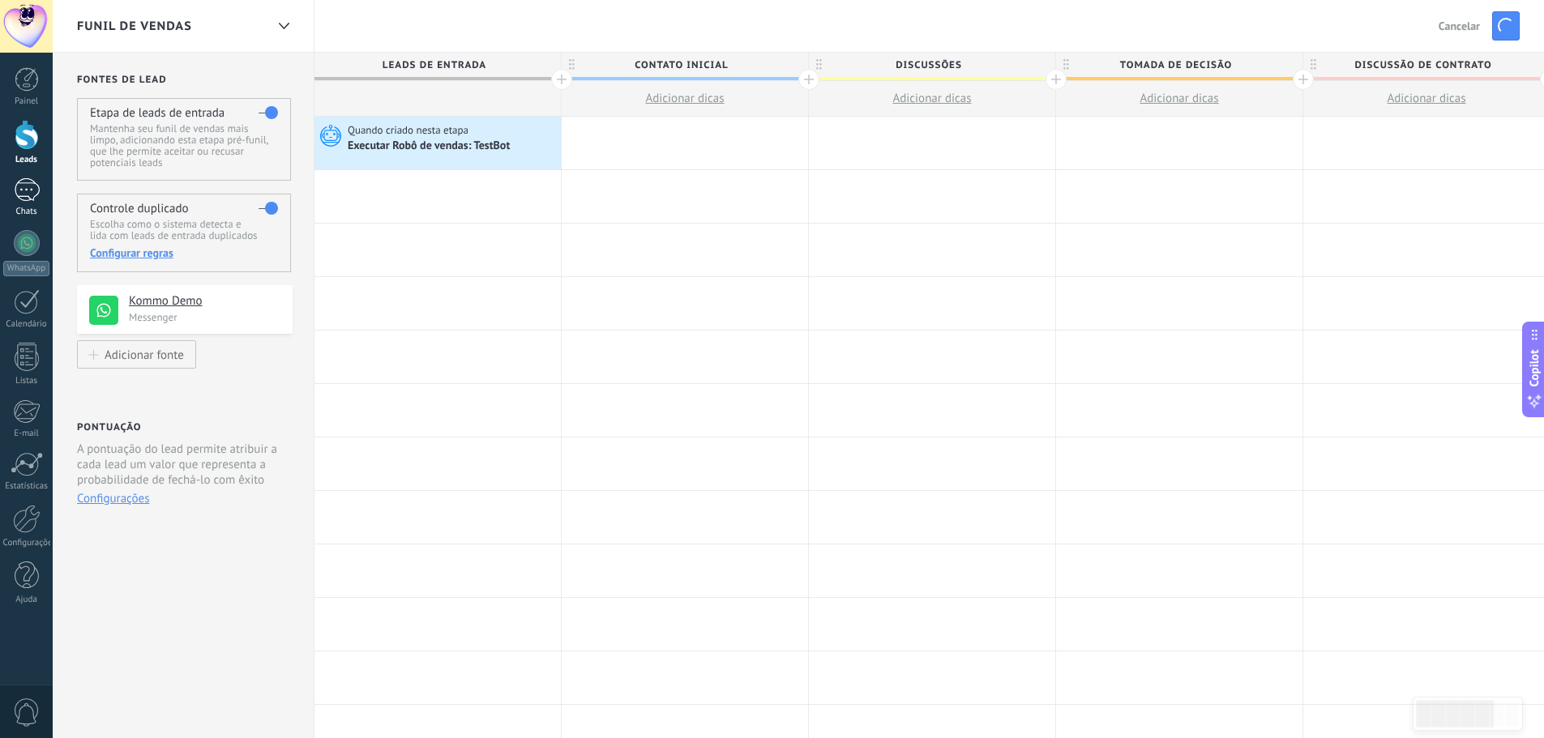
click at [30, 186] on div at bounding box center [27, 190] width 26 height 24
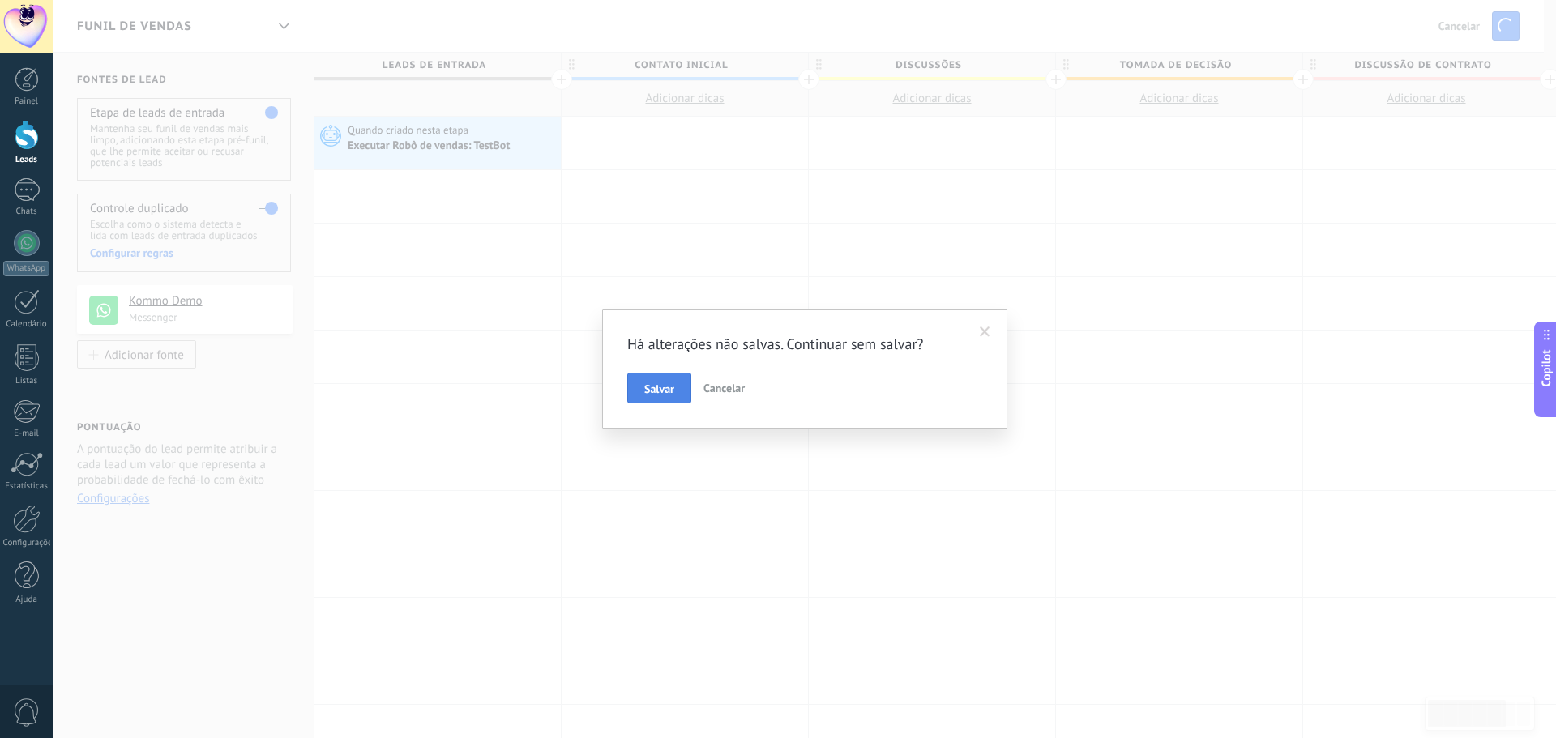
click at [672, 389] on span "Salvar" at bounding box center [659, 388] width 30 height 11
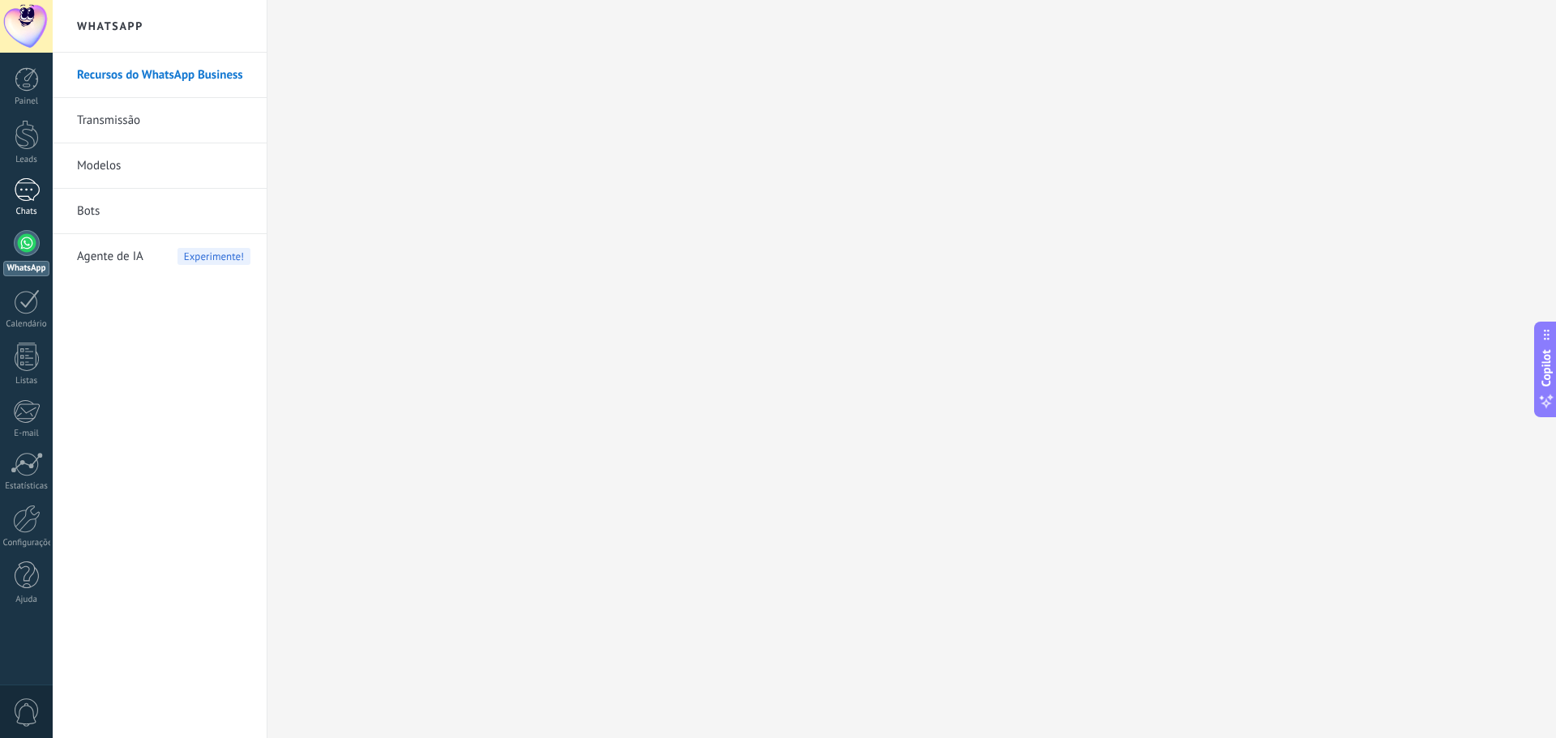
click at [32, 195] on div at bounding box center [27, 190] width 26 height 24
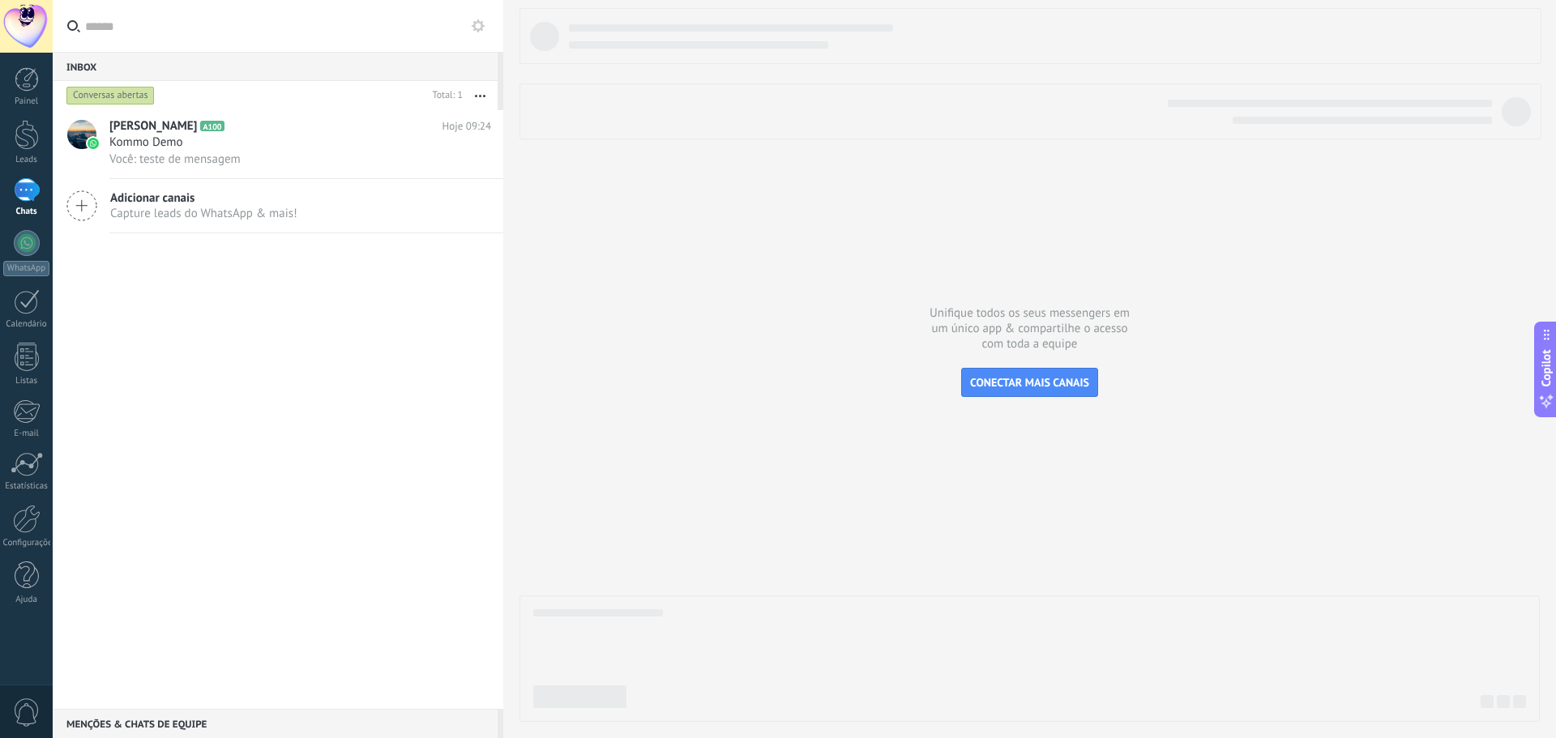
click at [349, 328] on div "[PERSON_NAME] A100 Hoje 09:24 Kommo Demo Você: teste de mensagem Adicionar cana…" at bounding box center [278, 409] width 451 height 599
click at [30, 192] on div at bounding box center [27, 190] width 26 height 24
click at [23, 192] on div at bounding box center [27, 190] width 26 height 24
click at [29, 136] on div at bounding box center [27, 135] width 24 height 30
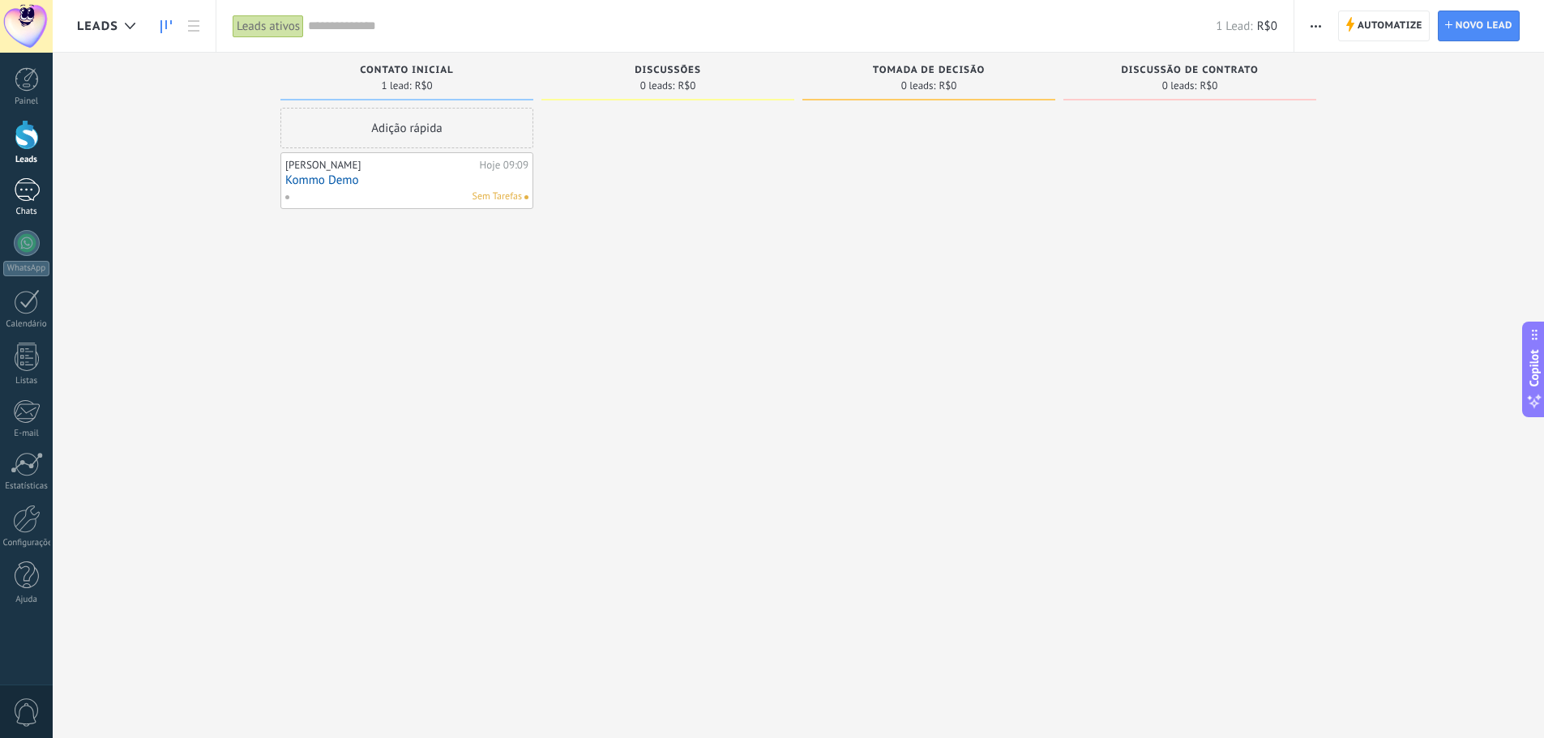
click at [28, 193] on div at bounding box center [27, 190] width 26 height 24
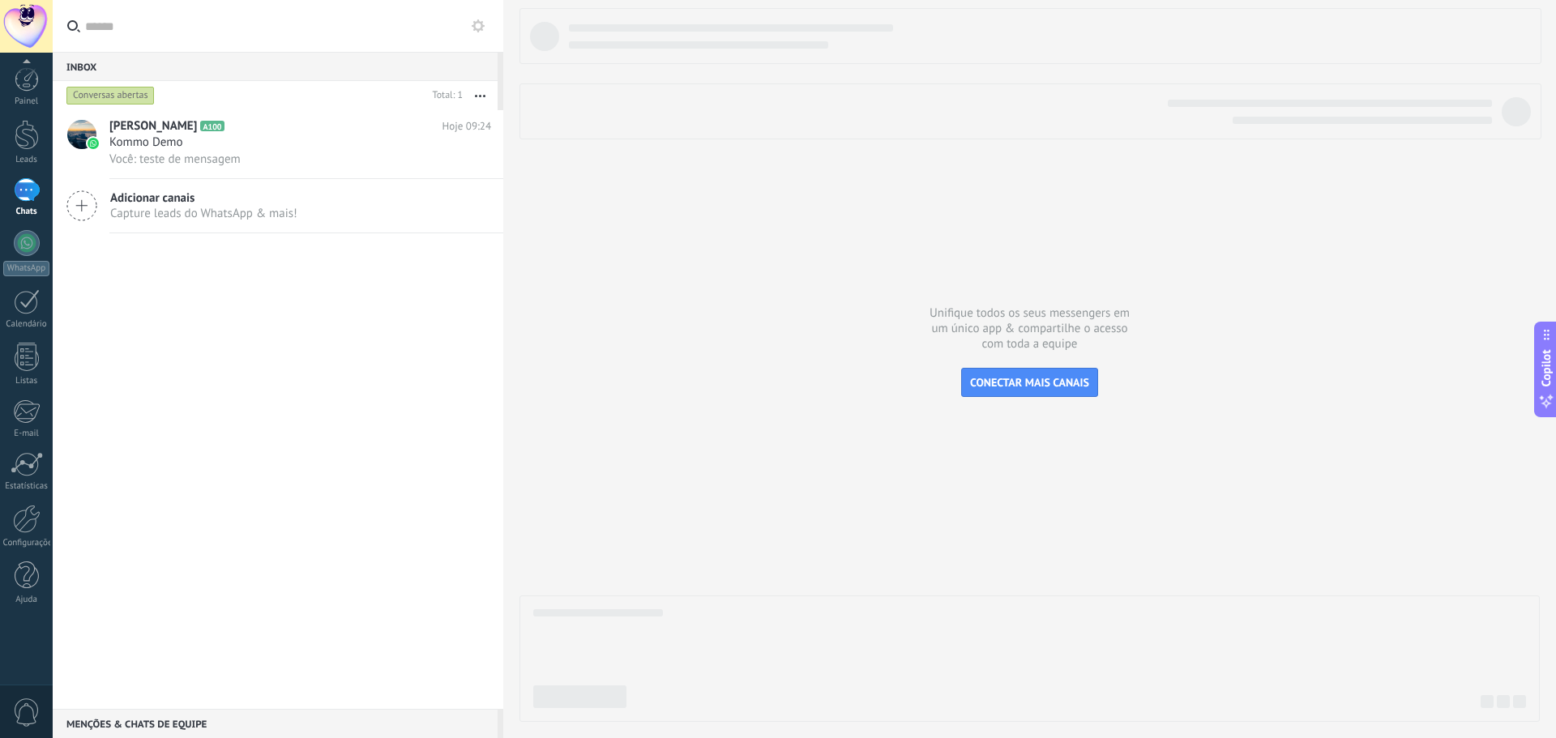
click at [18, 32] on div at bounding box center [26, 26] width 53 height 53
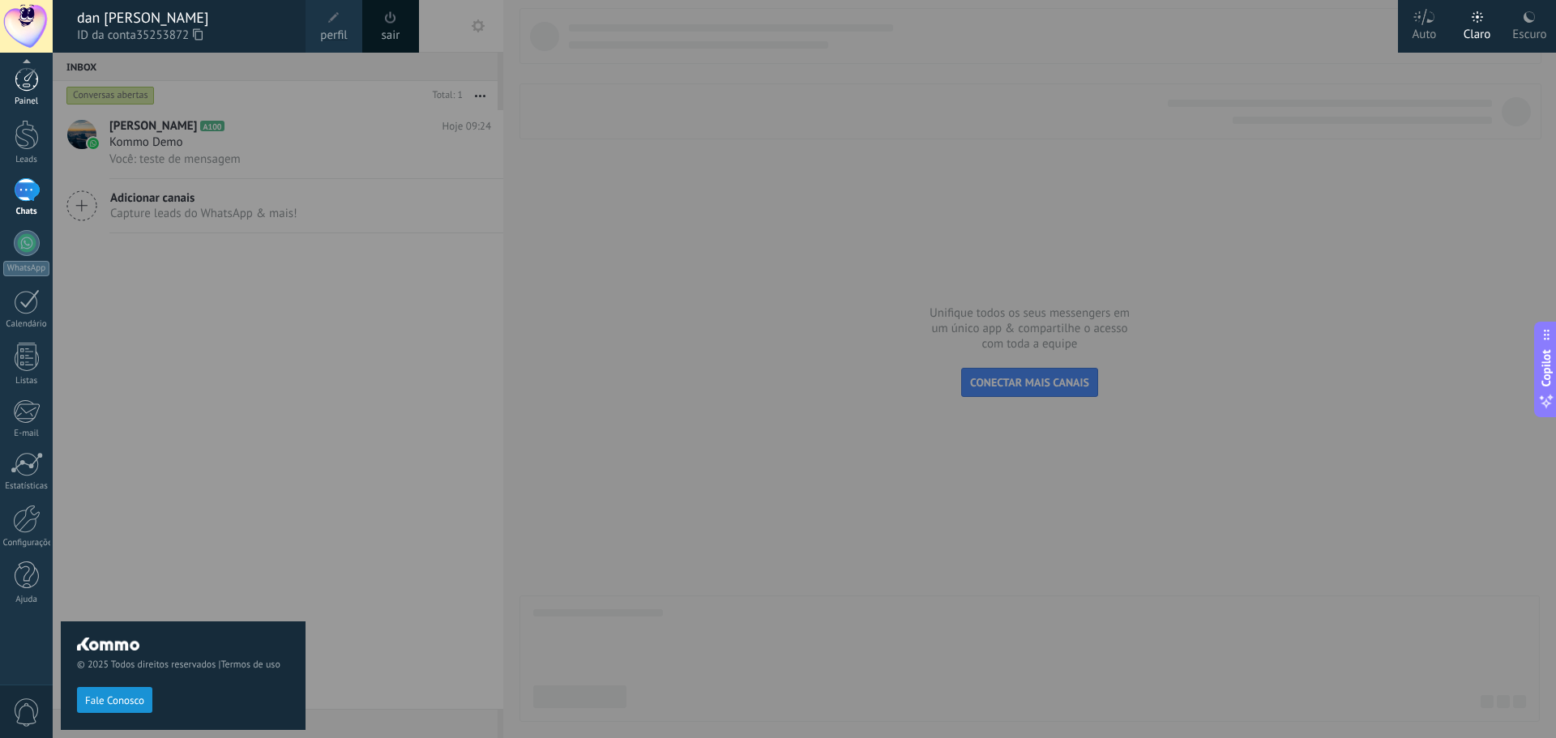
click at [14, 92] on link "Painel" at bounding box center [26, 87] width 53 height 40
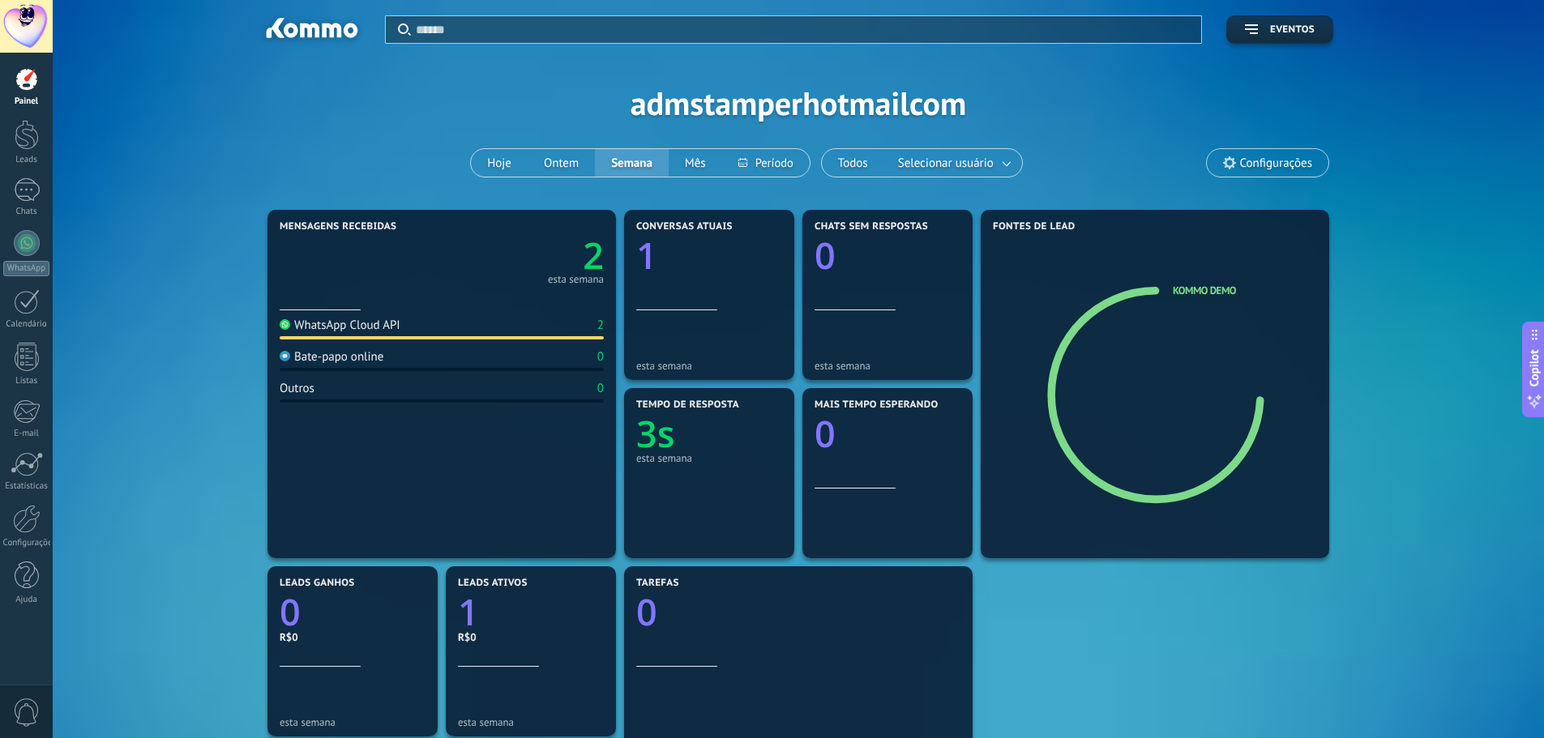
click at [595, 272] on text "2" at bounding box center [593, 255] width 21 height 49
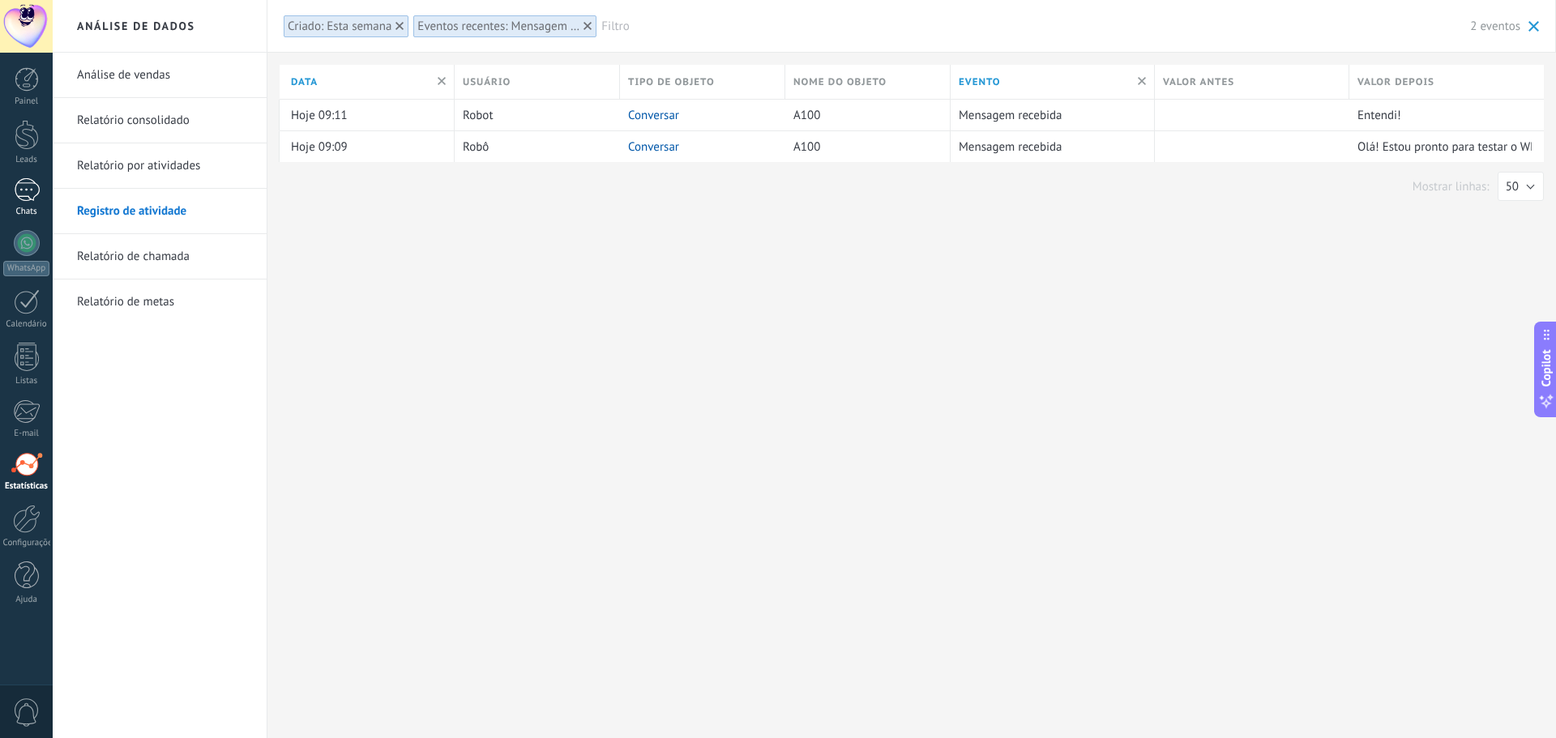
click at [38, 195] on div at bounding box center [27, 190] width 26 height 24
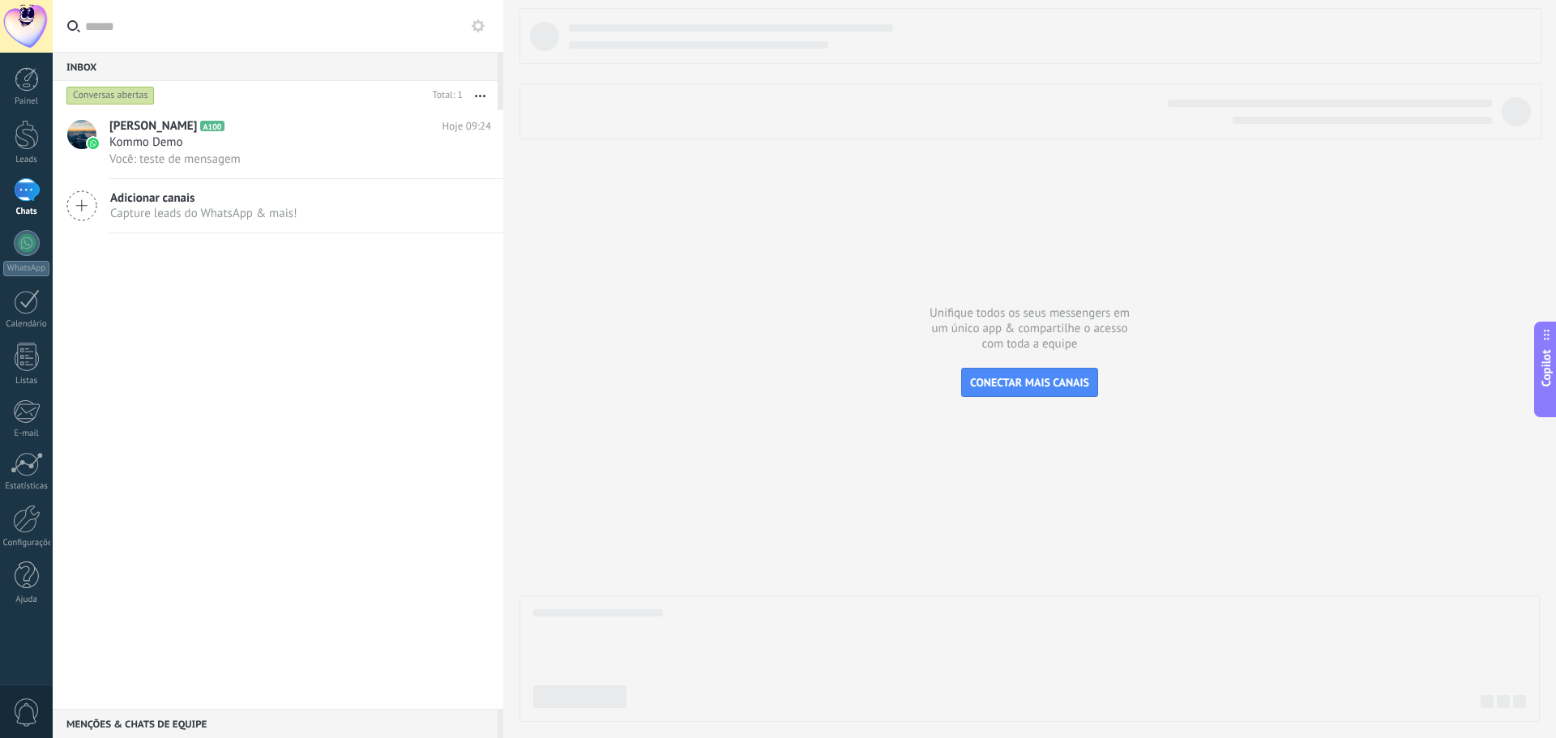
click at [477, 92] on button "button" at bounding box center [480, 95] width 35 height 29
click at [438, 263] on span "Longa espera" at bounding box center [428, 258] width 69 height 32
click at [483, 92] on button "button" at bounding box center [480, 95] width 35 height 29
click at [423, 223] on span "Mais recentes" at bounding box center [429, 226] width 71 height 32
click at [86, 130] on div at bounding box center [81, 134] width 29 height 29
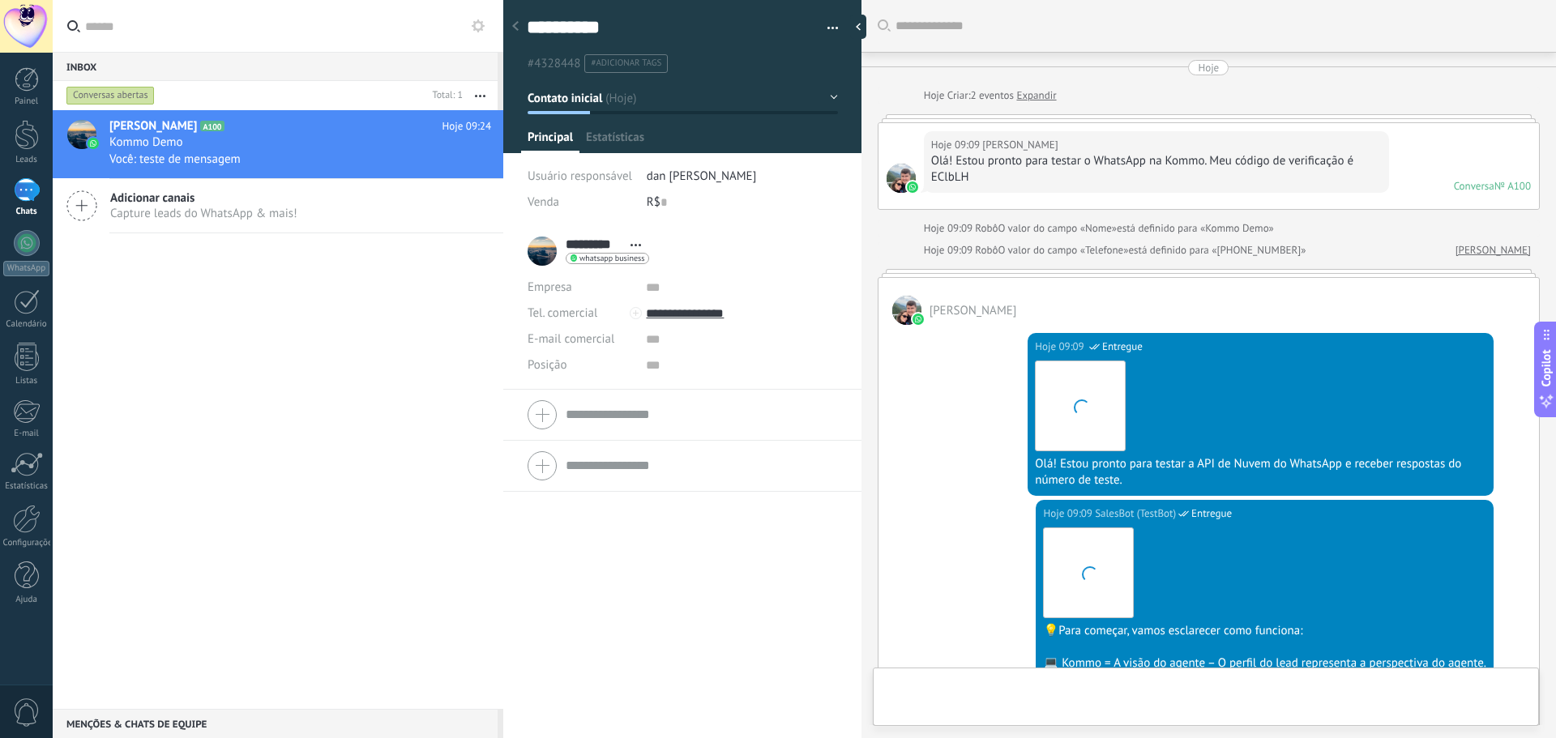
scroll to position [782, 0]
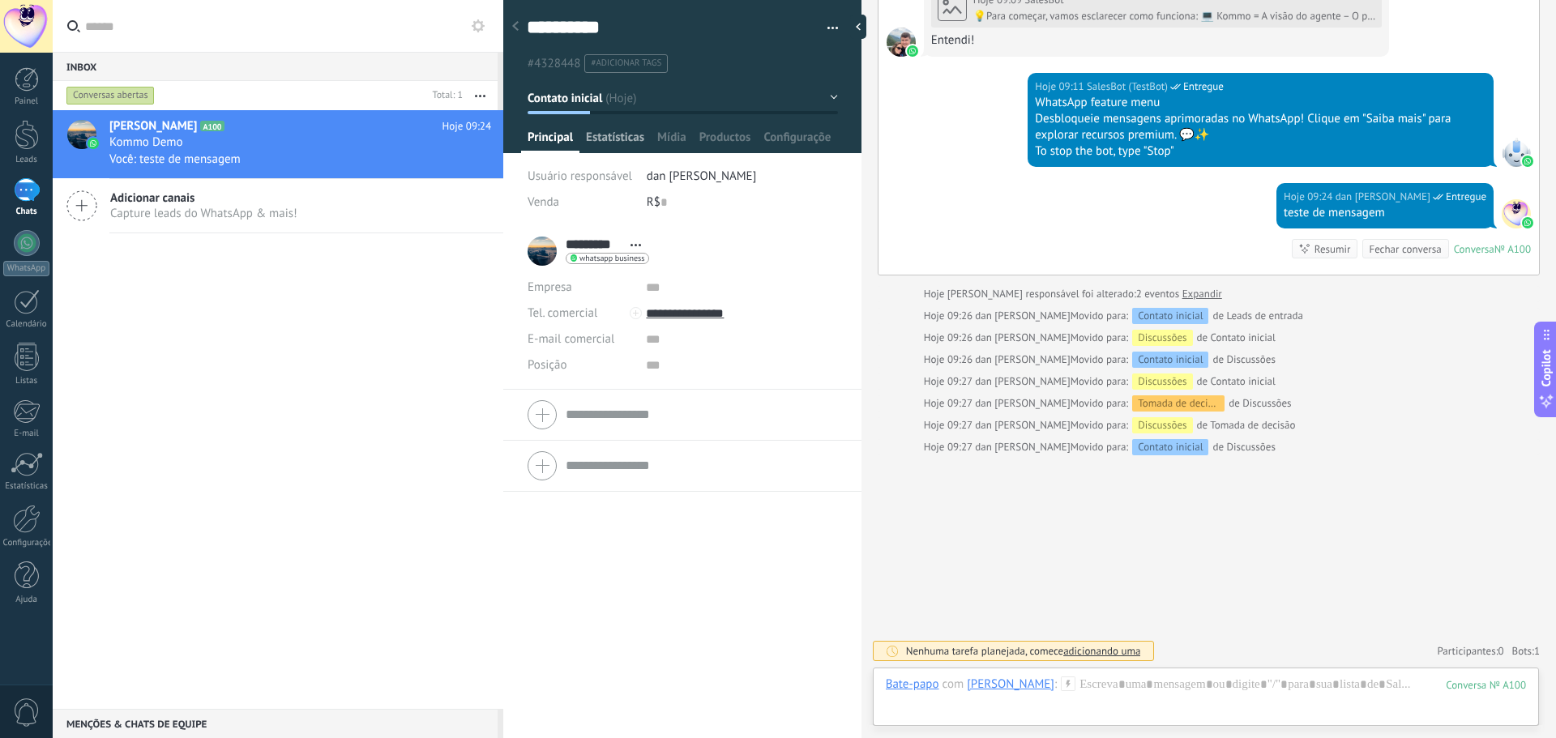
click at [628, 135] on span "Estatísticas" at bounding box center [615, 142] width 58 height 24
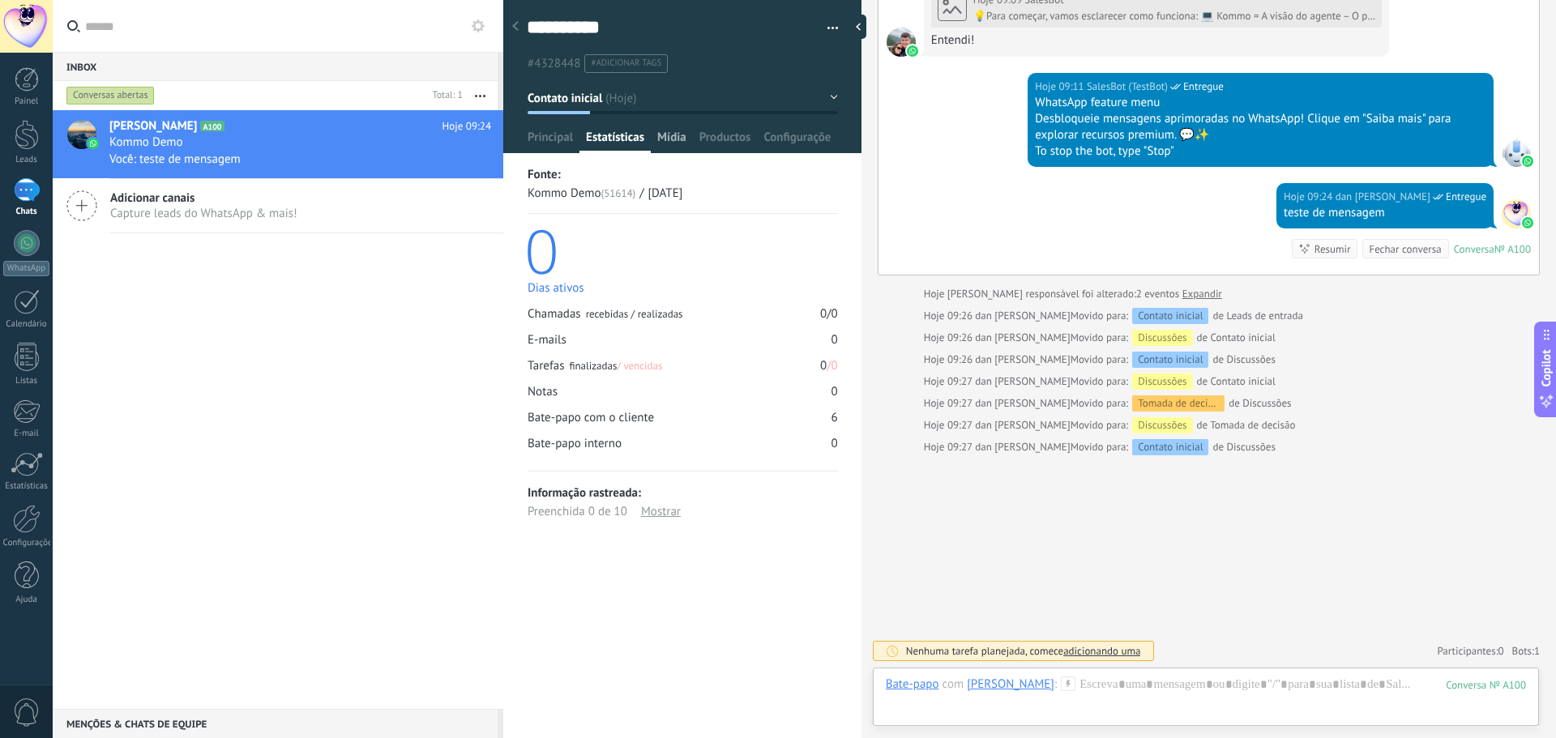
click at [689, 130] on div "Mídia" at bounding box center [672, 142] width 42 height 24
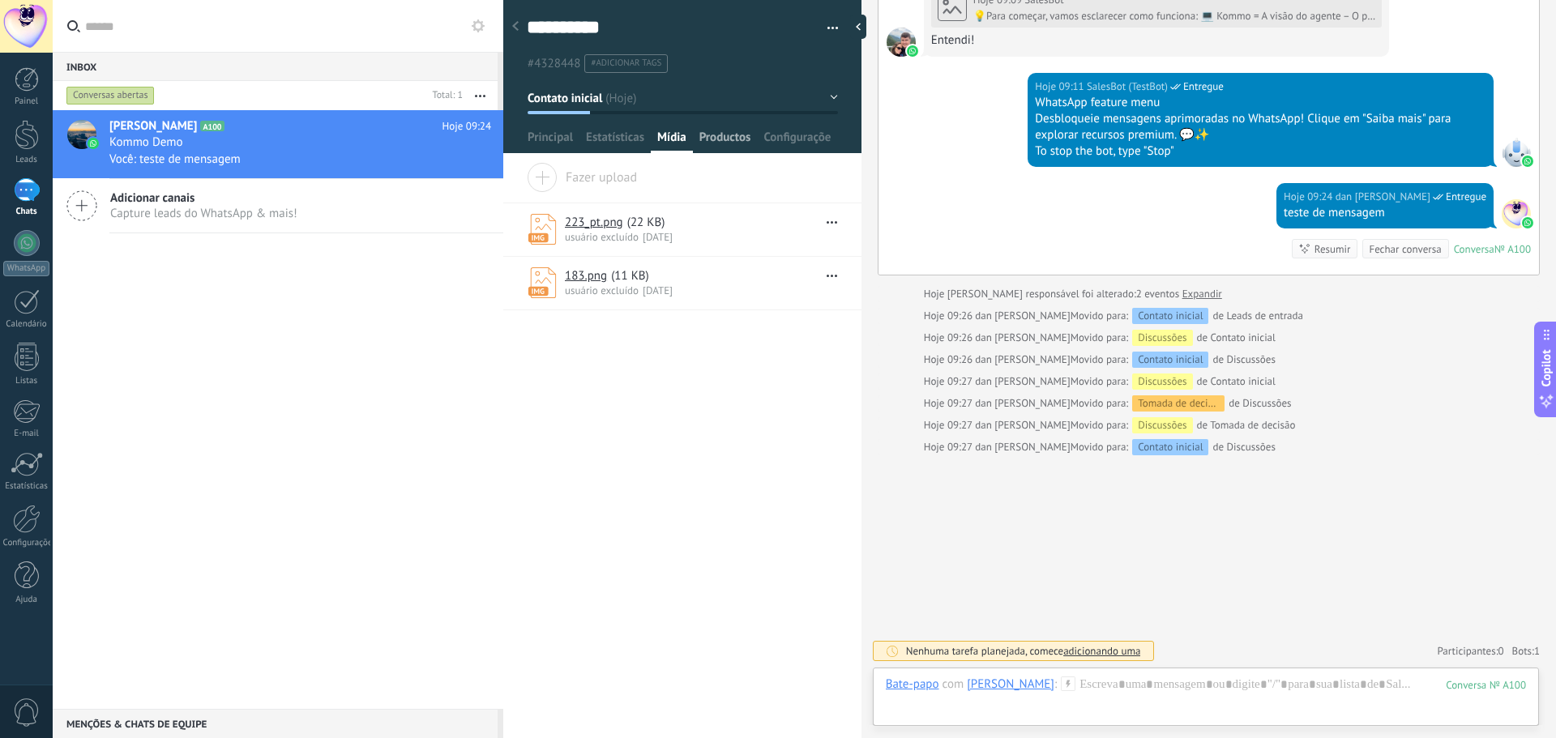
click at [739, 137] on span "Productos" at bounding box center [725, 142] width 52 height 24
click at [532, 134] on span "Principal" at bounding box center [550, 142] width 45 height 24
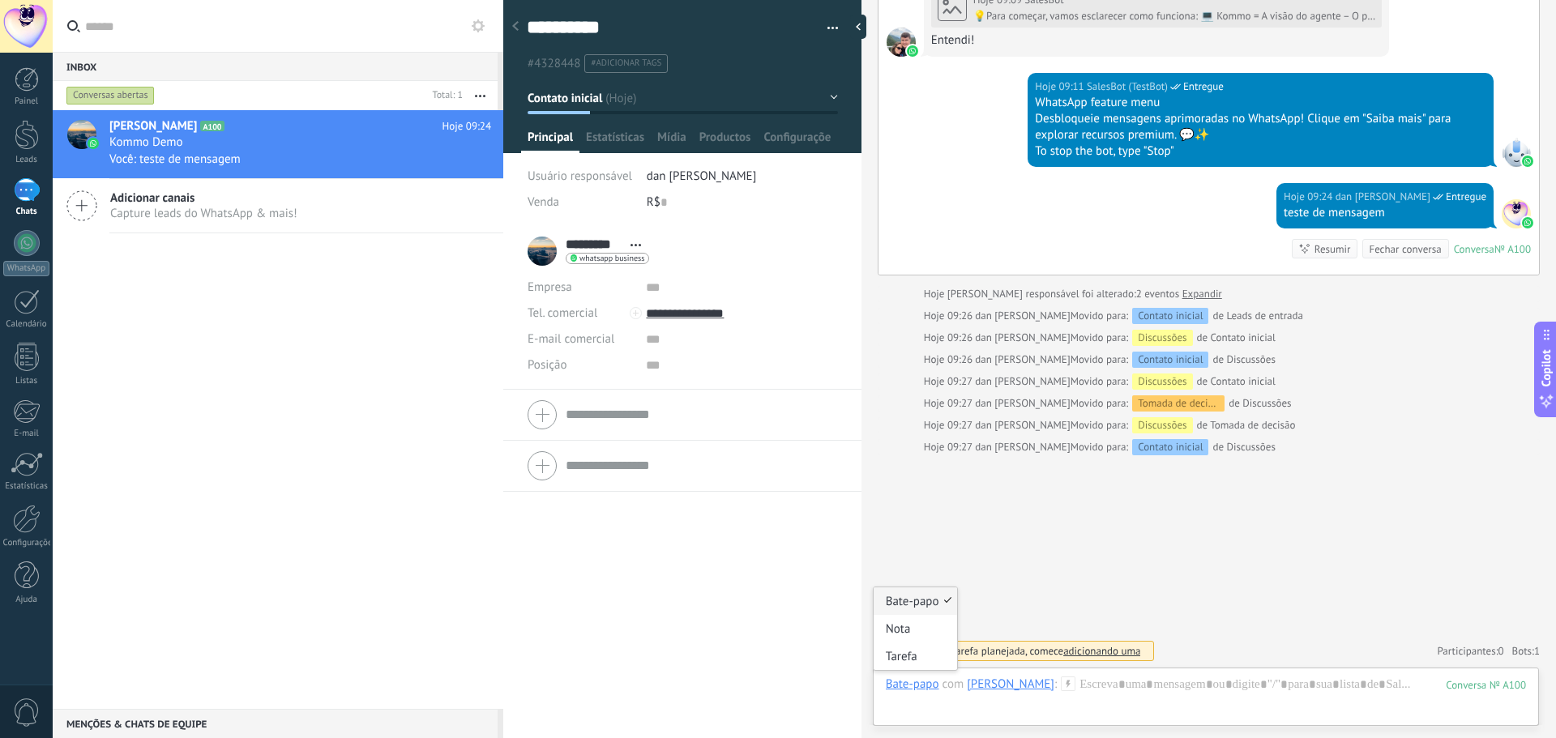
click at [927, 687] on div "Bate-papo" at bounding box center [912, 684] width 53 height 15
click at [905, 626] on div "Nota" at bounding box center [915, 629] width 83 height 28
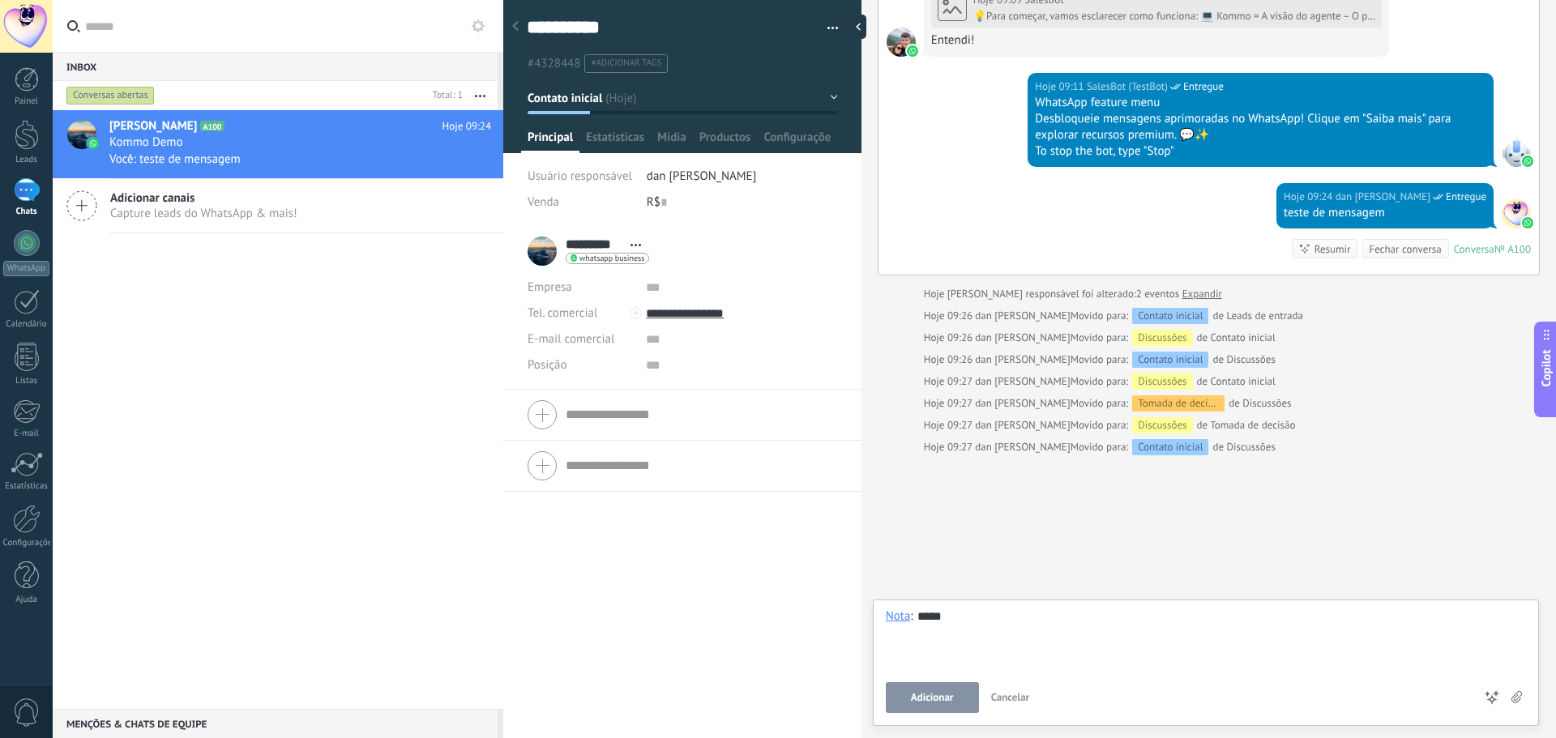
click at [926, 694] on span "Adicionar" at bounding box center [932, 697] width 43 height 11
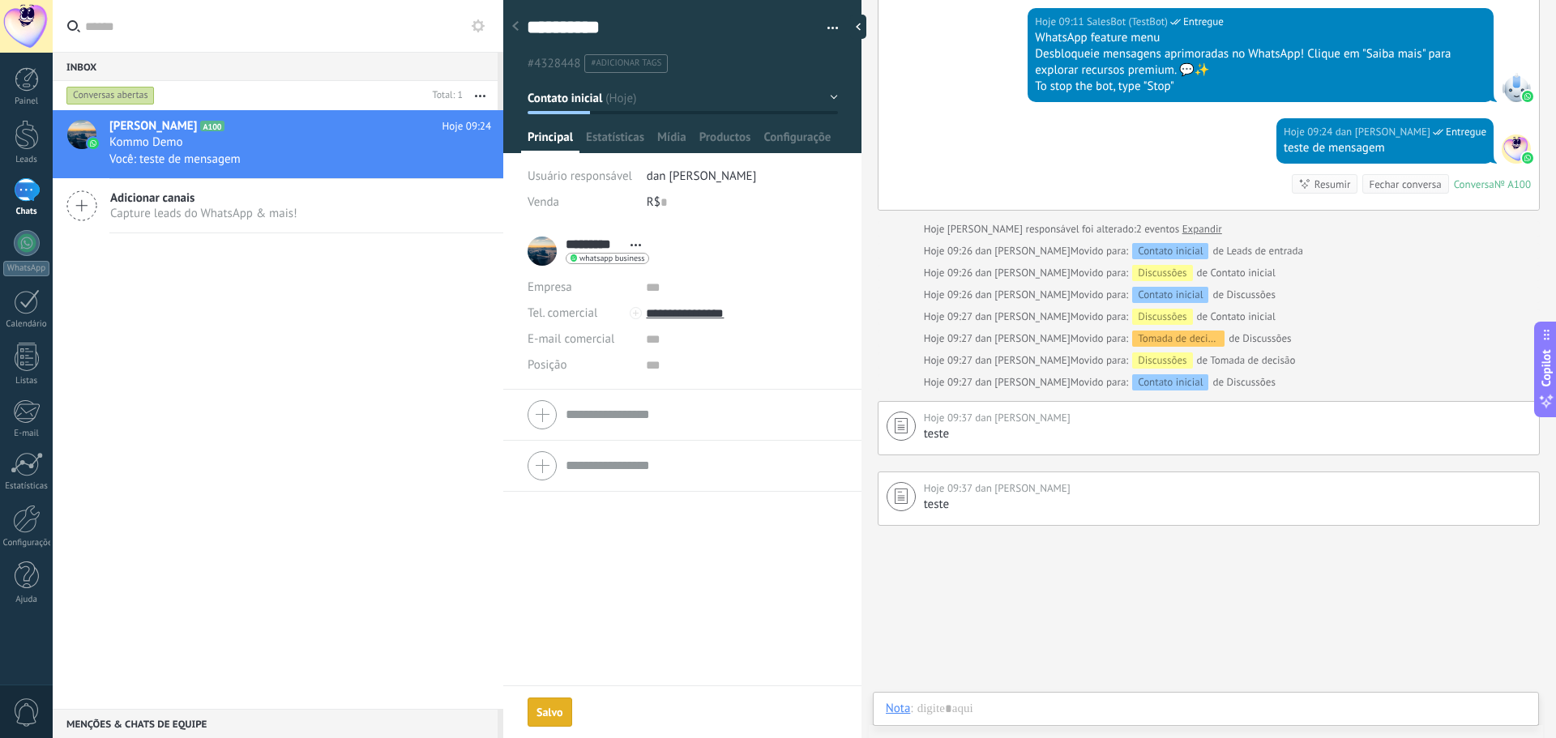
scroll to position [850, 0]
